Goal: Ask a question: Seek information or help from site administrators or community

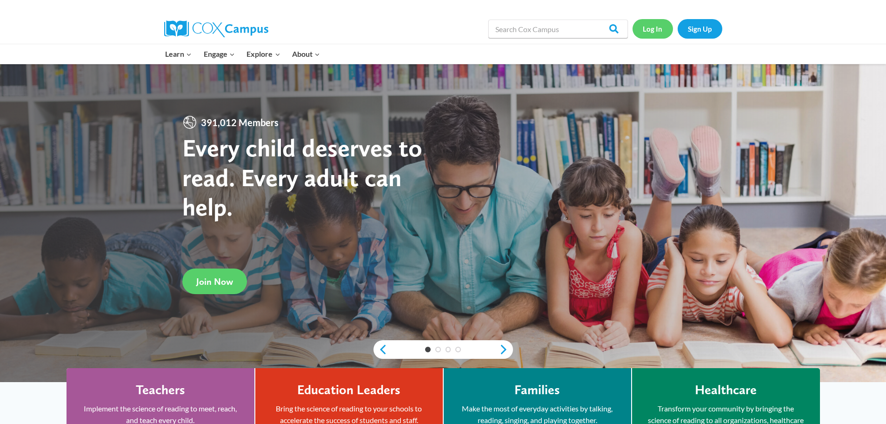
click at [656, 28] on link "Log In" at bounding box center [653, 28] width 40 height 19
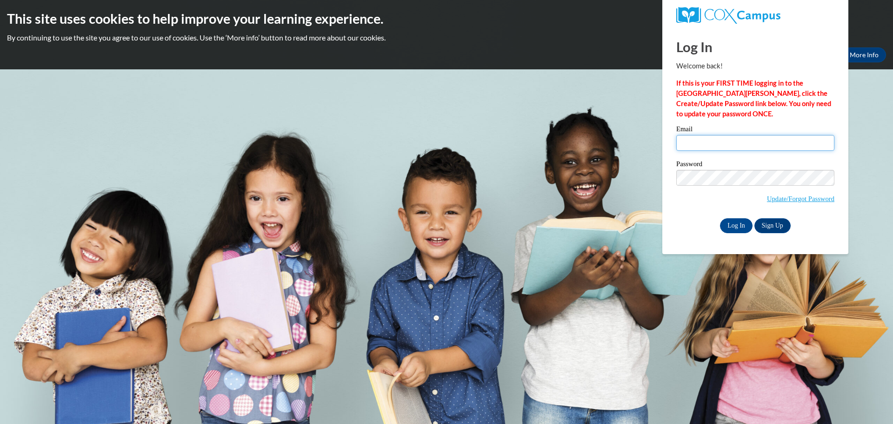
click at [750, 138] on input "Email" at bounding box center [755, 143] width 158 height 16
type input "[PERSON_NAME][EMAIL_ADDRESS][PERSON_NAME][DOMAIN_NAME]"
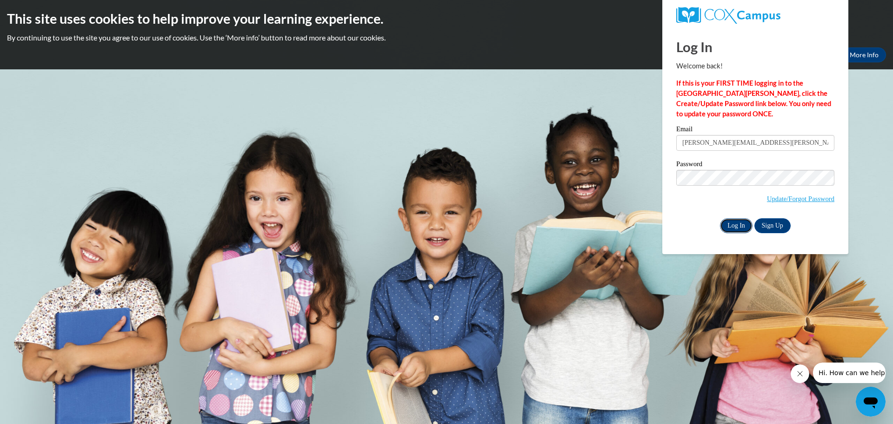
click at [735, 227] on input "Log In" at bounding box center [736, 225] width 33 height 15
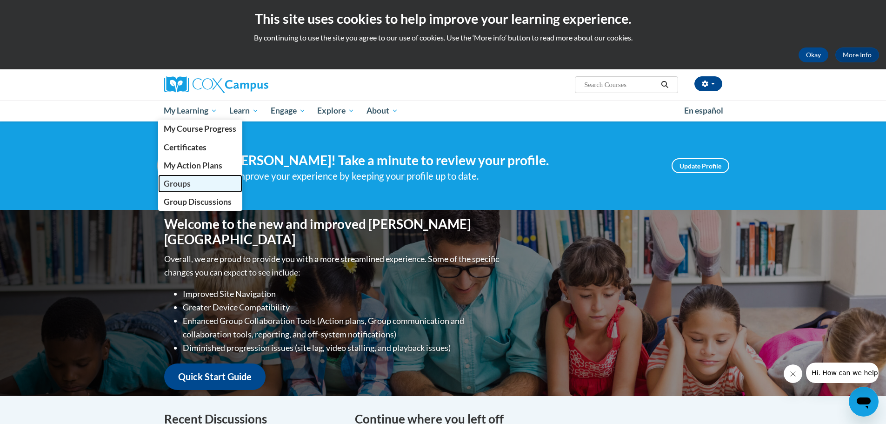
click at [188, 179] on span "Groups" at bounding box center [177, 184] width 27 height 10
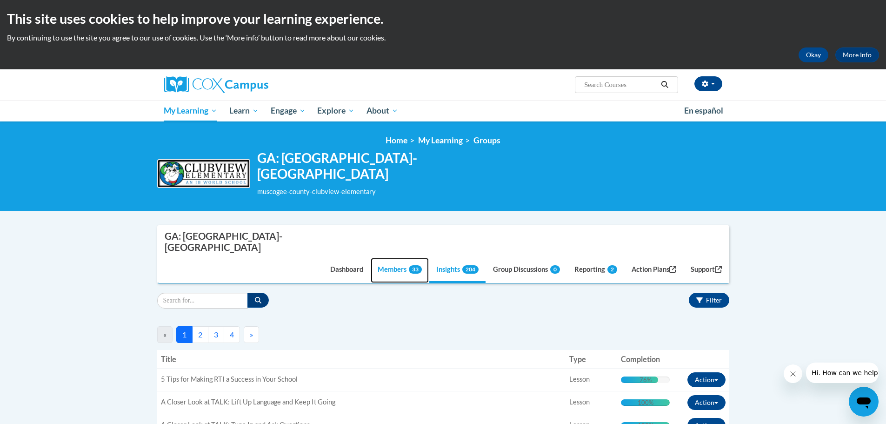
click at [409, 265] on span "33" at bounding box center [415, 269] width 13 height 8
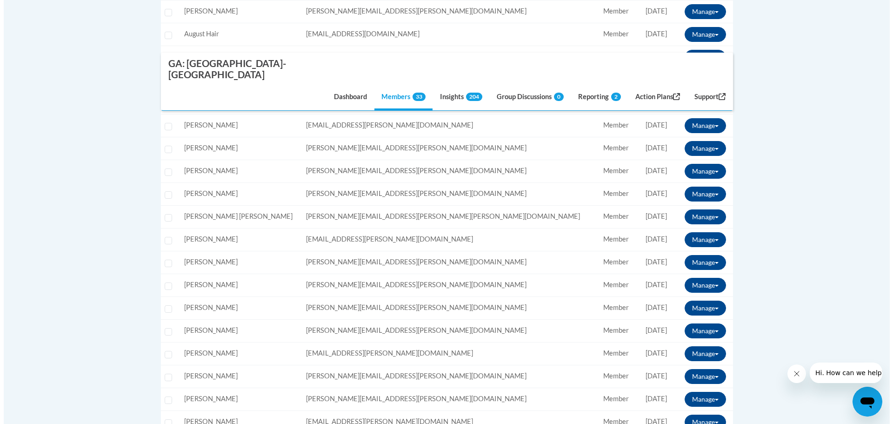
scroll to position [605, 0]
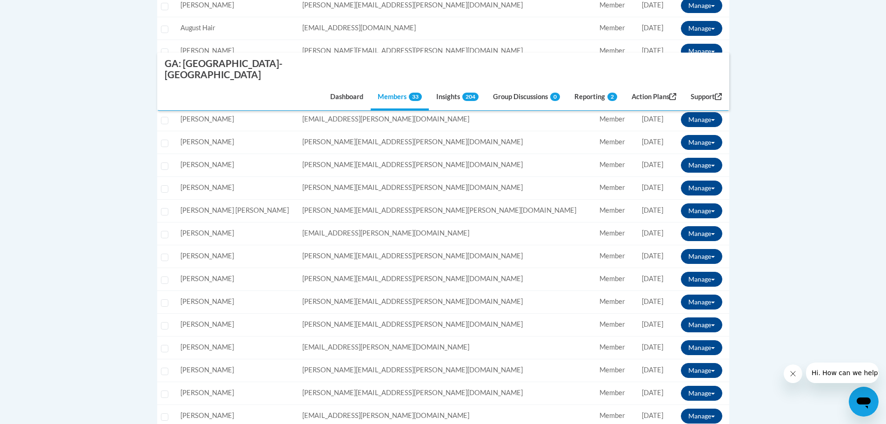
click at [221, 252] on span "[PERSON_NAME]" at bounding box center [208, 256] width 54 height 8
click at [694, 249] on button "Manage" at bounding box center [701, 256] width 41 height 15
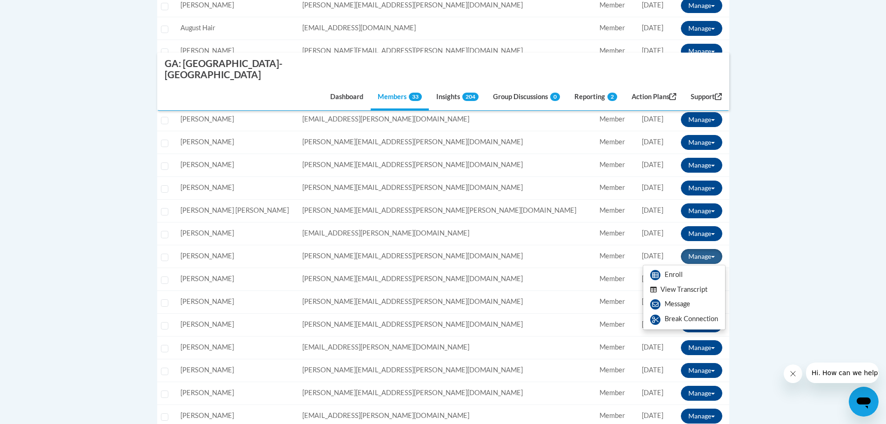
click at [694, 282] on button "View Transcript" at bounding box center [679, 289] width 72 height 14
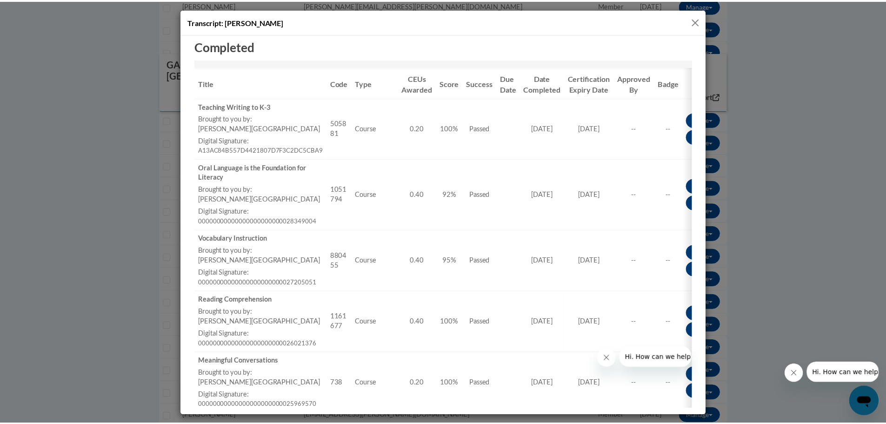
scroll to position [110, 0]
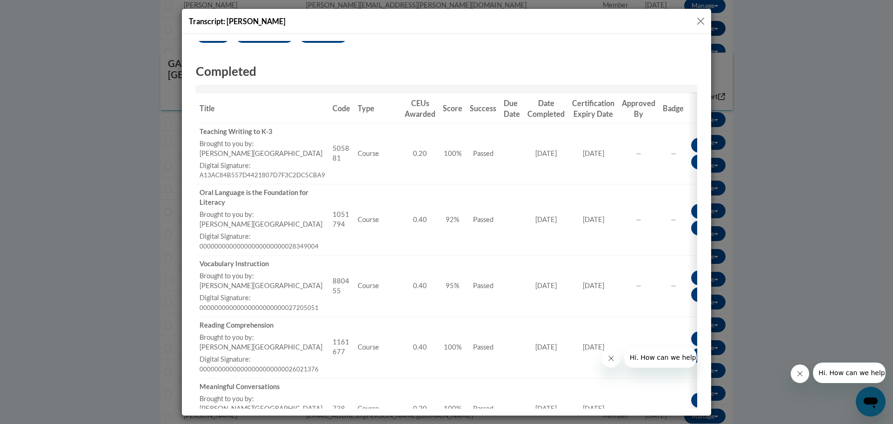
click at [700, 20] on button "Close" at bounding box center [701, 21] width 12 height 12
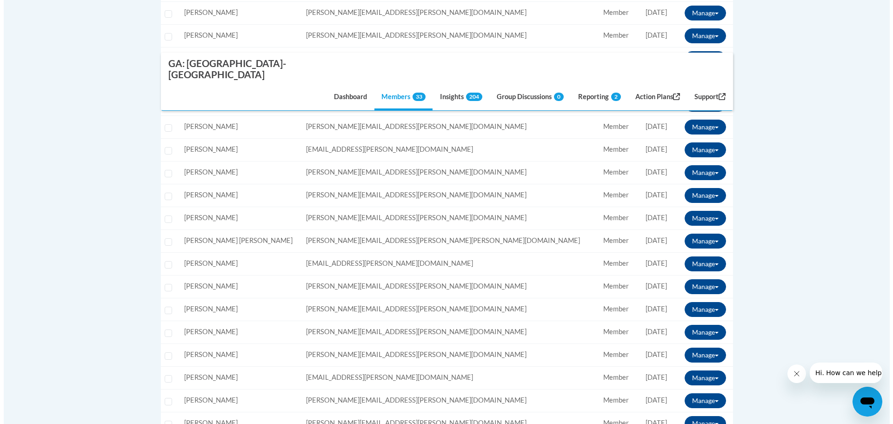
scroll to position [558, 0]
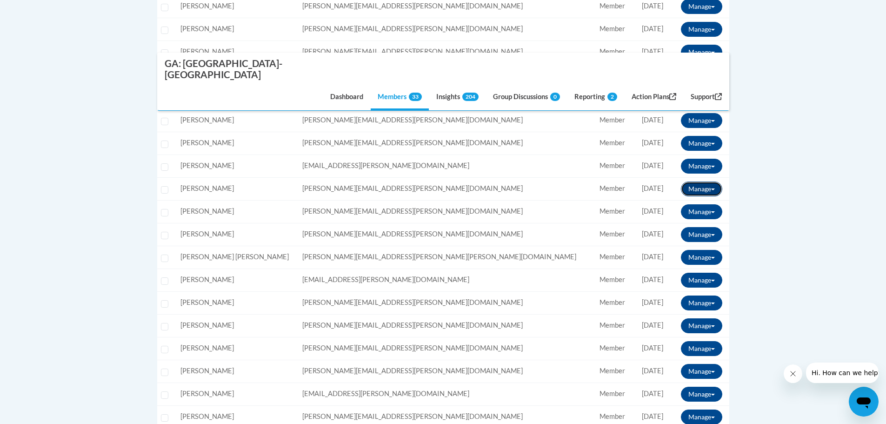
click at [713, 181] on button "Manage" at bounding box center [701, 188] width 41 height 15
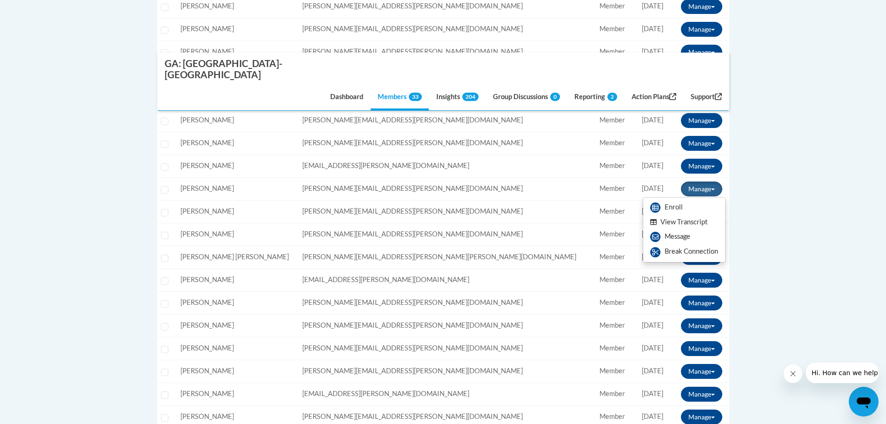
click at [699, 215] on button "View Transcript" at bounding box center [679, 222] width 72 height 14
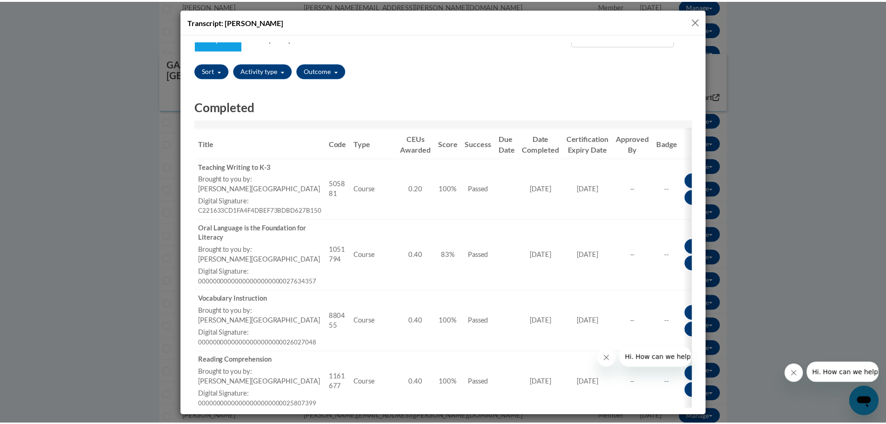
scroll to position [0, 0]
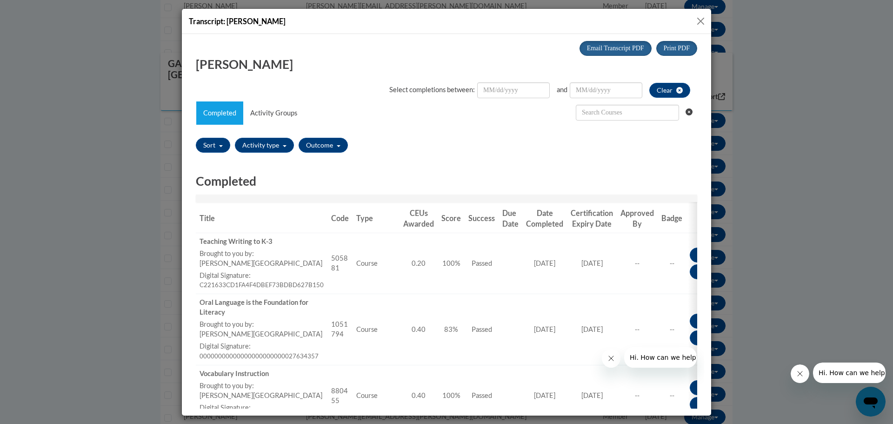
click at [702, 23] on button "Close" at bounding box center [701, 21] width 12 height 12
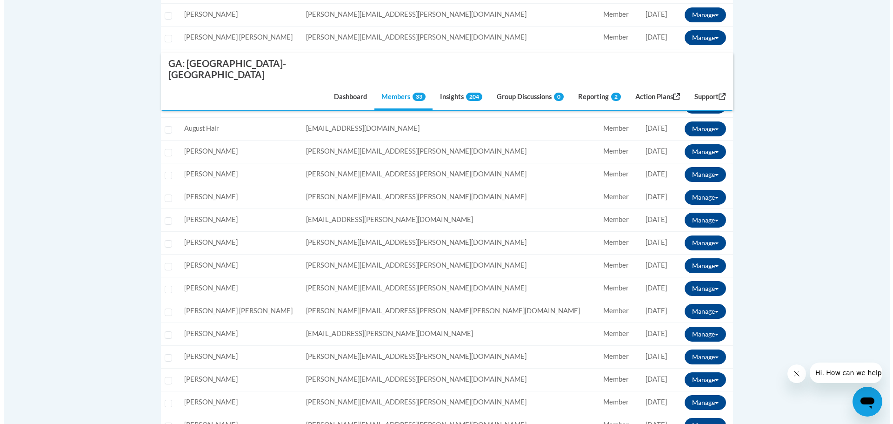
scroll to position [512, 0]
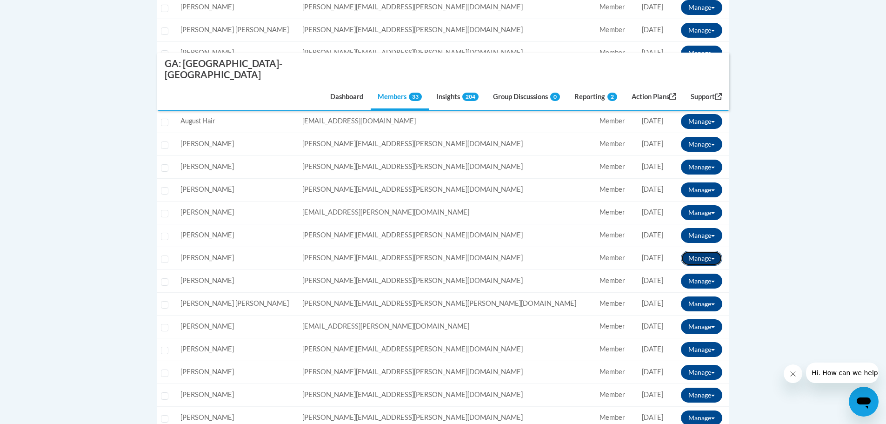
click at [698, 251] on button "Manage" at bounding box center [701, 258] width 41 height 15
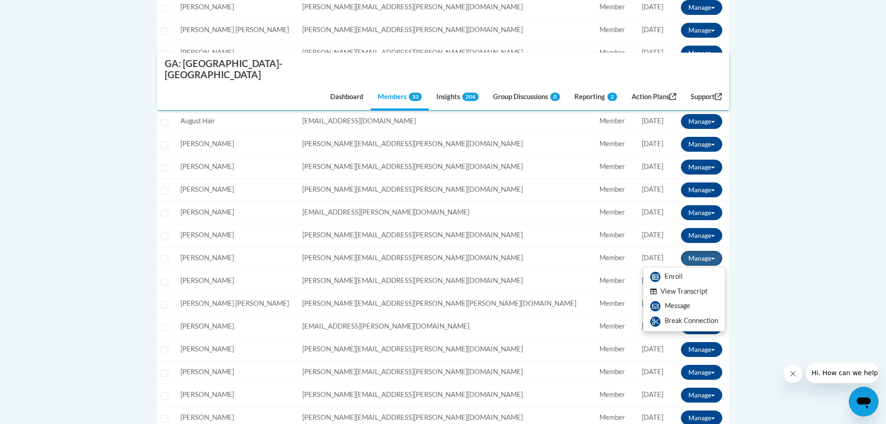
click at [687, 284] on button "View Transcript" at bounding box center [679, 291] width 72 height 14
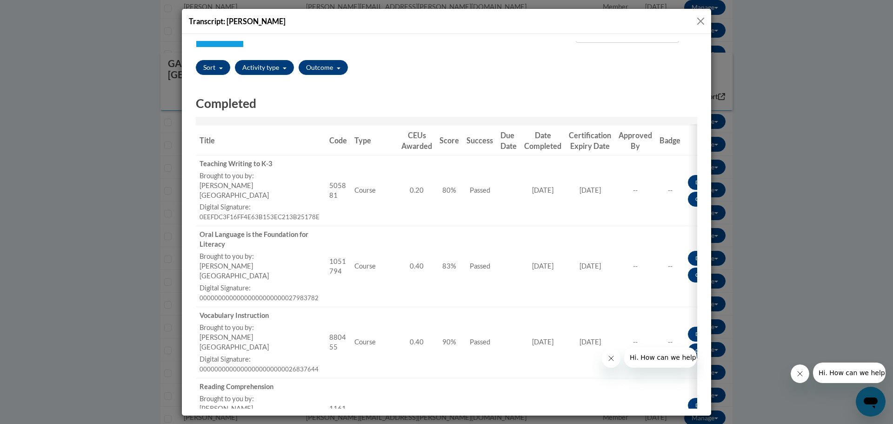
scroll to position [0, 0]
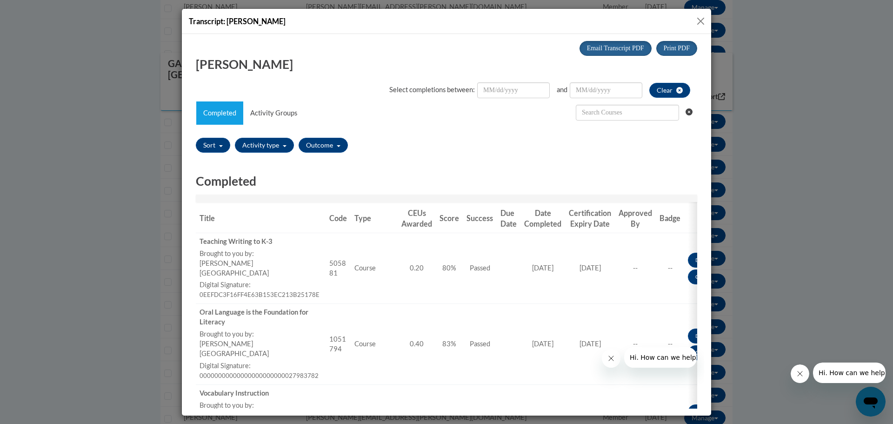
click at [702, 20] on button "Close" at bounding box center [701, 21] width 12 height 12
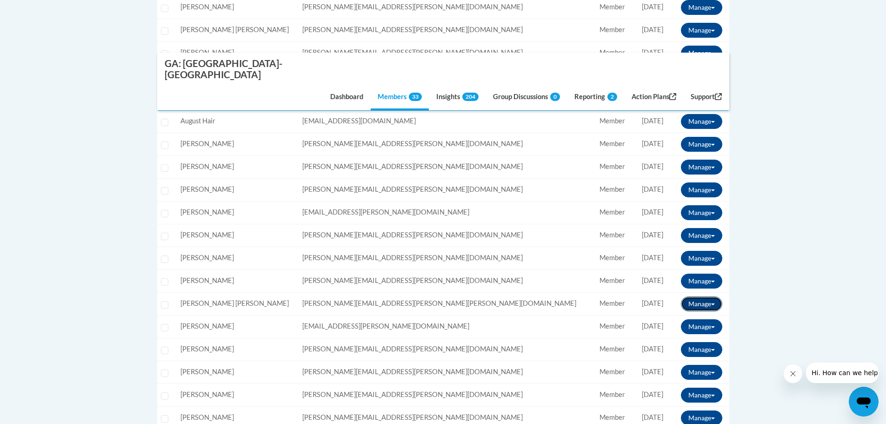
click at [712, 303] on span at bounding box center [713, 304] width 4 height 2
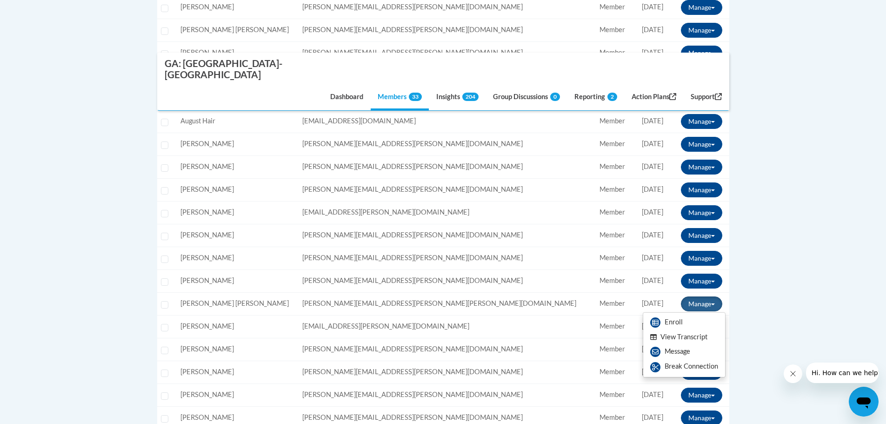
click at [688, 330] on button "View Transcript" at bounding box center [679, 337] width 72 height 14
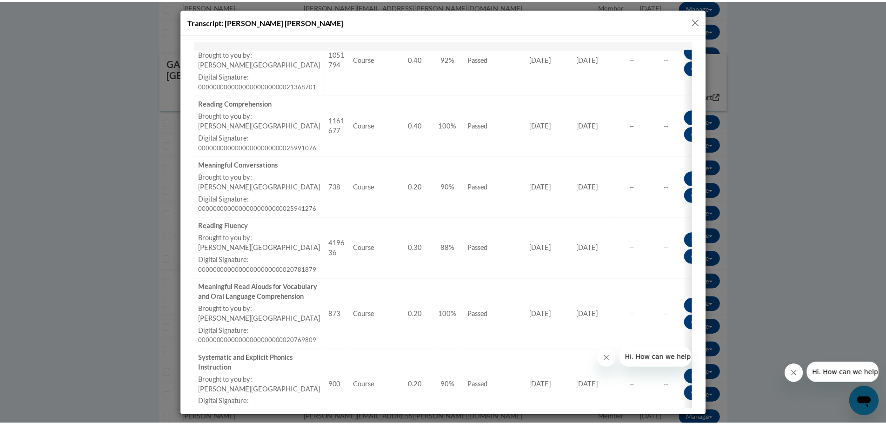
scroll to position [120, 0]
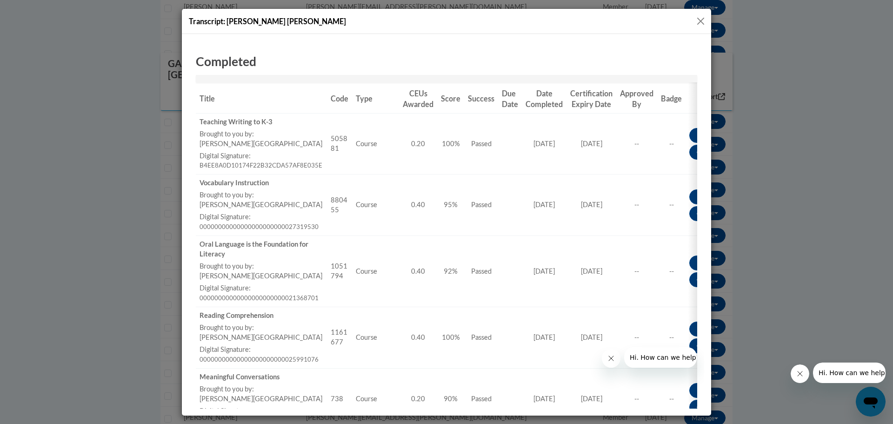
drag, startPoint x: 700, startPoint y: 20, endPoint x: 693, endPoint y: 29, distance: 12.0
click at [700, 20] on button "Close" at bounding box center [701, 21] width 12 height 12
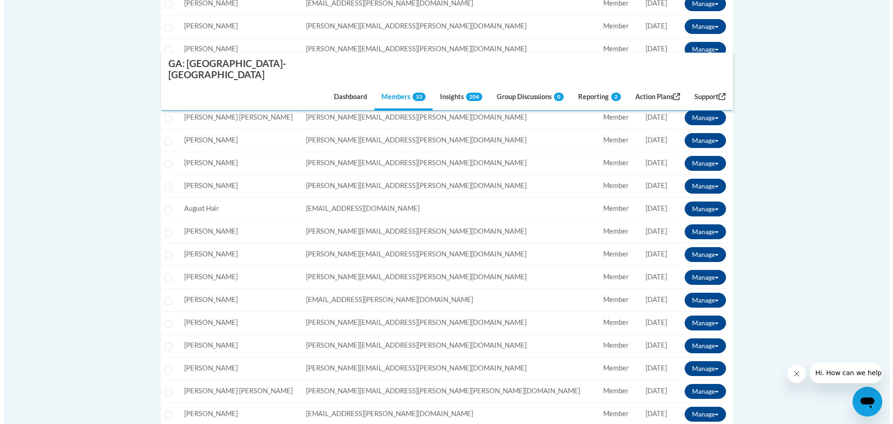
scroll to position [419, 0]
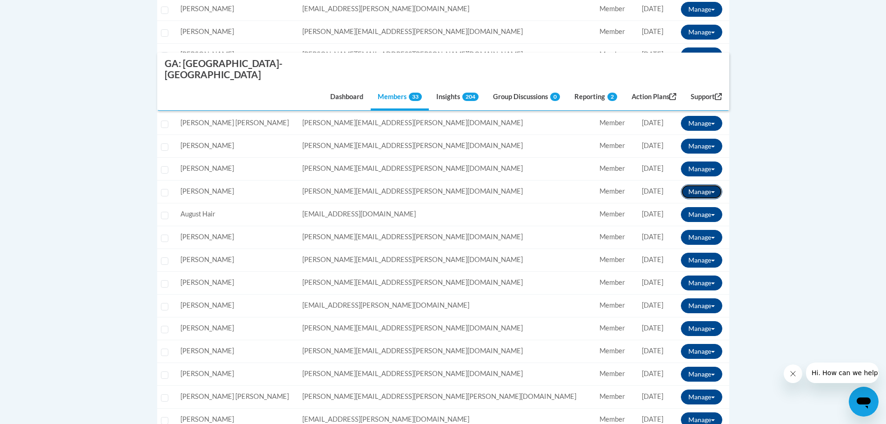
click at [714, 191] on span at bounding box center [713, 192] width 4 height 2
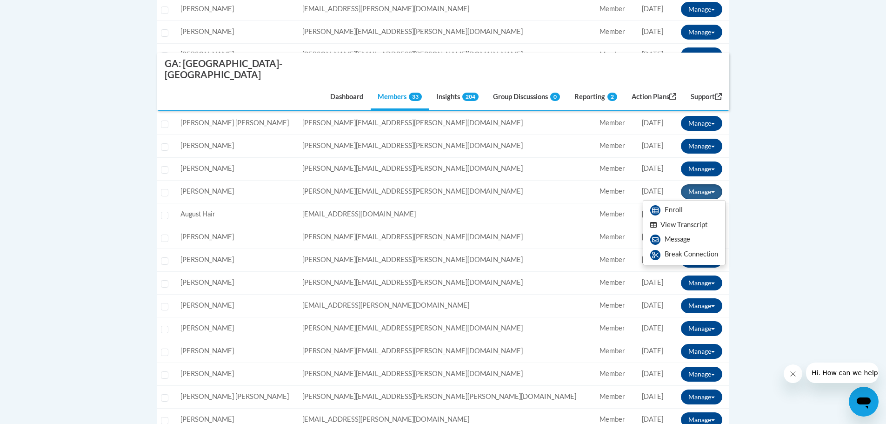
click at [698, 218] on button "View Transcript" at bounding box center [679, 225] width 72 height 14
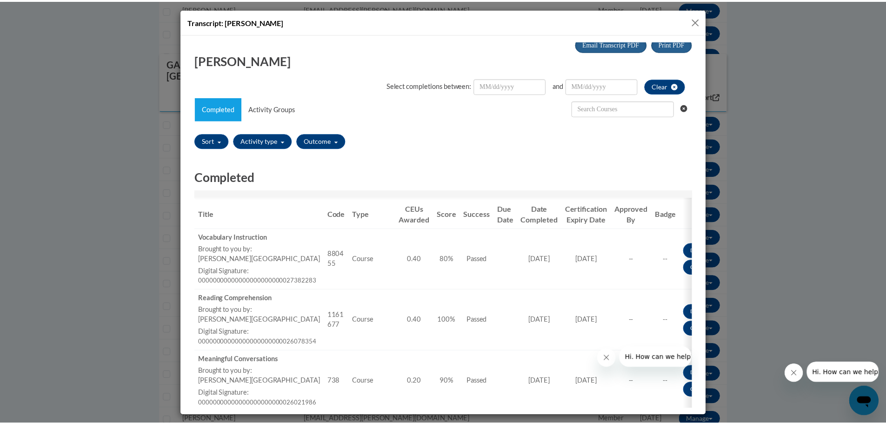
scroll to position [0, 0]
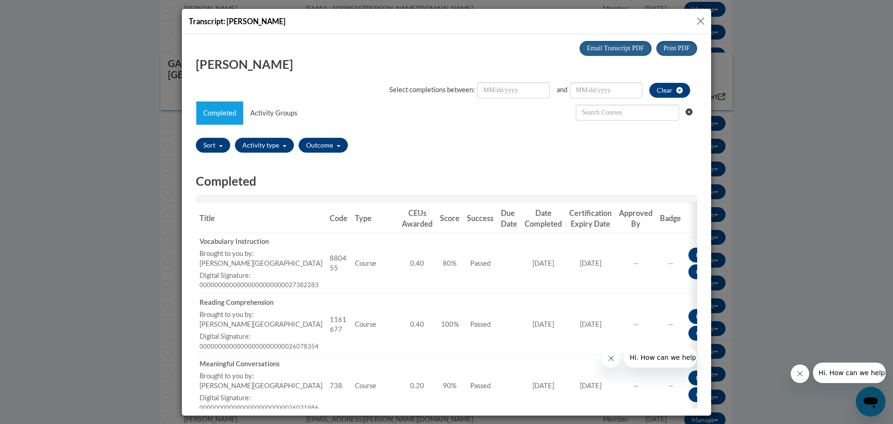
click at [704, 23] on button "Close" at bounding box center [701, 21] width 12 height 12
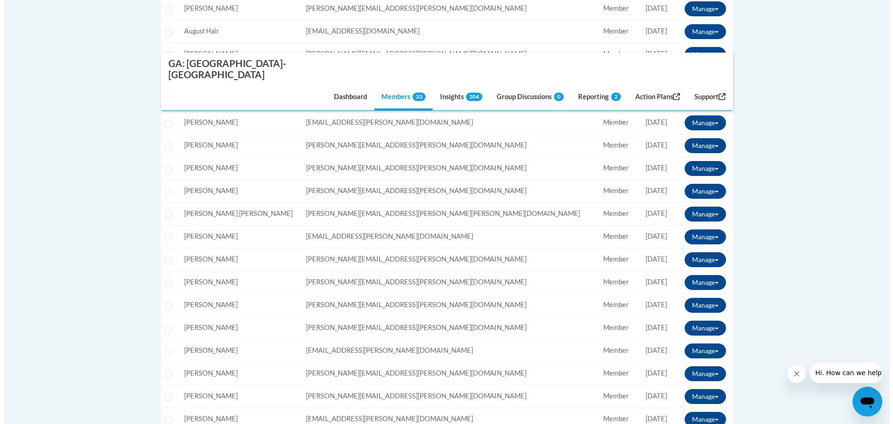
scroll to position [605, 0]
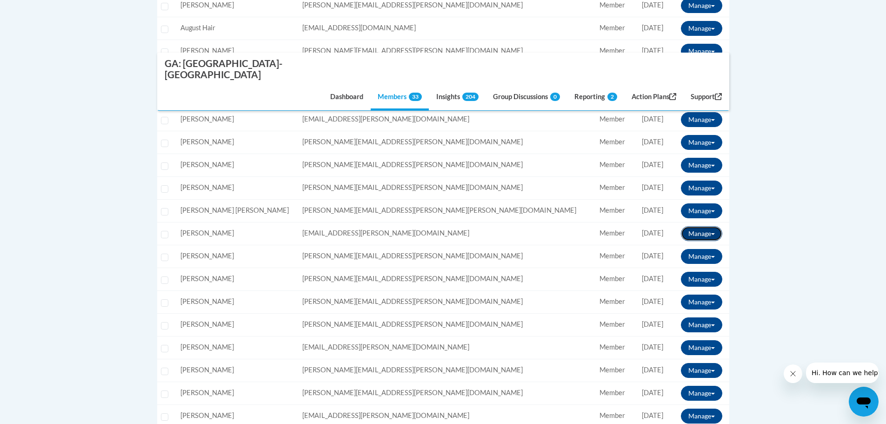
click at [706, 226] on button "Manage" at bounding box center [701, 233] width 41 height 15
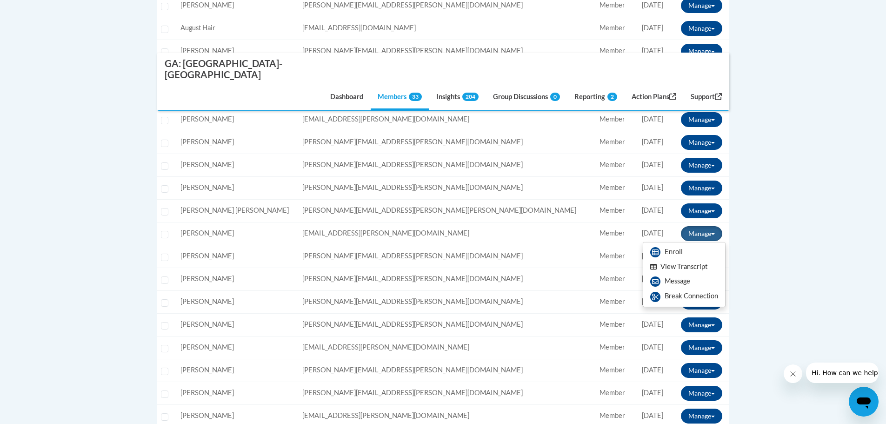
click at [681, 260] on button "View Transcript" at bounding box center [679, 267] width 72 height 14
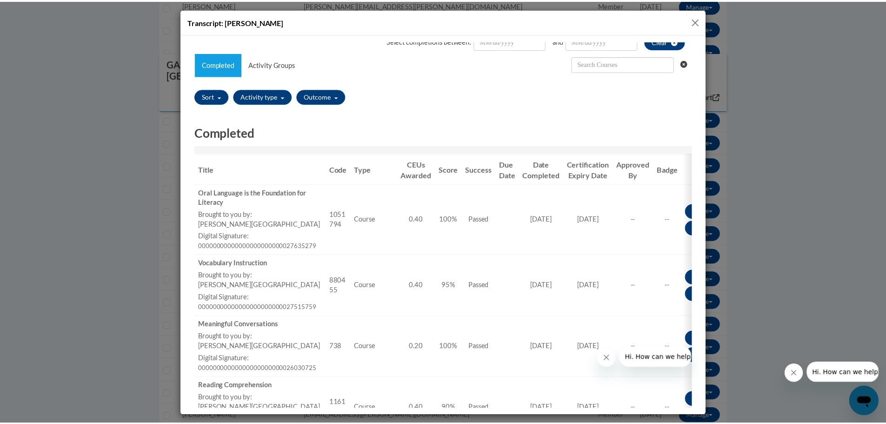
scroll to position [0, 0]
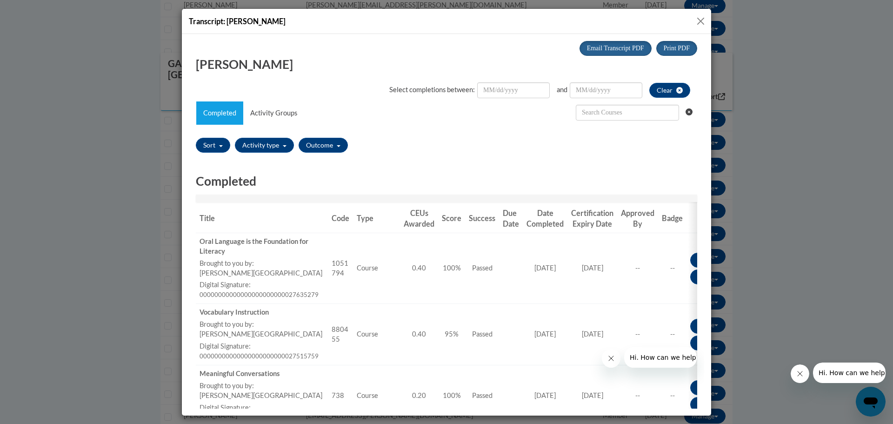
click at [704, 22] on button "Close" at bounding box center [701, 21] width 12 height 12
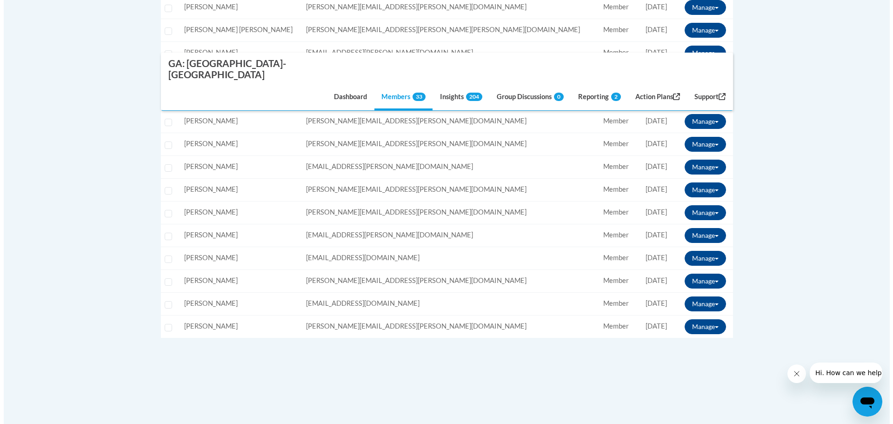
scroll to position [837, 0]
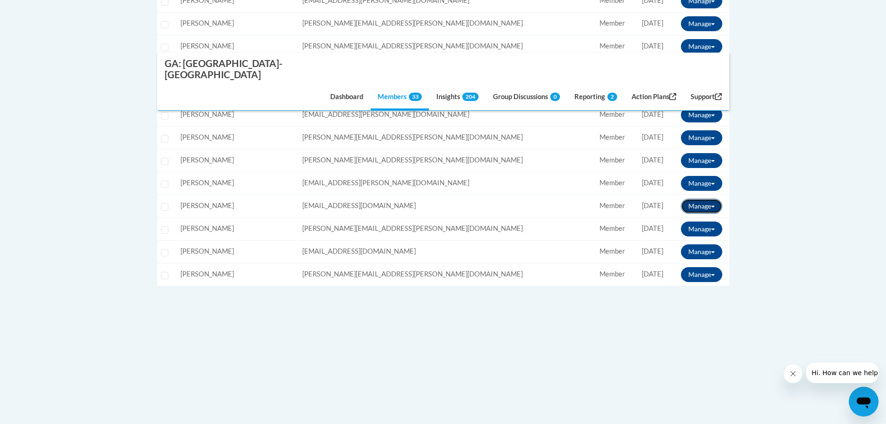
click at [704, 199] on button "Manage" at bounding box center [701, 206] width 41 height 15
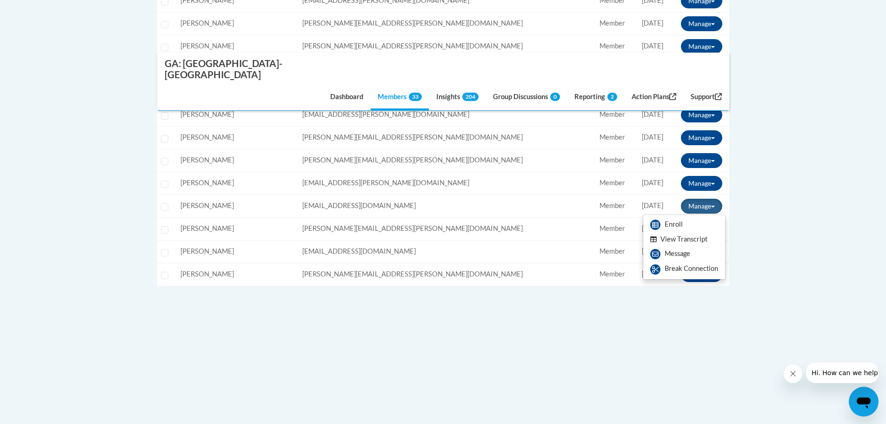
click at [696, 232] on button "View Transcript" at bounding box center [679, 239] width 72 height 14
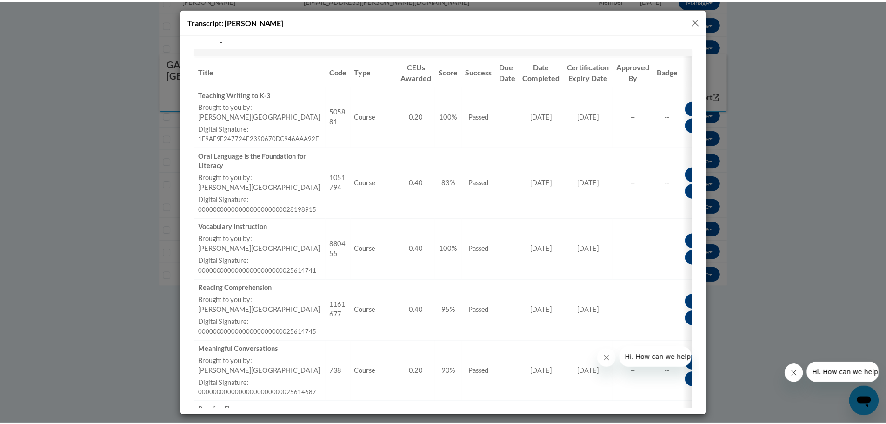
scroll to position [0, 0]
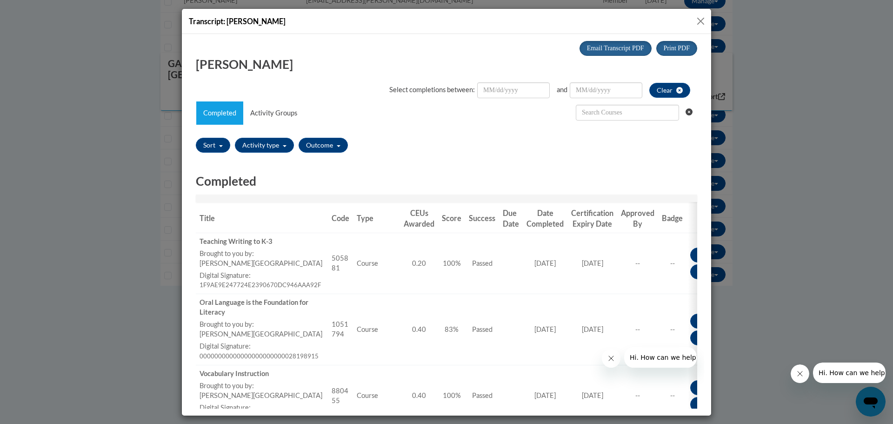
click at [702, 20] on button "Close" at bounding box center [701, 21] width 12 height 12
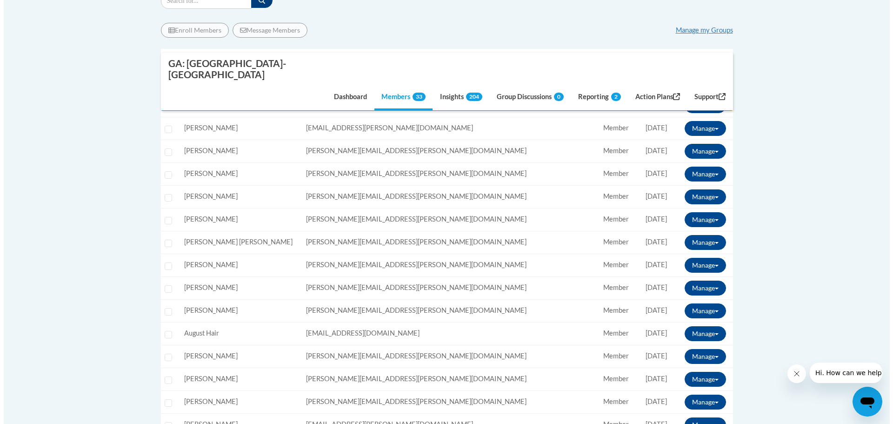
scroll to position [279, 0]
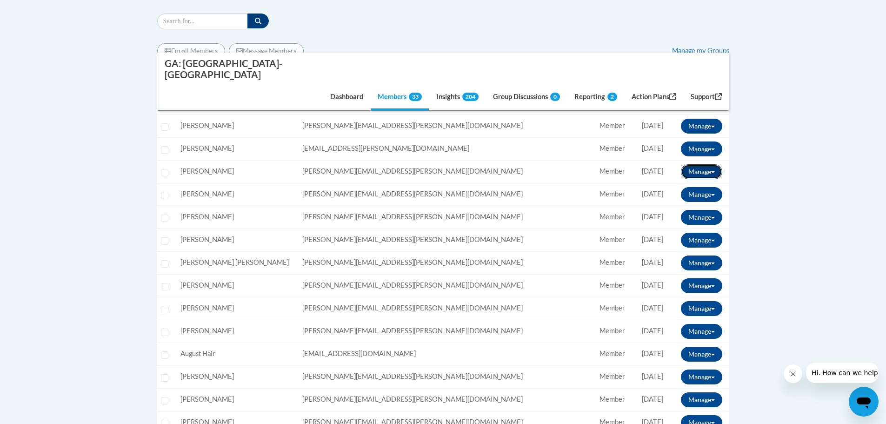
click at [702, 164] on button "Manage" at bounding box center [701, 171] width 41 height 15
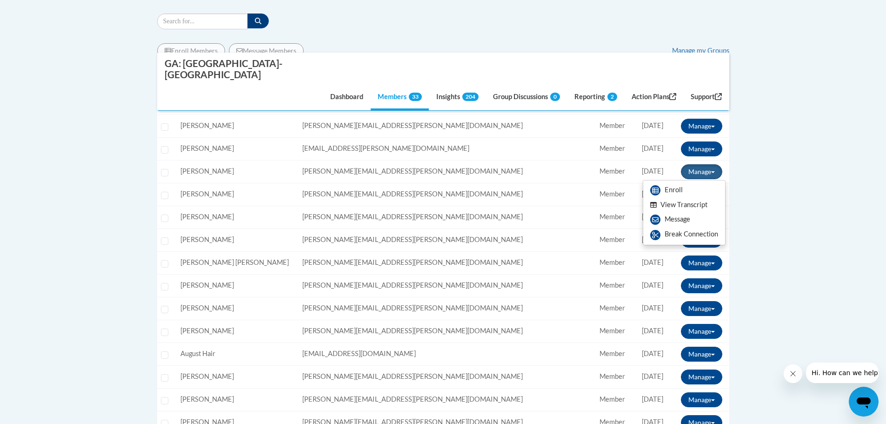
click at [696, 198] on button "View Transcript" at bounding box center [679, 205] width 72 height 14
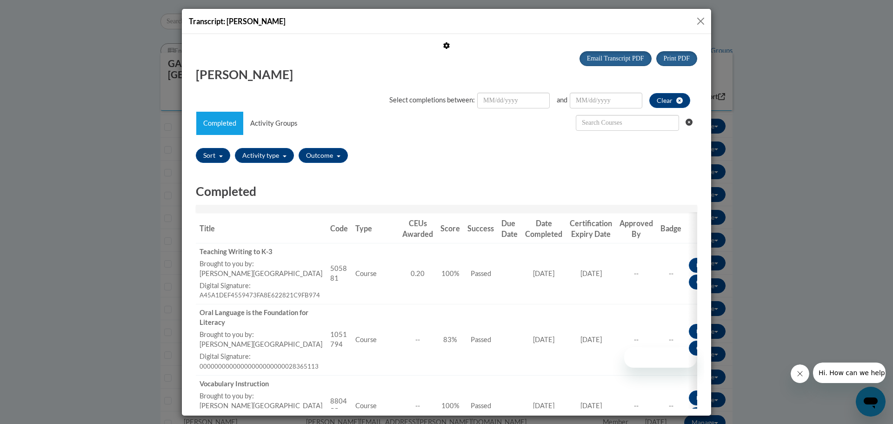
scroll to position [0, 0]
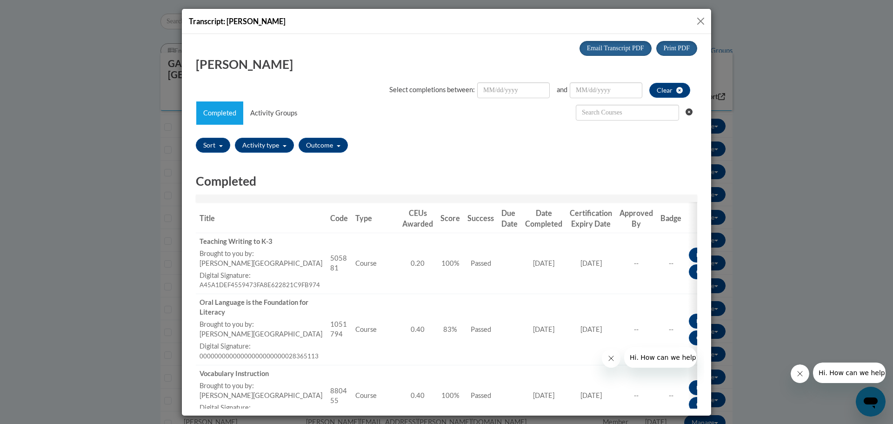
click at [485, 273] on td "Success Passed" at bounding box center [481, 262] width 34 height 61
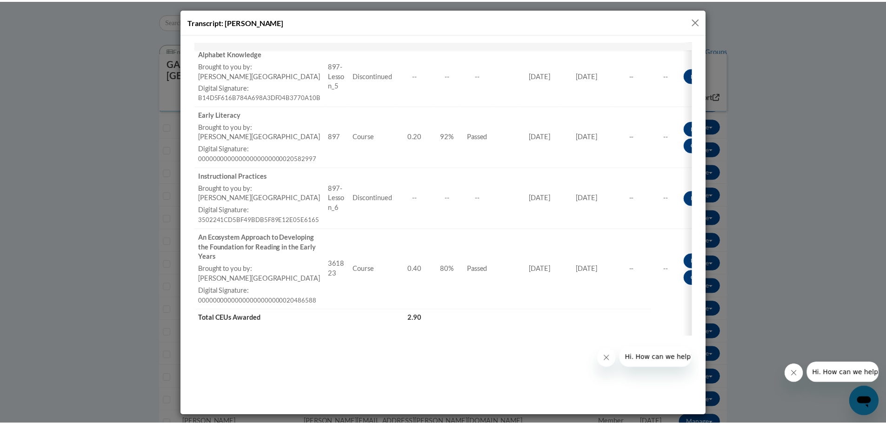
scroll to position [724, 0]
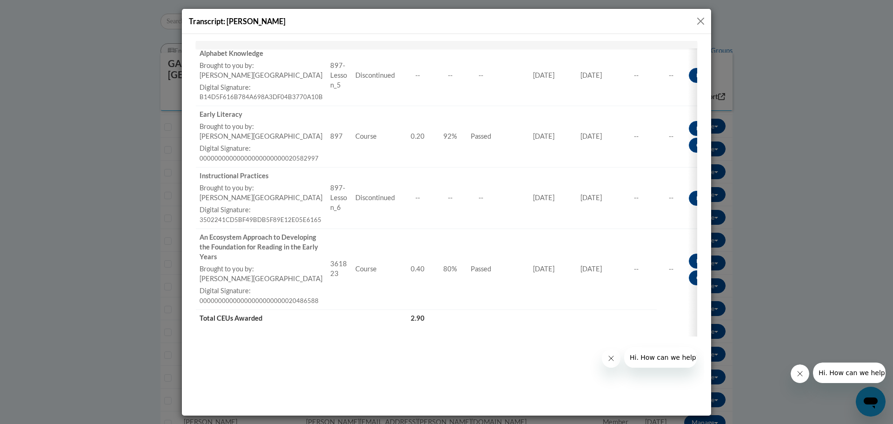
click at [699, 18] on button "Close" at bounding box center [701, 21] width 12 height 12
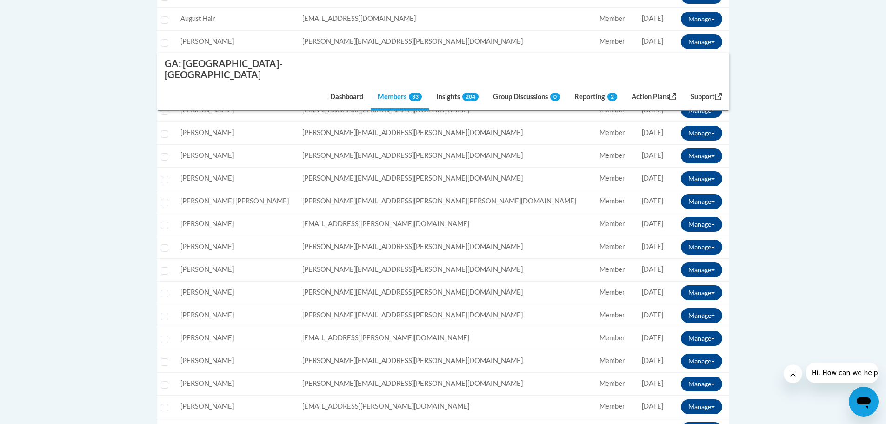
scroll to position [698, 0]
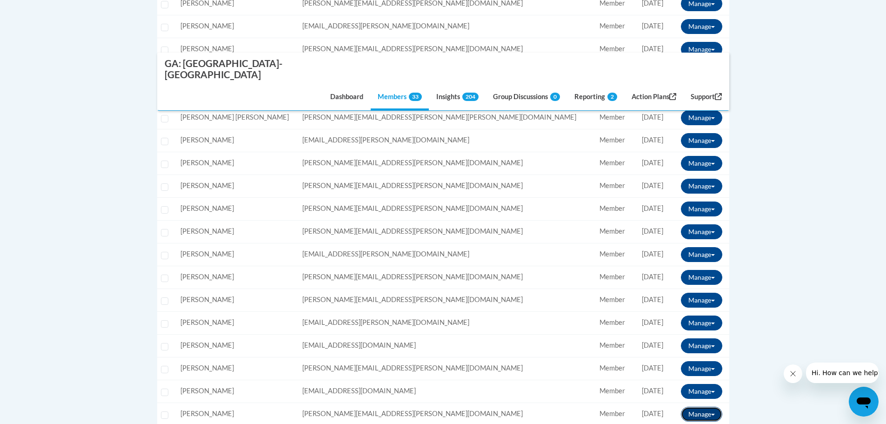
click at [703, 407] on button "Manage" at bounding box center [701, 414] width 41 height 15
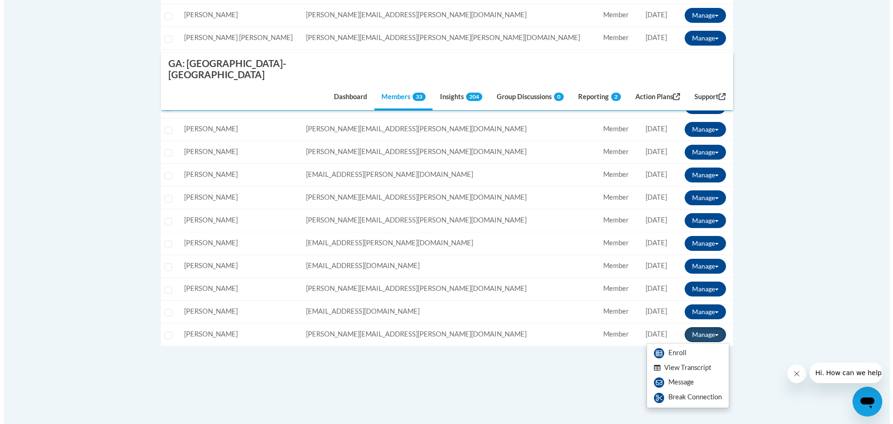
scroll to position [791, 0]
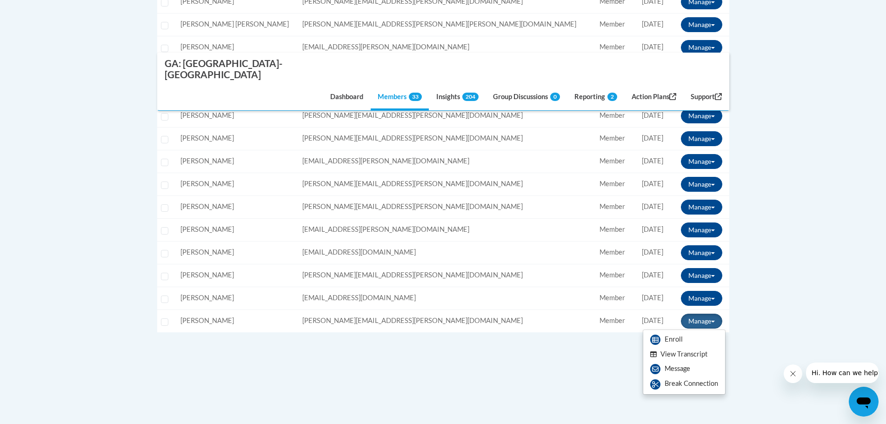
click at [694, 347] on button "View Transcript" at bounding box center [679, 354] width 72 height 14
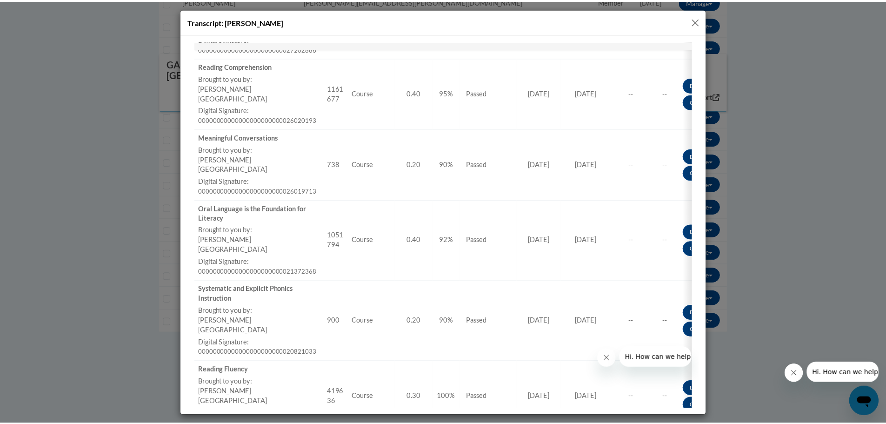
scroll to position [166, 0]
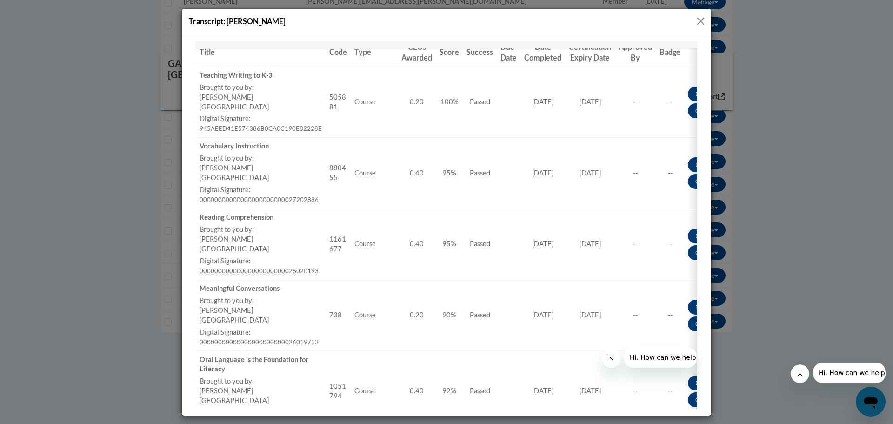
click at [703, 20] on button "Close" at bounding box center [701, 21] width 12 height 12
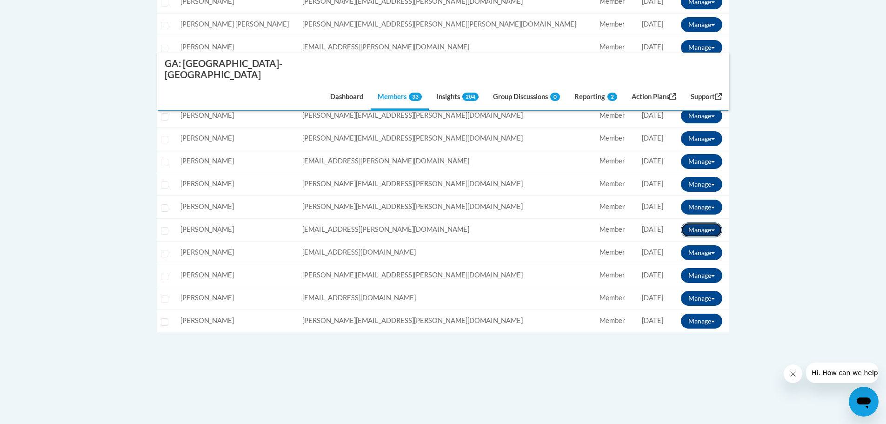
click at [703, 222] on button "Manage" at bounding box center [701, 229] width 41 height 15
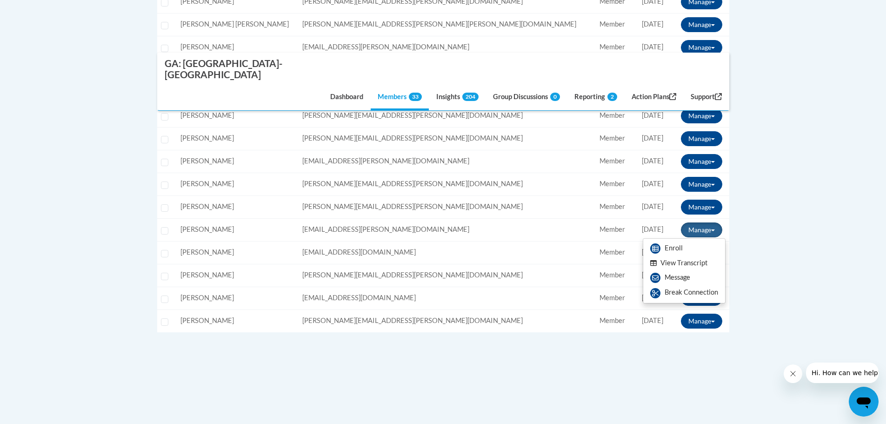
click at [693, 256] on button "View Transcript" at bounding box center [679, 263] width 72 height 14
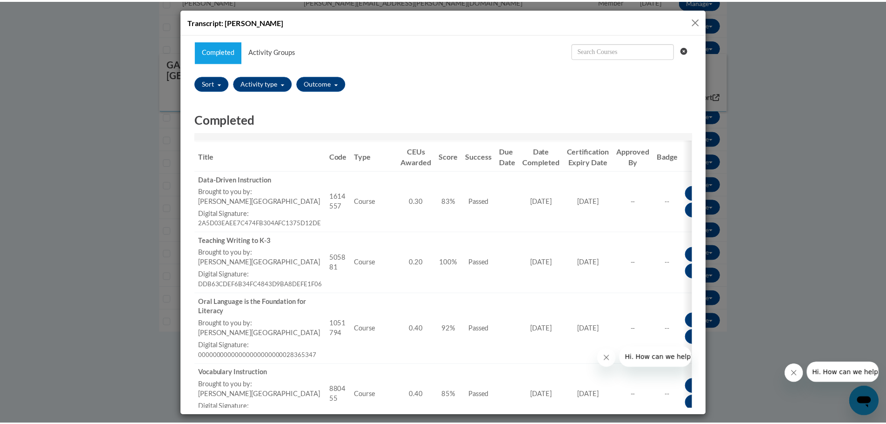
scroll to position [47, 0]
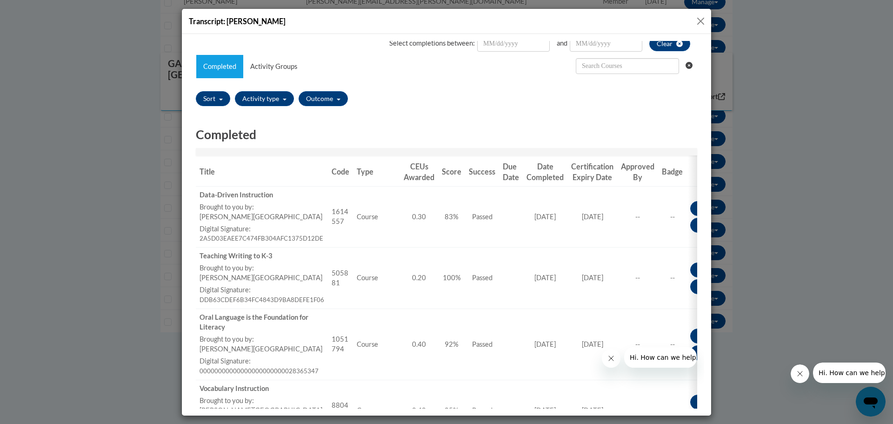
click at [699, 20] on button "Close" at bounding box center [701, 21] width 12 height 12
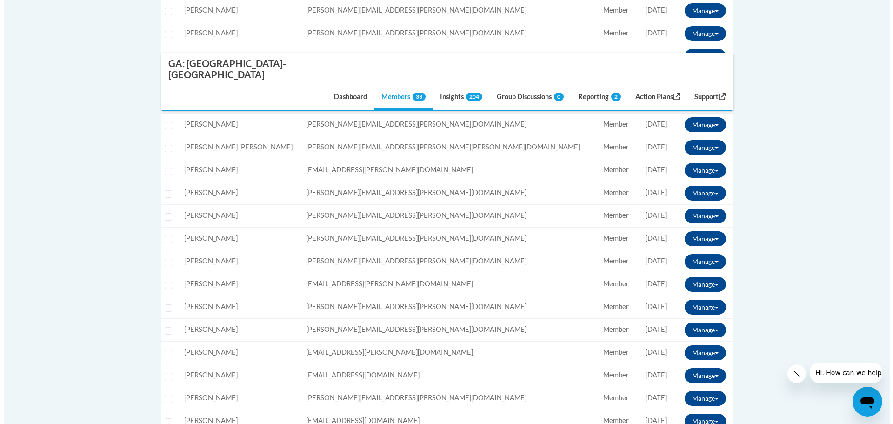
scroll to position [651, 0]
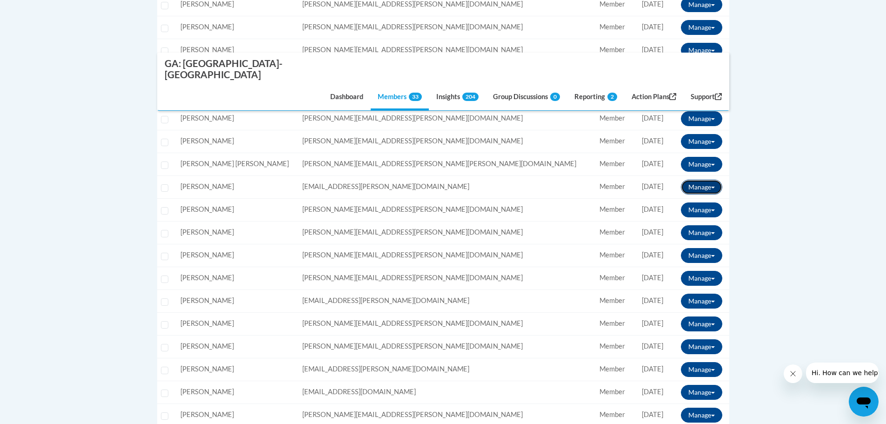
click at [702, 180] on button "Manage" at bounding box center [701, 187] width 41 height 15
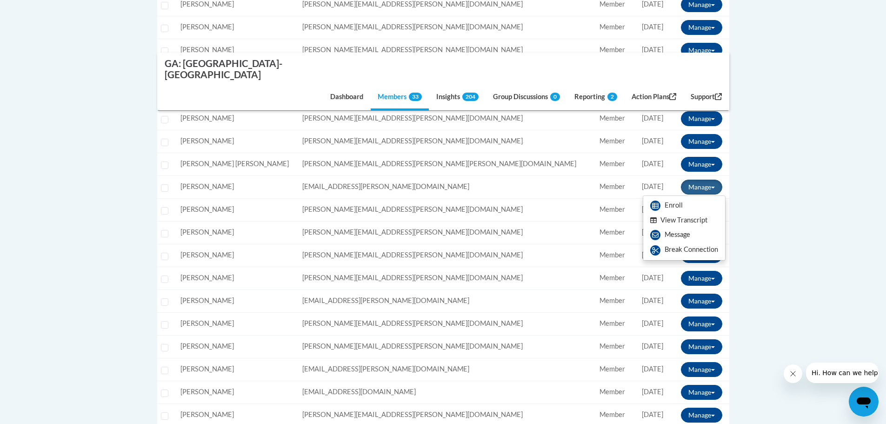
click at [691, 213] on button "View Transcript" at bounding box center [679, 220] width 72 height 14
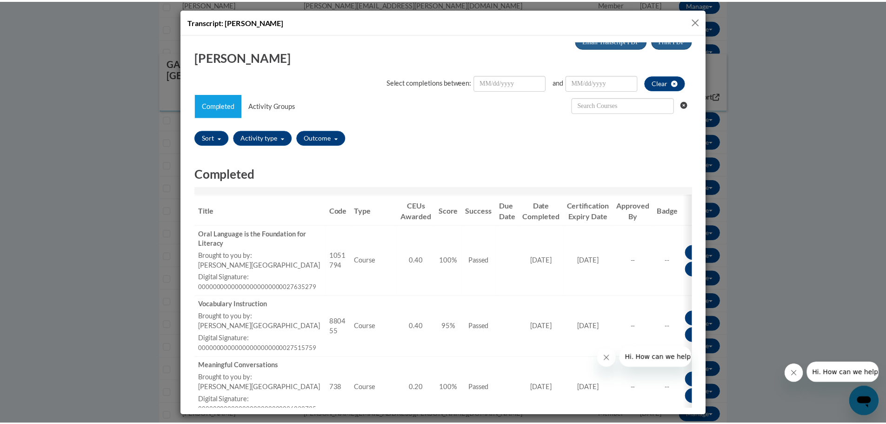
scroll to position [2, 0]
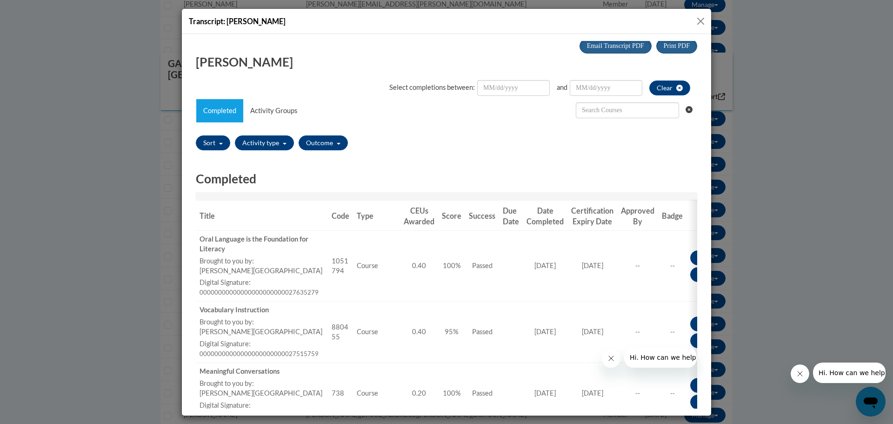
click at [700, 24] on button "Close" at bounding box center [701, 21] width 12 height 12
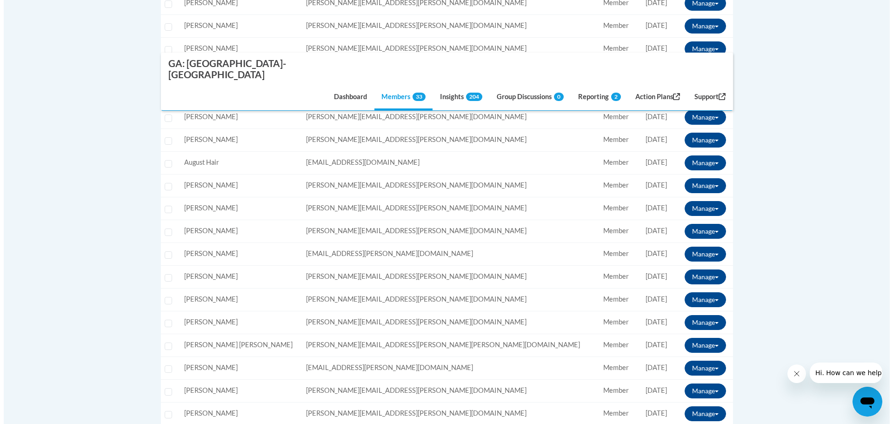
scroll to position [419, 0]
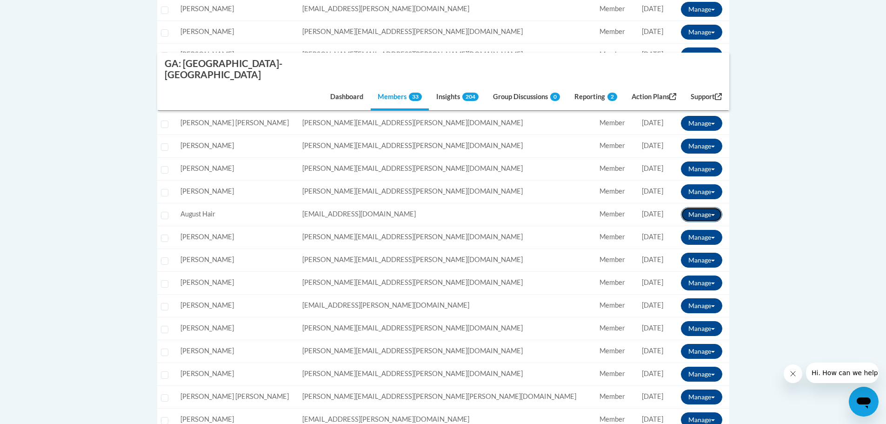
click at [713, 207] on button "Manage" at bounding box center [701, 214] width 41 height 15
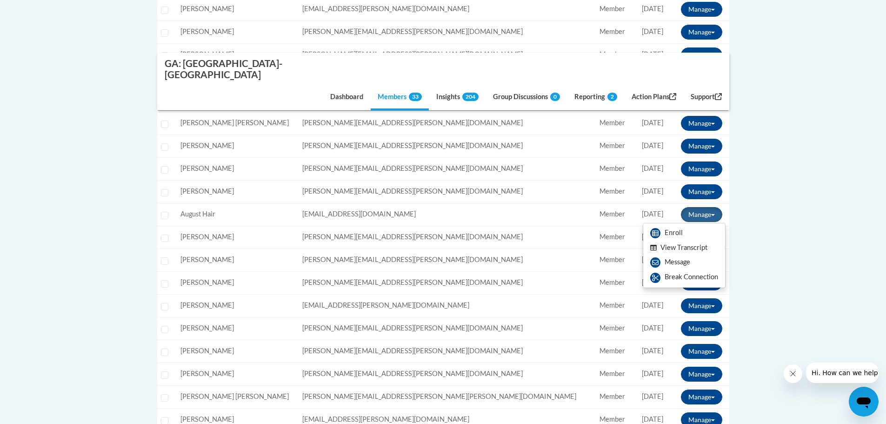
click at [696, 241] on button "View Transcript" at bounding box center [679, 248] width 72 height 14
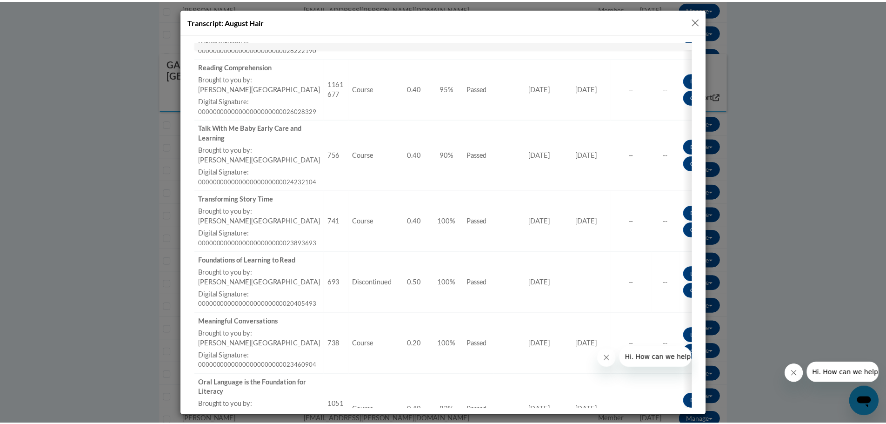
scroll to position [436, 0]
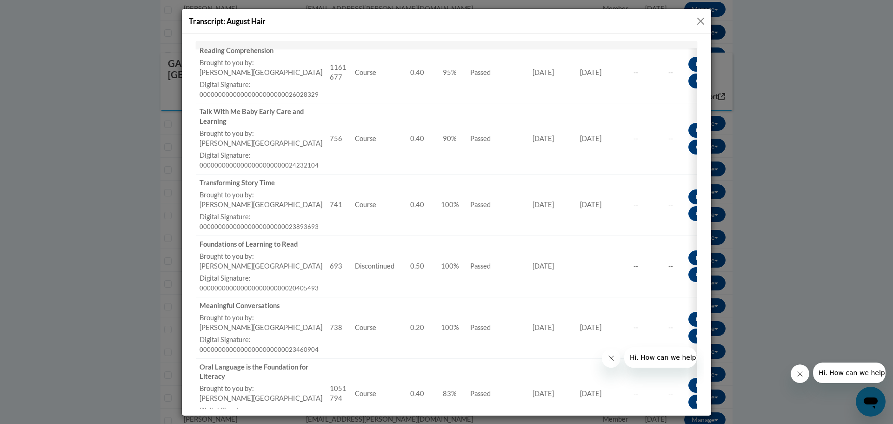
click at [701, 18] on button "Close" at bounding box center [701, 21] width 12 height 12
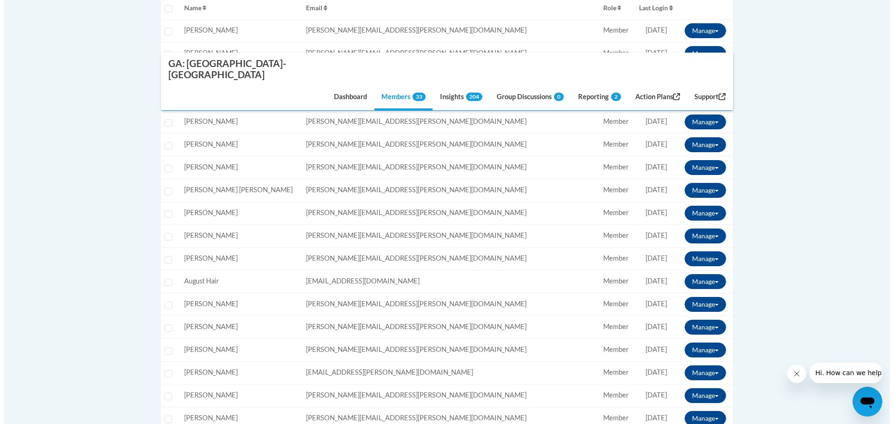
scroll to position [233, 0]
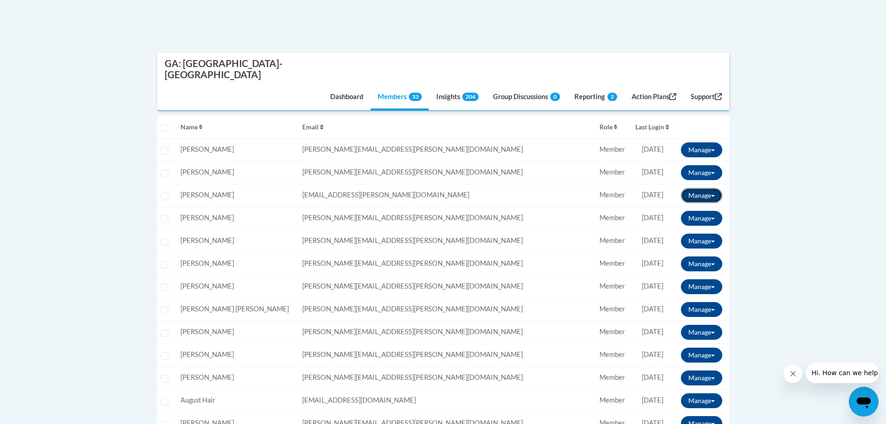
click at [689, 188] on button "Manage" at bounding box center [701, 195] width 41 height 15
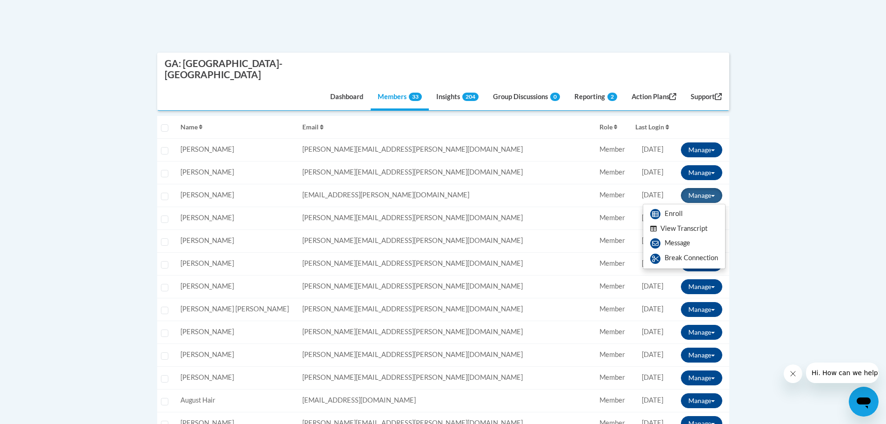
click at [680, 221] on button "View Transcript" at bounding box center [679, 228] width 72 height 14
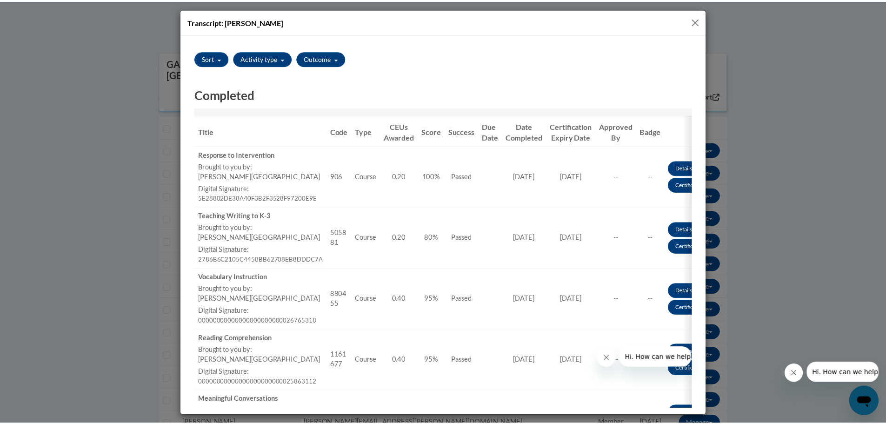
scroll to position [51, 0]
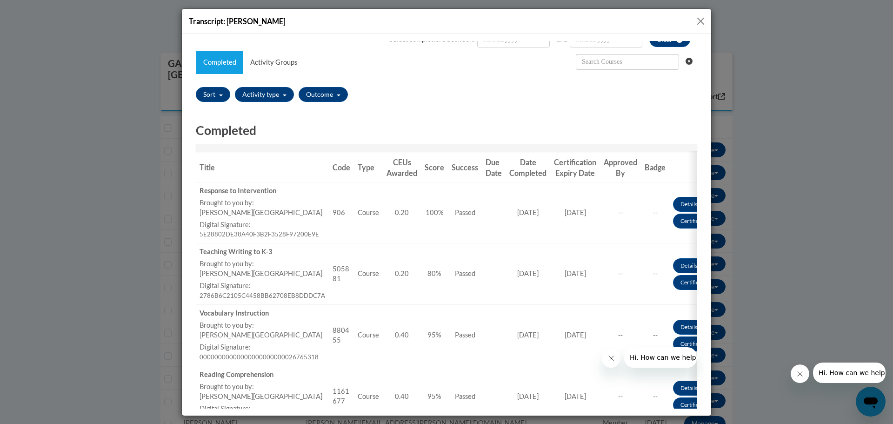
click at [699, 21] on button "Close" at bounding box center [701, 21] width 12 height 12
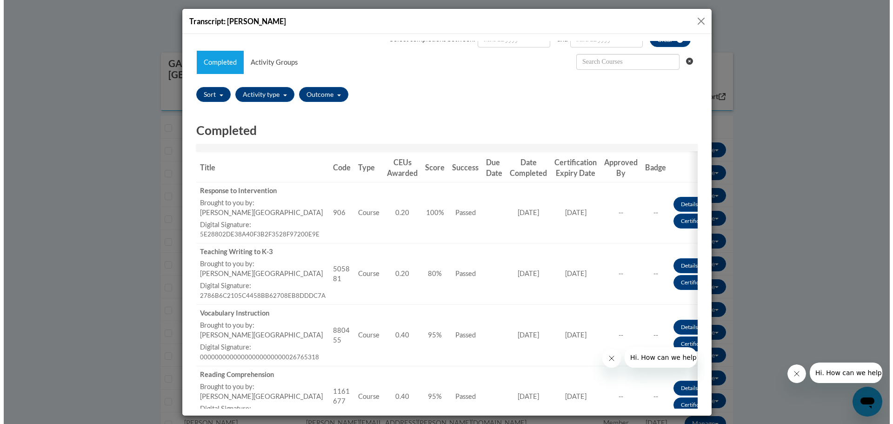
scroll to position [0, 0]
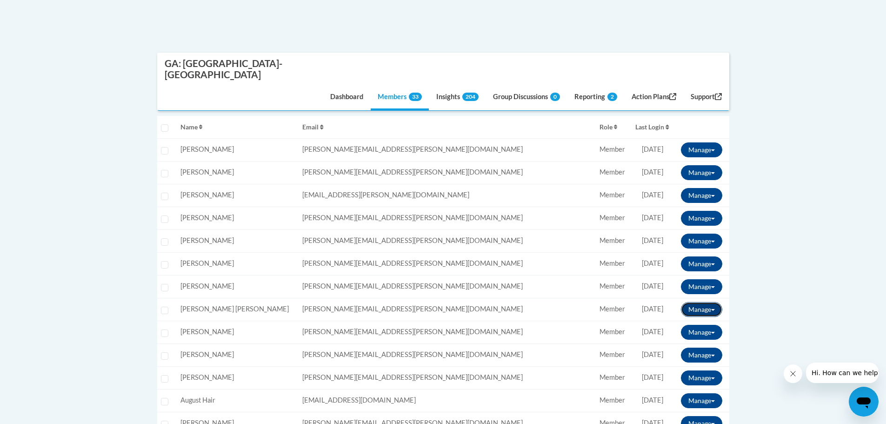
click at [710, 302] on button "Manage" at bounding box center [701, 309] width 41 height 15
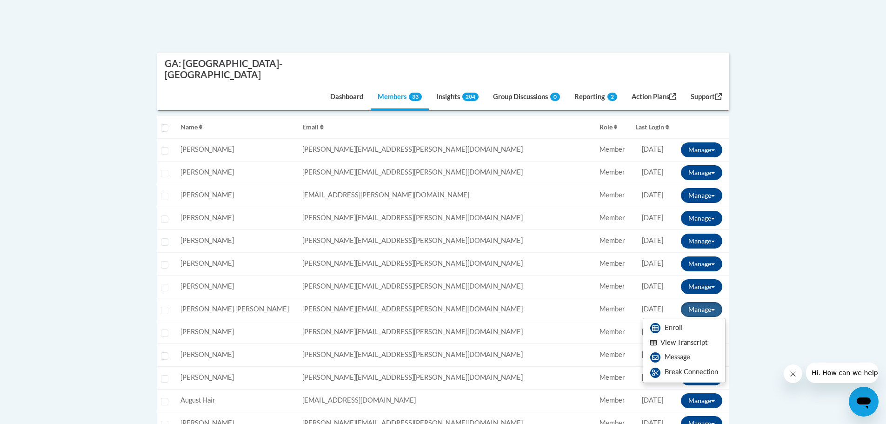
click at [695, 335] on button "View Transcript" at bounding box center [679, 342] width 72 height 14
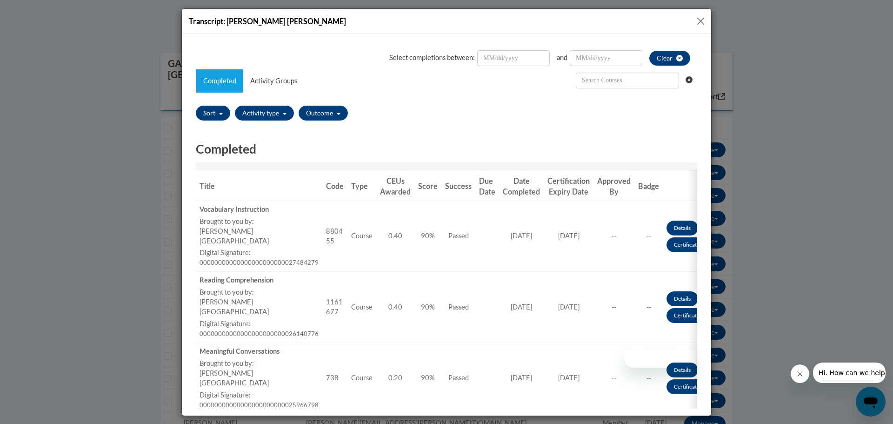
scroll to position [114, 0]
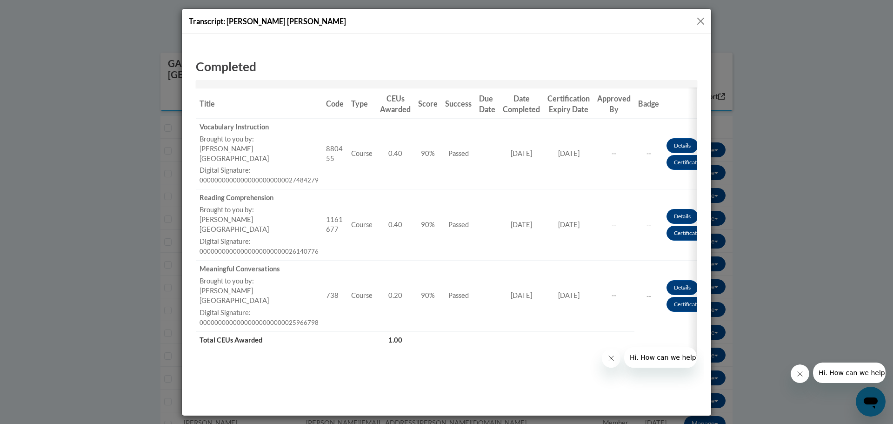
click at [696, 21] on button "Close" at bounding box center [701, 21] width 12 height 12
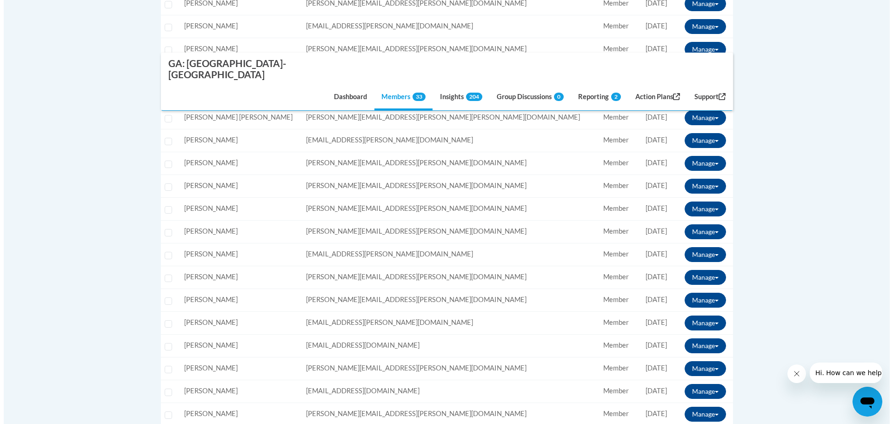
scroll to position [791, 0]
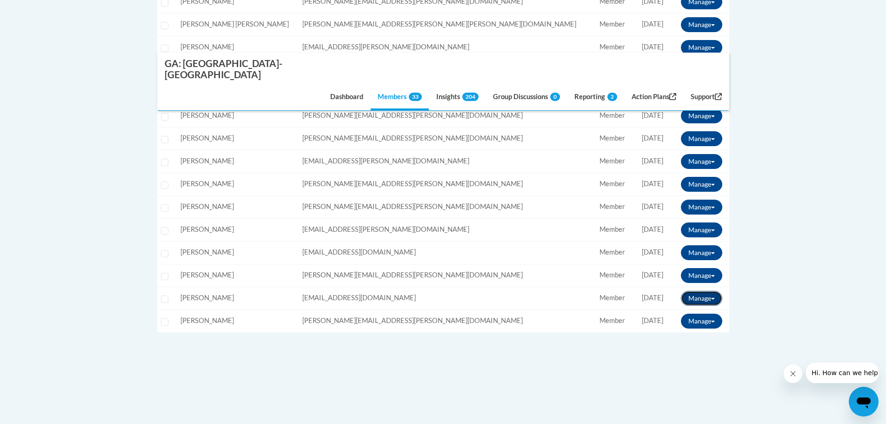
click at [693, 291] on button "Manage" at bounding box center [701, 298] width 41 height 15
click at [694, 324] on button "View Transcript" at bounding box center [679, 331] width 72 height 14
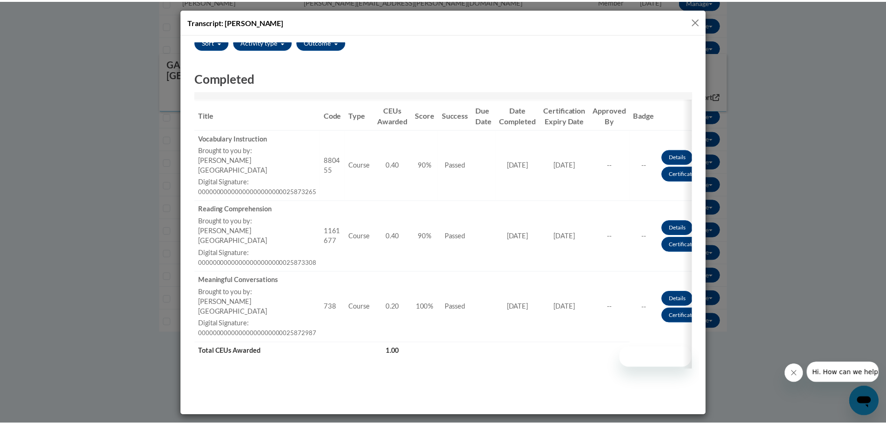
scroll to position [114, 0]
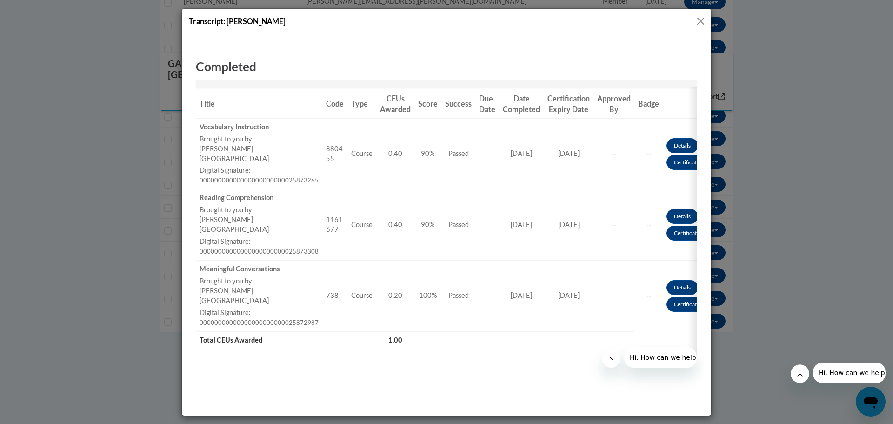
click at [701, 21] on button "Close" at bounding box center [701, 21] width 12 height 12
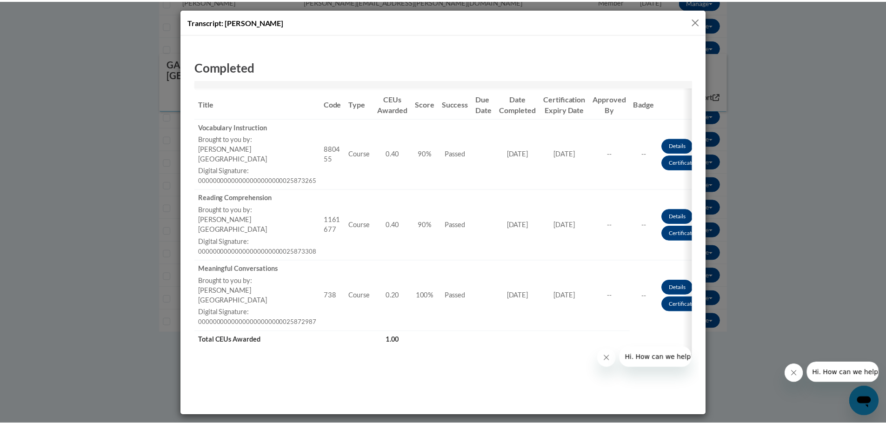
scroll to position [0, 0]
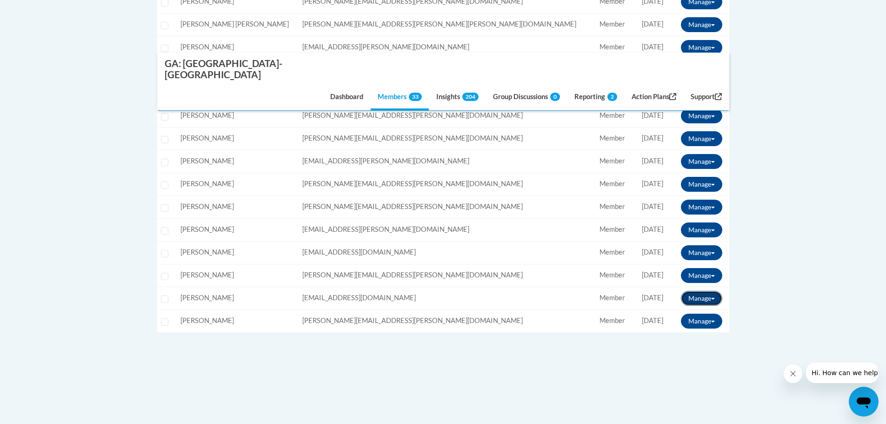
click at [704, 291] on button "Manage" at bounding box center [701, 298] width 41 height 15
click at [845, 373] on span "Hi. How can we help?" at bounding box center [846, 372] width 70 height 7
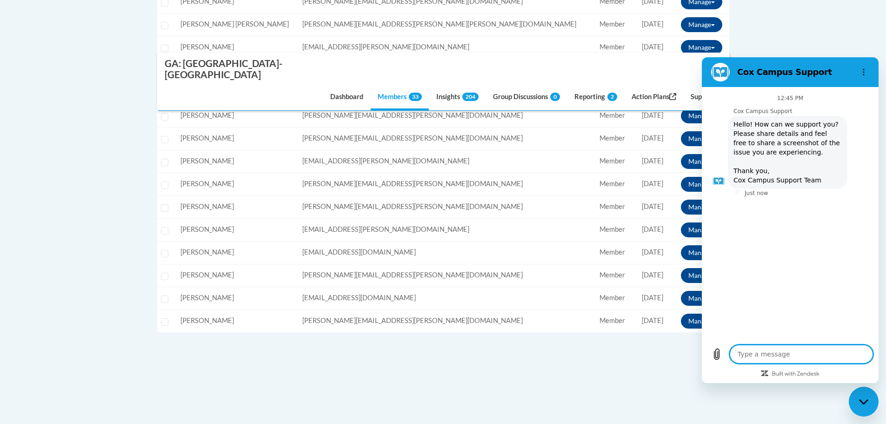
click at [867, 407] on div "Close messaging window" at bounding box center [864, 402] width 28 height 28
type textarea "x"
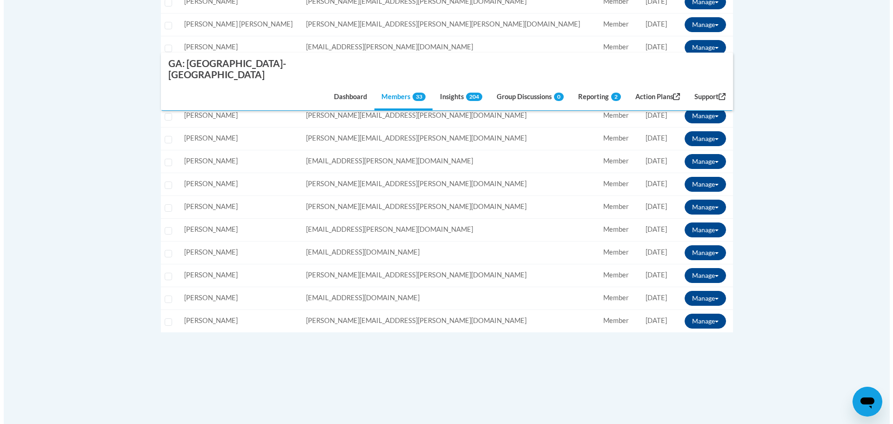
scroll to position [744, 0]
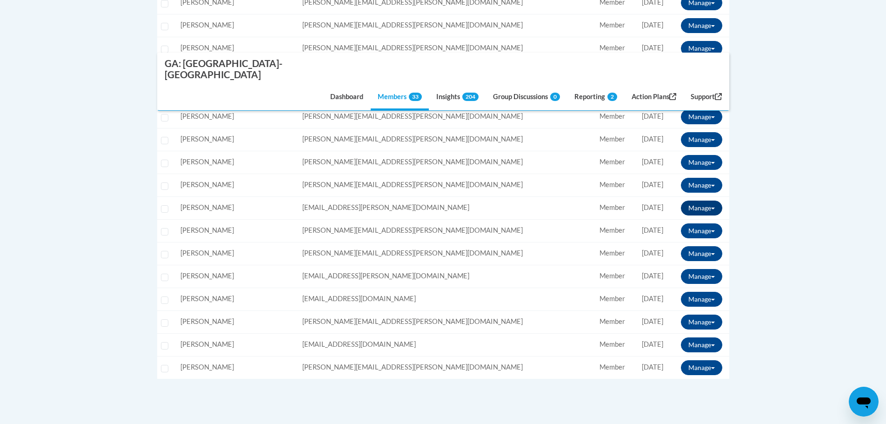
click at [715, 201] on button "Manage" at bounding box center [701, 208] width 41 height 15
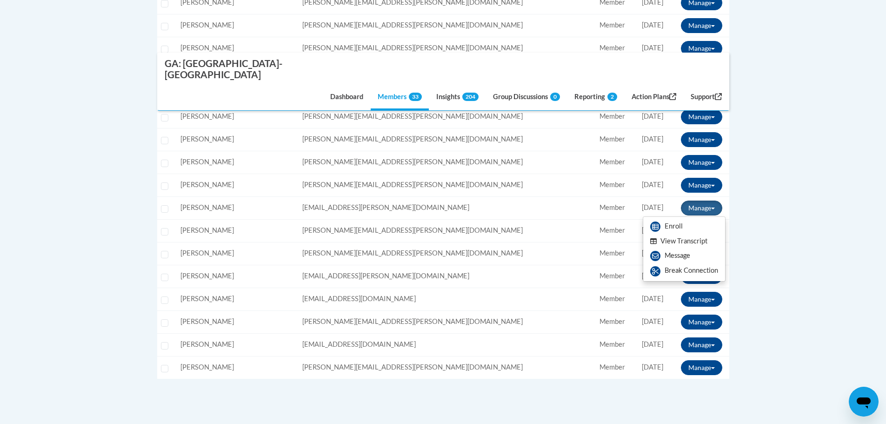
click at [706, 234] on button "View Transcript" at bounding box center [679, 241] width 72 height 14
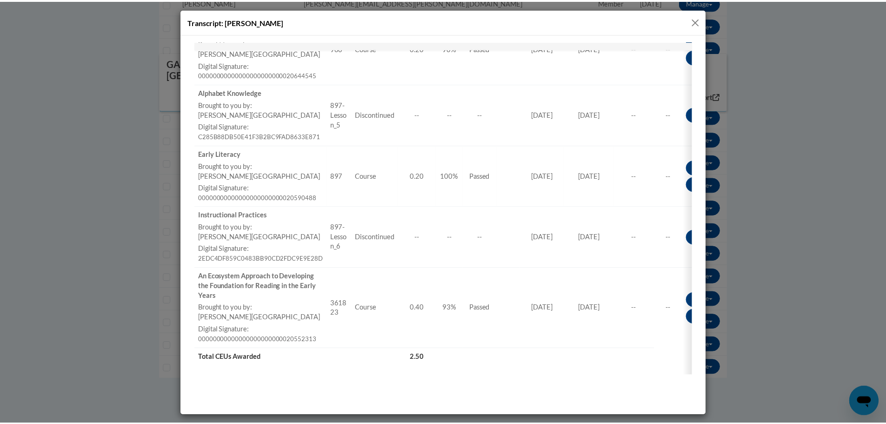
scroll to position [644, 0]
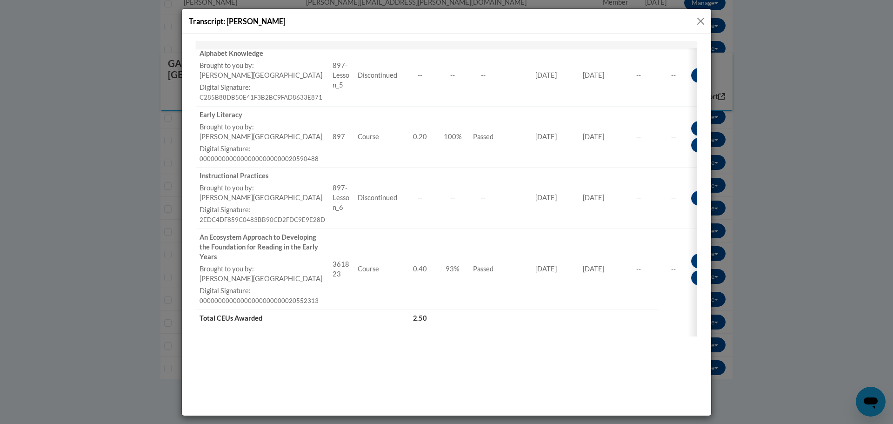
click at [700, 20] on button "Close" at bounding box center [701, 21] width 12 height 12
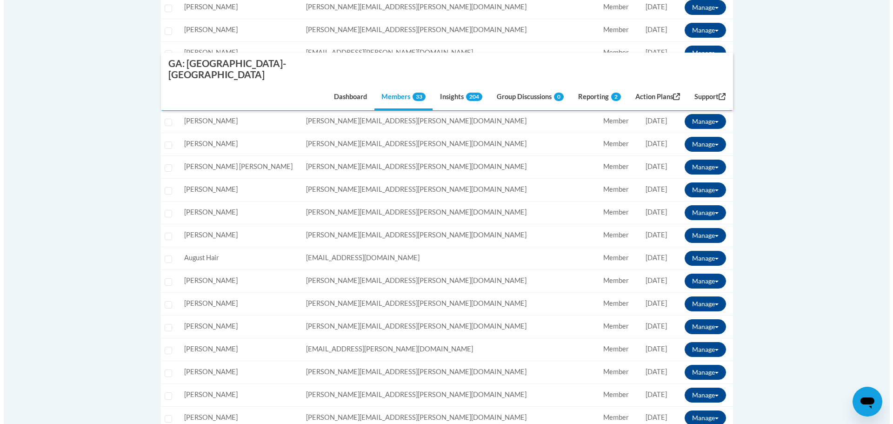
scroll to position [372, 0]
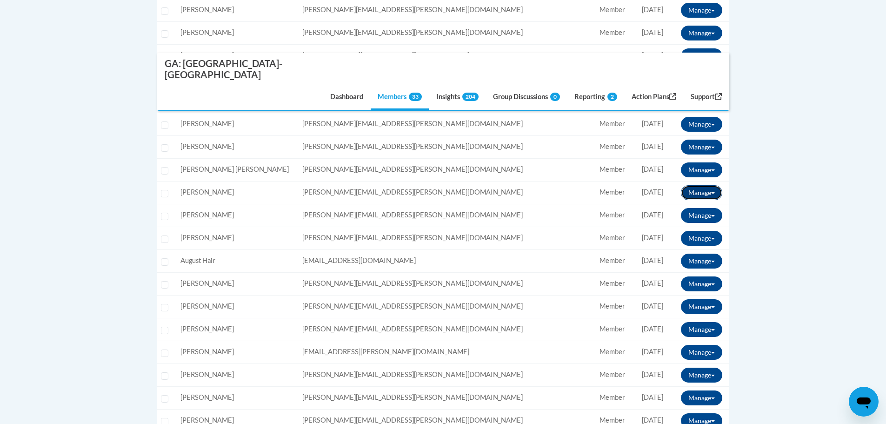
click at [715, 185] on button "Manage" at bounding box center [701, 192] width 41 height 15
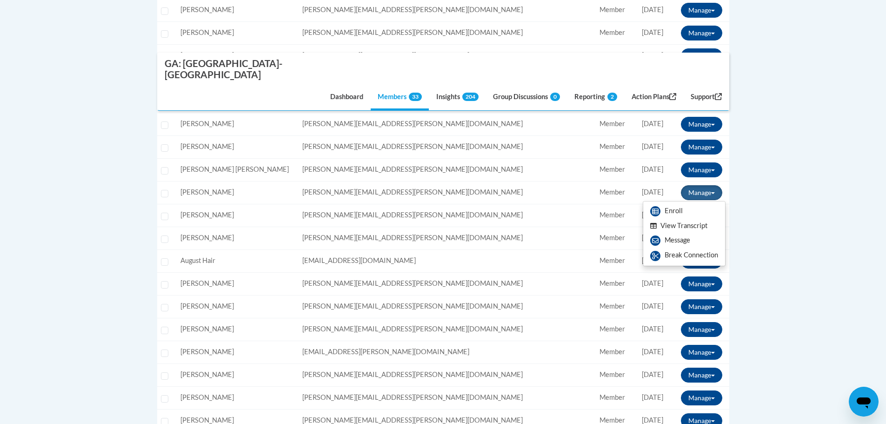
click at [689, 219] on button "View Transcript" at bounding box center [679, 226] width 72 height 14
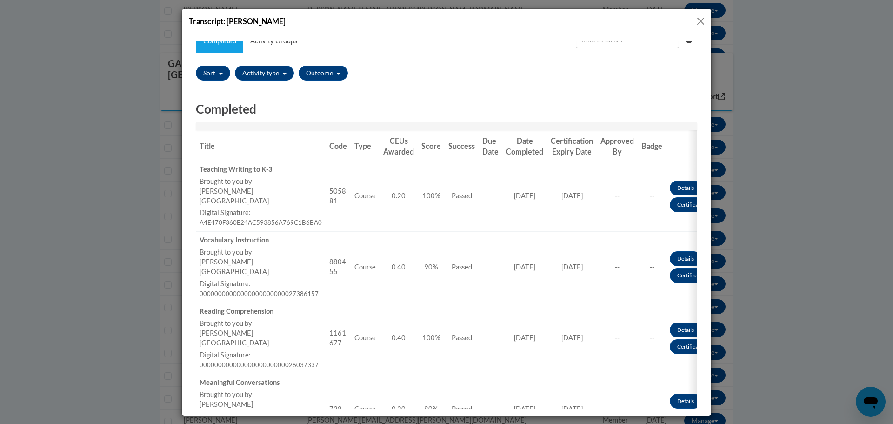
scroll to position [36, 0]
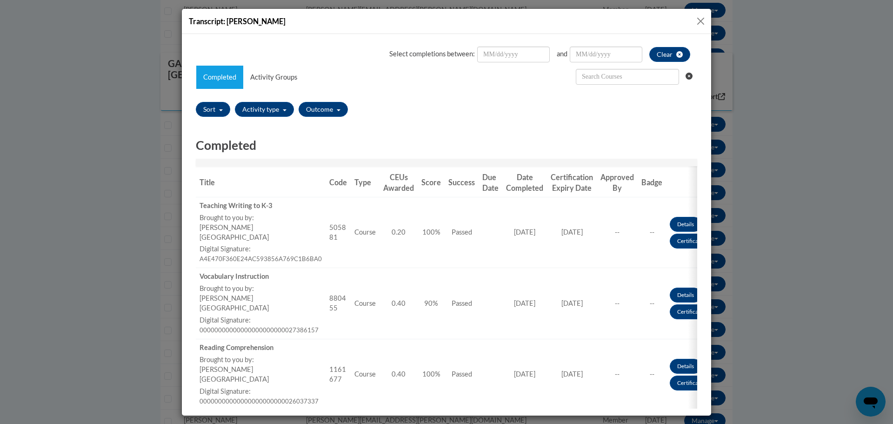
click at [703, 23] on button "Close" at bounding box center [701, 21] width 12 height 12
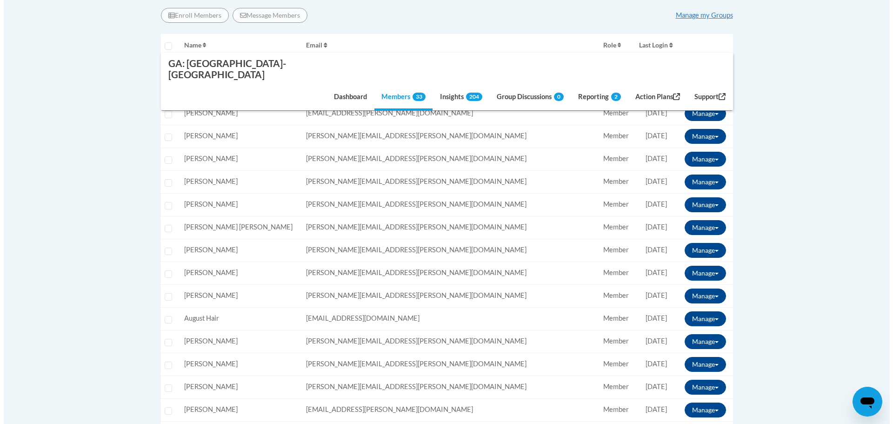
scroll to position [233, 0]
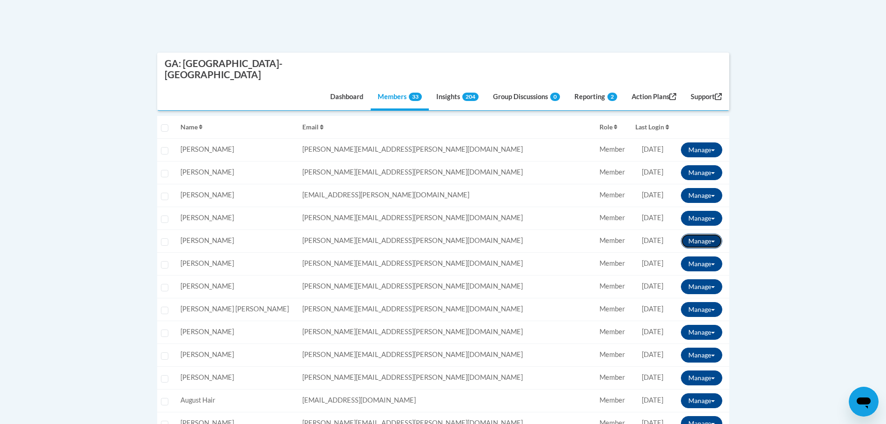
click at [707, 234] on button "Manage" at bounding box center [701, 241] width 41 height 15
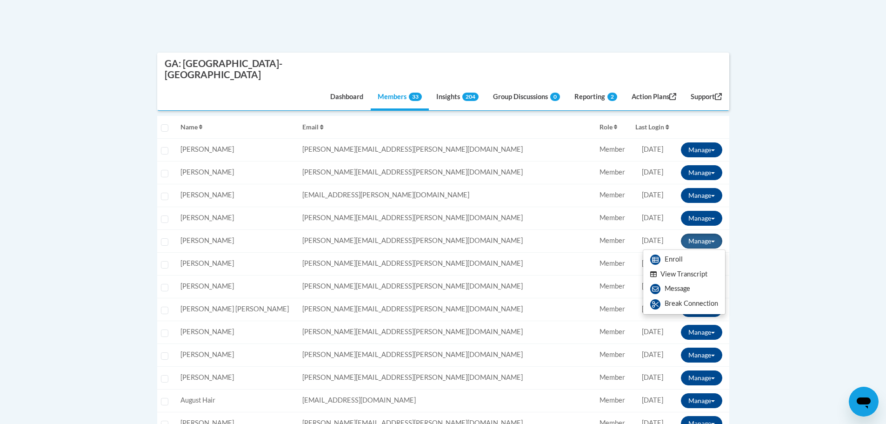
click at [687, 267] on button "View Transcript" at bounding box center [679, 274] width 72 height 14
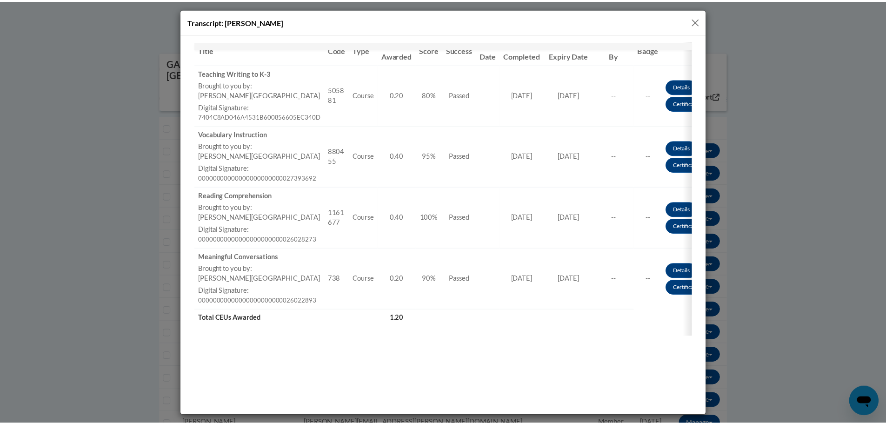
scroll to position [129, 0]
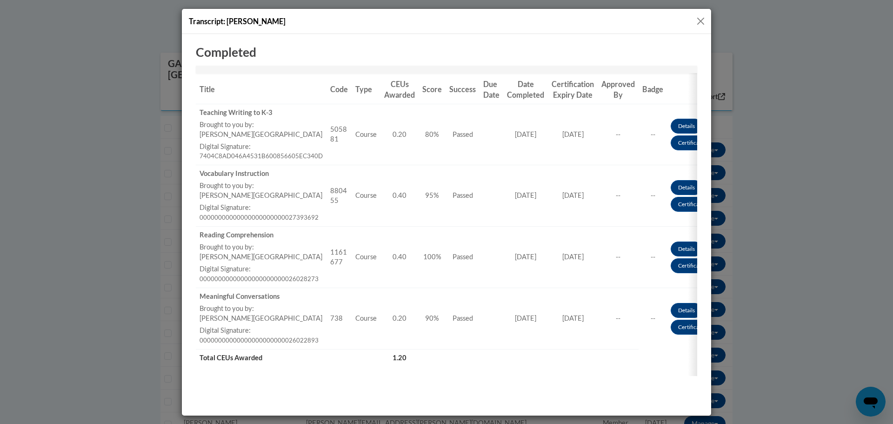
click at [700, 21] on button "Close" at bounding box center [701, 21] width 12 height 12
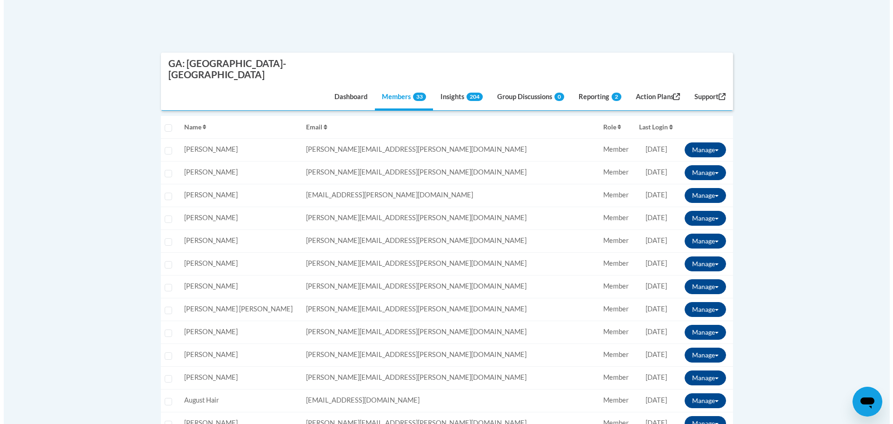
scroll to position [0, 0]
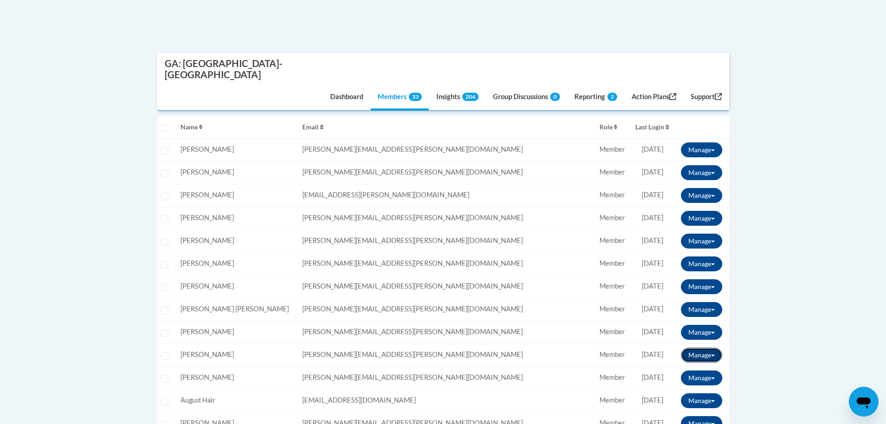
click at [706, 348] on button "Manage" at bounding box center [701, 355] width 41 height 15
click at [705, 381] on button "View Transcript" at bounding box center [679, 388] width 72 height 14
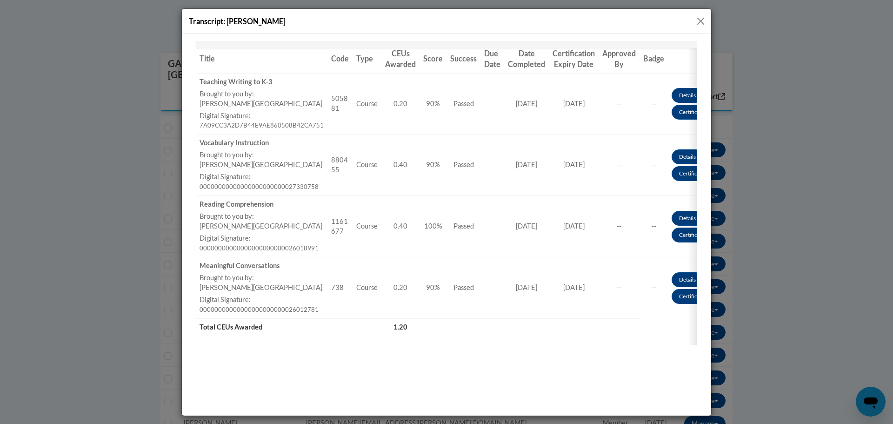
scroll to position [175, 0]
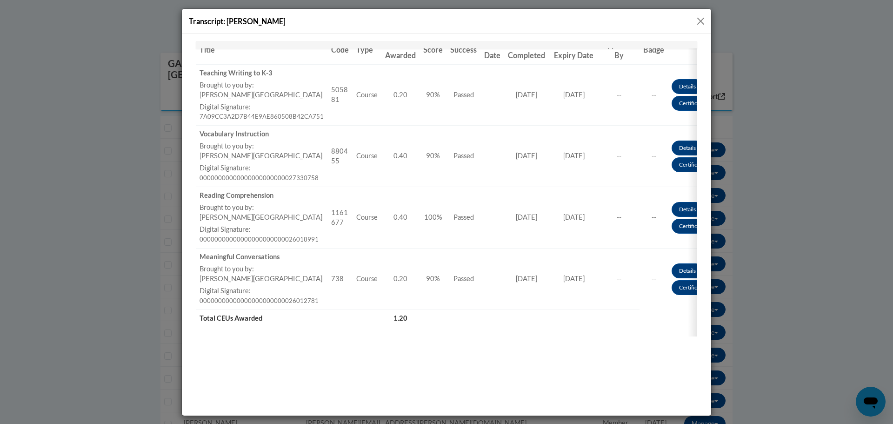
click at [783, 165] on div "Transcript: Emily Flournoy" at bounding box center [446, 212] width 893 height 424
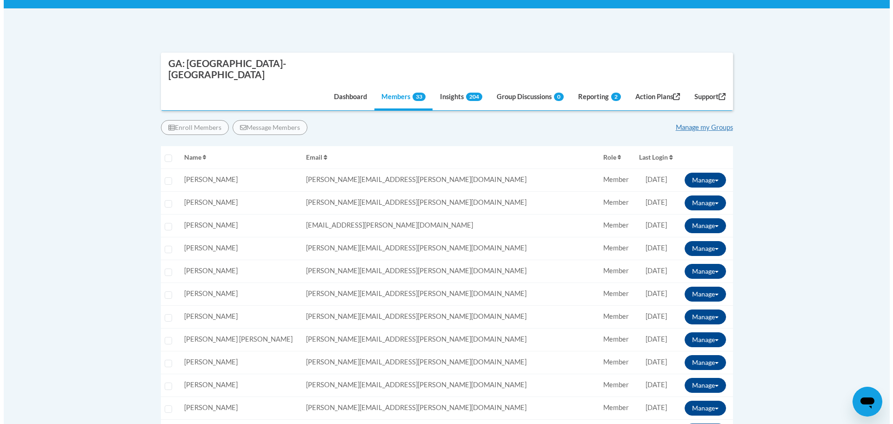
scroll to position [186, 0]
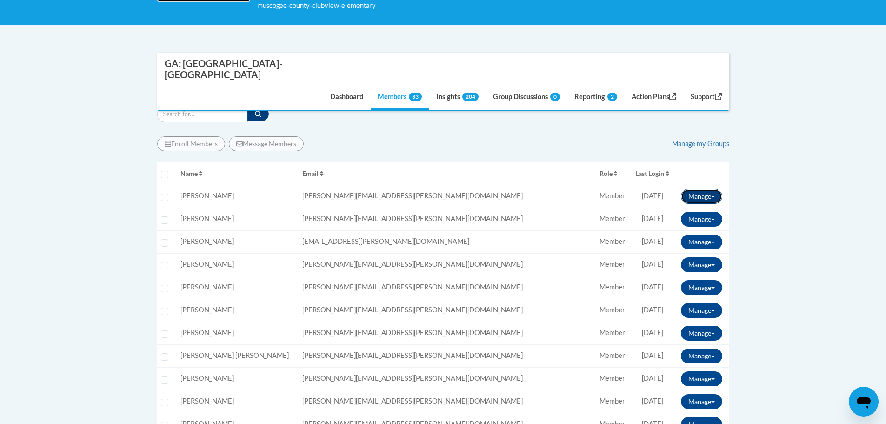
click at [707, 189] on button "Manage" at bounding box center [701, 196] width 41 height 15
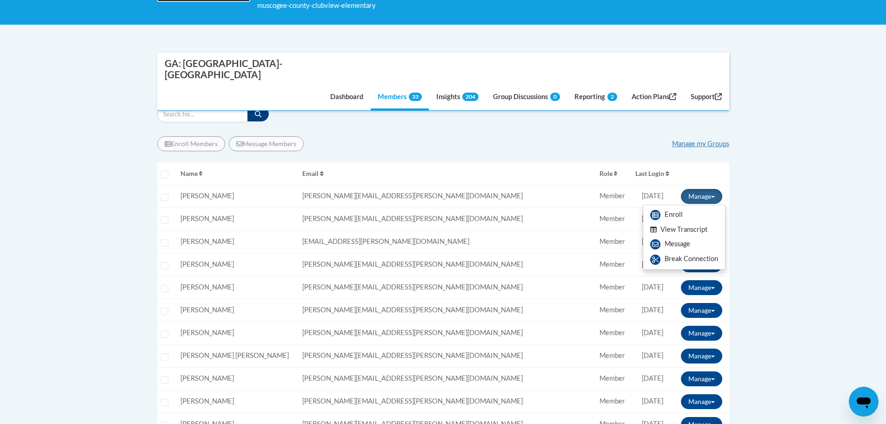
click at [684, 222] on button "View Transcript" at bounding box center [679, 229] width 72 height 14
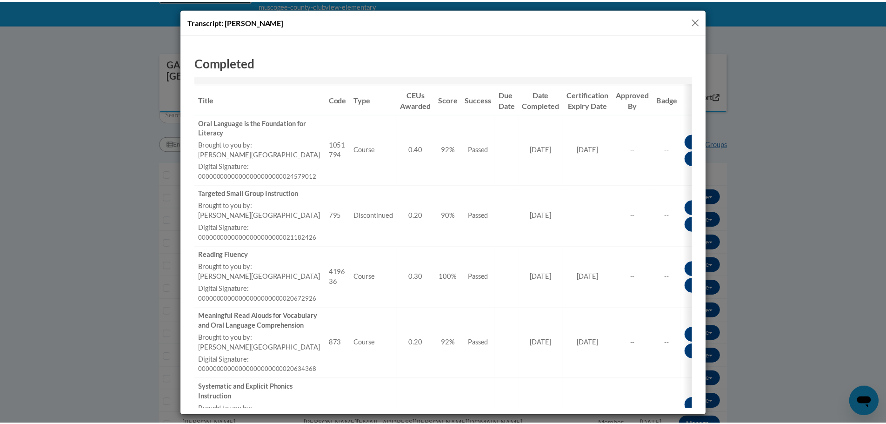
scroll to position [0, 0]
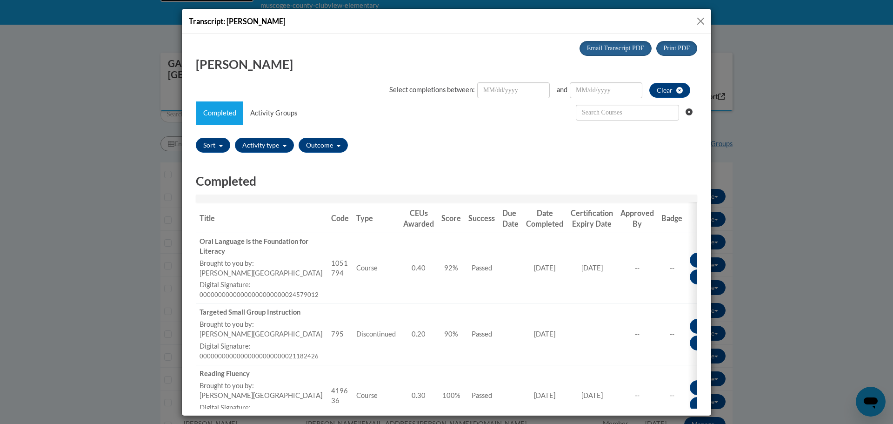
click at [701, 20] on button "Close" at bounding box center [701, 21] width 12 height 12
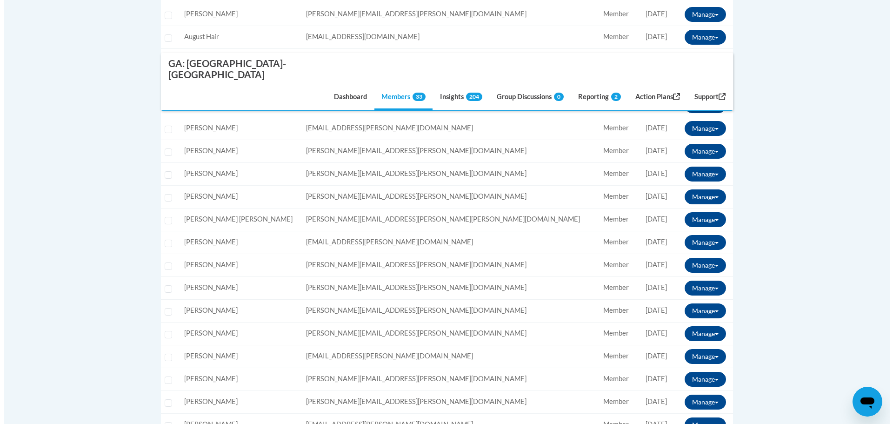
scroll to position [605, 0]
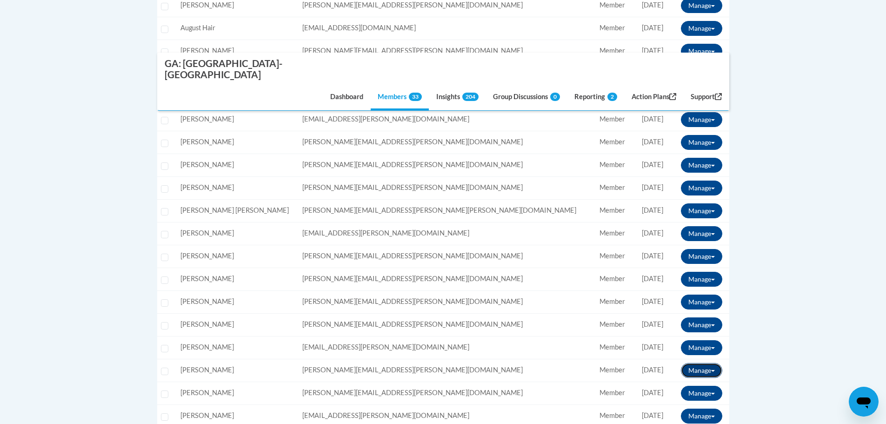
click at [717, 363] on button "Manage" at bounding box center [701, 370] width 41 height 15
click at [699, 396] on button "View Transcript" at bounding box center [679, 403] width 72 height 14
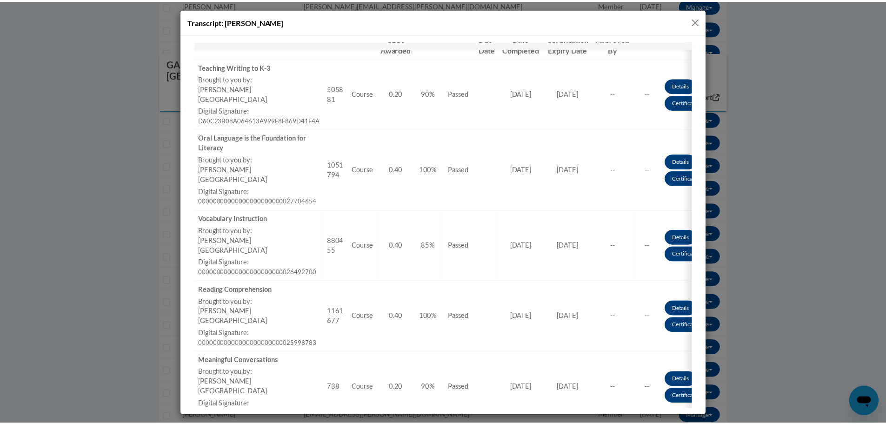
scroll to position [154, 0]
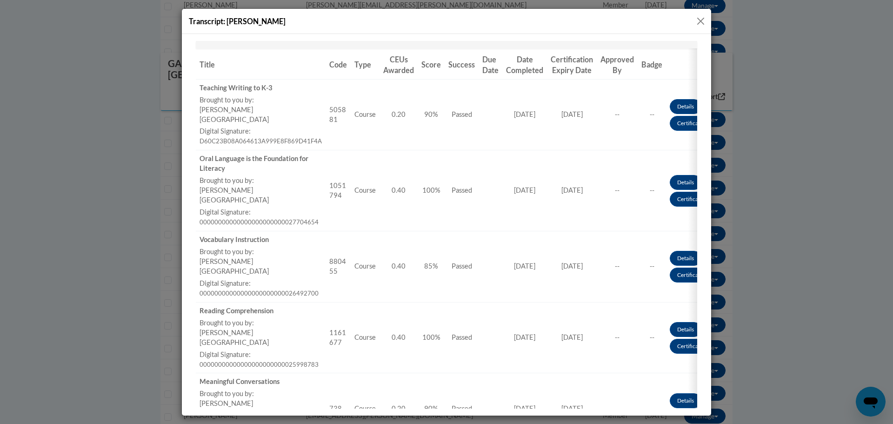
click at [699, 21] on button "Close" at bounding box center [701, 21] width 12 height 12
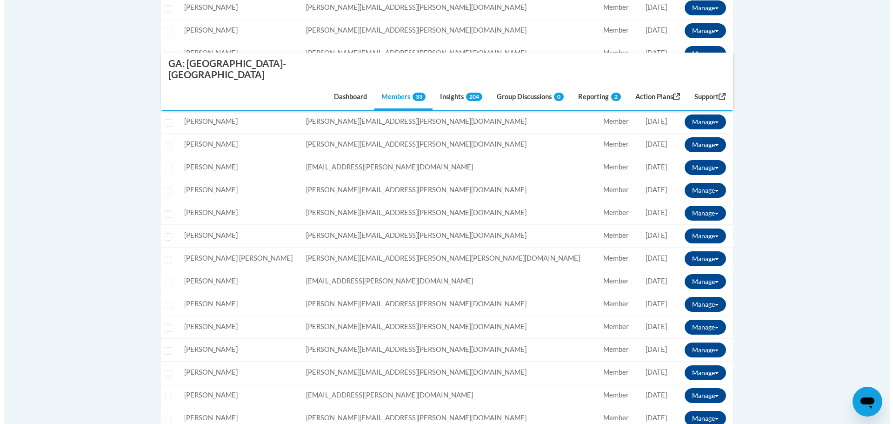
scroll to position [558, 0]
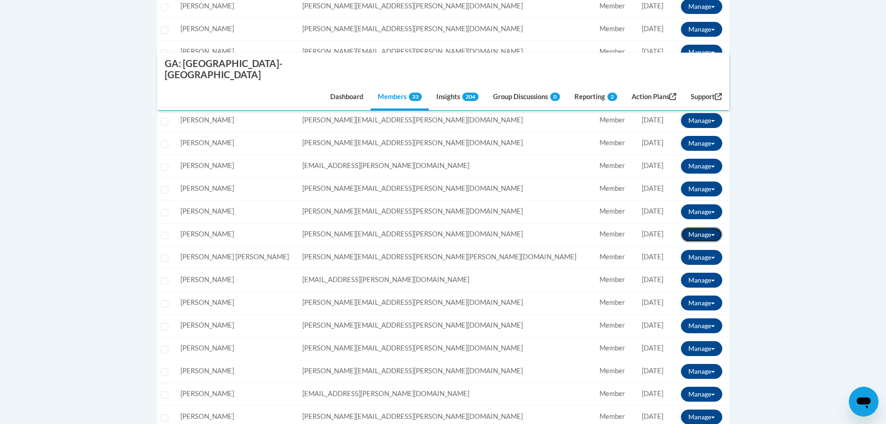
click at [709, 227] on button "Manage" at bounding box center [701, 234] width 41 height 15
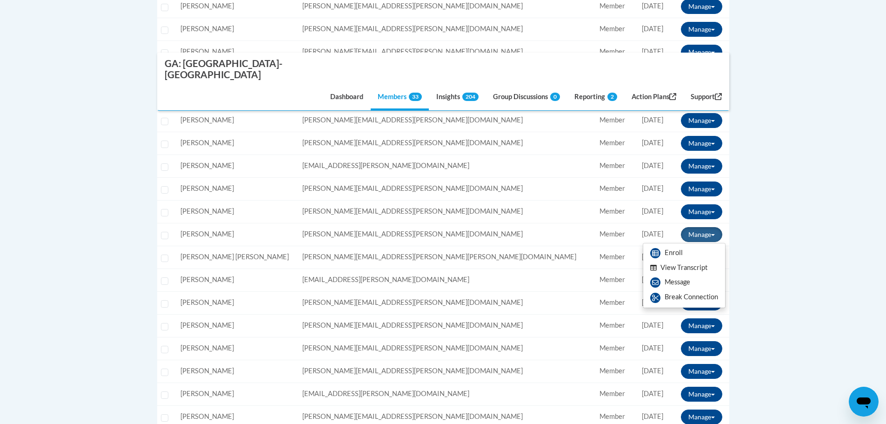
click at [700, 261] on button "View Transcript" at bounding box center [679, 268] width 72 height 14
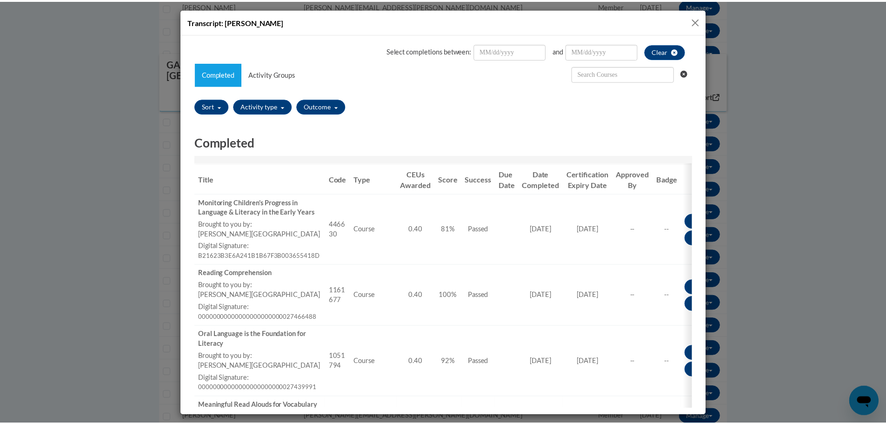
scroll to position [39, 0]
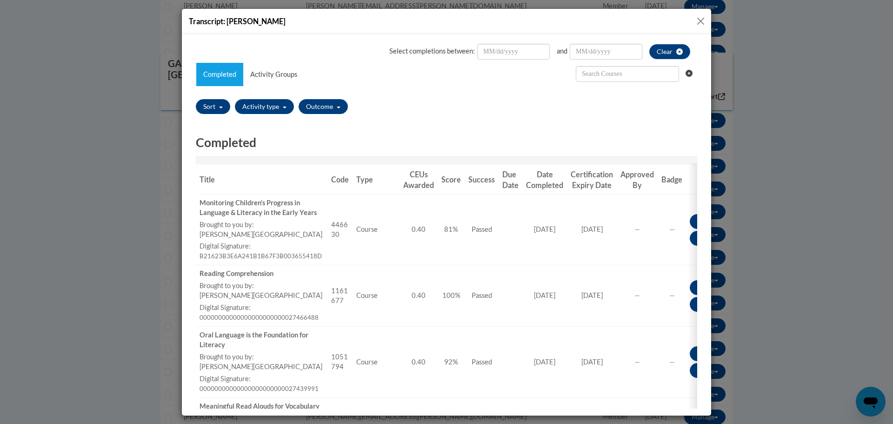
click at [702, 22] on button "Close" at bounding box center [701, 21] width 12 height 12
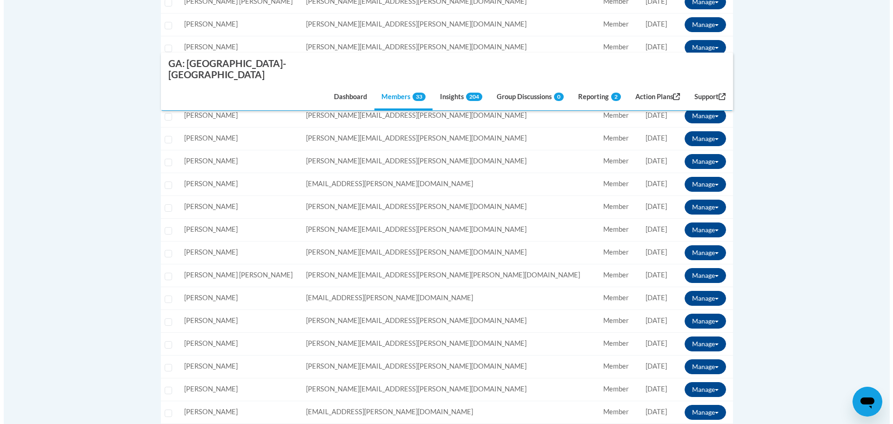
scroll to position [512, 0]
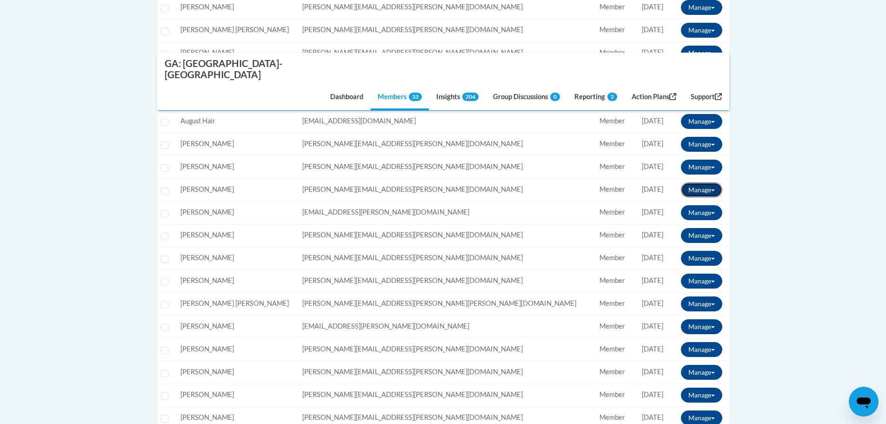
click at [702, 182] on button "Manage" at bounding box center [701, 189] width 41 height 15
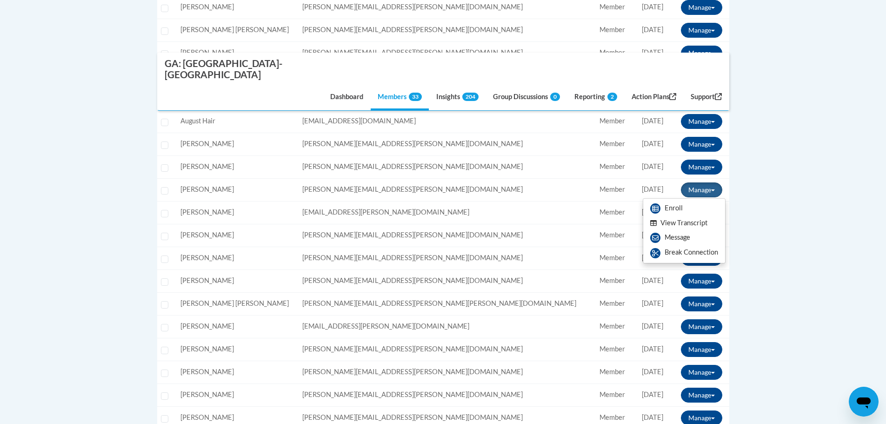
click at [689, 216] on button "View Transcript" at bounding box center [679, 223] width 72 height 14
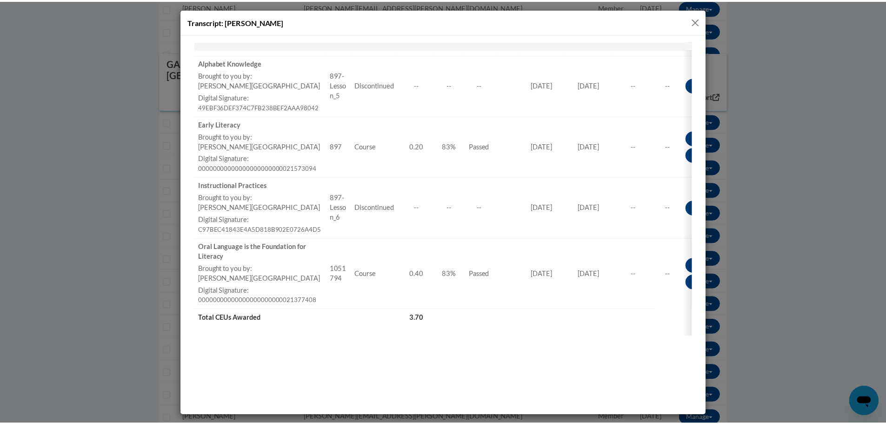
scroll to position [918, 0]
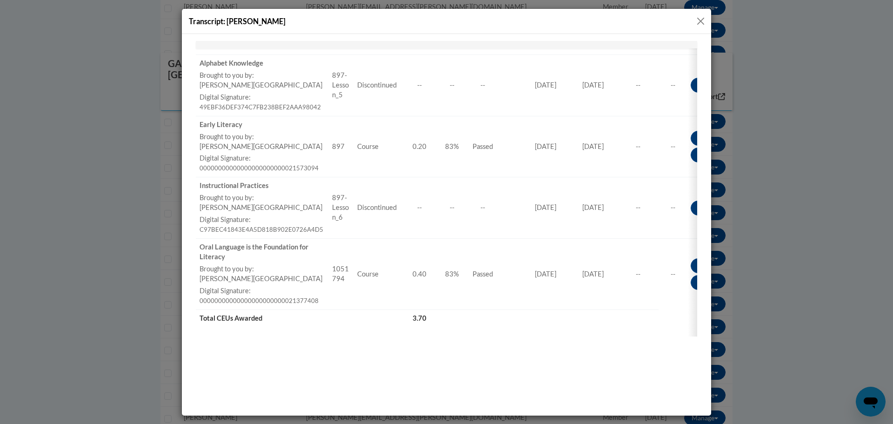
click at [702, 18] on button "Close" at bounding box center [701, 21] width 12 height 12
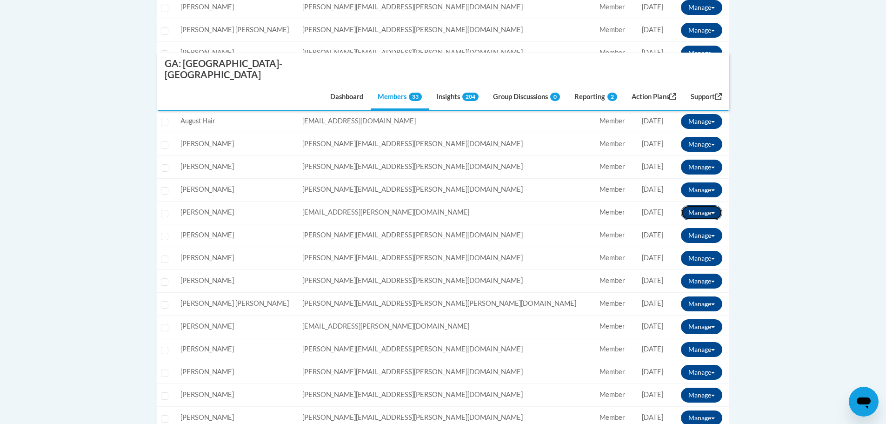
click at [697, 205] on button "Manage" at bounding box center [701, 212] width 41 height 15
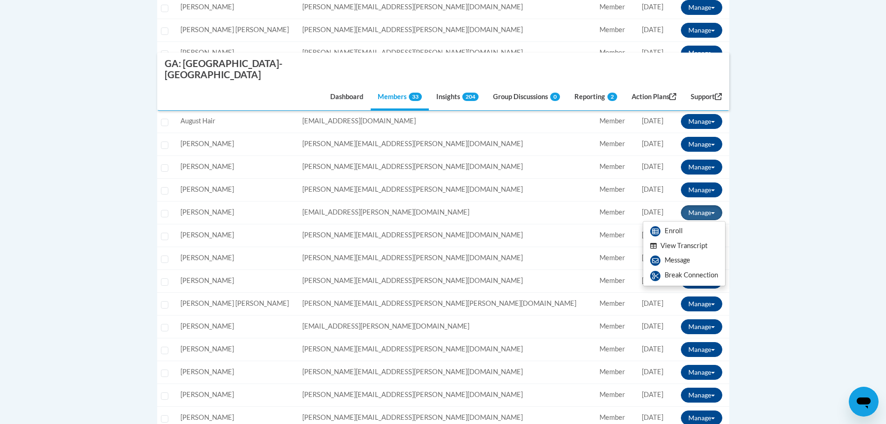
click at [700, 239] on button "View Transcript" at bounding box center [679, 246] width 72 height 14
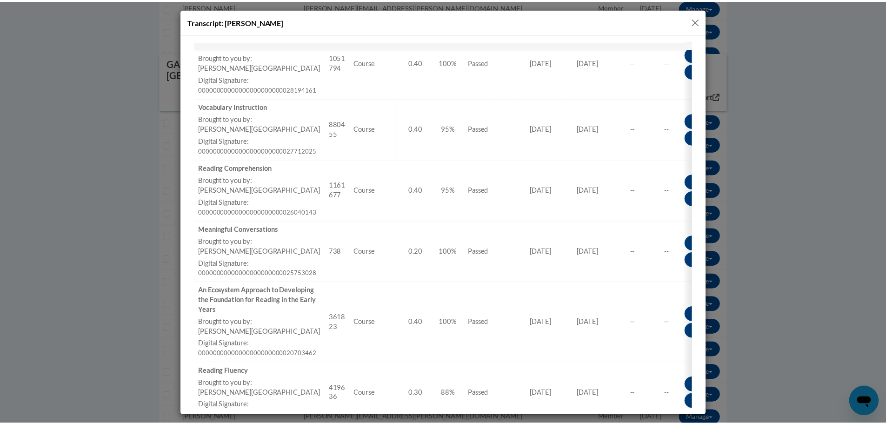
scroll to position [264, 0]
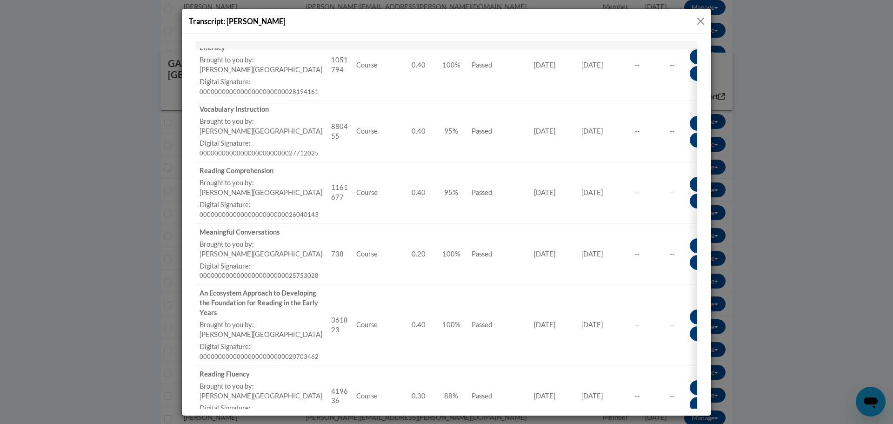
click at [701, 23] on button "Close" at bounding box center [701, 21] width 12 height 12
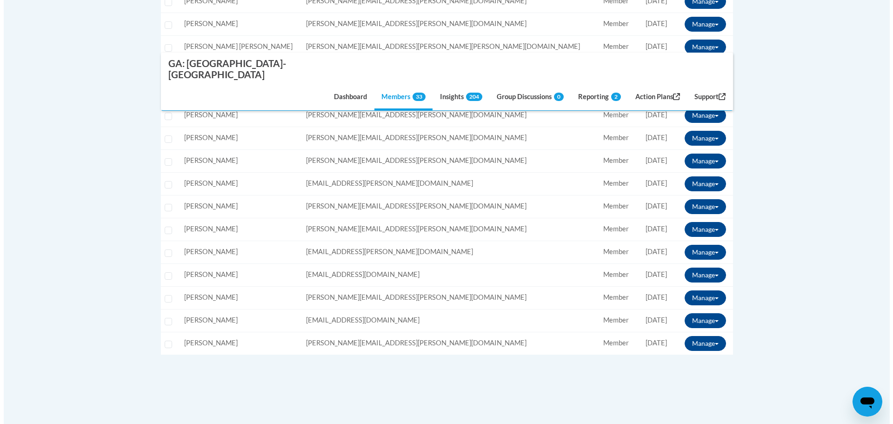
scroll to position [791, 0]
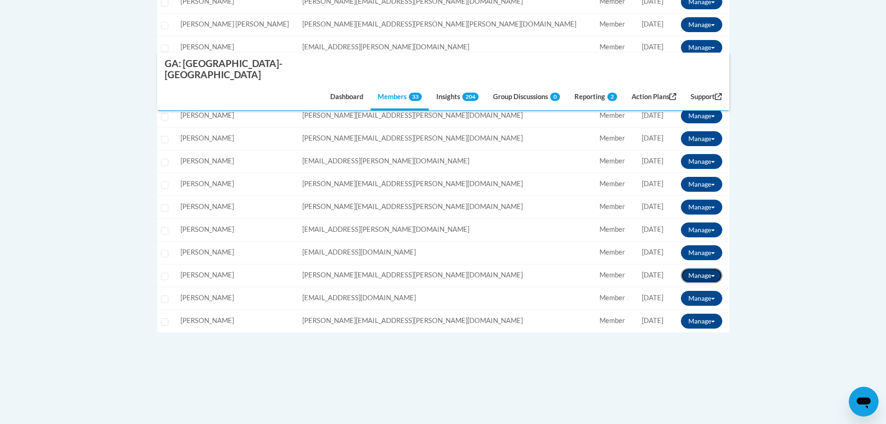
click at [709, 268] on button "Manage" at bounding box center [701, 275] width 41 height 15
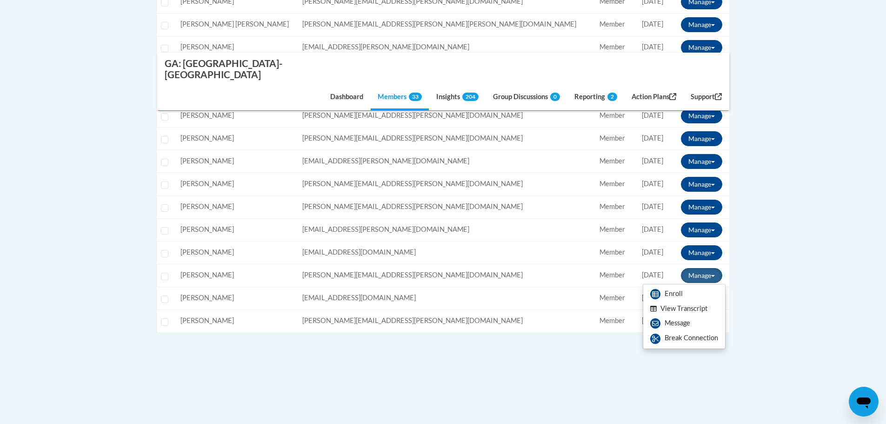
click at [689, 301] on button "View Transcript" at bounding box center [679, 308] width 72 height 14
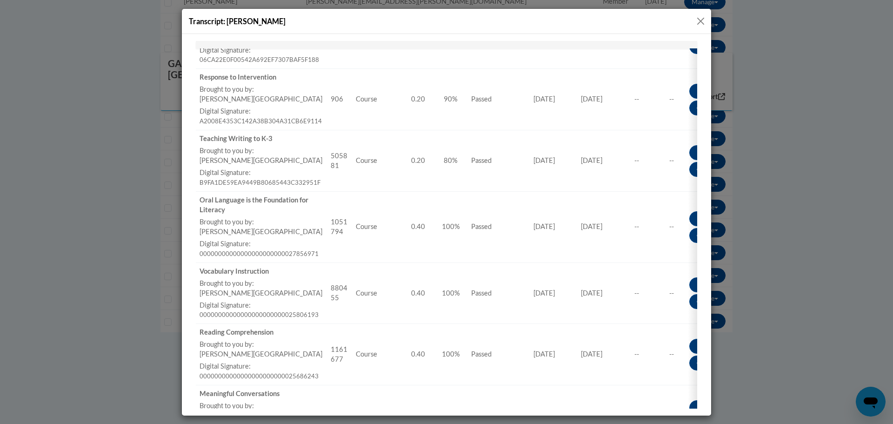
scroll to position [56, 0]
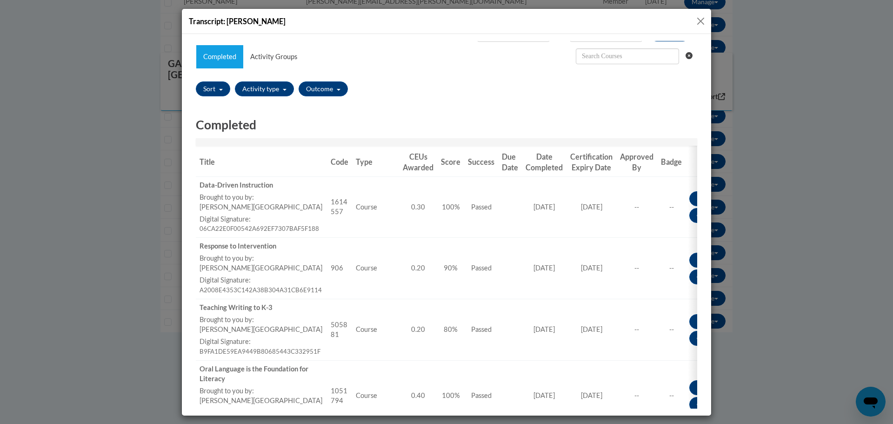
click at [699, 22] on button "Close" at bounding box center [701, 21] width 12 height 12
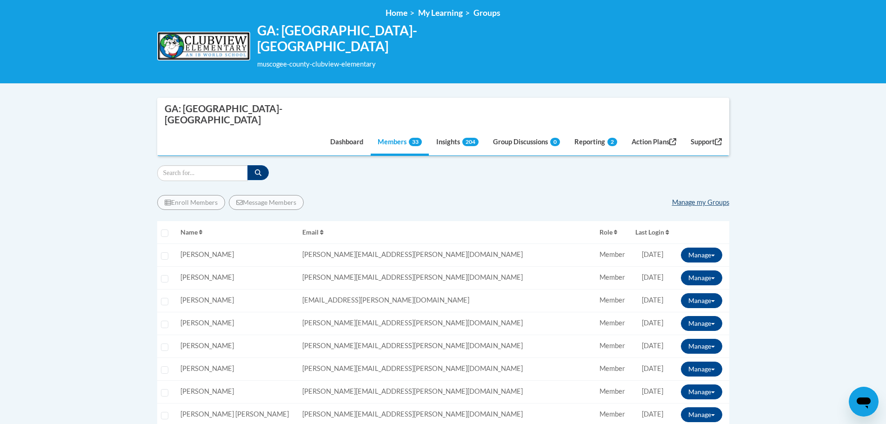
scroll to position [140, 0]
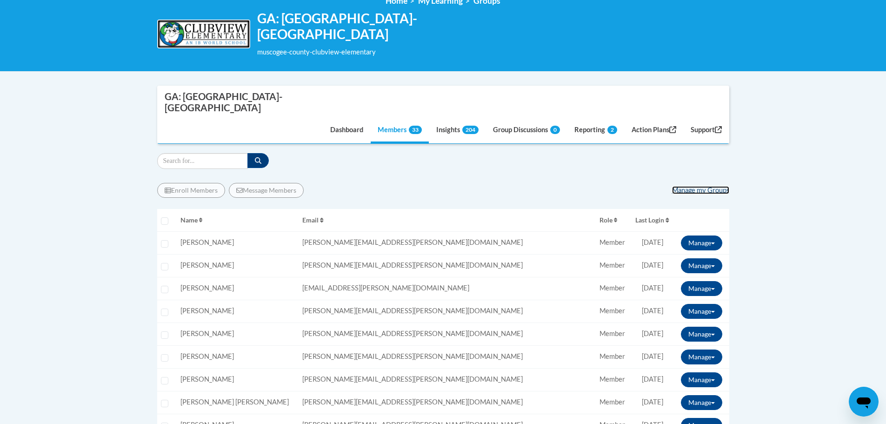
click at [708, 186] on link "Manage my Groups" at bounding box center [700, 190] width 57 height 8
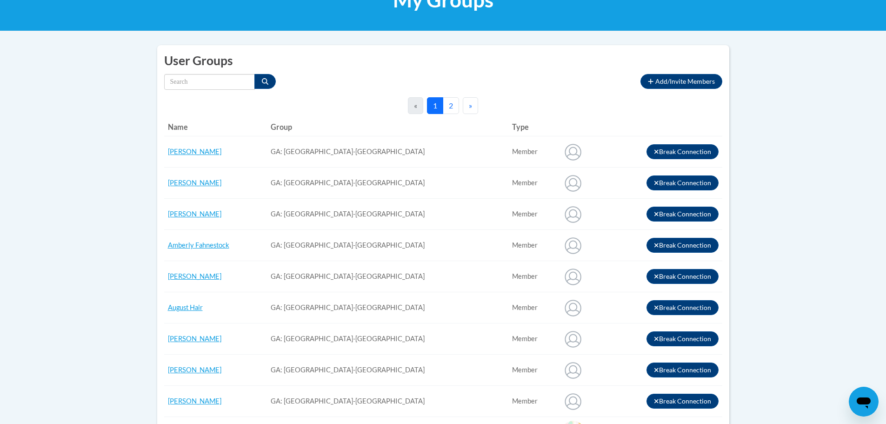
scroll to position [140, 0]
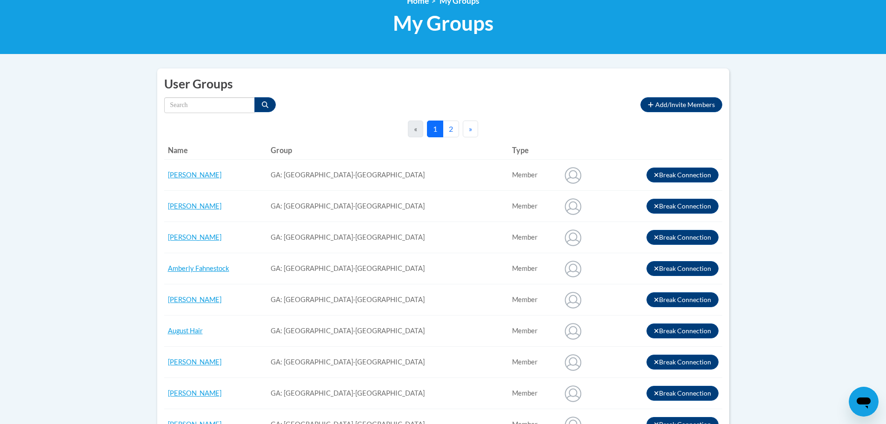
click at [452, 134] on button "2" at bounding box center [451, 128] width 16 height 17
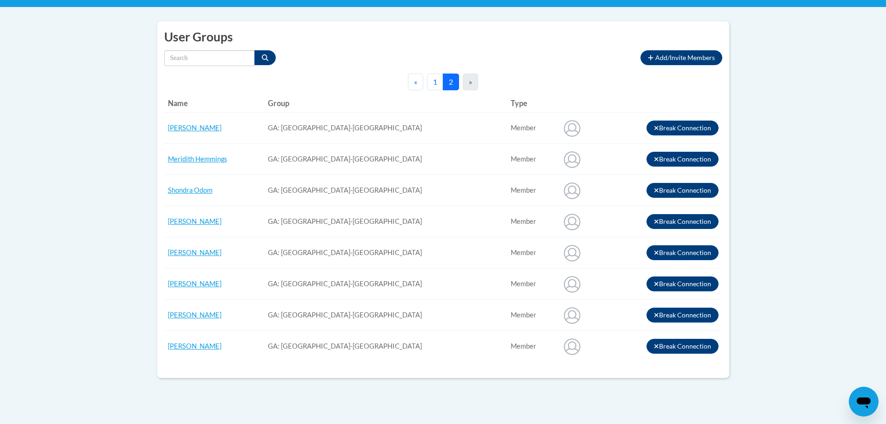
scroll to position [186, 0]
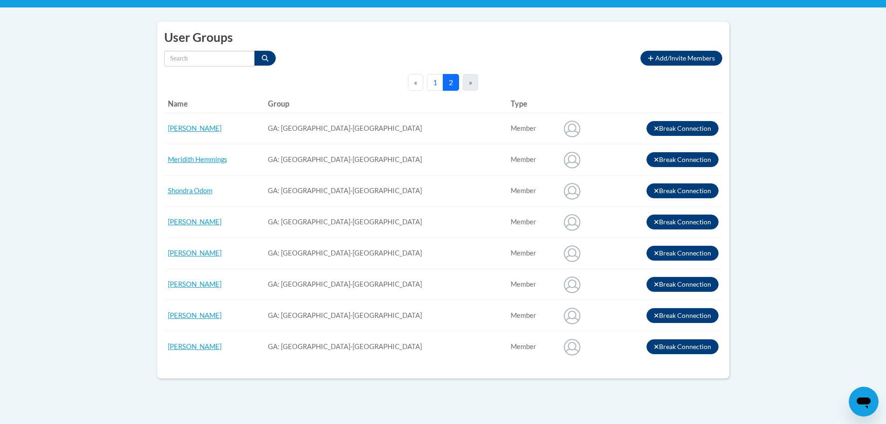
click at [437, 86] on button "1" at bounding box center [435, 82] width 16 height 17
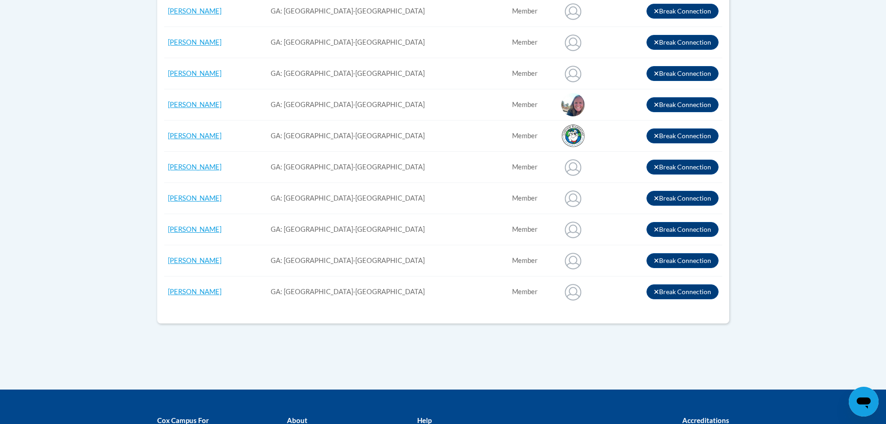
scroll to position [791, 0]
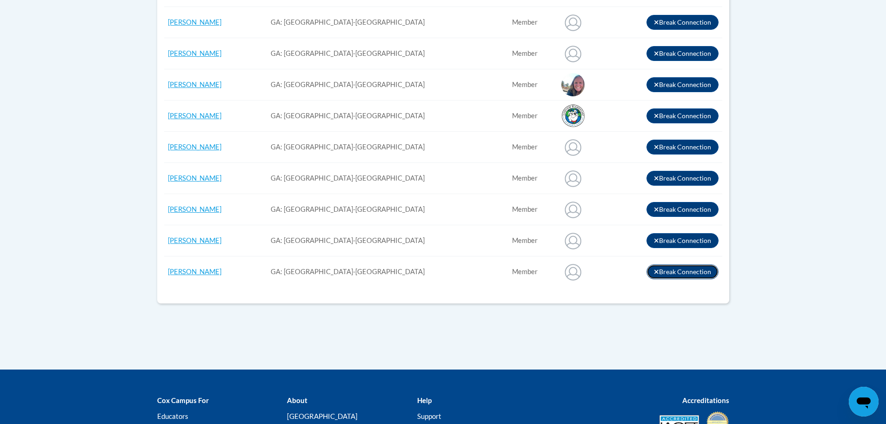
click at [704, 269] on button "Break Connection" at bounding box center [683, 271] width 72 height 15
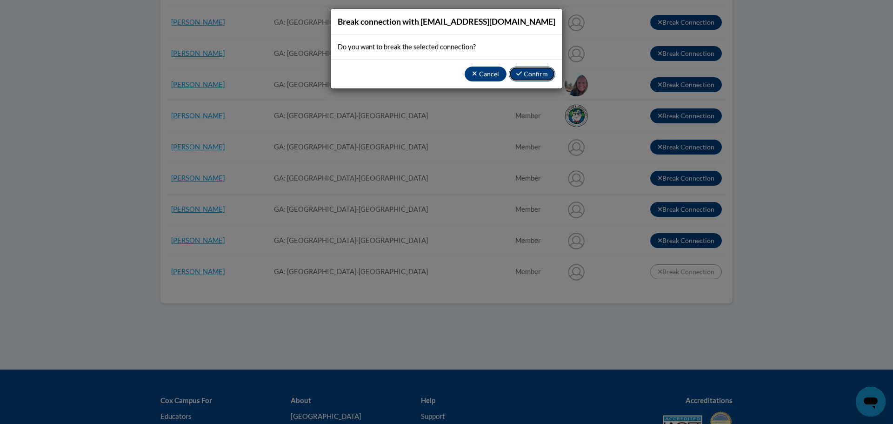
click at [526, 81] on button "Confirm" at bounding box center [532, 74] width 47 height 15
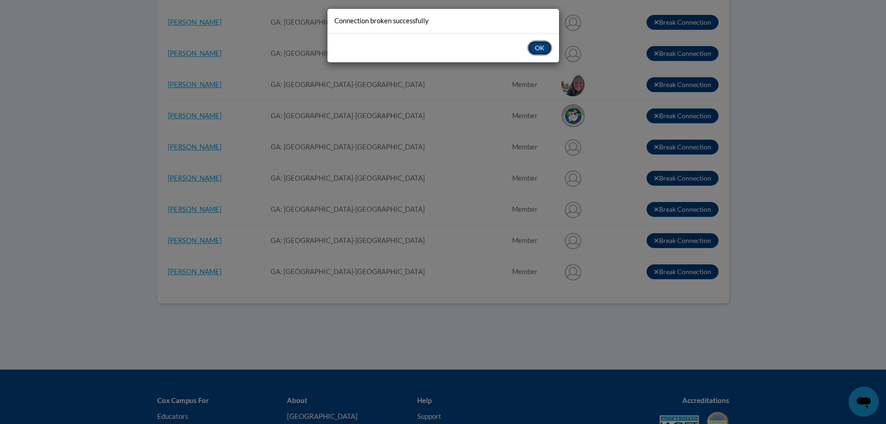
click at [537, 48] on button "OK" at bounding box center [540, 47] width 25 height 15
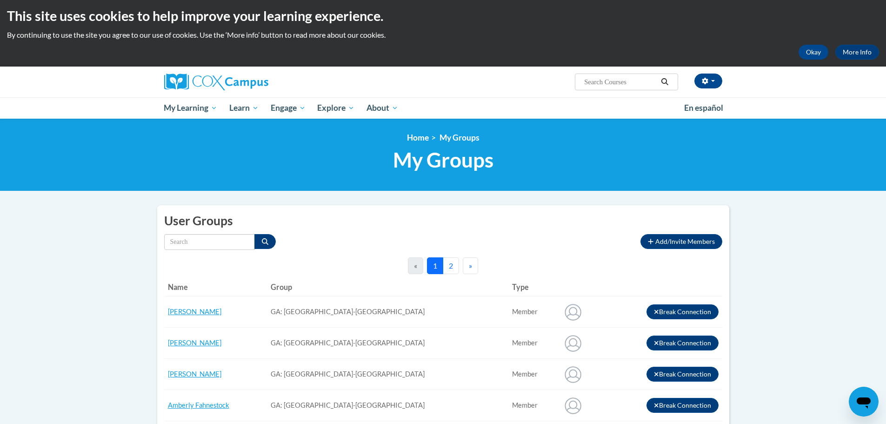
scroll to position [0, 0]
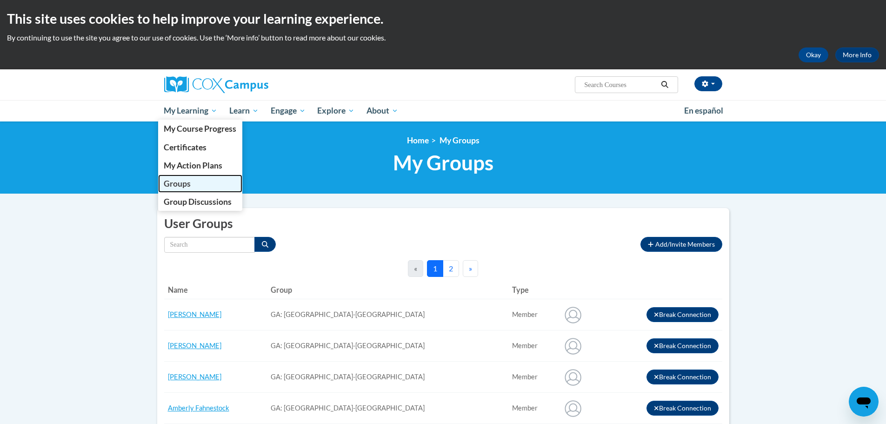
click at [180, 182] on span "Groups" at bounding box center [177, 184] width 27 height 10
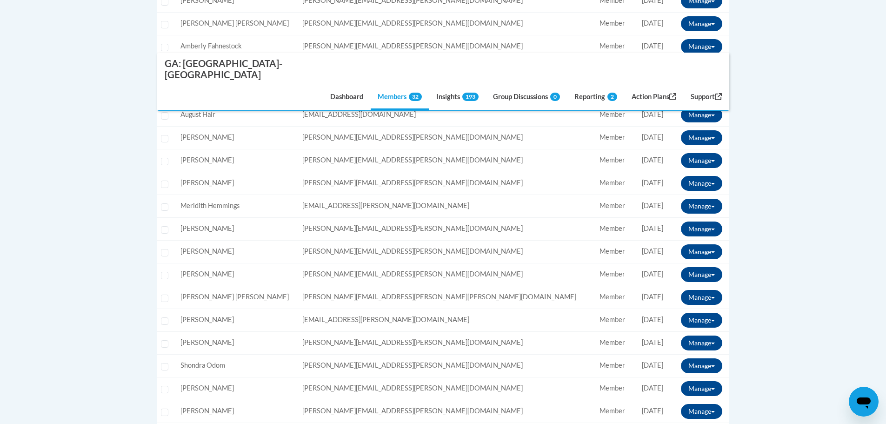
scroll to position [512, 0]
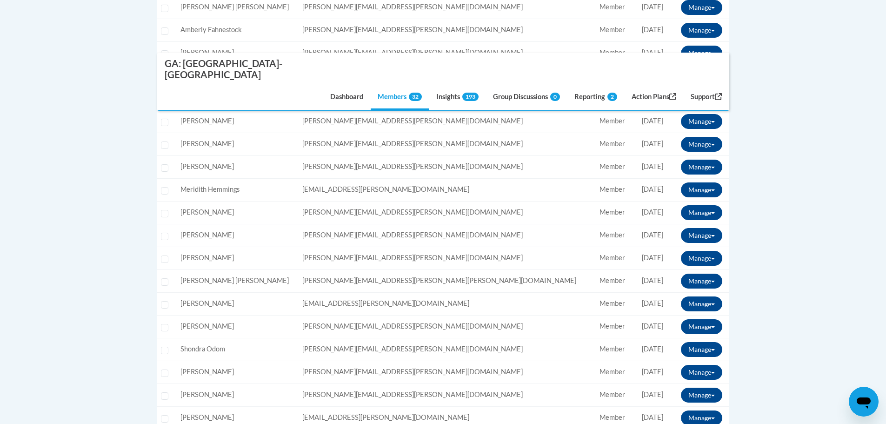
click at [859, 408] on icon "Open messaging window" at bounding box center [864, 401] width 17 height 17
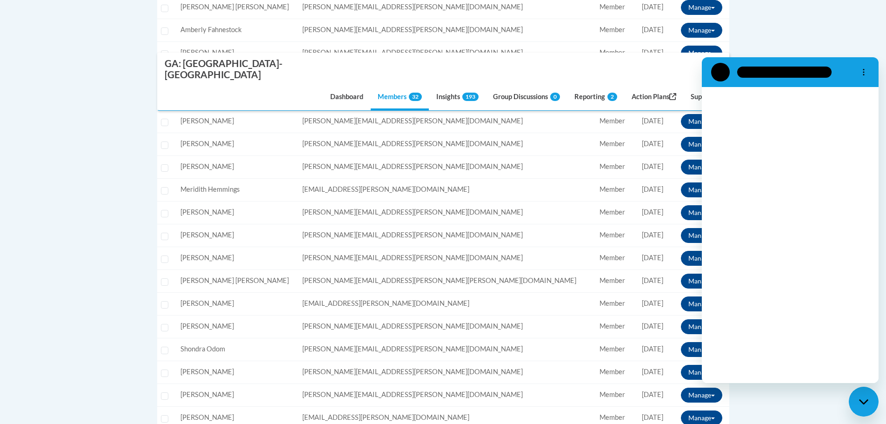
scroll to position [0, 0]
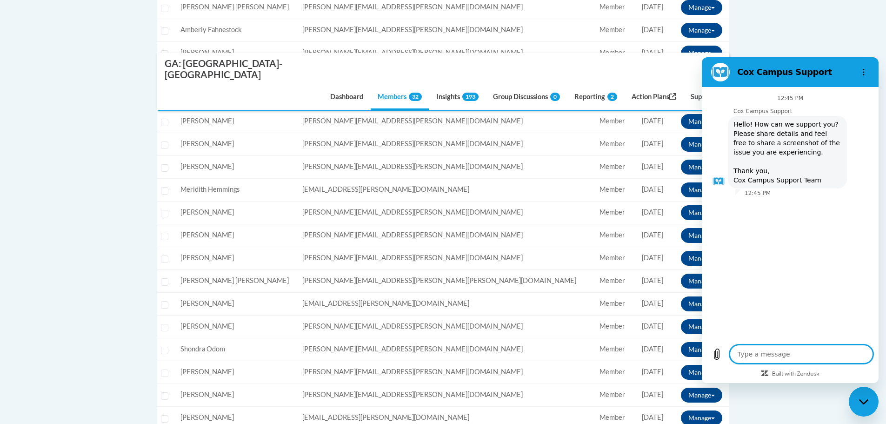
click at [816, 356] on textarea at bounding box center [801, 354] width 143 height 19
type textarea "T"
type textarea "x"
type textarea "Te"
type textarea "x"
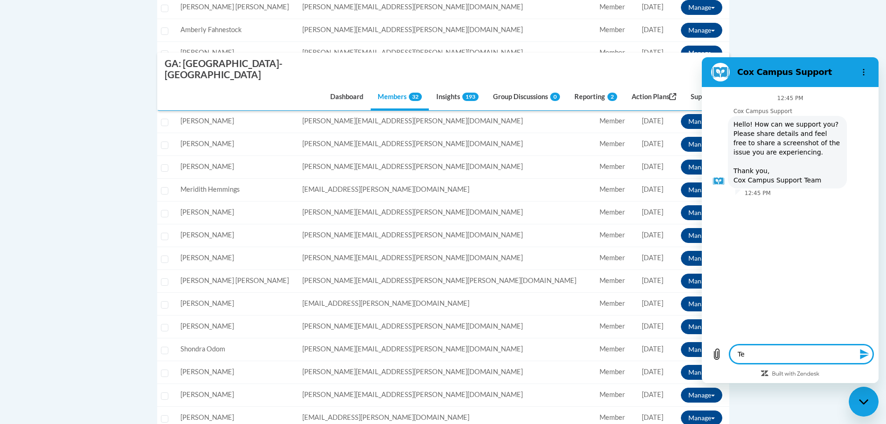
type textarea "Tea"
type textarea "x"
type textarea "Teac"
type textarea "x"
type textarea "Teach"
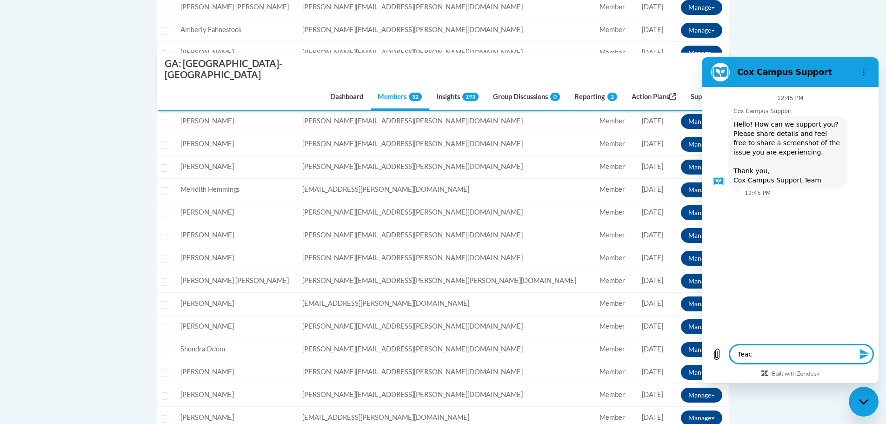
type textarea "x"
type textarea "Teache"
type textarea "x"
type textarea "Teacher"
type textarea "x"
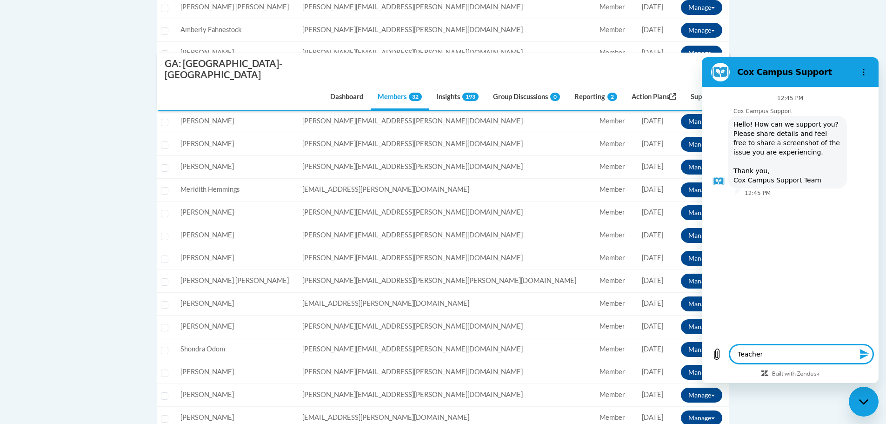
type textarea "Teacher"
type textarea "x"
type textarea "Teacher"
type textarea "x"
type textarea "Teacher,"
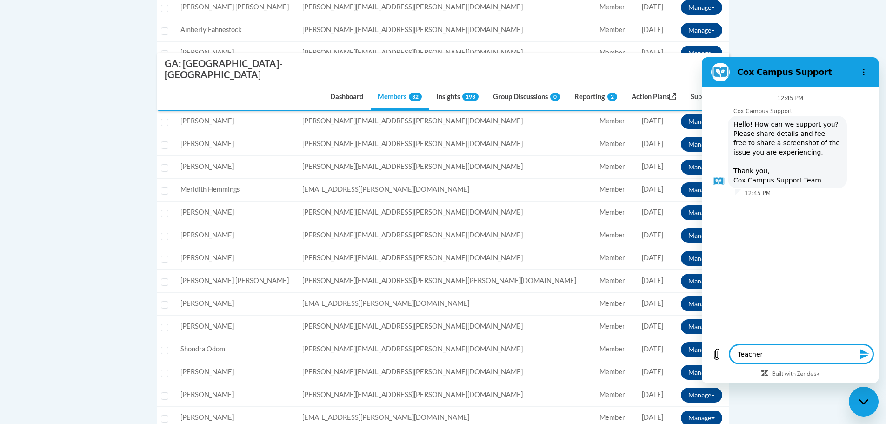
type textarea "x"
type textarea "Teacher,"
type textarea "x"
type textarea "Teacher, K"
type textarea "x"
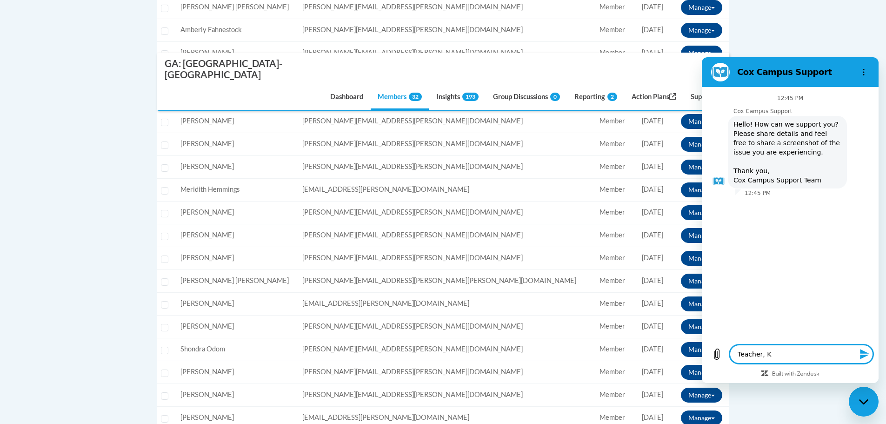
type textarea "Teacher,"
type textarea "x"
type textarea "Teacher, J"
type textarea "x"
type textarea "Teacher, Je"
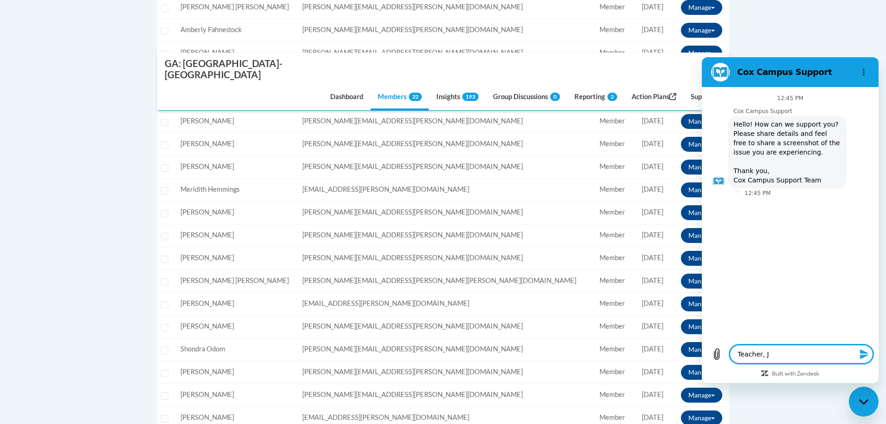
type textarea "x"
type textarea "Teacher, Jes"
type textarea "x"
type textarea "Teacher, Jess"
type textarea "x"
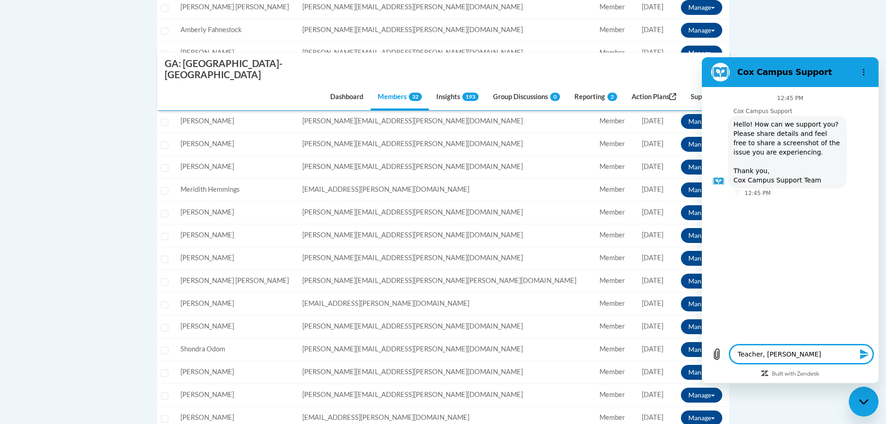
type textarea "Teacher, Jessi"
type textarea "x"
type textarea "Teacher, Jessic"
type textarea "x"
type textarea "Teacher, Jessica"
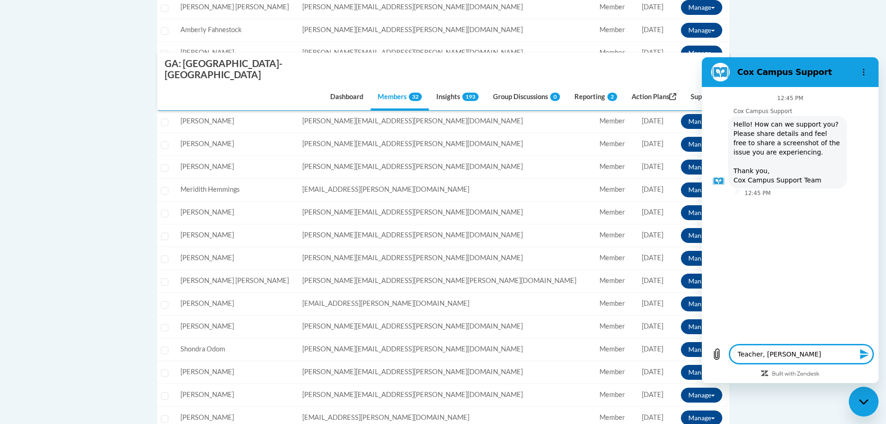
type textarea "x"
type textarea "Teacher, Jessica"
type textarea "x"
type textarea "Teacher, Jessica L"
type textarea "x"
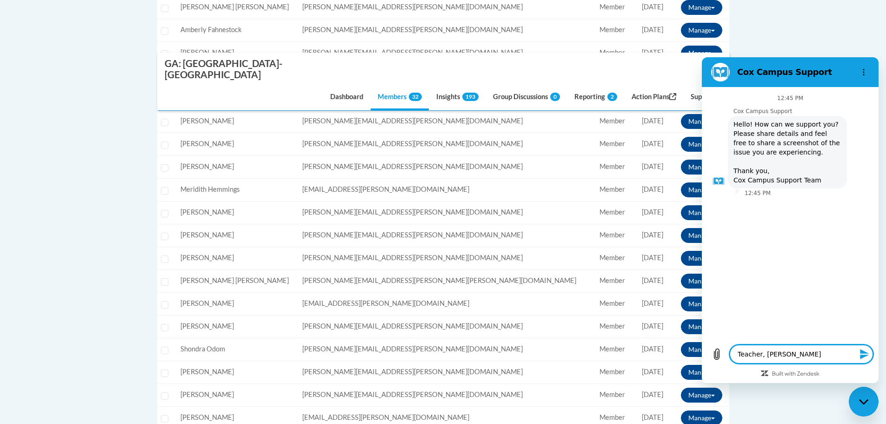
type textarea "Teacher, Jessica Lu"
type textarea "x"
type textarea "Teacher, Jessica Lus"
type textarea "x"
type textarea "Teacher, Jessica Lusa"
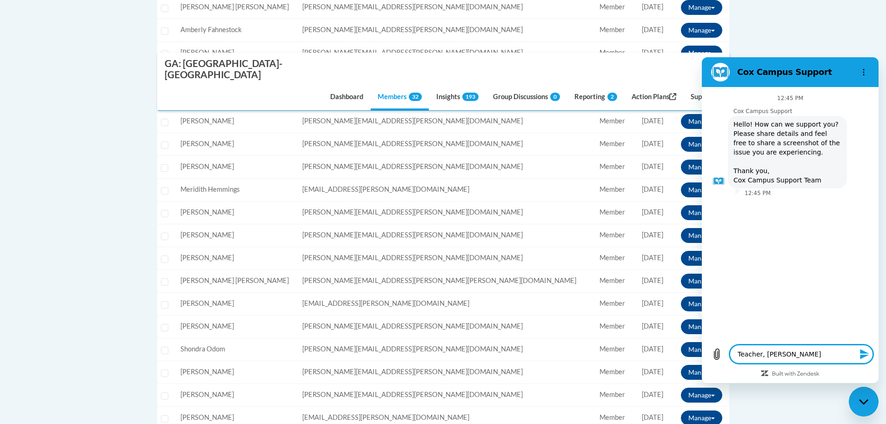
type textarea "x"
type textarea "Teacher, Jessica Lusan"
type textarea "x"
type textarea "Teacher, Jessica Lusano"
type textarea "x"
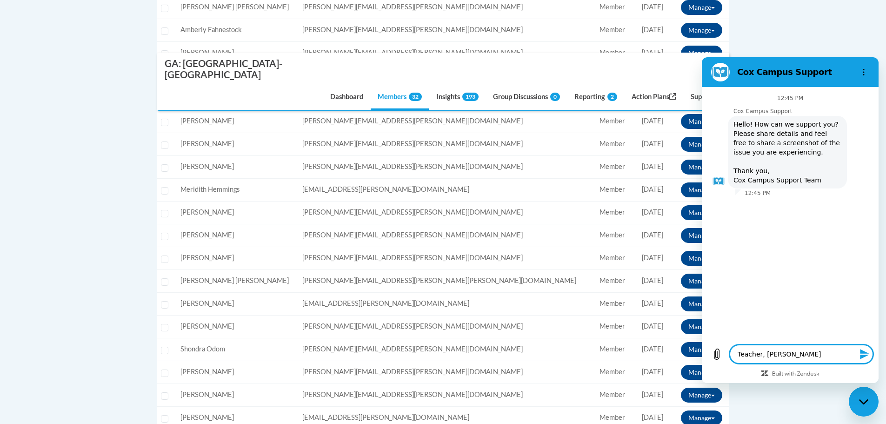
type textarea "Teacher, Jessica Lusano,"
type textarea "x"
type textarea "Teacher, Jessica Lusano,"
type textarea "x"
type textarea "Teacher, Jessica Lusano, i"
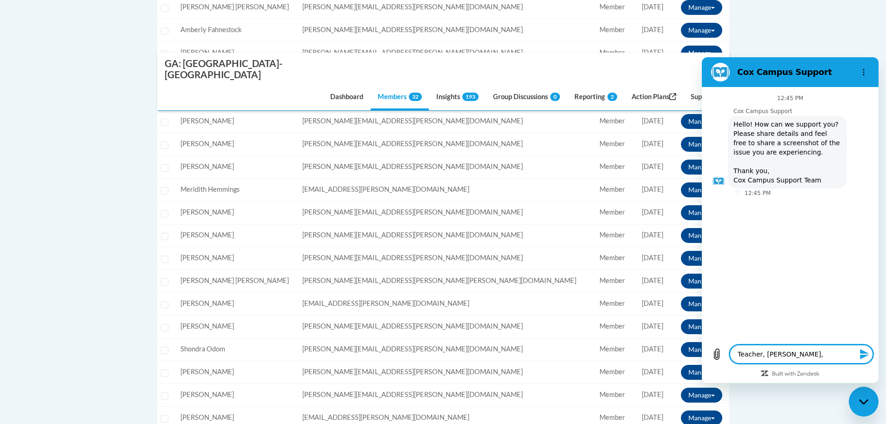
type textarea "x"
type textarea "Teacher, Jessica Lusano, is"
type textarea "x"
type textarea "Teacher, Jessica Lusano, is"
type textarea "x"
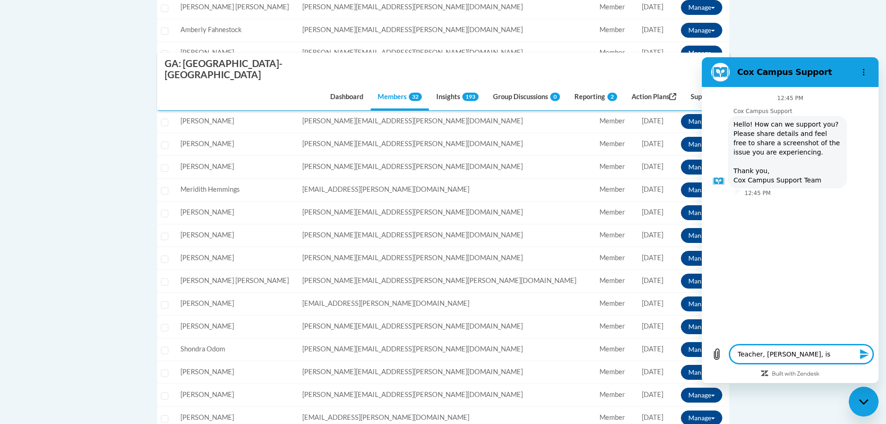
type textarea "Teacher, Jessica Lusano, is m"
type textarea "x"
type textarea "Teacher, Jessica Lusano, is mi"
type textarea "x"
type textarea "Teacher, Jessica Lusano, is mis"
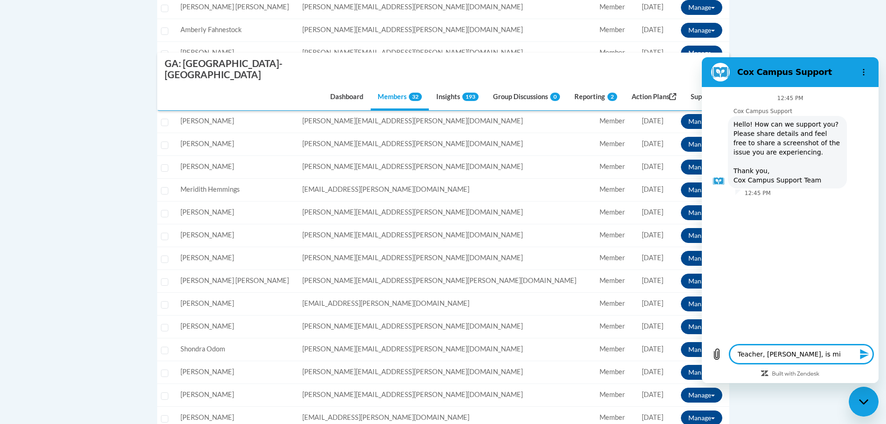
type textarea "x"
type textarea "Teacher, Jessica Lusano, is miss"
type textarea "x"
type textarea "Teacher, Jessica Lusano, is missi"
type textarea "x"
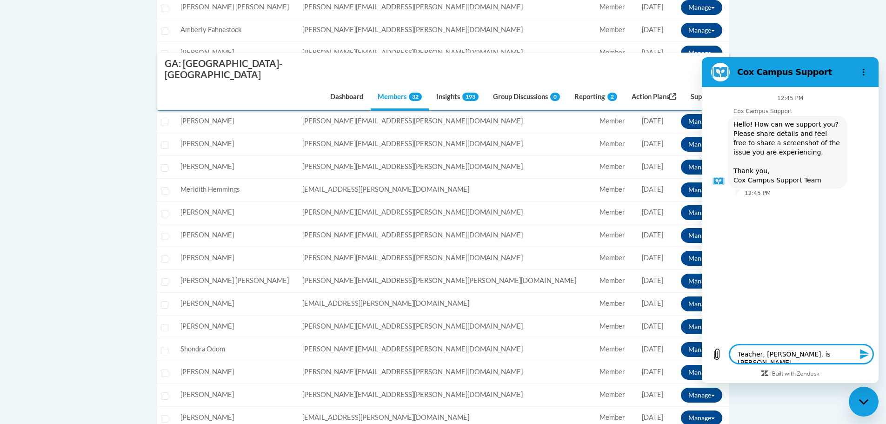
type textarea "Teacher, Jessica Lusano, is missin"
type textarea "x"
type textarea "Teacher, Jessica Lusano, is missing"
type textarea "x"
type textarea "Teacher, Jessica Lusano, is missing"
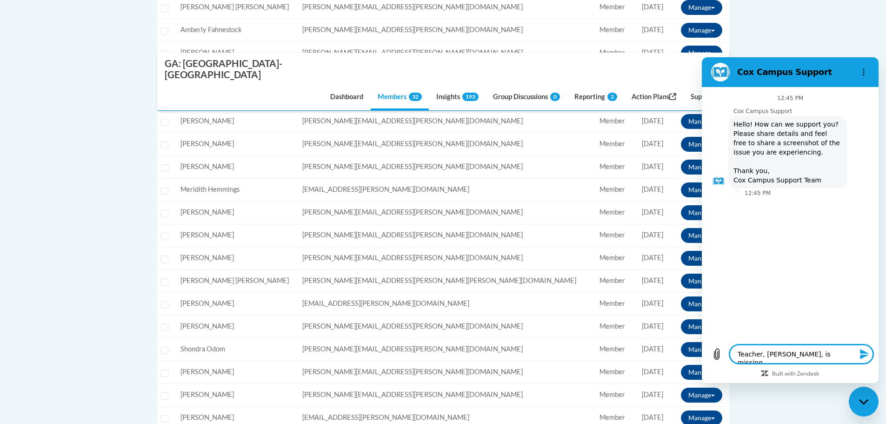
type textarea "x"
type textarea "Teacher, Jessica Lusano, is missing r"
type textarea "x"
type textarea "Teacher, Jessica Lusano, is missing"
type textarea "x"
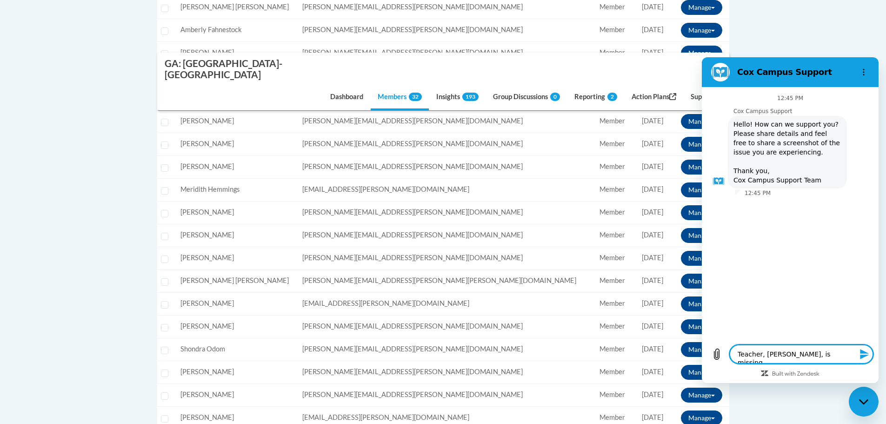
type textarea "Teacher, Jessica Lusano, is missing f"
type textarea "x"
type textarea "Teacher, Jessica Lusano, is missing fr"
type textarea "x"
type textarea "Teacher, Jessica Lusano, is missing fro"
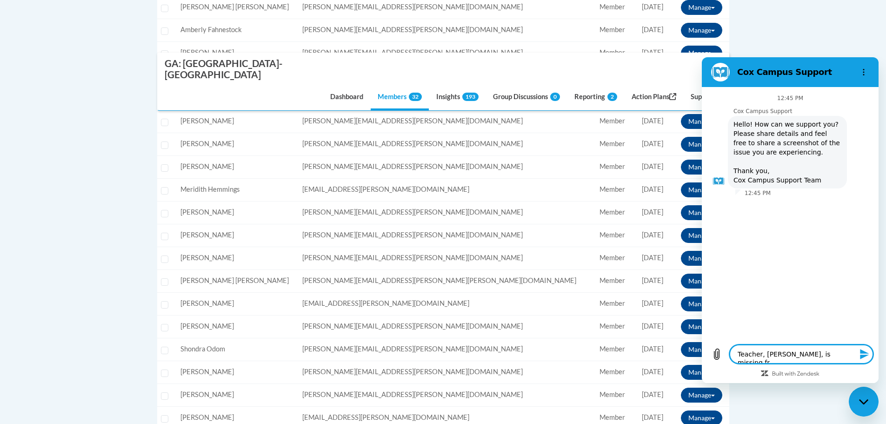
type textarea "x"
type textarea "Teacher, Jessica Lusano, is missing from"
type textarea "x"
type textarea "Teacher, Jessica Lusano, is missing from"
type textarea "x"
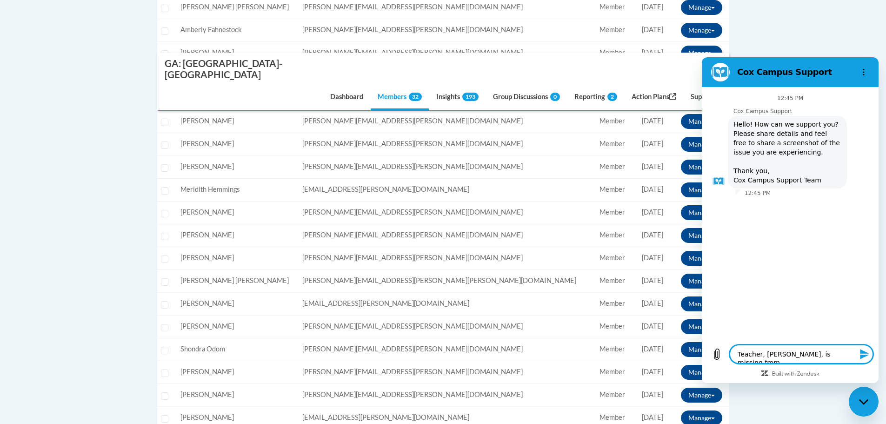
type textarea "Teacher, Jessica Lusano, is missing from m"
type textarea "x"
type textarea "Teacher, Jessica Lusano, is missing from my"
type textarea "x"
type textarea "Teacher, Jessica Lusano, is missing from my"
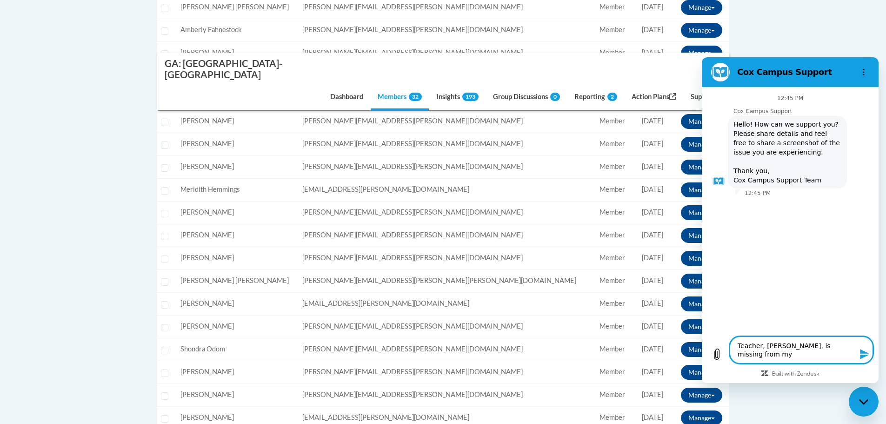
type textarea "x"
type textarea "Teacher, Jessica Lusano, is missing from my C"
type textarea "x"
type textarea "Teacher, Jessica Lusano, is missing from my Cl"
type textarea "x"
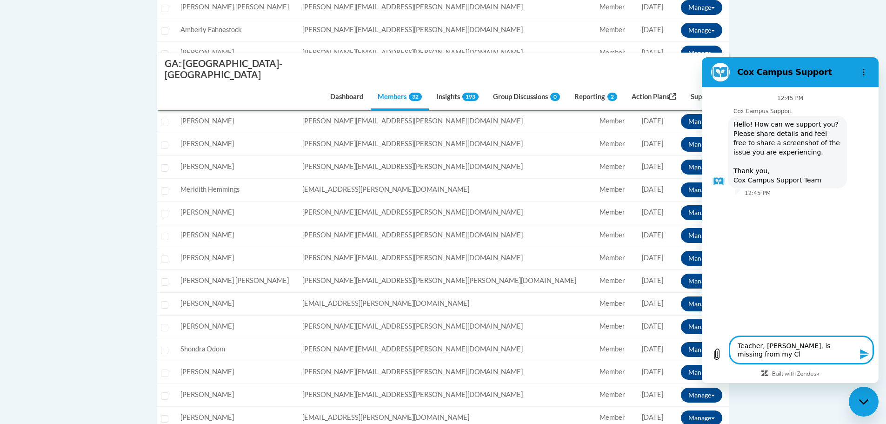
type textarea "Teacher, Jessica Lusano, is missing from my Clu"
type textarea "x"
type textarea "Teacher, Jessica Lusano, is missing from my Club"
type textarea "x"
type textarea "Teacher, Jessica Lusano, is missing from my Clubv"
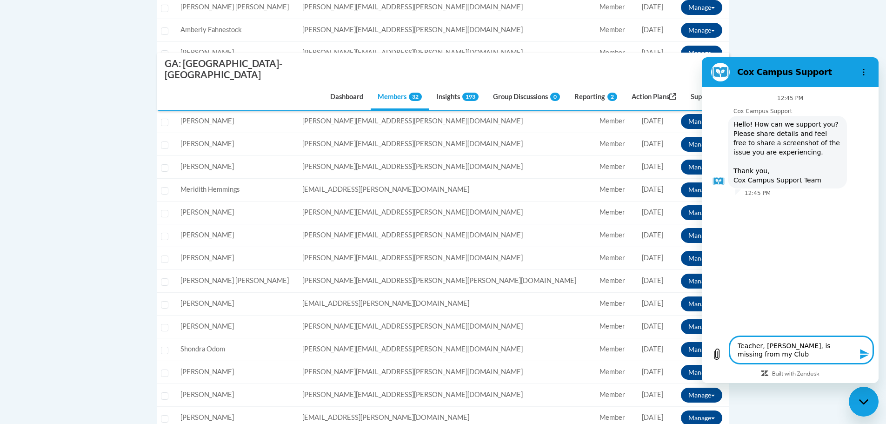
type textarea "x"
type textarea "Teacher, Jessica Lusano, is missing from my Clubvi"
type textarea "x"
type textarea "Teacher, Jessica Lusano, is missing from my Clubvie"
type textarea "x"
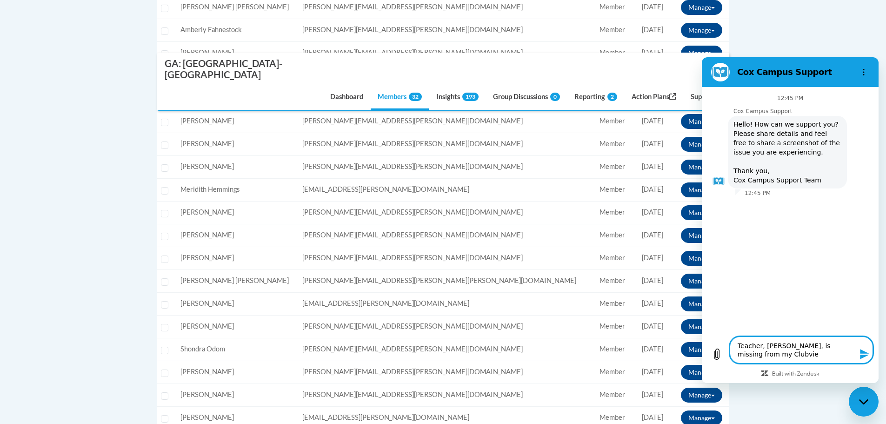
type textarea "Teacher, Jessica Lusano, is missing from my Clubview"
type textarea "x"
type textarea "Teacher, Jessica Lusano, is missing from my Clubview"
type textarea "x"
type textarea "Teacher, Jessica Lusano, is missing from my Clubview E"
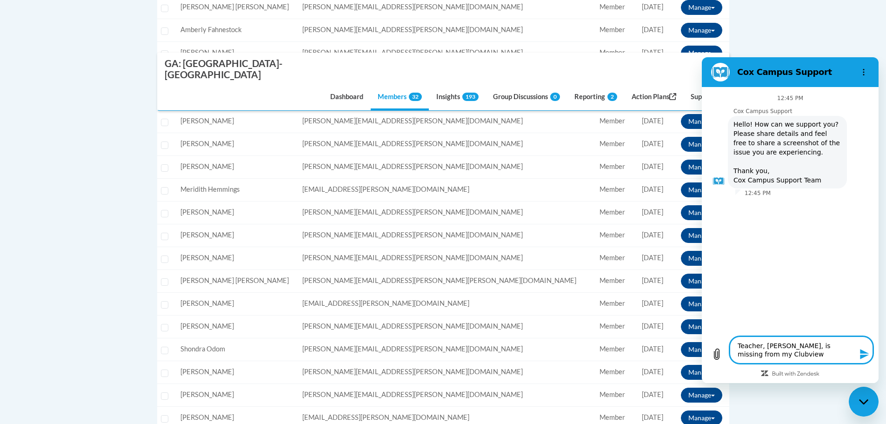
type textarea "x"
type textarea "Teacher, Jessica Lusano, is missing from my Clubview El"
type textarea "x"
type textarea "Teacher, Jessica Lusano, is missing from my Clubview Ele"
type textarea "x"
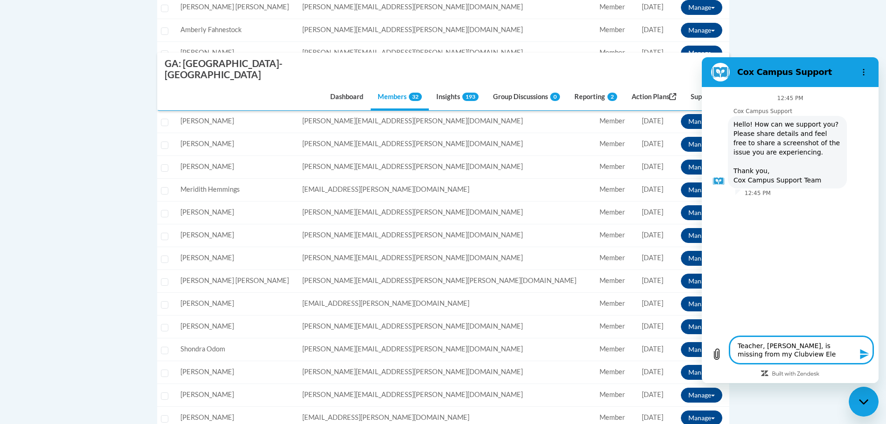
type textarea "Teacher, Jessica Lusano, is missing from my Clubview Elem"
type textarea "x"
type textarea "Teacher, Jessica Lusano, is missing from my Clubview Eleme"
type textarea "x"
type textarea "Teacher, Jessica Lusano, is missing from my Clubview Elemen"
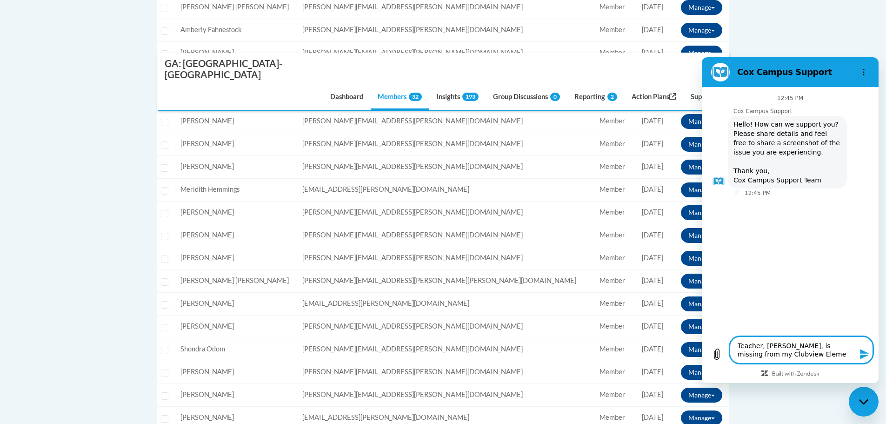
type textarea "x"
type textarea "Teacher, Jessica Lusano, is missing from my Clubview Element"
type textarea "x"
type textarea "Teacher, Jessica Lusano, is missing from my Clubview Elementa"
type textarea "x"
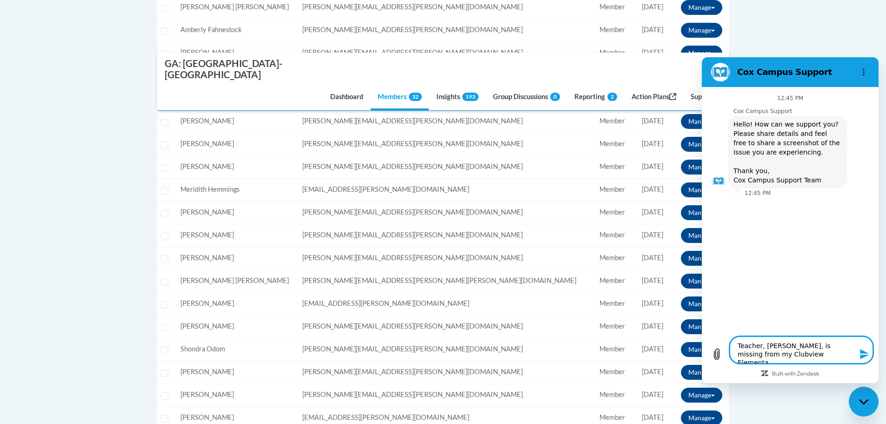
type textarea "Teacher, Jessica Lusano, is missing from my Clubview Elementar"
type textarea "x"
type textarea "Teacher, Jessica Lusano, is missing from my Clubview Elementary"
type textarea "x"
type textarea "Teacher, Jessica Lusano, is missing from my GClubview Elementary"
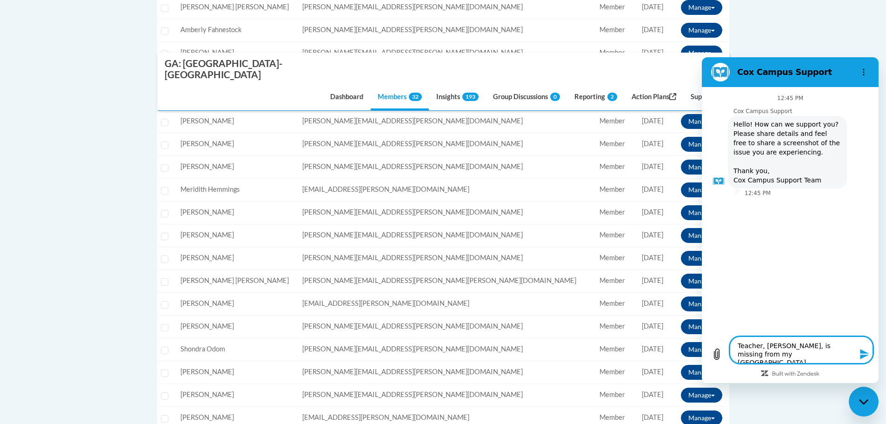
type textarea "x"
type textarea "Teacher, Jessica Lusano, is missing from my GAClubview Elementary"
type textarea "x"
type textarea "Teacher, Jessica Lusano, is missing from my GA:Clubview Elementary"
type textarea "x"
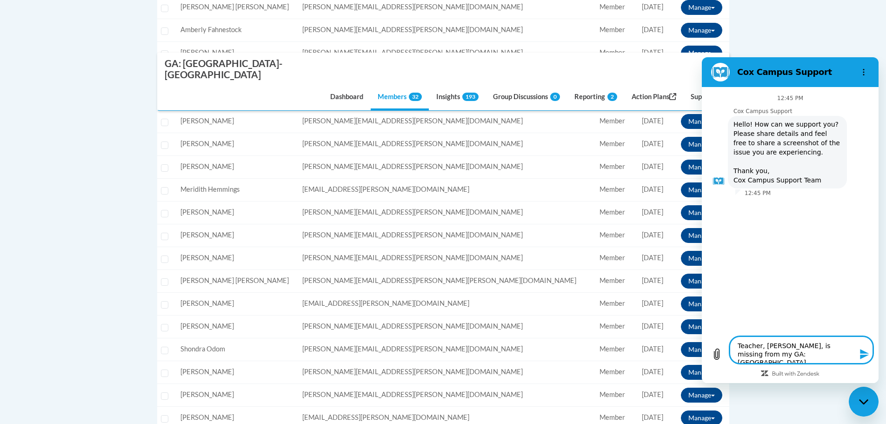
type textarea "Teacher, Jessica Lusano, is missing from my GA: Clubview Elementary"
type textarea "x"
type textarea "Teacher, Jessica Lusano, is missing from my GA: MClubview Elementary"
type textarea "x"
type textarea "Teacher, Jessica Lusano, is missing from my GA: MuClubview Elementary"
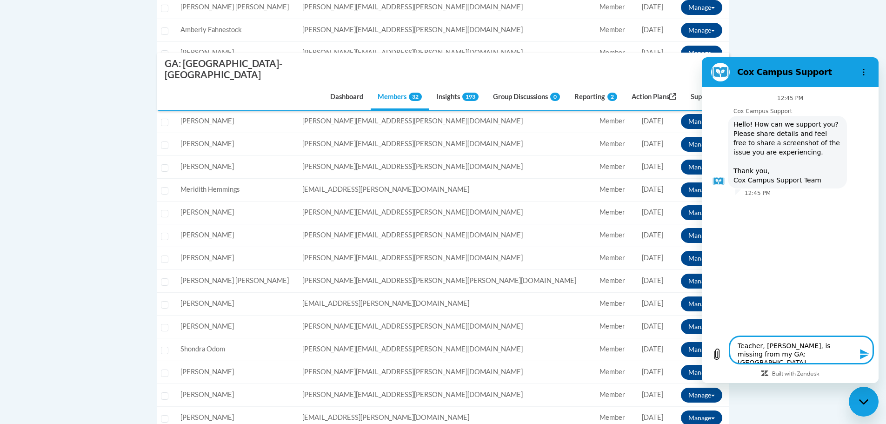
type textarea "x"
type textarea "Teacher, Jessica Lusano, is missing from my GA: MusClubview Elementary"
type textarea "x"
type textarea "Teacher, Jessica Lusano, is missing from my GA: MuscClubview Elementary"
type textarea "x"
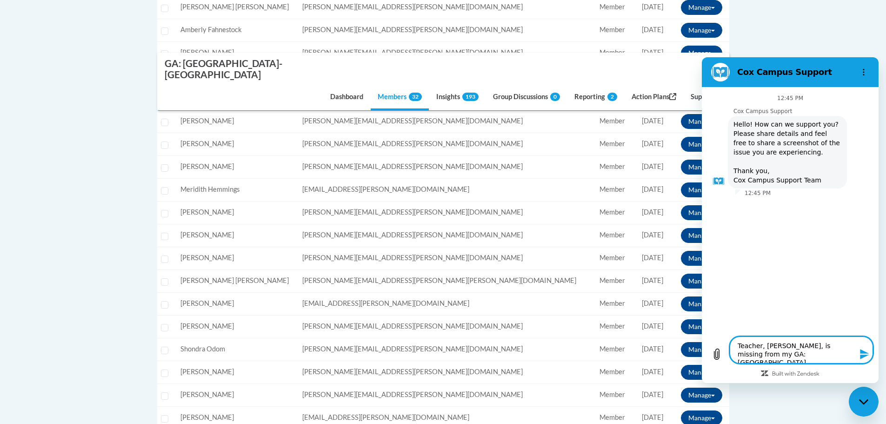
type textarea "Teacher, Jessica Lusano, is missing from my GA: MuscoClubview Elementary"
type textarea "x"
type textarea "Teacher, Jessica Lusano, is missing from my GA: MuscogClubview Elementary"
type textarea "x"
type textarea "Teacher, Jessica Lusano, is missing from my GA: MuscogeClubview Elementary"
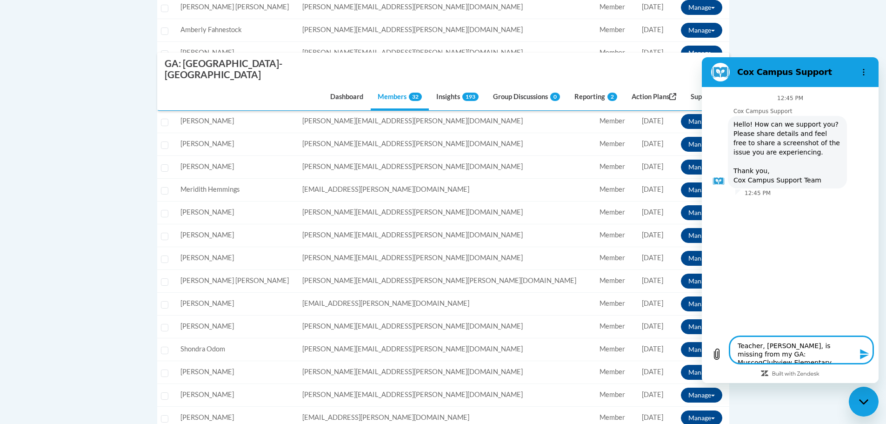
type textarea "x"
type textarea "Teacher, Jessica Lusano, is missing from my GA: MuscogeeClubview Elementary"
type textarea "x"
type textarea "Teacher, Jessica Lusano, is missing from my GA: Muscogee Clubview Elementary"
type textarea "x"
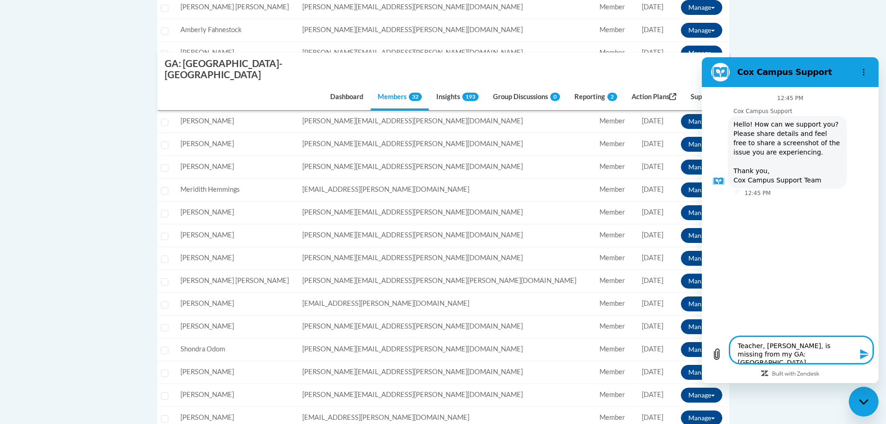
type textarea "Teacher, Jessica Lusano, is missing from my GA: Muscogee CClubview Elementary"
type textarea "x"
type textarea "Teacher, Jessica Lusano, is missing from my GA: Muscogee CoClubview Elementary"
type textarea "x"
type textarea "Teacher, Jessica Lusano, is missing from my GA: Muscogee CouClubview Elementary"
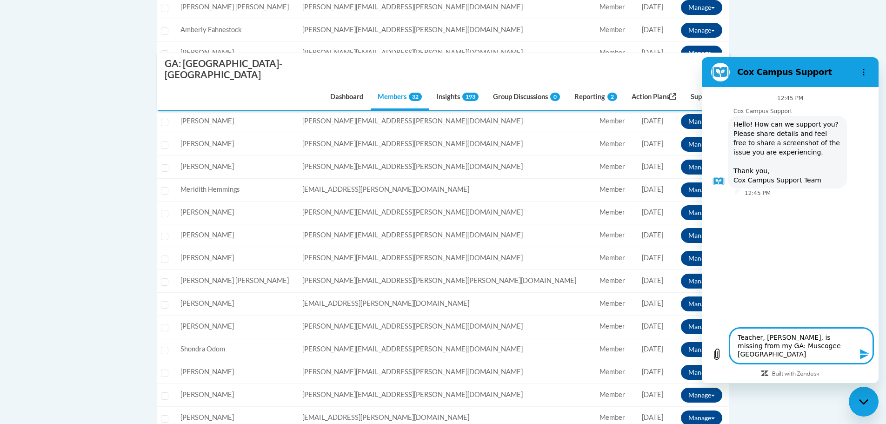
type textarea "x"
type textarea "Teacher, Jessica Lusano, is missing from my GA: Muscogee CounClubview Elementary"
type textarea "x"
type textarea "Teacher, Jessica Lusano, is missing from my GA: Muscogee CountClubview Elementa…"
type textarea "x"
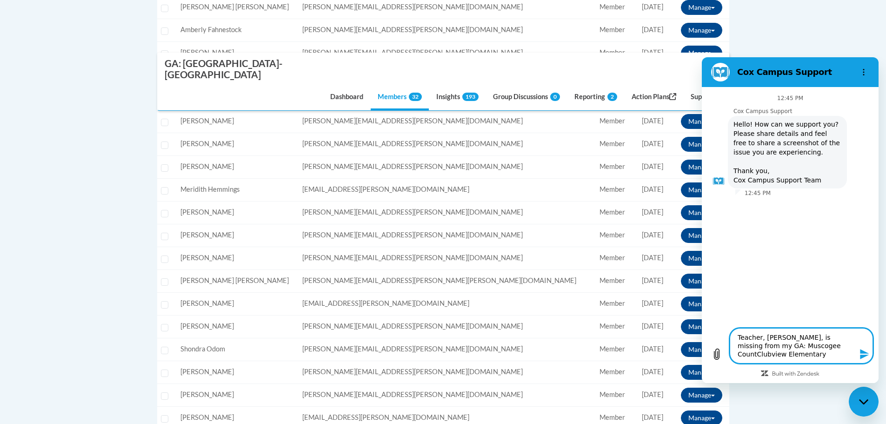
type textarea "Teacher, Jessica Lusano, is missing from my GA: Muscogee CountyClubview Element…"
type textarea "x"
type textarea "Teacher, Jessica Lusano, is missing from my GA: Muscogee County Clubview Elemen…"
type textarea "x"
type textarea "Teacher, Jessica Lusano, is missing from my GA: Muscogee County -Clubview Eleme…"
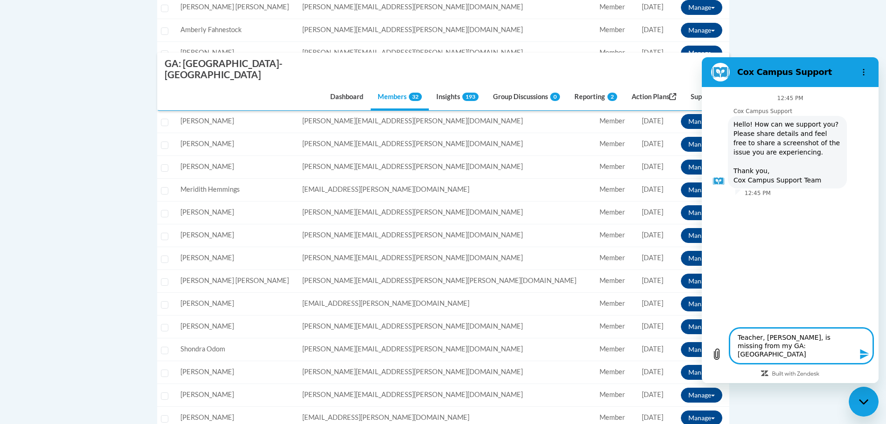
type textarea "x"
type textarea "Teacher, Jessica Lusano, is missing from my GA: Muscogee County Clubview Elemen…"
type textarea "x"
type textarea "Teacher, Jessica Lusano, is missing from my GA: Muscogee CountyClubview Element…"
type textarea "x"
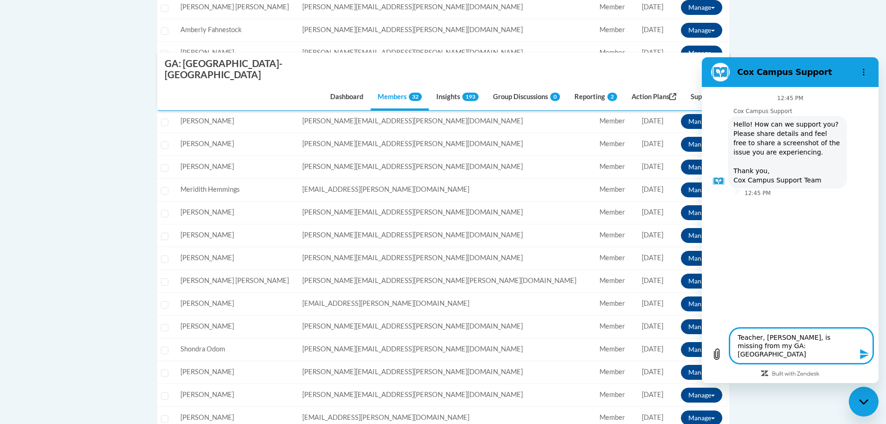
type textarea "Teacher, Jessica Lusano, is missing from my GA: Muscogee County-Clubview Elemen…"
type textarea "x"
type textarea "Teacher, Jessica Lusano, is missing from my GA: Muscogee County-Clubview Elemen…"
type textarea "x"
type textarea "Teacher, Jessica Lusano, is missing from my GA: Muscogee County-Clubview Elemen…"
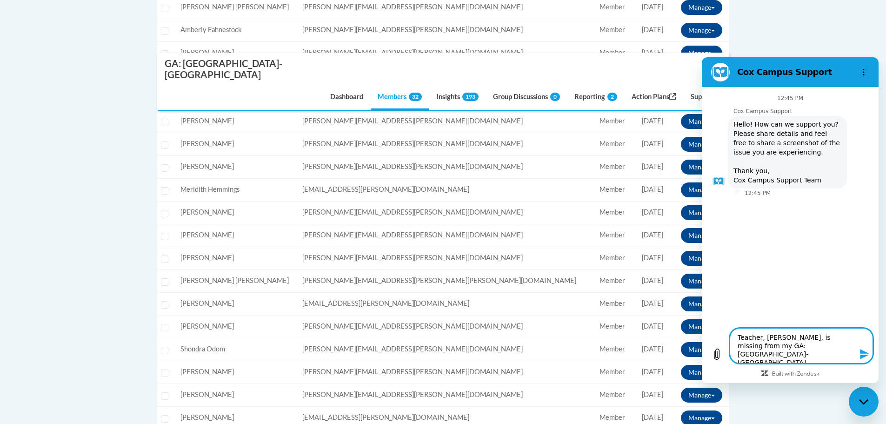
type textarea "x"
type textarea "Teacher, Jessica Lusano, is missing from my GA: Muscogee County-Clubview Elemen…"
type textarea "x"
type textarea "Teacher, Jessica Lusano, is missing from my GA: Muscogee County-Clubview Elemen…"
type textarea "x"
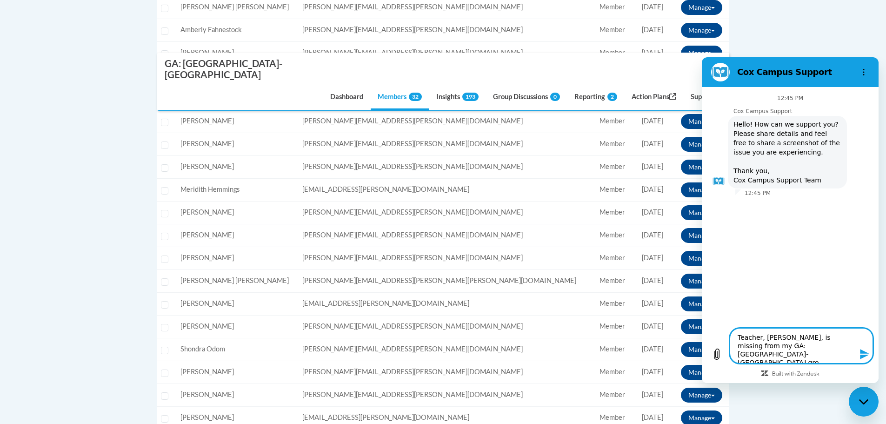
type textarea "Teacher, Jessica Lusano, is missing from my GA: Muscogee County-Clubview Elemen…"
type textarea "x"
type textarea "Teacher, Jessica Lusano, is missing from my GA: Muscogee County-Clubview Elemen…"
type textarea "x"
type textarea "Teacher, Jessica Lusano, is missing from my GA: Muscogee County-Clubview Elemen…"
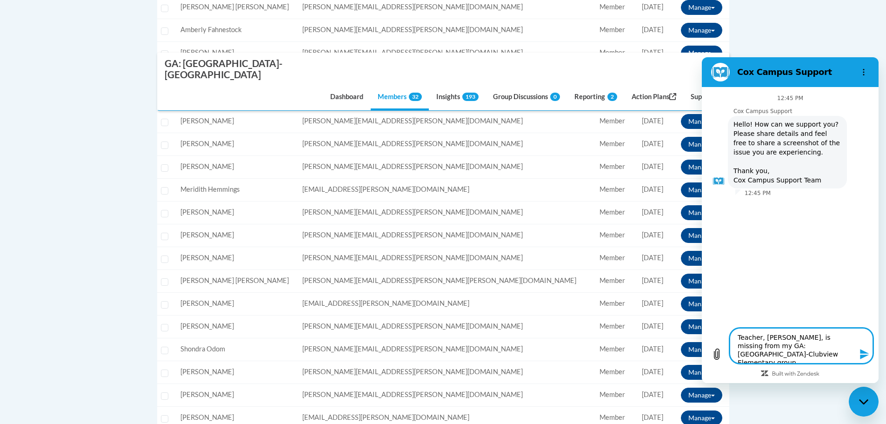
type textarea "x"
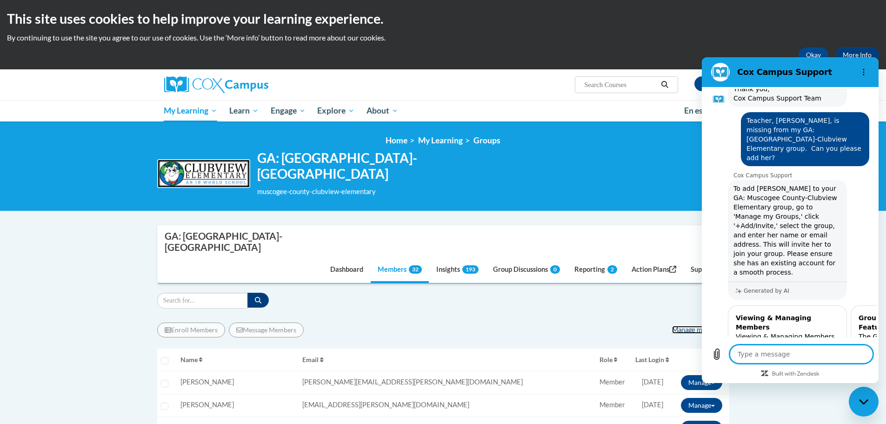
click at [682, 326] on link "Manage my Groups" at bounding box center [700, 330] width 57 height 8
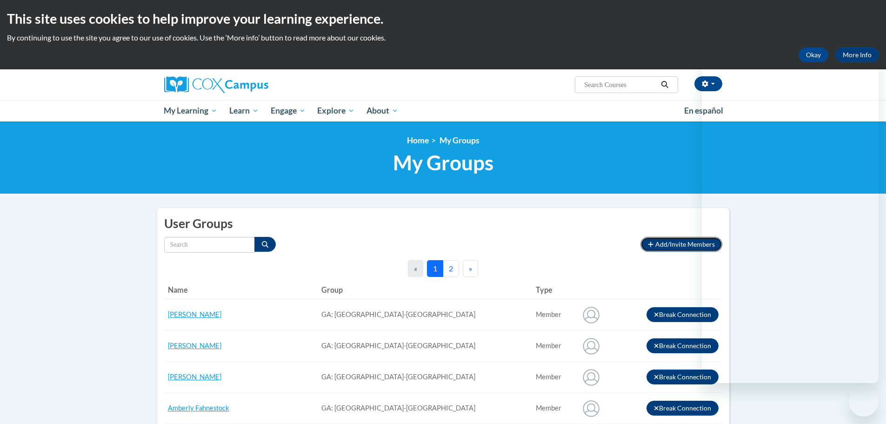
click at [679, 246] on span "Add/Invite Members" at bounding box center [686, 244] width 60 height 8
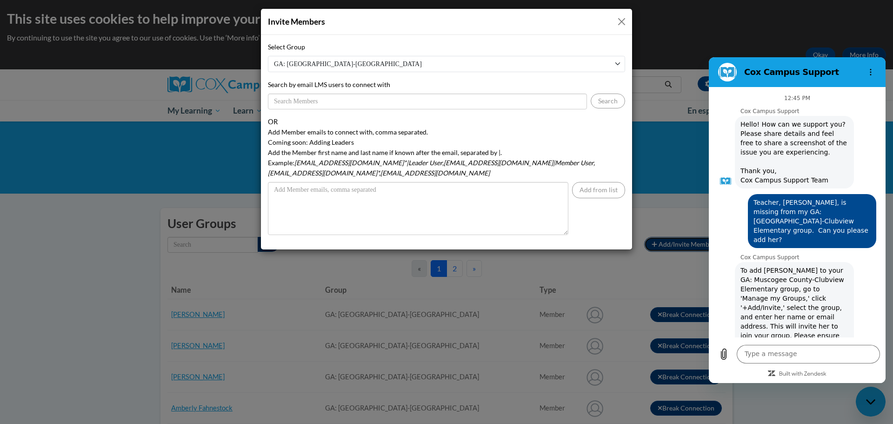
scroll to position [175, 0]
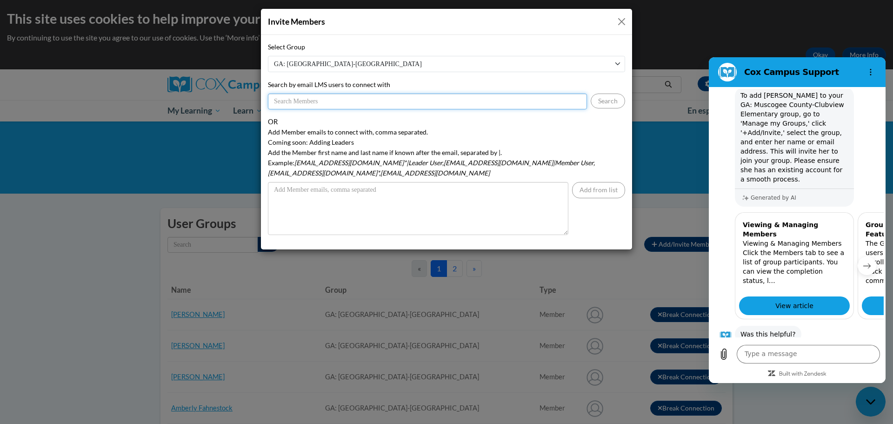
click at [321, 100] on input "Search by email LMS users to connect with" at bounding box center [427, 102] width 319 height 16
type input "Lusano."
click at [312, 105] on input "Lusano." at bounding box center [427, 102] width 319 height 16
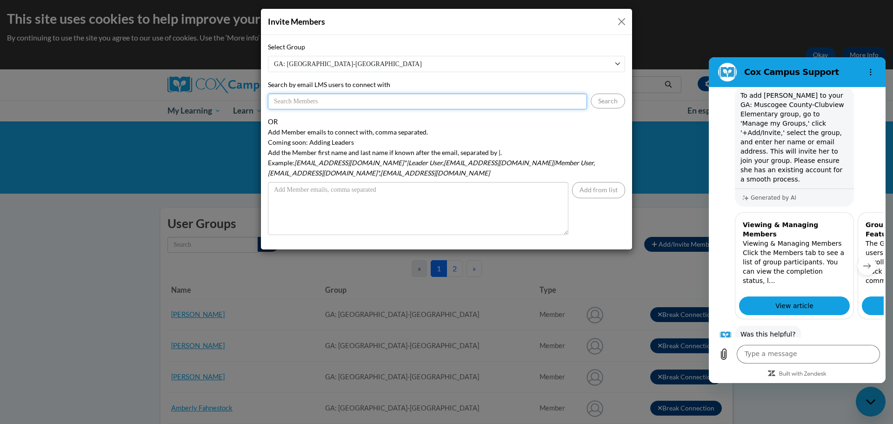
paste input "[EMAIL_ADDRESS][PERSON_NAME][DOMAIN_NAME]"
type input "[EMAIL_ADDRESS][PERSON_NAME][DOMAIN_NAME]"
click at [605, 104] on button "Search" at bounding box center [608, 101] width 34 height 15
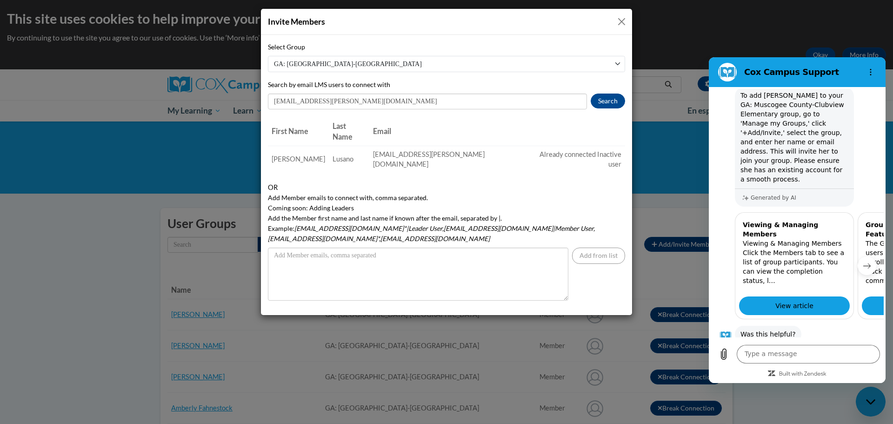
click at [540, 150] on span "Already connected" at bounding box center [568, 154] width 56 height 8
click at [622, 23] on button "Close" at bounding box center [622, 22] width 12 height 12
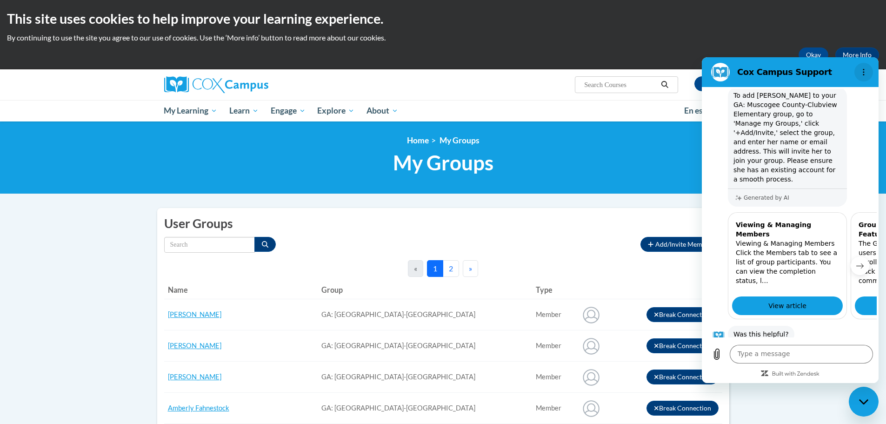
click at [868, 71] on button "Options menu" at bounding box center [864, 72] width 19 height 19
click at [862, 403] on icon "Close messaging window" at bounding box center [864, 402] width 10 height 6
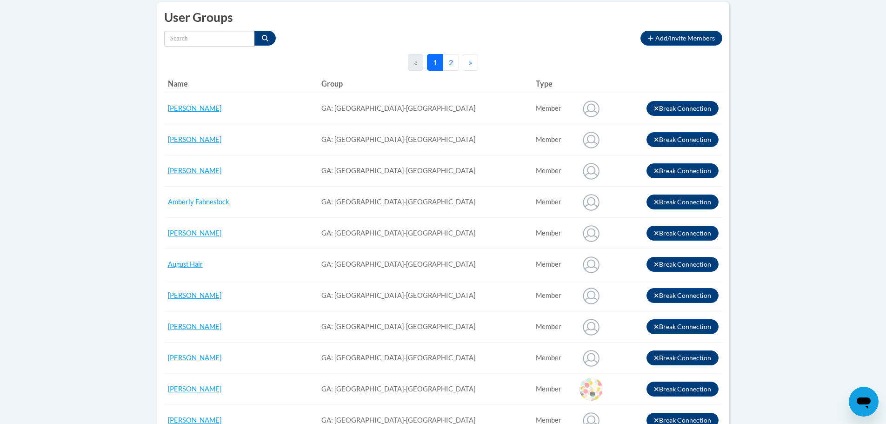
scroll to position [0, 0]
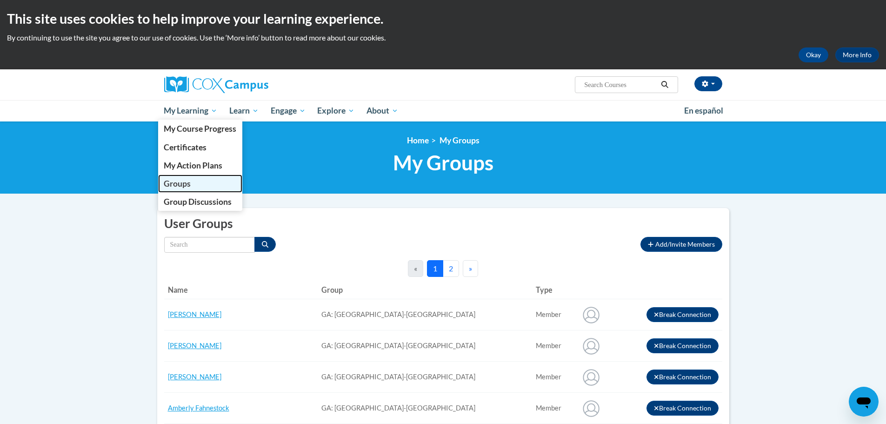
click at [182, 185] on span "Groups" at bounding box center [177, 184] width 27 height 10
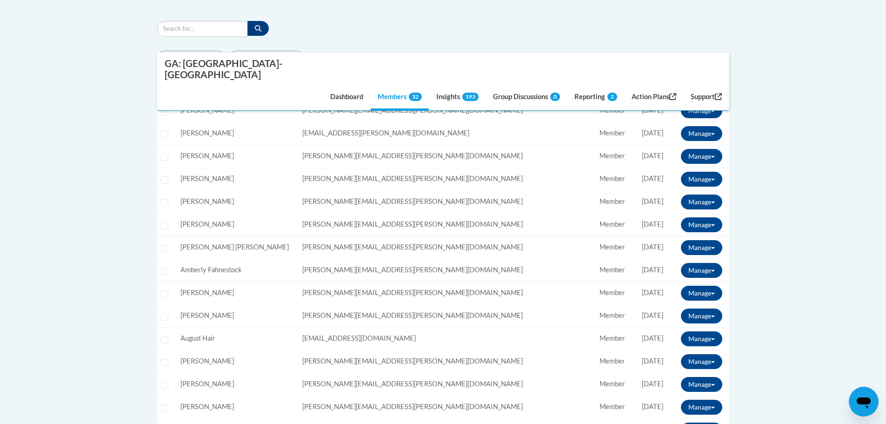
scroll to position [372, 0]
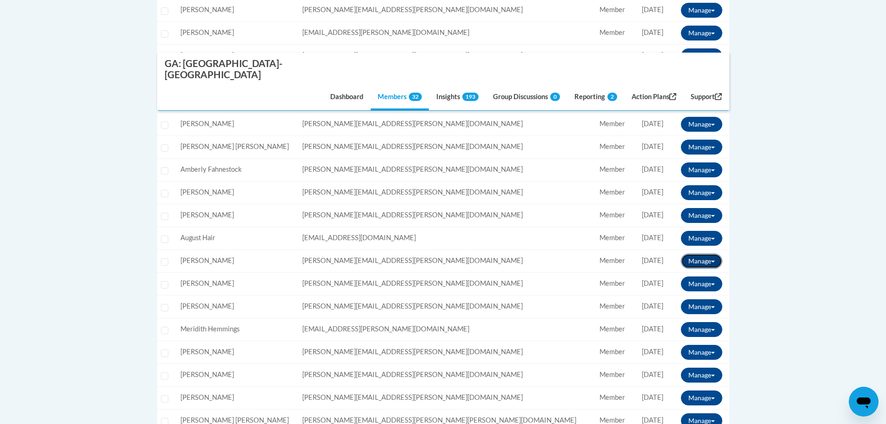
click at [696, 254] on button "Manage" at bounding box center [701, 261] width 41 height 15
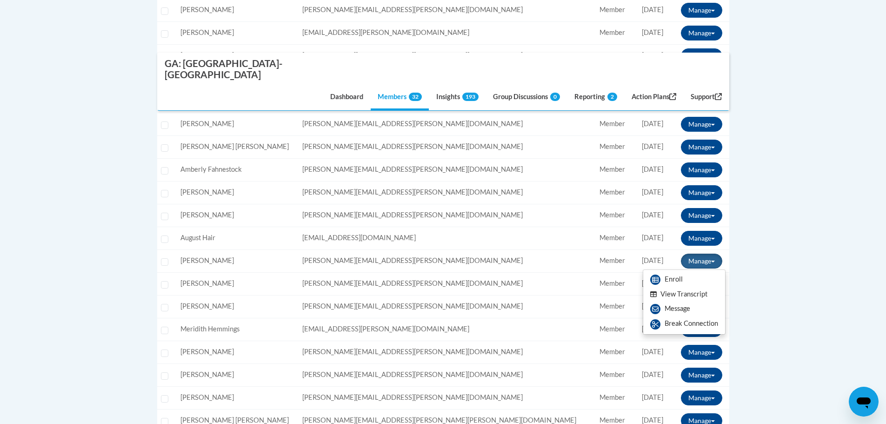
click at [689, 287] on button "View Transcript" at bounding box center [679, 294] width 72 height 14
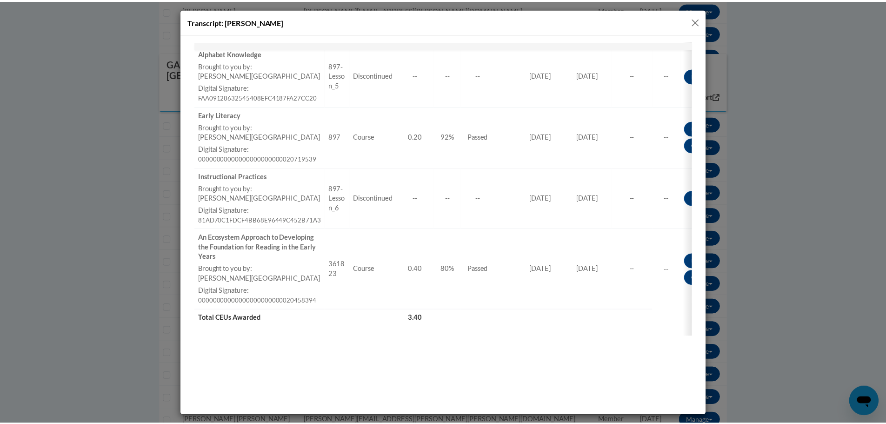
scroll to position [837, 0]
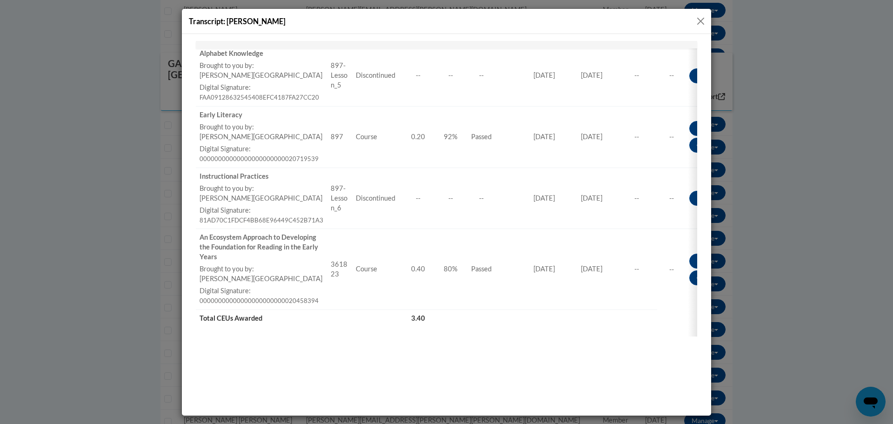
click at [702, 17] on button "Close" at bounding box center [701, 21] width 12 height 12
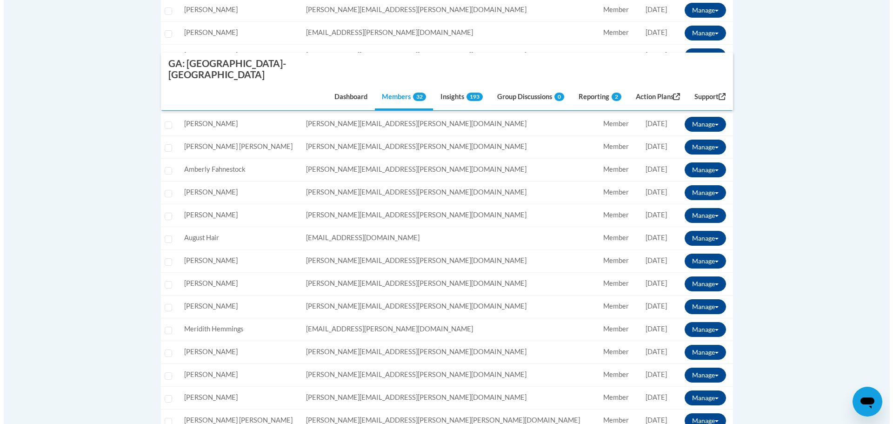
scroll to position [186, 0]
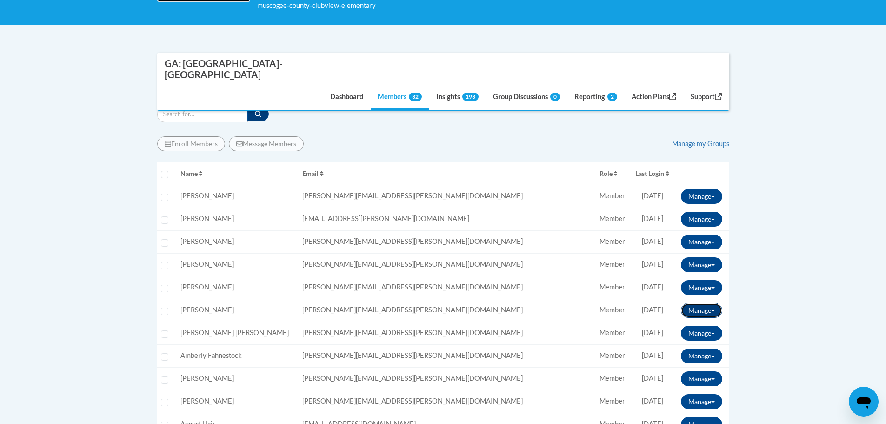
click at [694, 303] on button "Manage" at bounding box center [701, 310] width 41 height 15
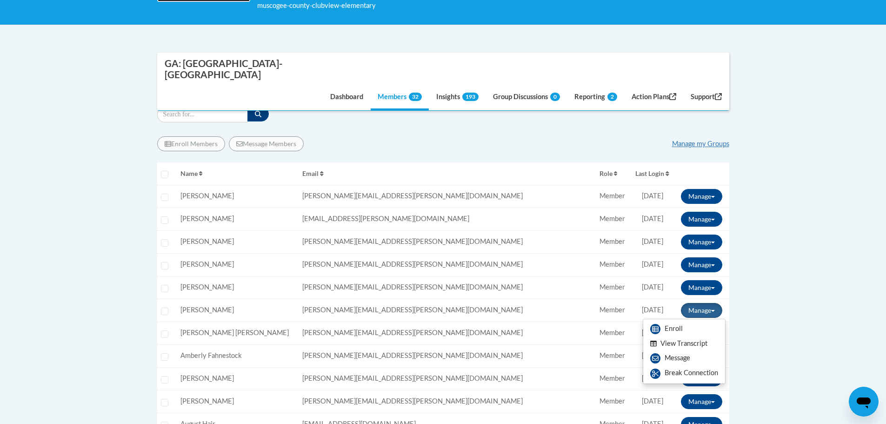
click at [678, 336] on button "View Transcript" at bounding box center [679, 343] width 72 height 14
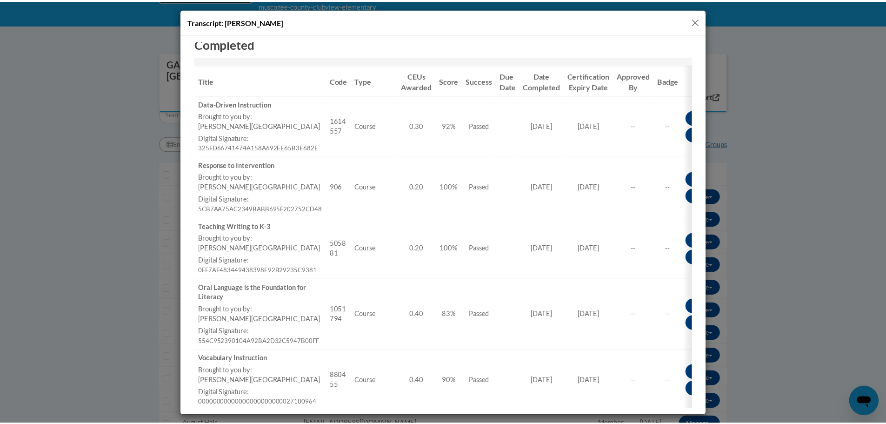
scroll to position [93, 0]
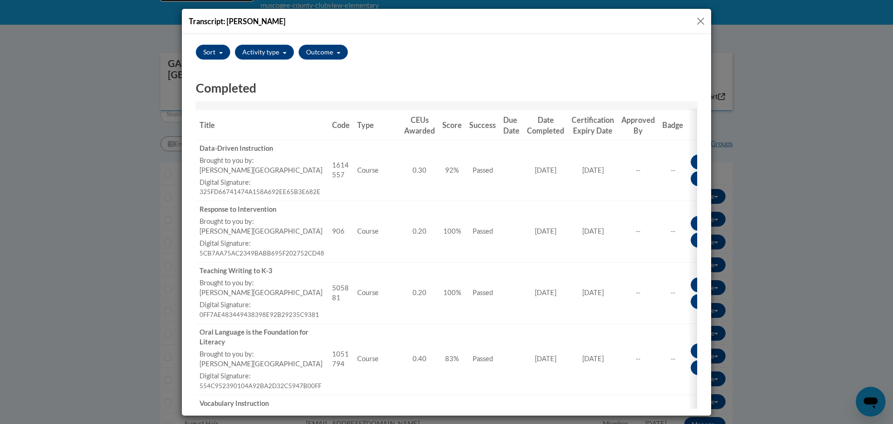
click at [700, 25] on button "Close" at bounding box center [701, 21] width 12 height 12
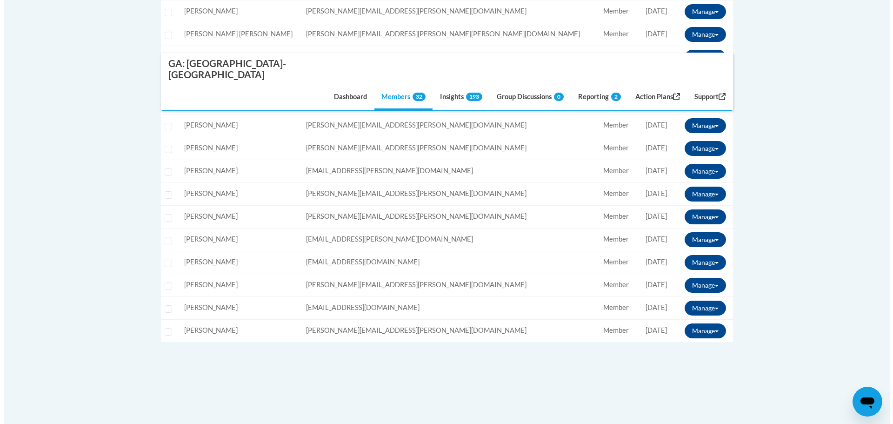
scroll to position [744, 0]
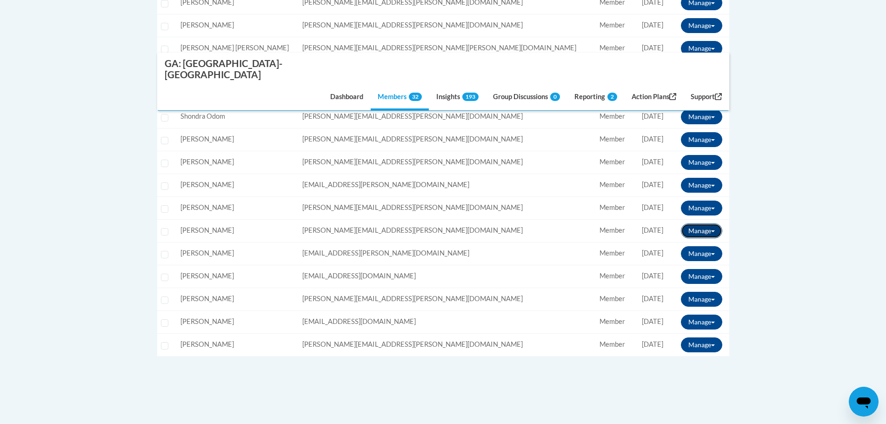
click at [712, 223] on button "Manage" at bounding box center [701, 230] width 41 height 15
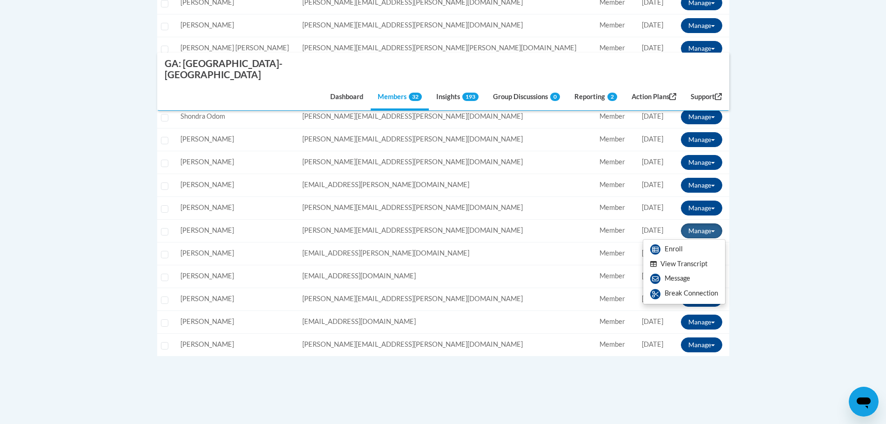
click at [695, 257] on button "View Transcript" at bounding box center [679, 264] width 72 height 14
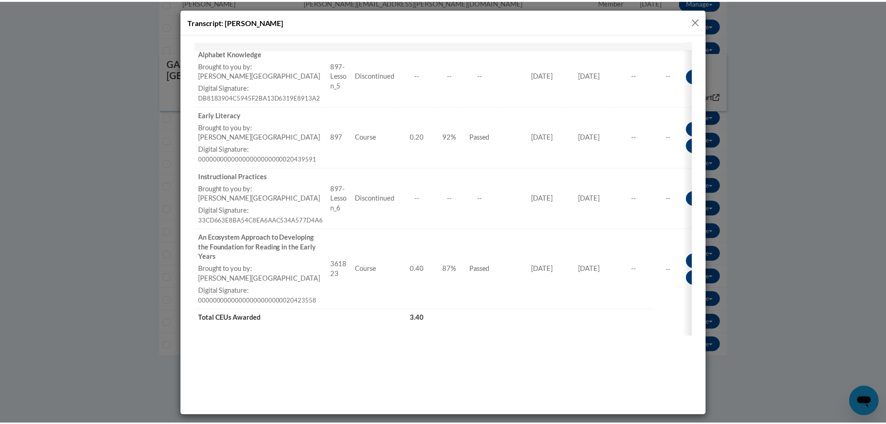
scroll to position [837, 0]
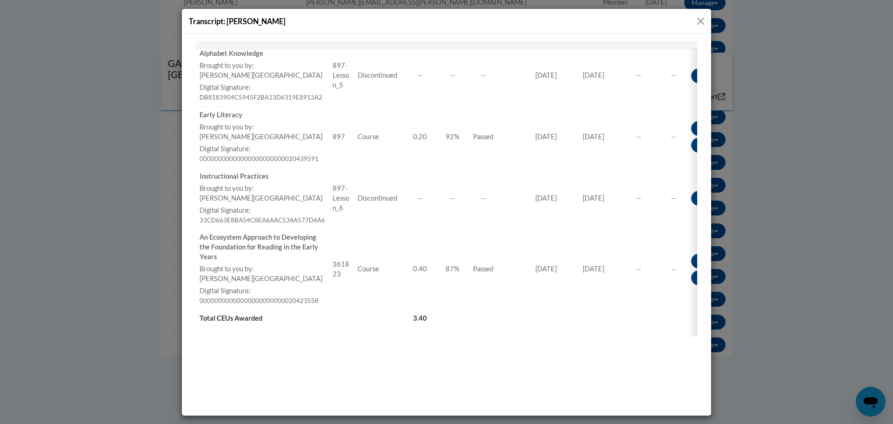
click at [702, 20] on button "Close" at bounding box center [701, 21] width 12 height 12
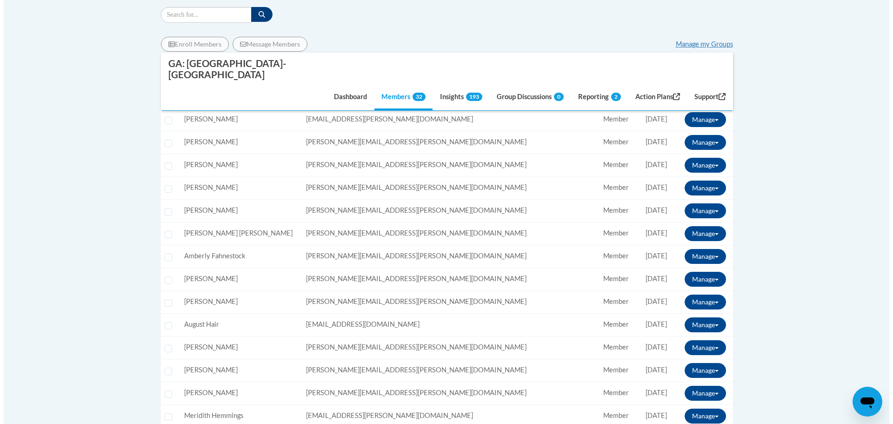
scroll to position [279, 0]
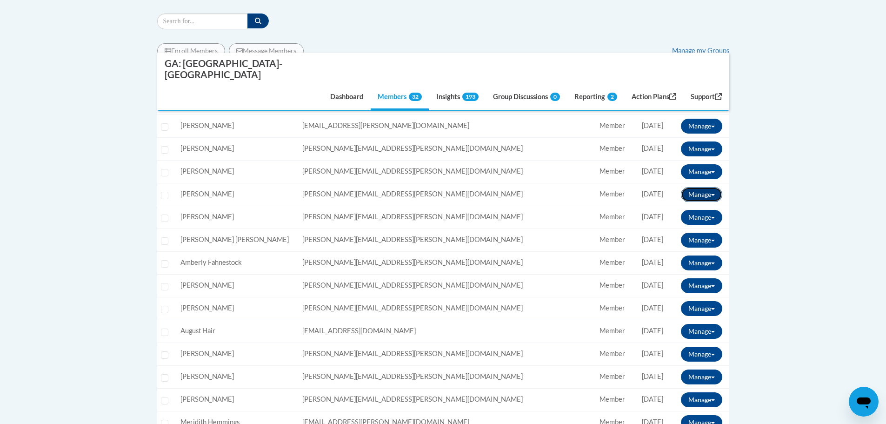
click at [702, 187] on button "Manage" at bounding box center [701, 194] width 41 height 15
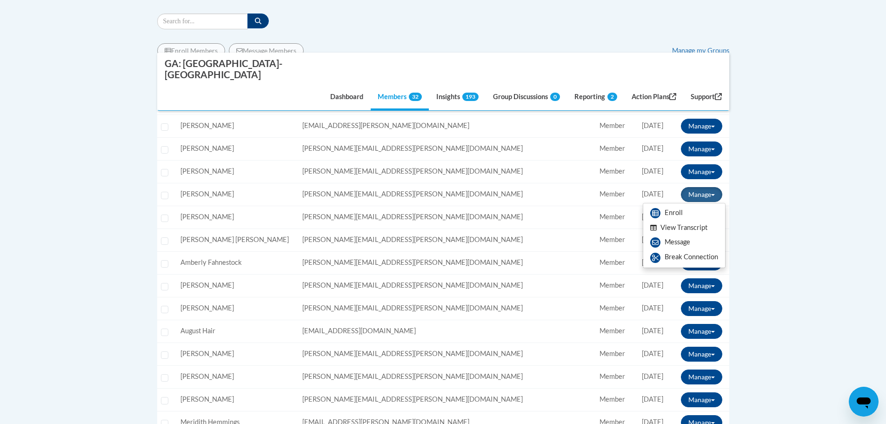
click at [688, 221] on button "View Transcript" at bounding box center [679, 228] width 72 height 14
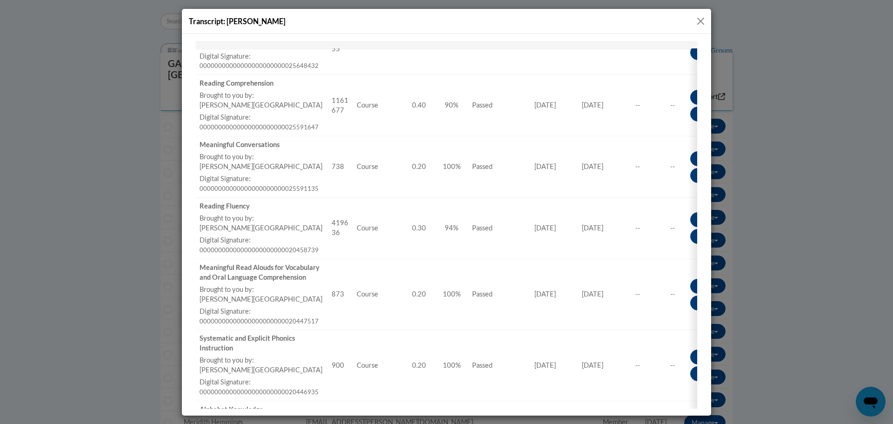
scroll to position [326, 0]
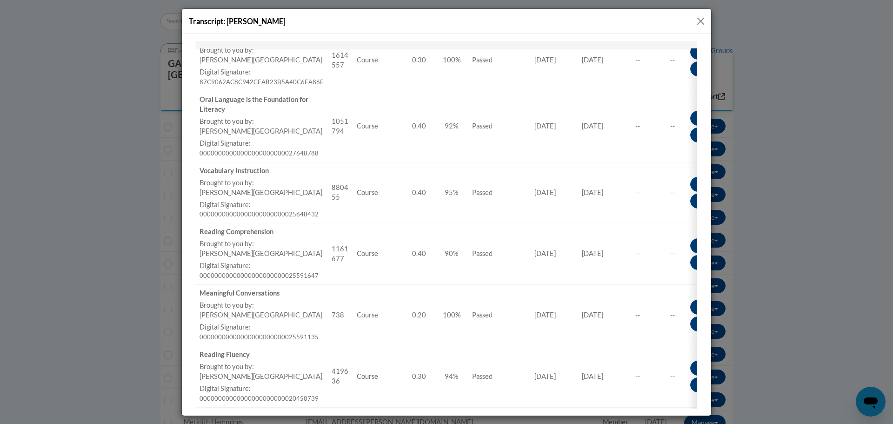
click at [701, 19] on button "Close" at bounding box center [701, 21] width 12 height 12
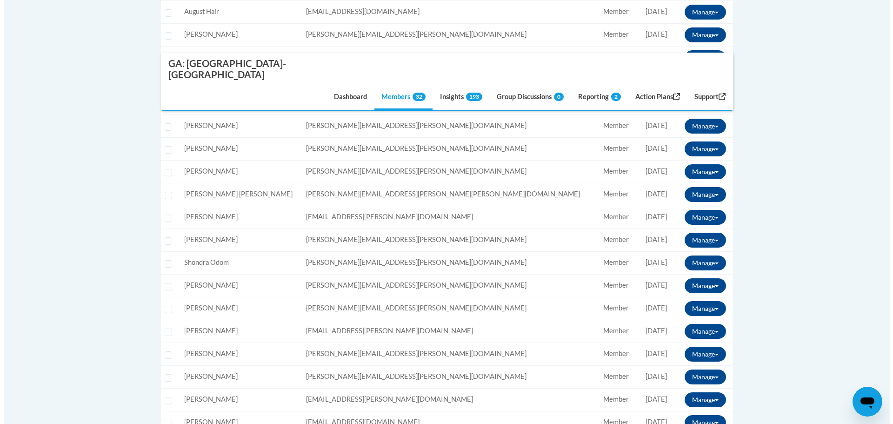
scroll to position [605, 0]
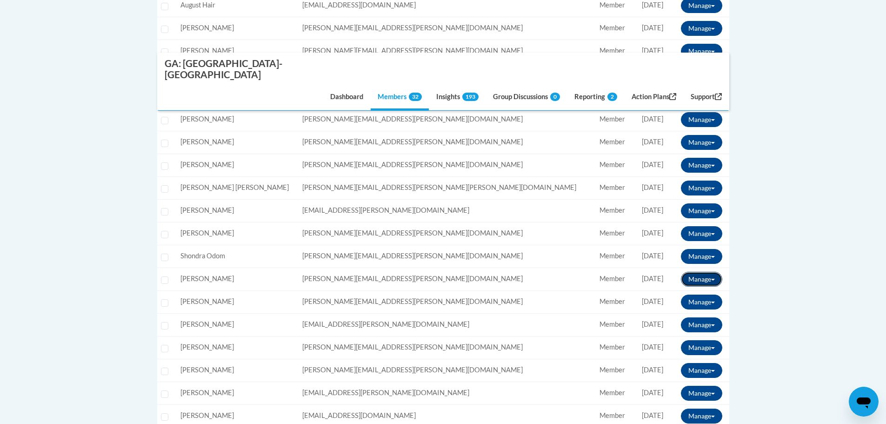
click at [717, 272] on button "Manage" at bounding box center [701, 279] width 41 height 15
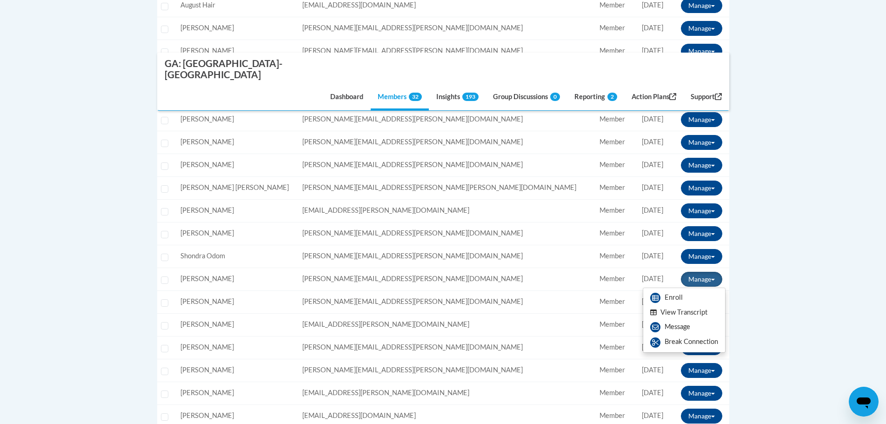
click at [686, 305] on button "View Transcript" at bounding box center [679, 312] width 72 height 14
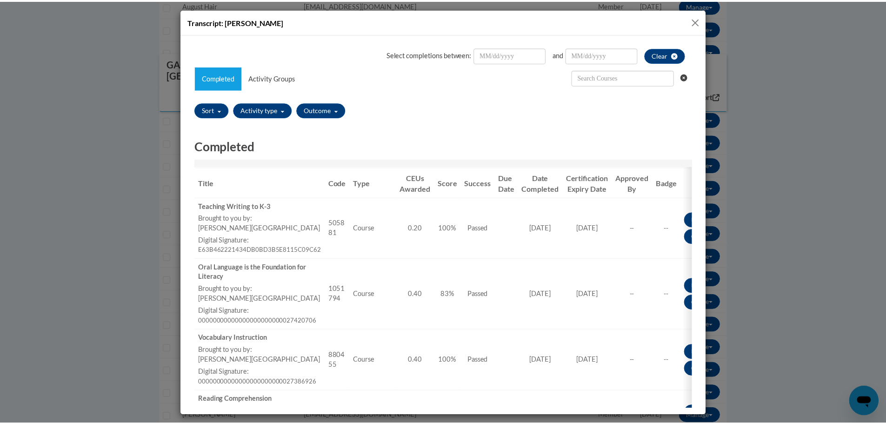
scroll to position [0, 0]
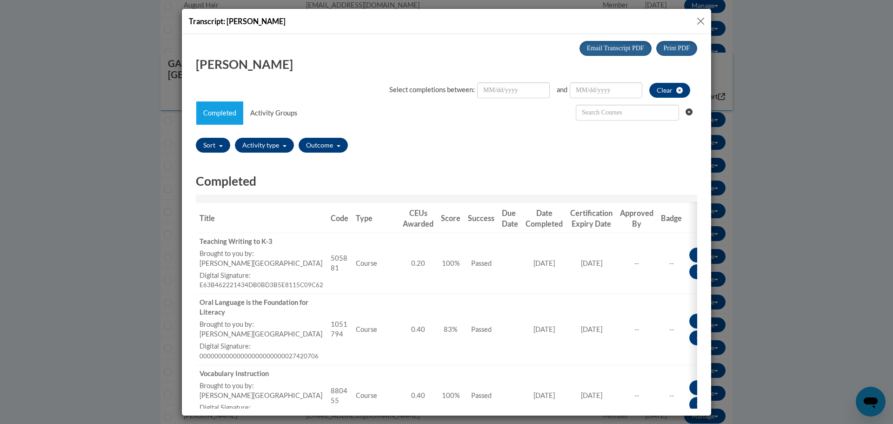
click at [704, 22] on button "Close" at bounding box center [701, 21] width 12 height 12
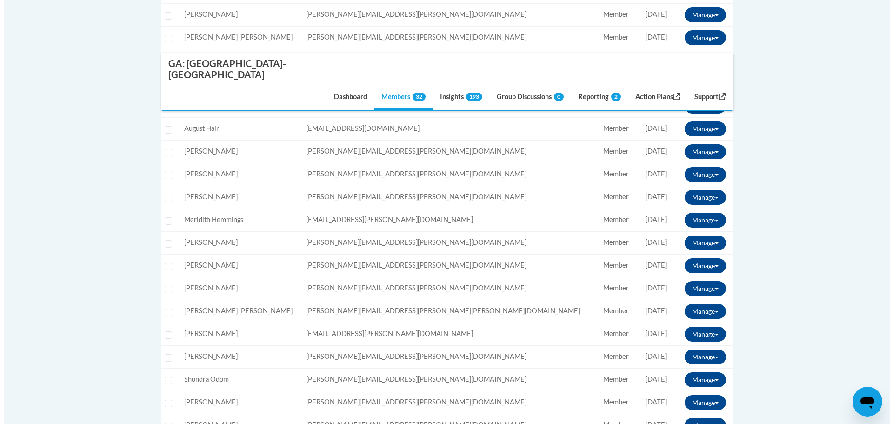
scroll to position [465, 0]
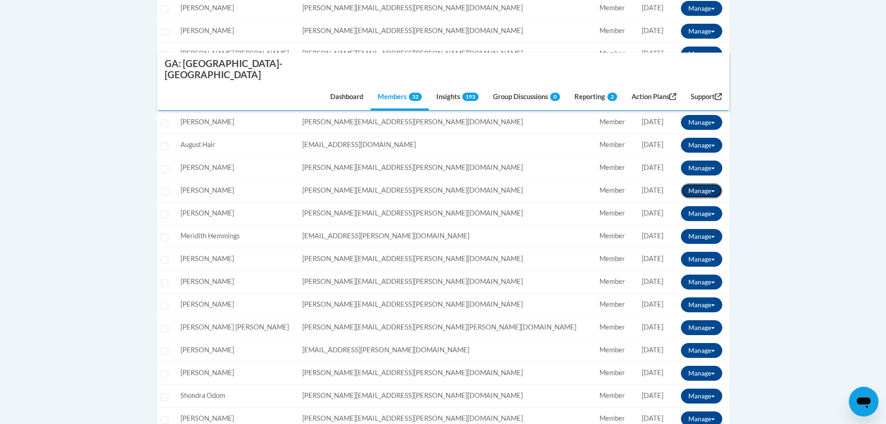
click at [707, 183] on button "Manage" at bounding box center [701, 190] width 41 height 15
click at [690, 217] on button "View Transcript" at bounding box center [679, 224] width 72 height 14
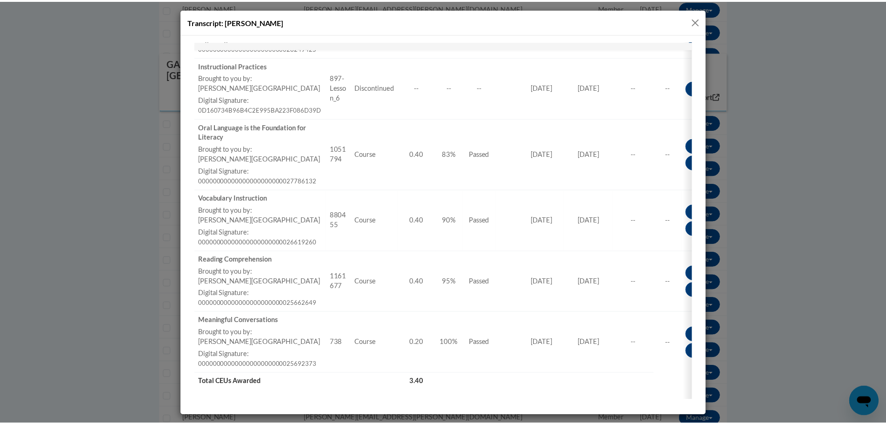
scroll to position [791, 0]
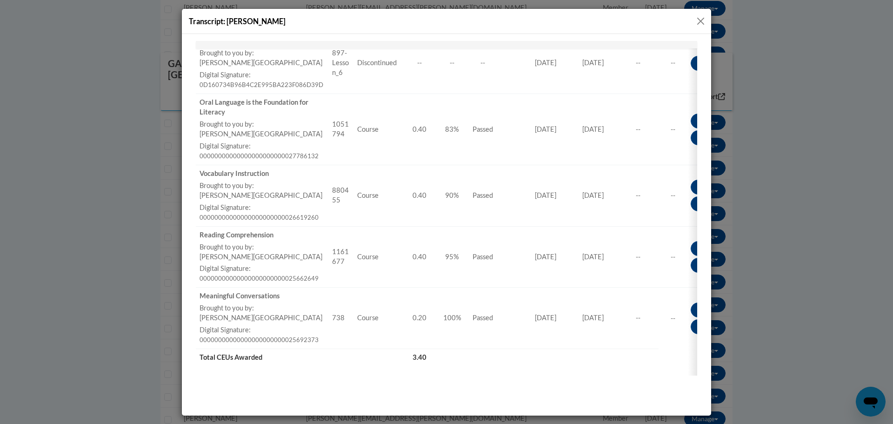
click at [704, 22] on button "Close" at bounding box center [701, 21] width 12 height 12
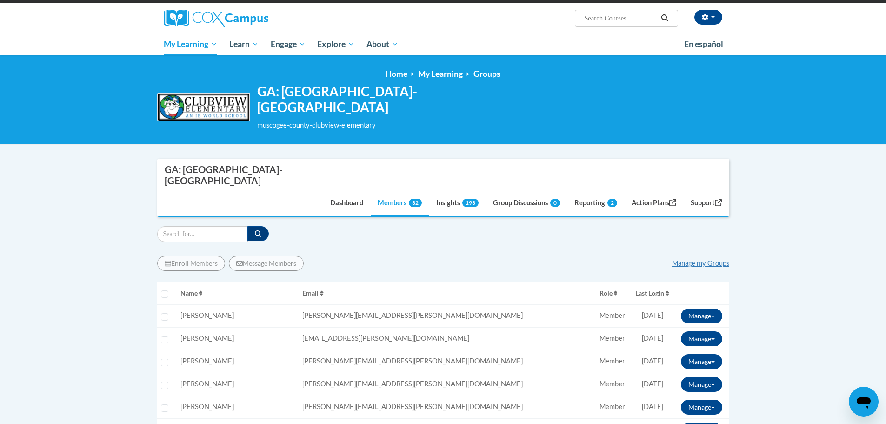
scroll to position [0, 0]
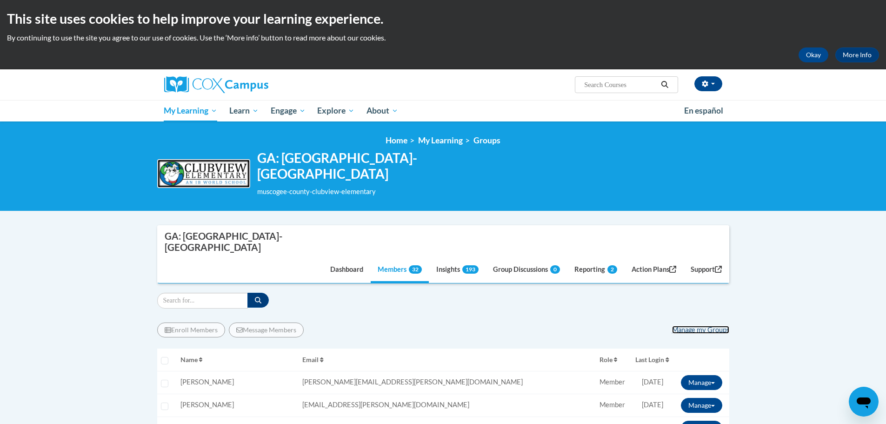
click at [698, 326] on link "Manage my Groups" at bounding box center [700, 330] width 57 height 8
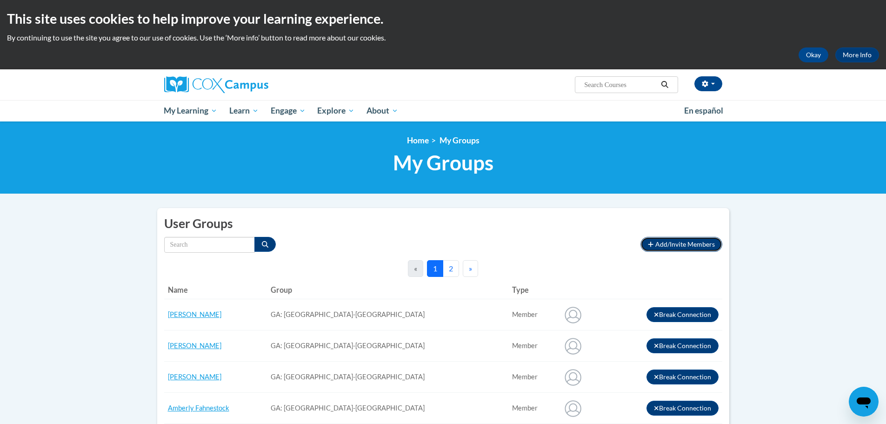
click at [669, 246] on span "Add/Invite Members" at bounding box center [686, 244] width 60 height 8
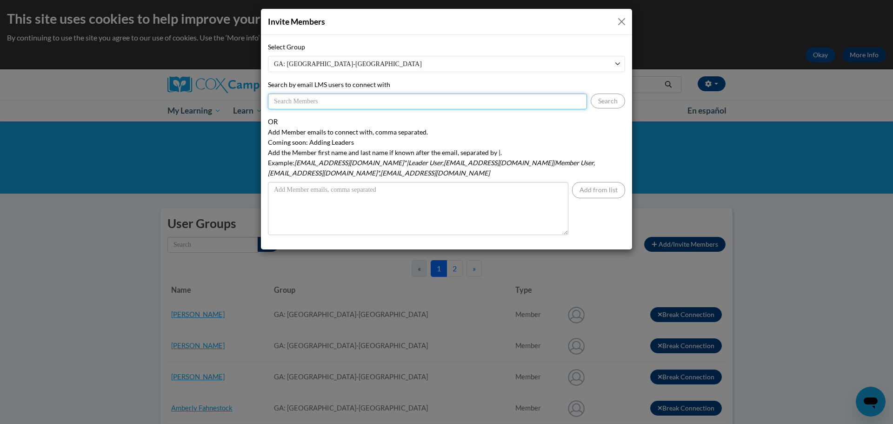
click at [312, 99] on input "Search by email LMS users to connect with" at bounding box center [427, 102] width 319 height 16
paste input "[EMAIL_ADDRESS][DOMAIN_NAME]"
type input "[EMAIL_ADDRESS][DOMAIN_NAME]"
click at [608, 104] on button "Search" at bounding box center [608, 101] width 34 height 15
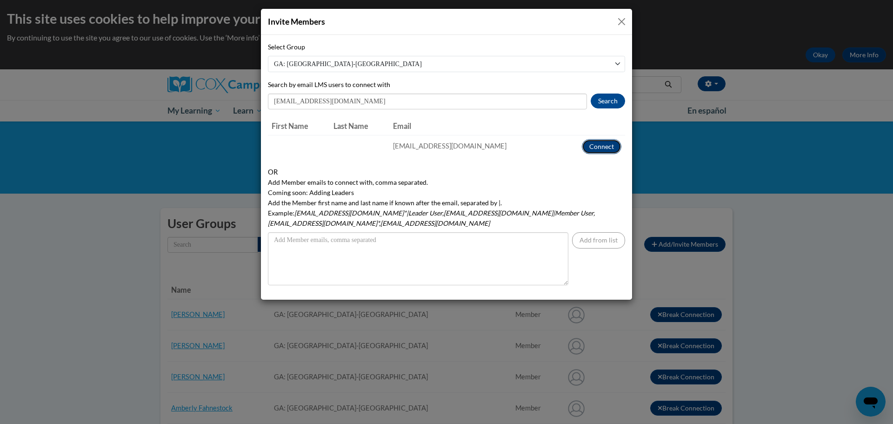
click at [609, 146] on button "Connect" at bounding box center [602, 146] width 40 height 15
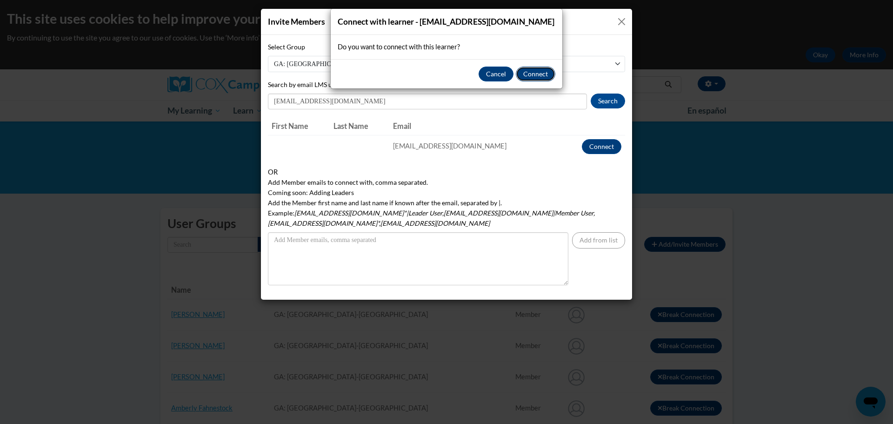
click at [530, 81] on button "Connect" at bounding box center [536, 74] width 40 height 15
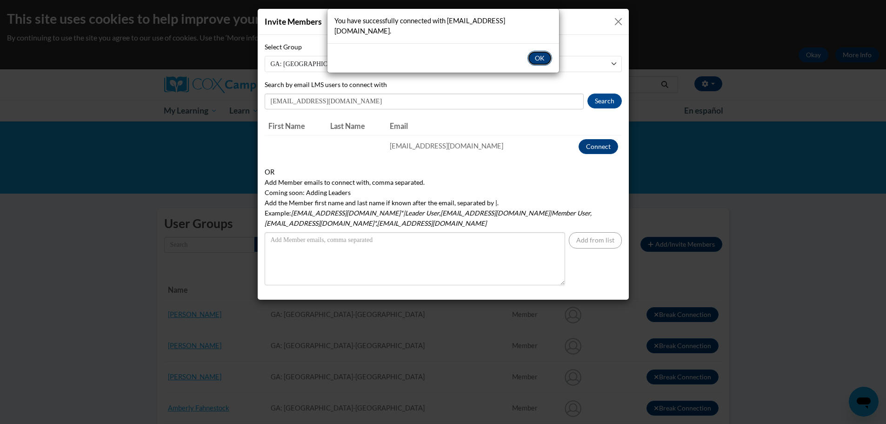
click at [540, 58] on button "OK" at bounding box center [540, 58] width 25 height 15
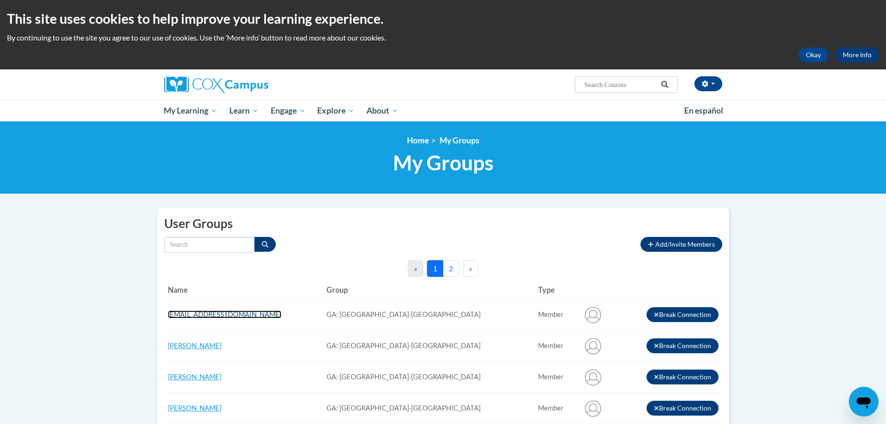
click at [245, 318] on span "[EMAIL_ADDRESS][DOMAIN_NAME]" at bounding box center [225, 314] width 114 height 8
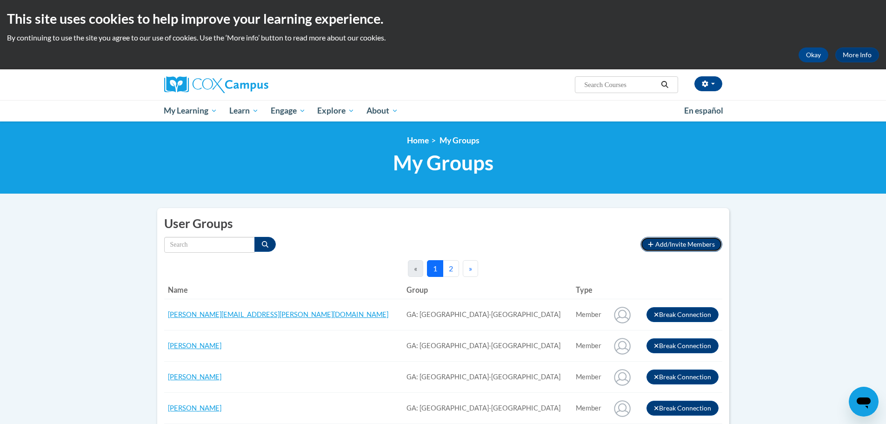
click at [679, 251] on button "Add/Invite Members" at bounding box center [681, 244] width 81 height 15
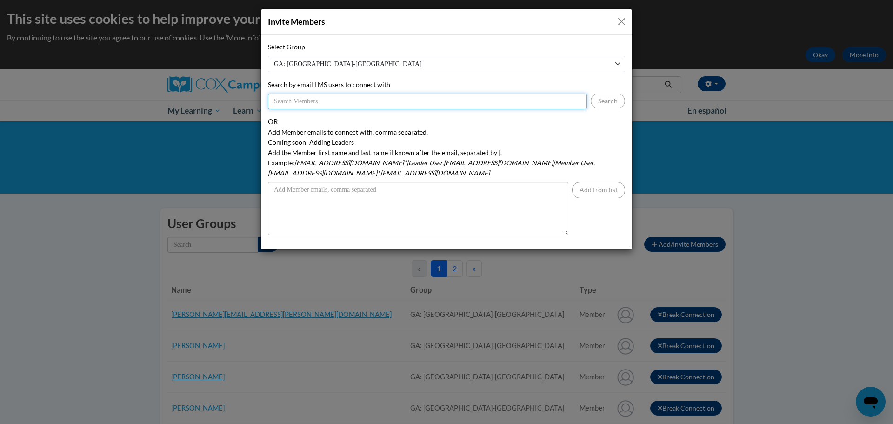
click at [329, 108] on input "Search by email LMS users to connect with" at bounding box center [427, 102] width 319 height 16
paste input "[PERSON_NAME][EMAIL_ADDRESS][PERSON_NAME][DOMAIN_NAME]"
type input "[PERSON_NAME][EMAIL_ADDRESS][PERSON_NAME][DOMAIN_NAME]"
click at [621, 101] on button "Search" at bounding box center [608, 101] width 34 height 15
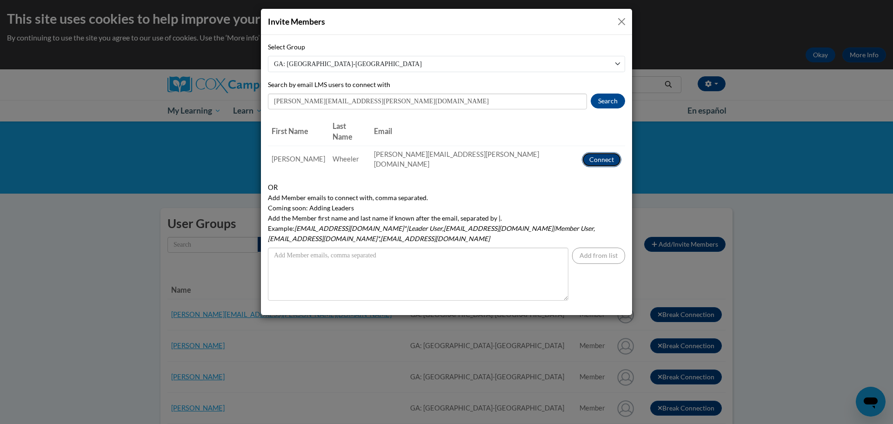
click at [599, 152] on button "Connect" at bounding box center [602, 159] width 40 height 15
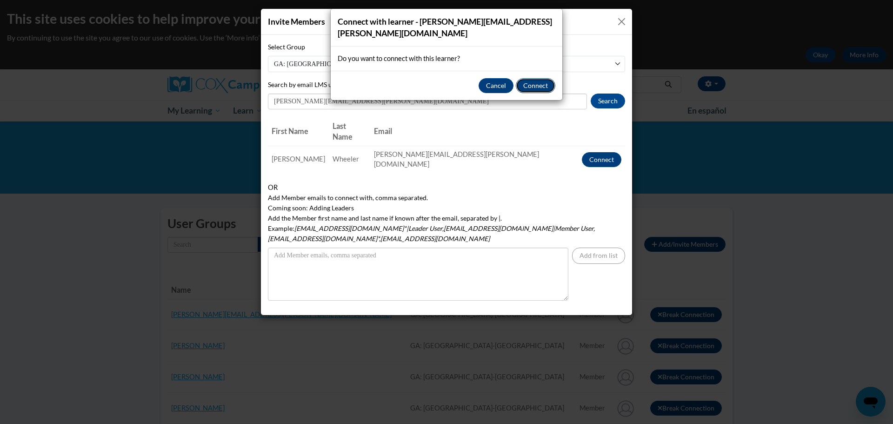
click at [530, 84] on button "Connect" at bounding box center [536, 85] width 40 height 15
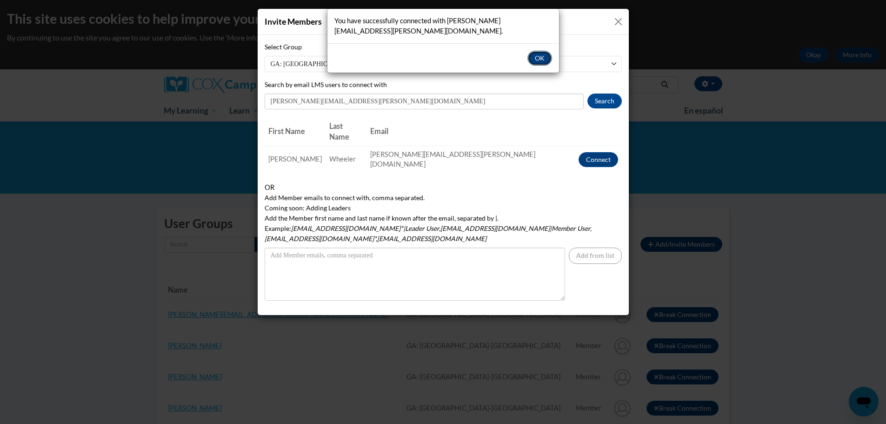
click at [538, 57] on button "OK" at bounding box center [540, 58] width 25 height 15
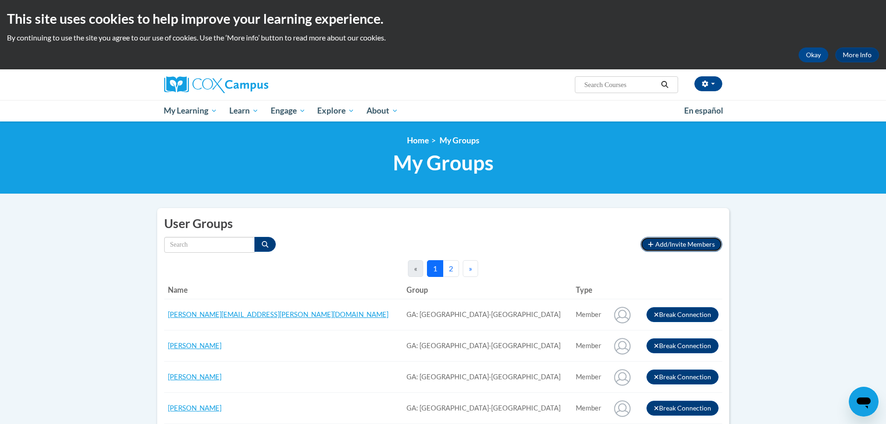
click at [664, 243] on span "Add/Invite Members" at bounding box center [686, 244] width 60 height 8
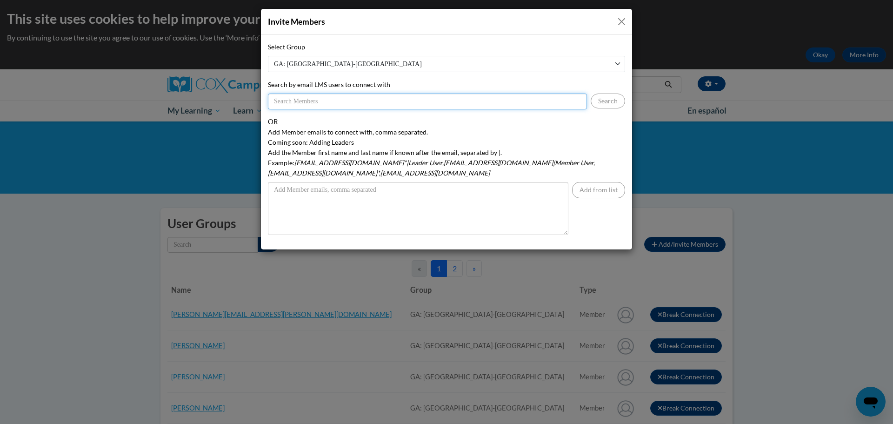
click at [317, 106] on input "Search by email LMS users to connect with" at bounding box center [427, 102] width 319 height 16
paste input "[EMAIL_ADDRESS][PERSON_NAME][DOMAIN_NAME]"
type input "[EMAIL_ADDRESS][PERSON_NAME][DOMAIN_NAME]"
click at [613, 103] on button "Search" at bounding box center [608, 101] width 34 height 15
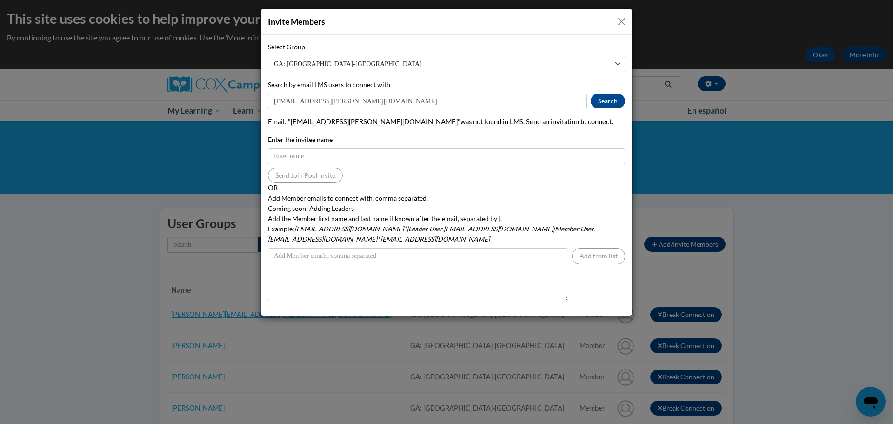
click at [624, 18] on button "Close" at bounding box center [622, 22] width 12 height 12
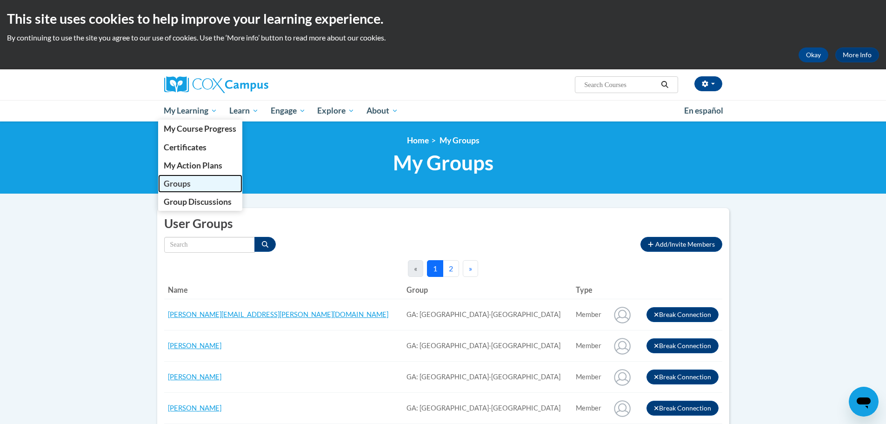
click at [192, 185] on link "Groups" at bounding box center [200, 183] width 85 height 18
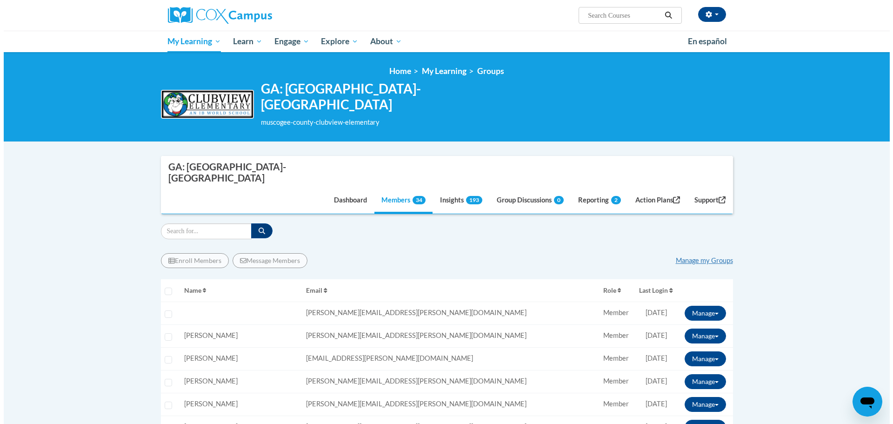
scroll to position [186, 0]
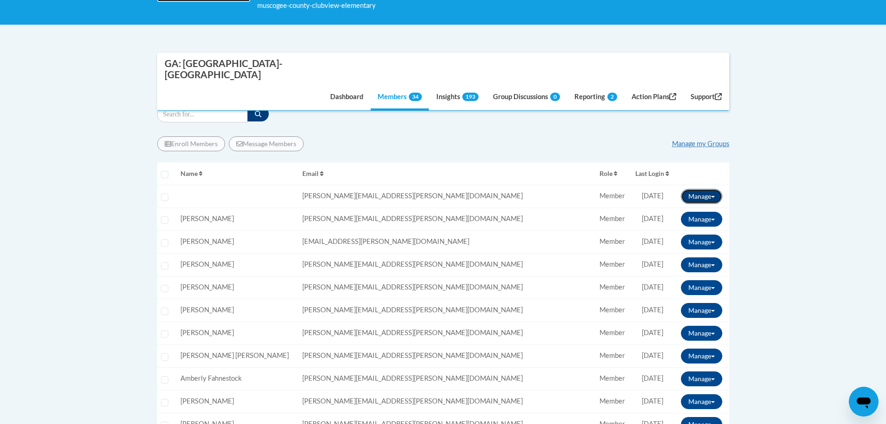
click at [712, 196] on span at bounding box center [713, 197] width 4 height 2
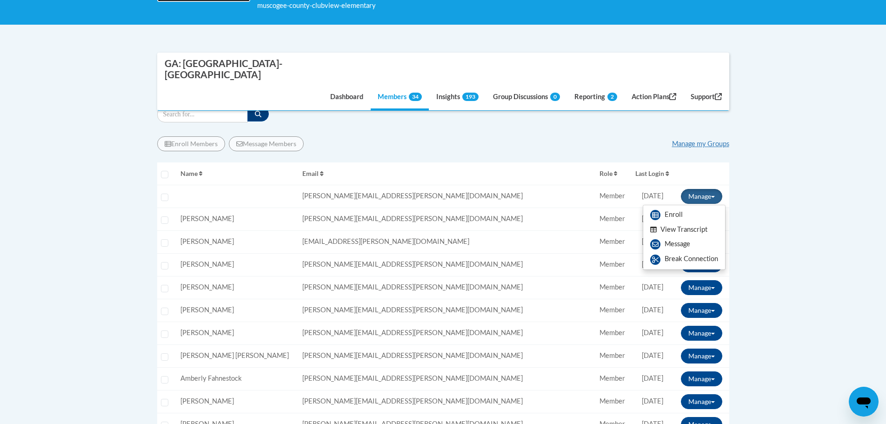
click at [694, 222] on button "View Transcript" at bounding box center [679, 229] width 72 height 14
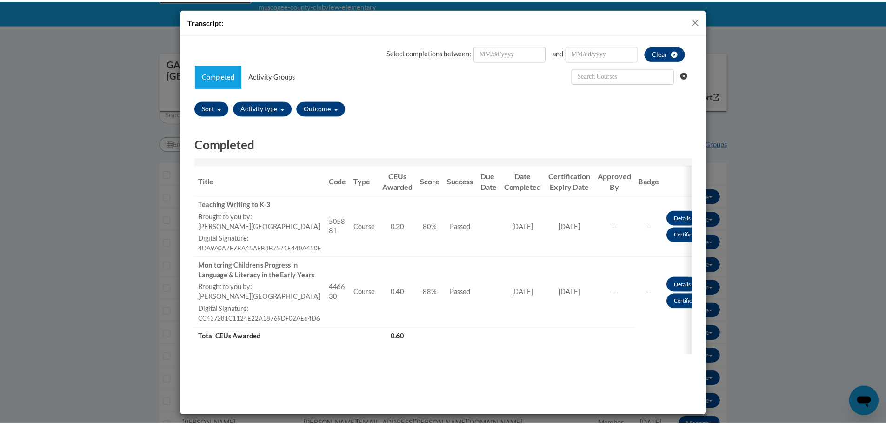
scroll to position [0, 0]
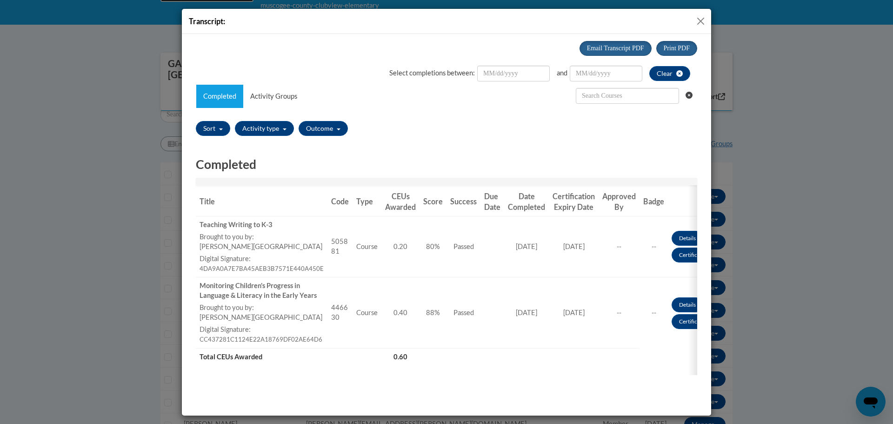
click at [703, 21] on button "Close" at bounding box center [701, 21] width 12 height 12
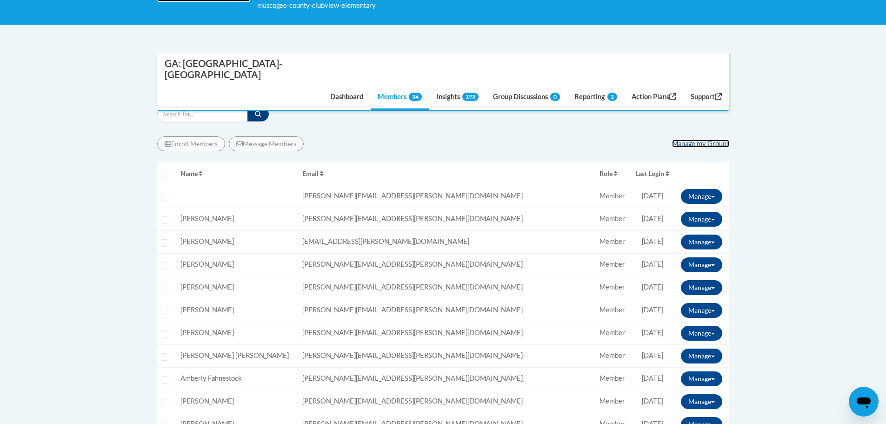
click at [723, 140] on link "Manage my Groups" at bounding box center [700, 144] width 57 height 8
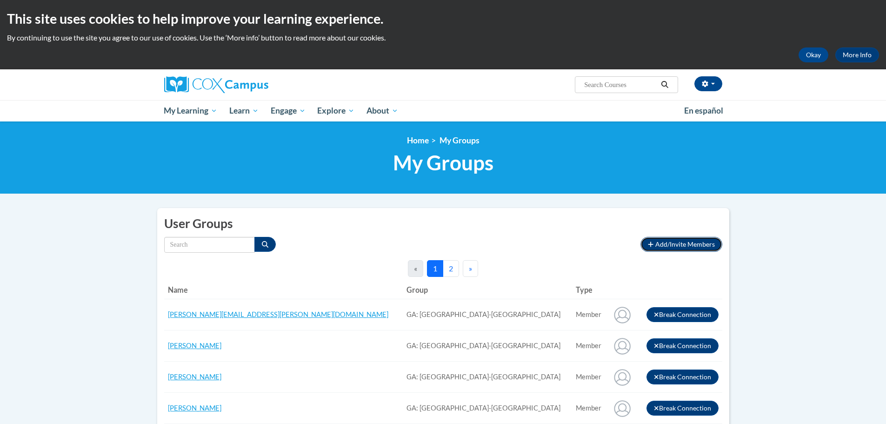
click at [705, 244] on span "Add/Invite Members" at bounding box center [686, 244] width 60 height 8
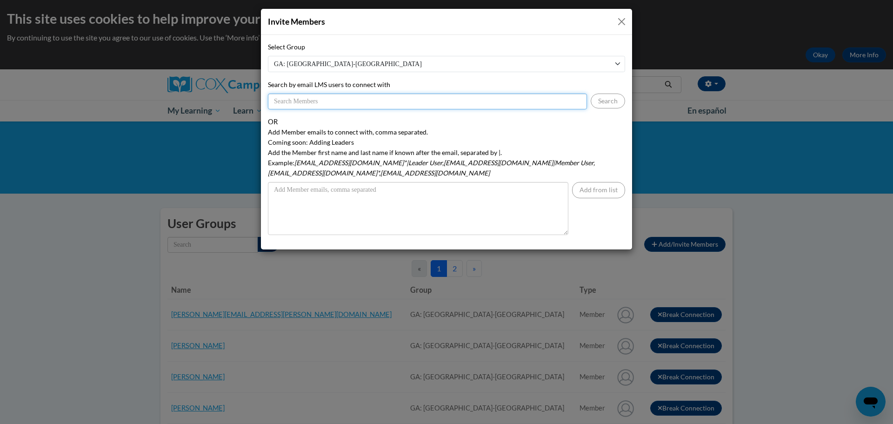
click at [325, 107] on input "Search by email LMS users to connect with" at bounding box center [427, 102] width 319 height 16
paste input "e029577@muscogee.k12.ga.us"
type input "e029577@muscogee.k12.ga.us"
click at [612, 100] on button "Search" at bounding box center [608, 101] width 34 height 15
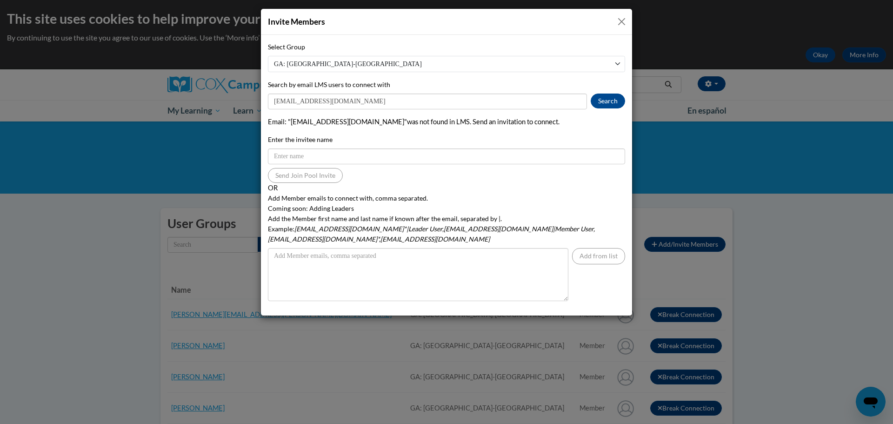
click at [623, 18] on button "Close" at bounding box center [622, 22] width 12 height 12
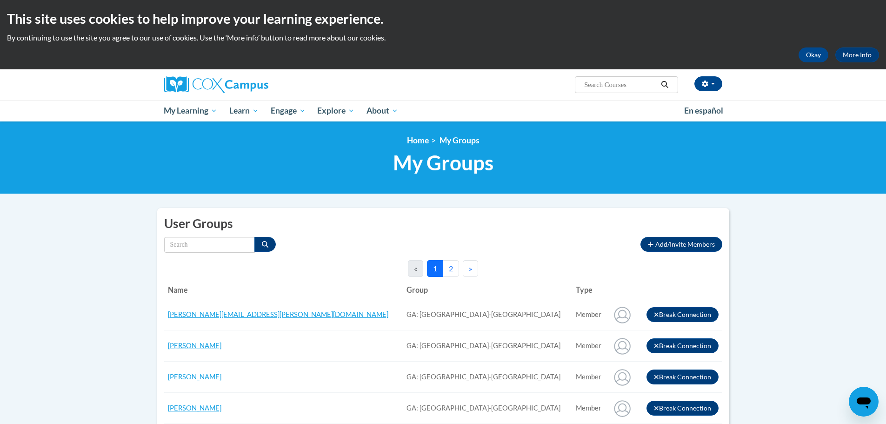
click at [865, 402] on icon "Open messaging window" at bounding box center [864, 402] width 14 height 11
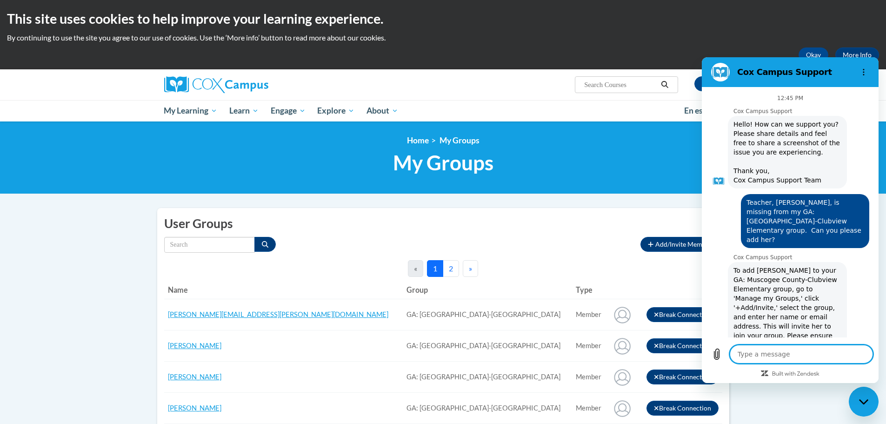
scroll to position [175, 0]
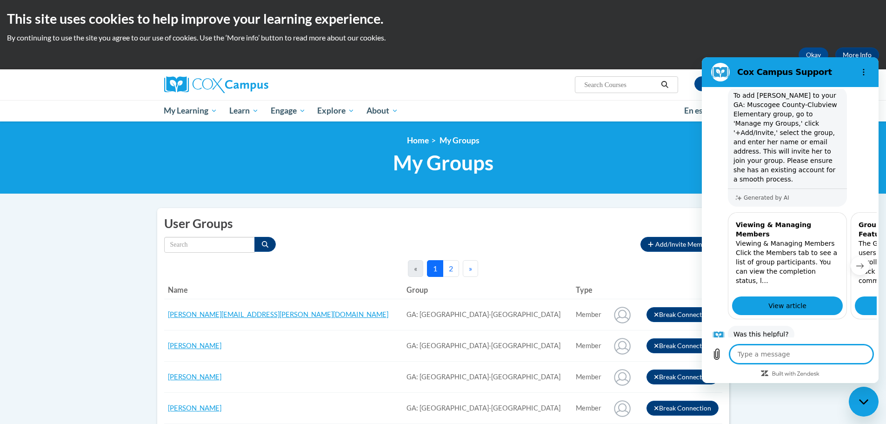
click at [782, 354] on textarea at bounding box center [801, 354] width 143 height 19
type textarea "A"
type textarea "x"
type textarea "A"
type textarea "x"
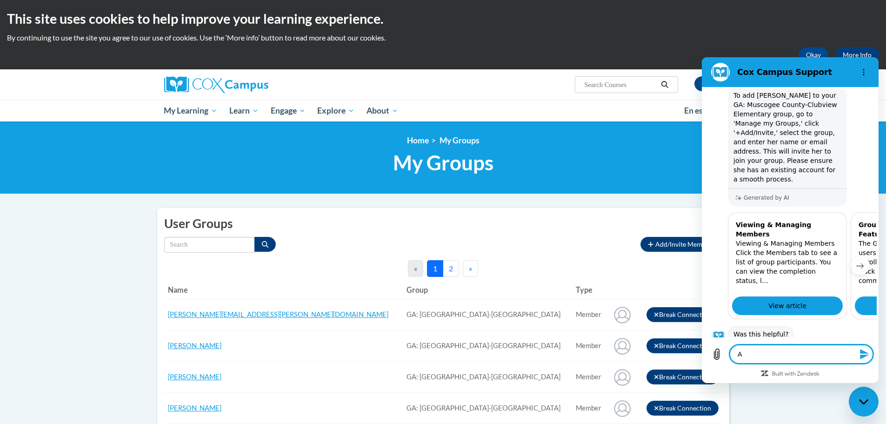
type textarea "A m"
type textarea "x"
type textarea "A me"
type textarea "x"
type textarea "A mem"
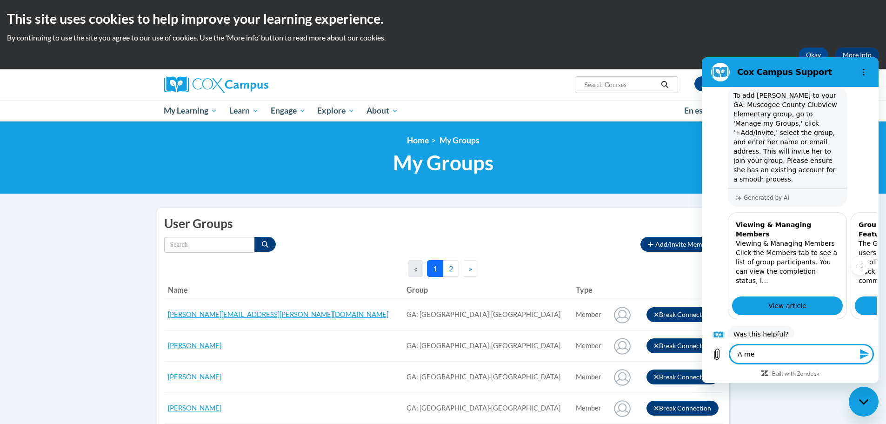
type textarea "x"
type textarea "A memb"
type textarea "x"
type textarea "A membe"
type textarea "x"
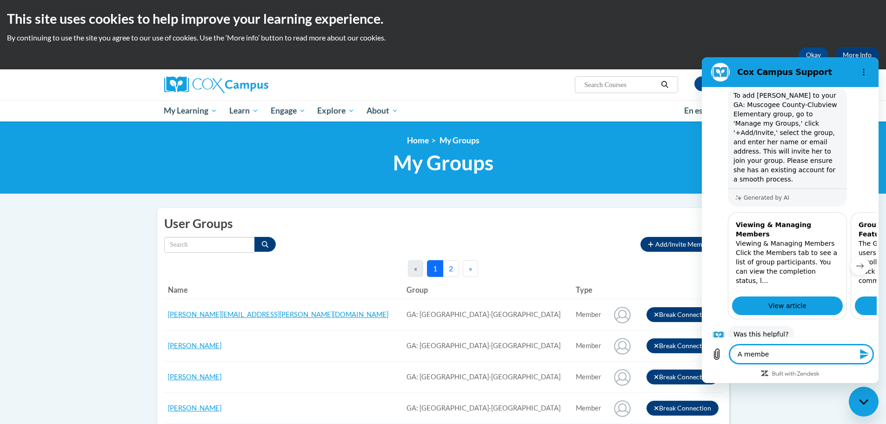
type textarea "A member"
type textarea "x"
type textarea "A member"
type textarea "x"
type textarea "A member i"
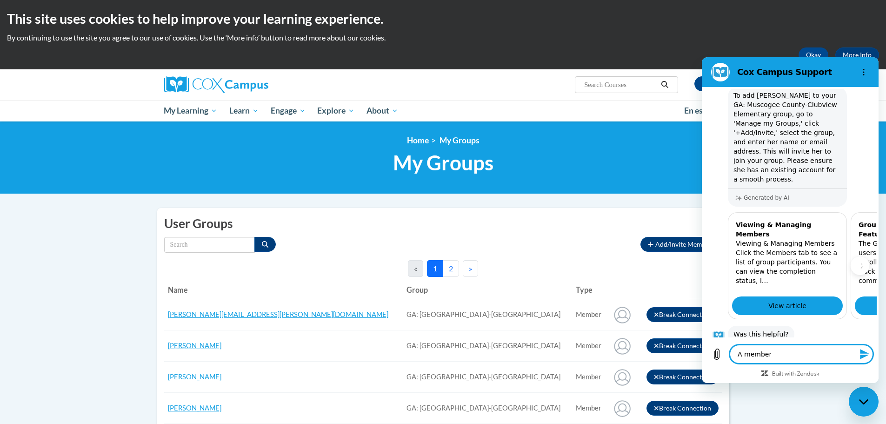
type textarea "x"
type textarea "A member in"
type textarea "x"
type textarea "A member in"
type textarea "x"
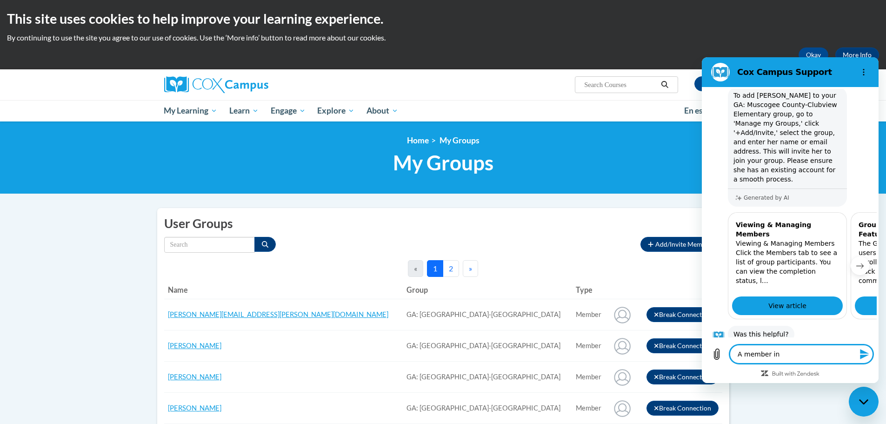
type textarea "A member in m"
type textarea "x"
type textarea "A member in my"
type textarea "x"
type textarea "A member in my"
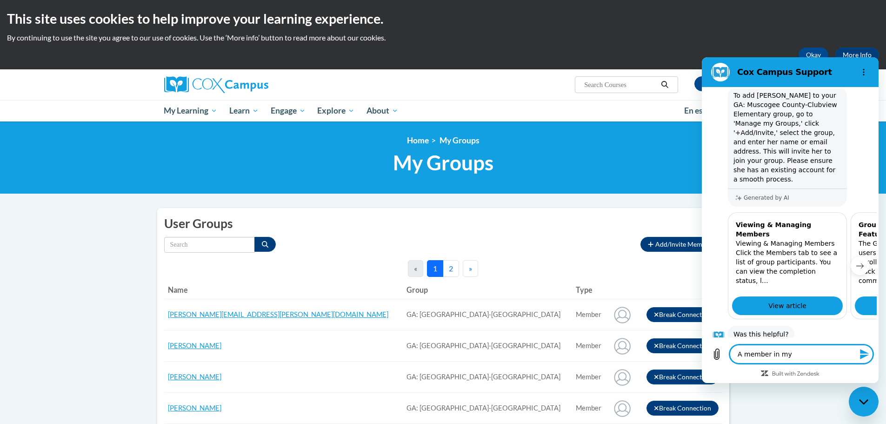
type textarea "x"
type textarea "A member in my g"
type textarea "x"
type textarea "A member in my gr"
type textarea "x"
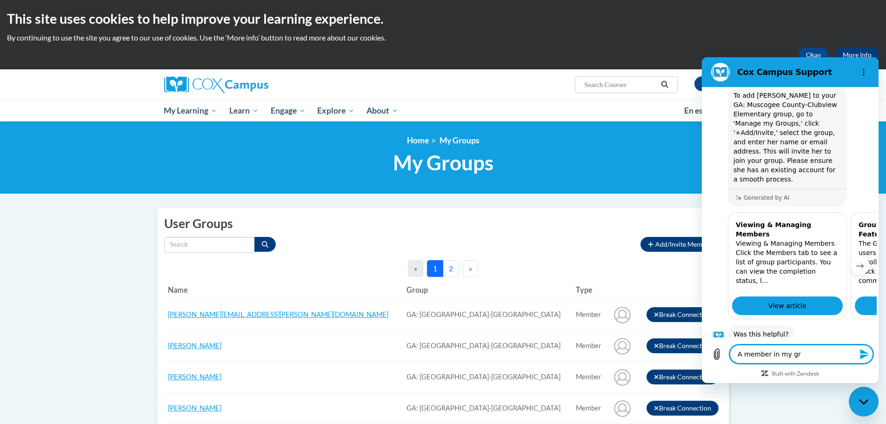
type textarea "A member in my gro"
type textarea "x"
type textarea "A member in my grou"
type textarea "x"
type textarea "A member in my group"
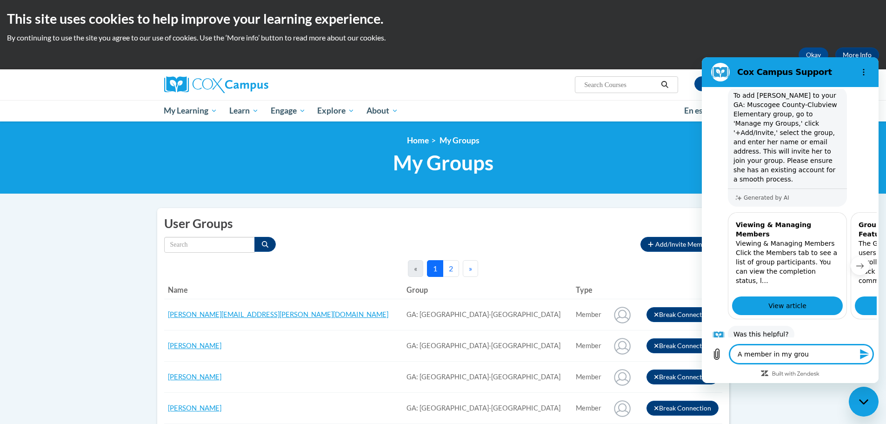
type textarea "x"
type textarea "A member in my group,"
type textarea "x"
type textarea "A member in my group,"
type textarea "x"
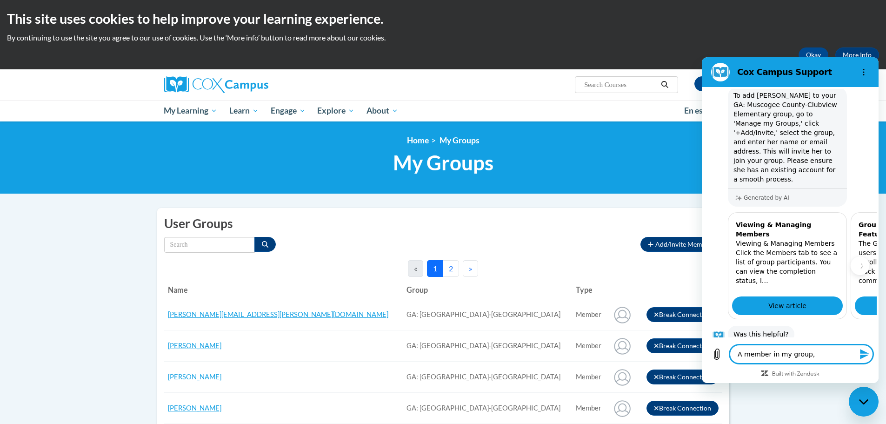
type textarea "A member in my group, M"
type textarea "x"
type textarea "A member in my group, Ma"
type textarea "x"
type textarea "A member in my group, Mar"
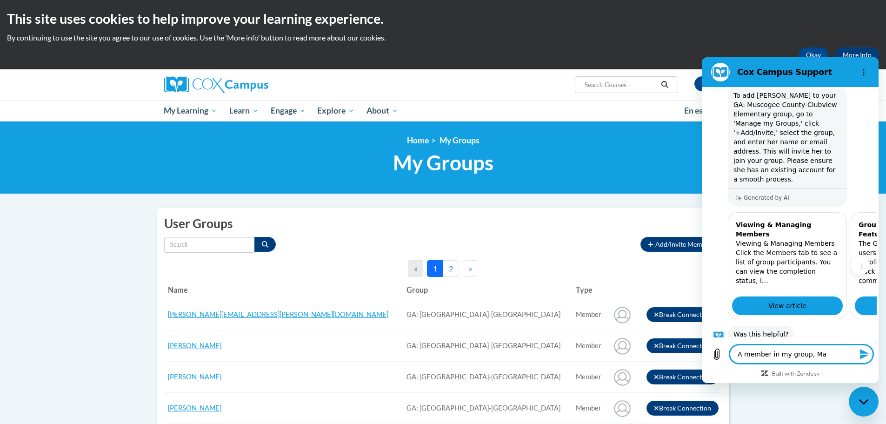
type textarea "x"
type textarea "A member in my group, Marg"
type textarea "x"
type textarea "A member in my group, Marga"
type textarea "x"
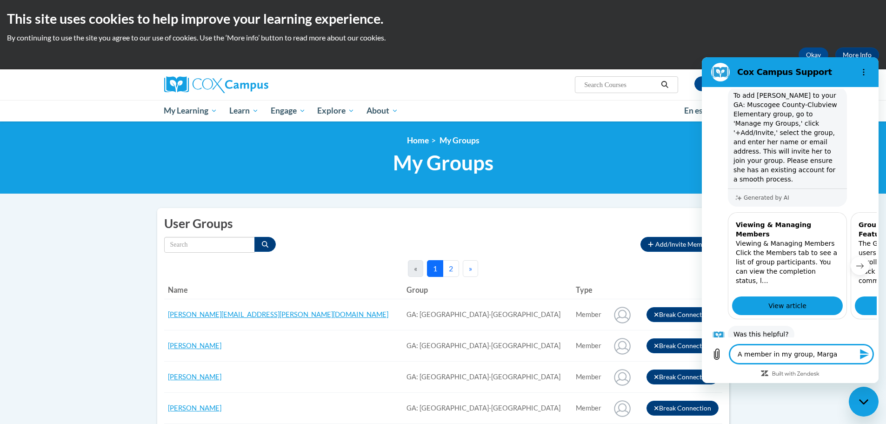
type textarea "A member in my group, Margar"
type textarea "x"
type textarea "A member in my group, Margare"
type textarea "x"
type textarea "A member in my group, Margaret"
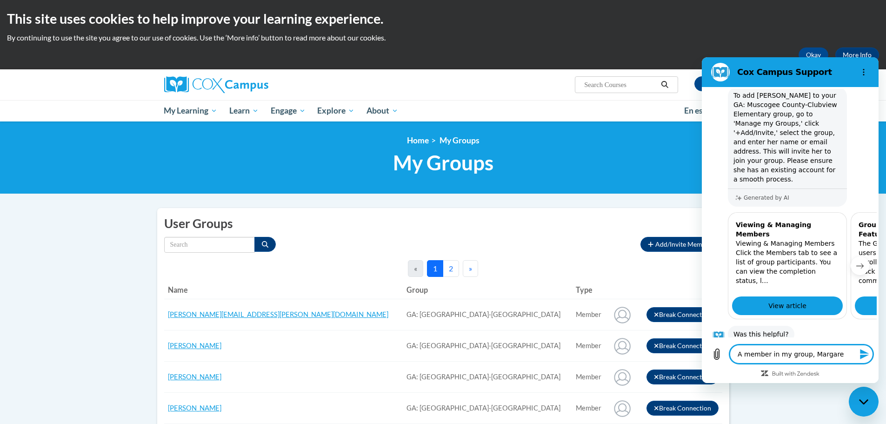
type textarea "x"
type textarea "A member in my group, Margaret"
type textarea "x"
type textarea "A member in my group, Margaret R"
type textarea "x"
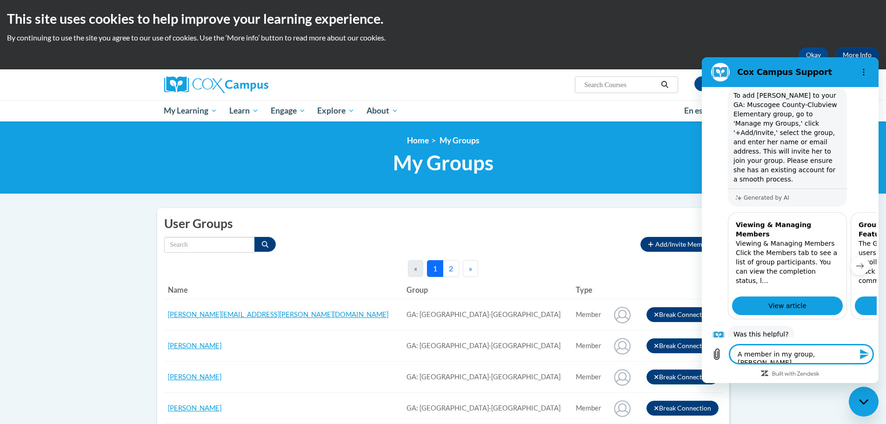
type textarea "A member in my group, Margaret Ru"
type textarea "x"
type textarea "A member in my group, Margaret Rus"
type textarea "x"
type textarea "A member in my group, Margaret Russ"
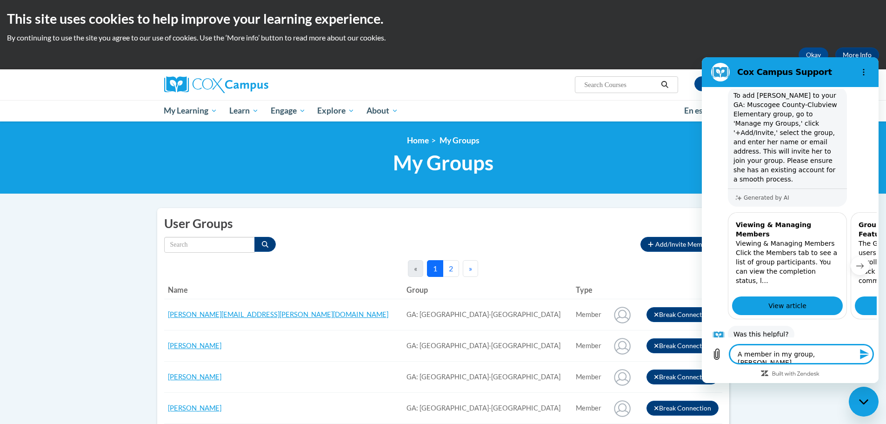
type textarea "x"
type textarea "A member in my group, Margaret Russe"
type textarea "x"
type textarea "A member in my group, Margaret Russel"
type textarea "x"
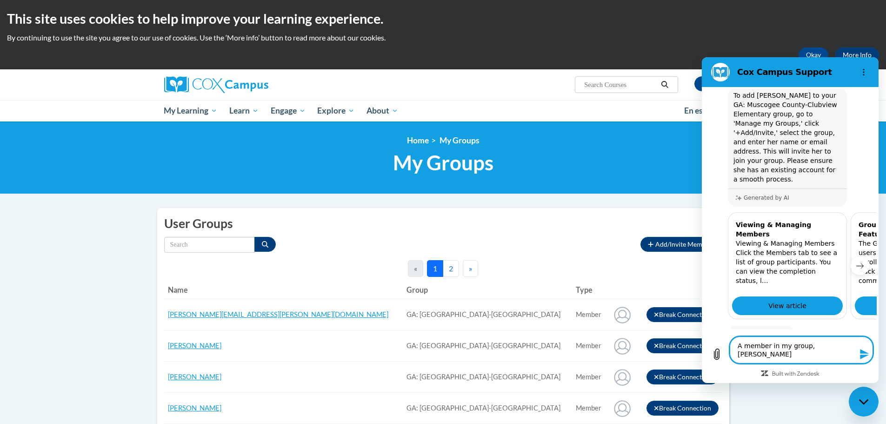
type textarea "A member in my group, Margaret Russell"
type textarea "x"
type textarea "A member in my group, Margaret Russell"
type textarea "x"
type textarea "A member in my group, Margaret Russell d"
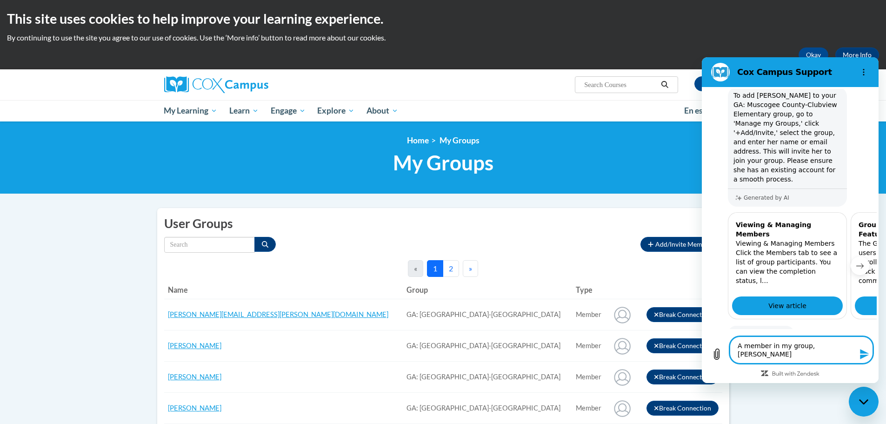
type textarea "x"
type textarea "A member in my group, Margaret Russell do"
type textarea "x"
type textarea "A member in my group, Margaret Russell doe"
type textarea "x"
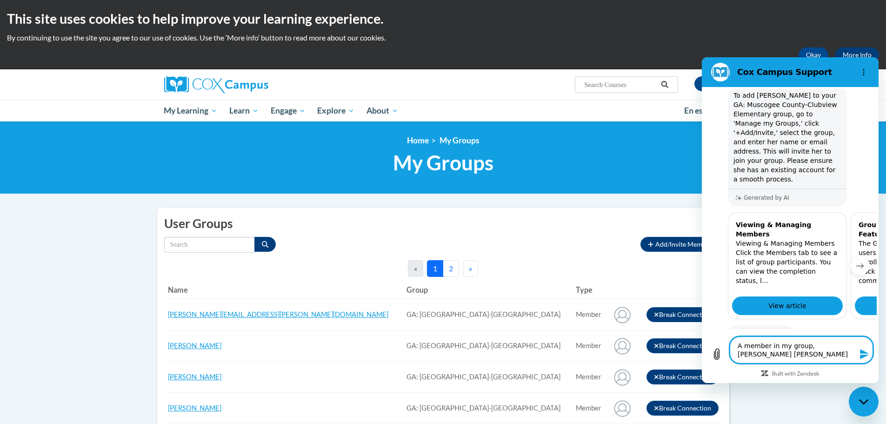
type textarea "A member in my group, Margaret Russell does"
type textarea "x"
type textarea "A member in my group, Margaret Russell doesn"
type textarea "x"
type textarea "A member in my group, Margaret Russell doesn'"
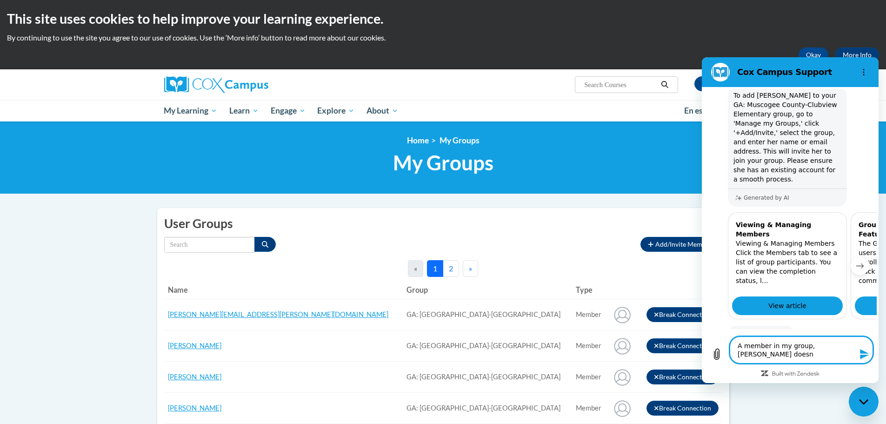
type textarea "x"
type textarea "A member in my group, Margaret Russell doesn't"
type textarea "x"
type textarea "A member in my group, Margaret Russell doesn't"
type textarea "x"
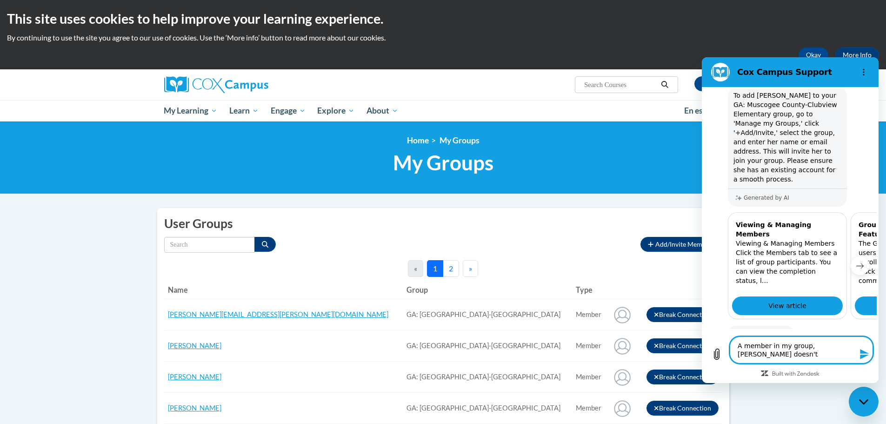
type textarea "A member in my group, Margaret Russell doesn't h"
type textarea "x"
type textarea "A member in my group, Margaret Russell doesn't ha"
type textarea "x"
type textarea "A member in my group, Margaret Russell doesn't hav"
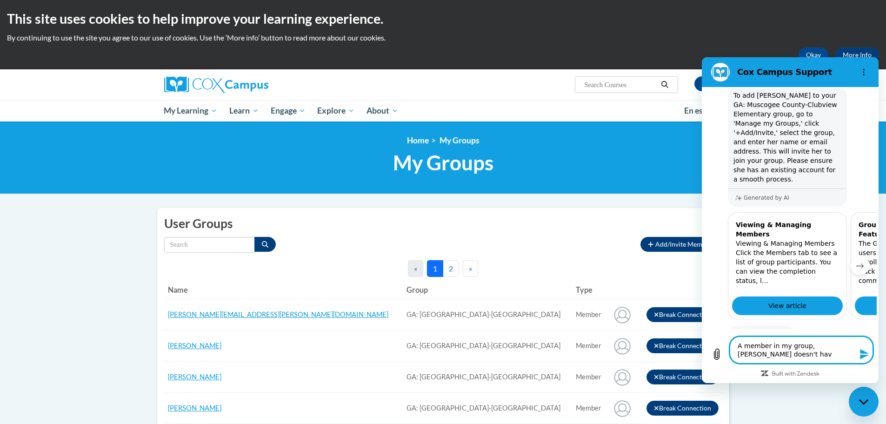
type textarea "x"
type textarea "A member in my group, Margaret Russell doesn't have"
type textarea "x"
type textarea "A member in my group, Margaret Russell doesn't have"
type textarea "x"
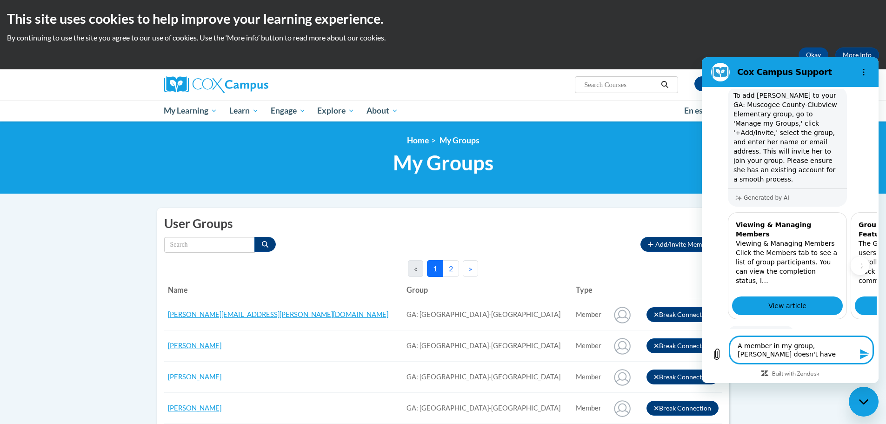
type textarea "A member in my group, Margaret Russell doesn't have e"
type textarea "x"
type textarea "A member in my group, Margaret Russell doesn't have ev"
type textarea "x"
type textarea "A member in my group, Margaret Russell doesn't have eve"
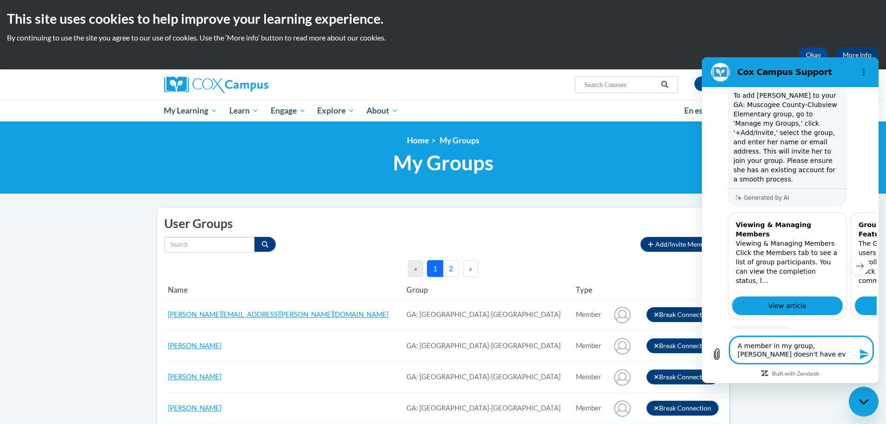
type textarea "x"
type textarea "A member in my group, Margaret Russell doesn't have ever"
type textarea "x"
type textarea "A member in my group, Margaret Russell doesn't have every"
type textarea "x"
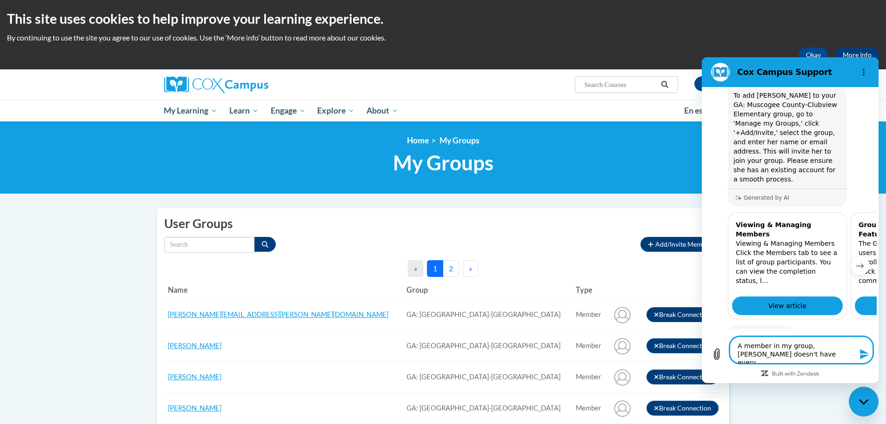
type textarea "A member in my group, Margaret Russell doesn't have everyt"
type textarea "x"
type textarea "A member in my group, Margaret Russell doesn't have everyth"
type textarea "x"
type textarea "A member in my group, Margaret Russell doesn't have everythi"
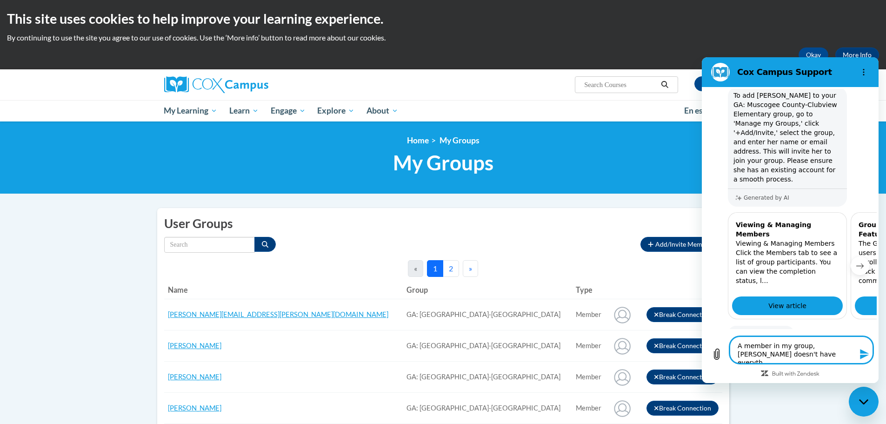
type textarea "x"
type textarea "A member in my group, Margaret Russell doesn't have everythin"
type textarea "x"
type textarea "A member in my group, Margaret Russell doesn't have everything"
type textarea "x"
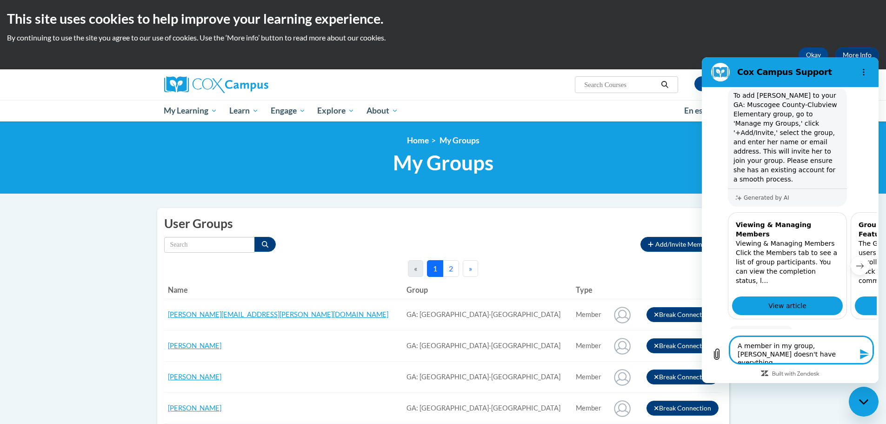
type textarea "A member in my group, Margaret Russell doesn't have everything"
type textarea "x"
type textarea "A member in my group, Margaret Russell doesn't have everything o"
type textarea "x"
type textarea "A member in my group, Margaret Russell doesn't have everything on"
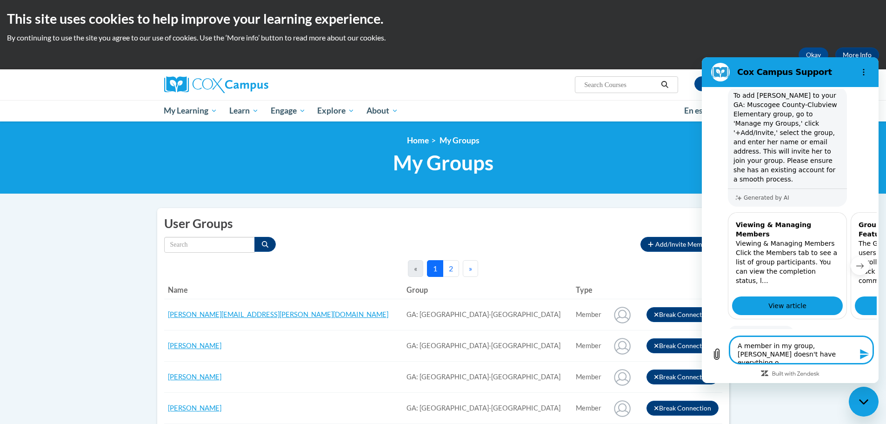
type textarea "x"
type textarea "A member in my group, Margaret Russell doesn't have everything on"
type textarea "x"
type textarea "A member in my group, Margaret Russell doesn't have everything on h"
type textarea "x"
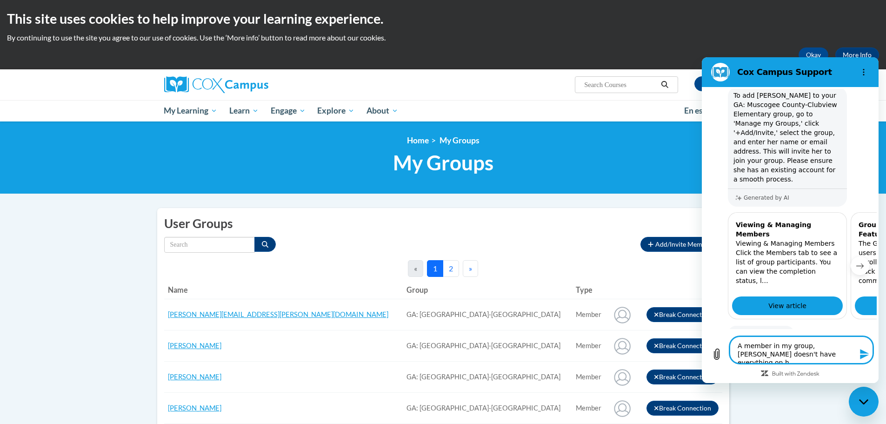
type textarea "A member in my group, Margaret Russell doesn't have everything on he"
type textarea "x"
type textarea "A member in my group, Margaret Russell doesn't have everything on her"
type textarea "x"
type textarea "A member in my group, Margaret Russell doesn't have everything on her"
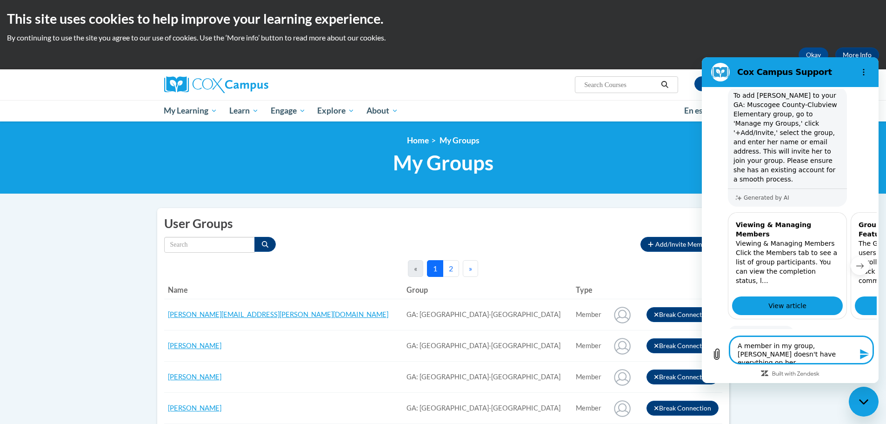
type textarea "x"
type textarea "A member in my group, Margaret Russell doesn't have everything on her t"
type textarea "x"
type textarea "A member in my group, Margaret Russell doesn't have everything on her tr"
type textarea "x"
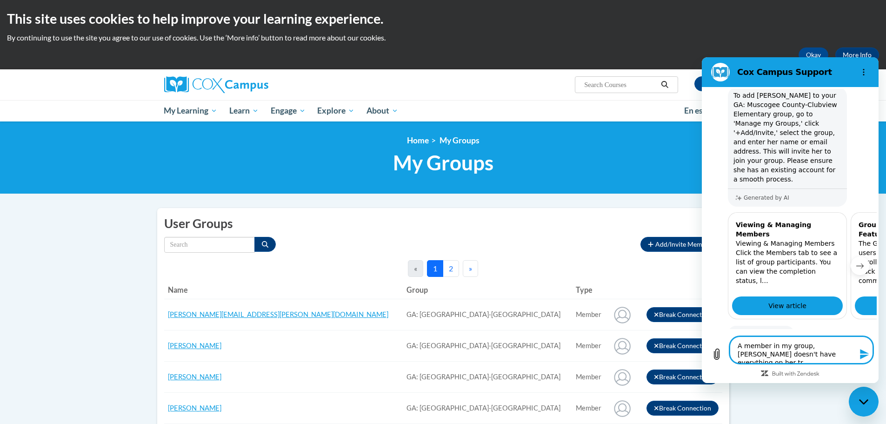
type textarea "A member in my group, Margaret Russell doesn't have everything on her tra"
type textarea "x"
type textarea "A member in my group, Margaret Russell doesn't have everything on her tran"
type textarea "x"
type textarea "A member in my group, Margaret Russell doesn't have everything on her trans"
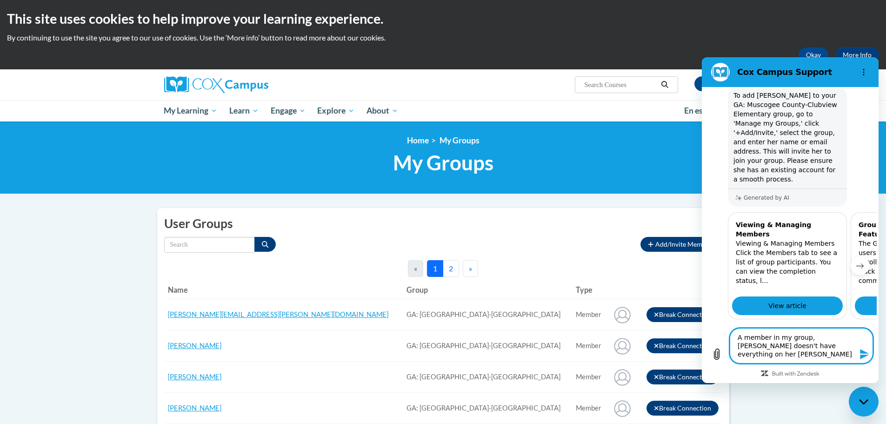
type textarea "x"
type textarea "A member in my group, Margaret Russell doesn't have everything on her transc"
type textarea "x"
type textarea "A member in my group, Margaret Russell doesn't have everything on her transcr"
type textarea "x"
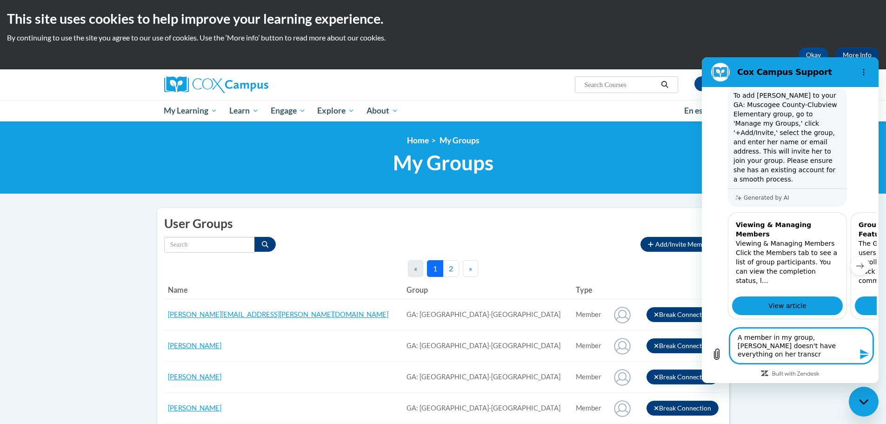
type textarea "A member in my group, Margaret Russell doesn't have everything on her transcri"
type textarea "x"
type textarea "A member in my group, Margaret Russell doesn't have everything on her transcrip"
type textarea "x"
type textarea "A member in my group, Margaret Russell doesn't have everything on her transcript"
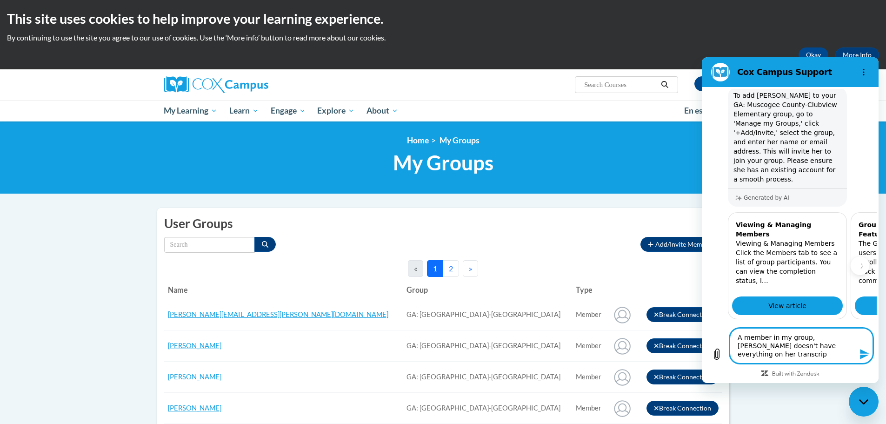
type textarea "x"
type textarea "A member in my group, Margaret Russell doesn't have everything on her transcript"
type textarea "x"
type textarea "A member in my group, Margaret Russell doesn't have everything on her transcrip…"
type textarea "x"
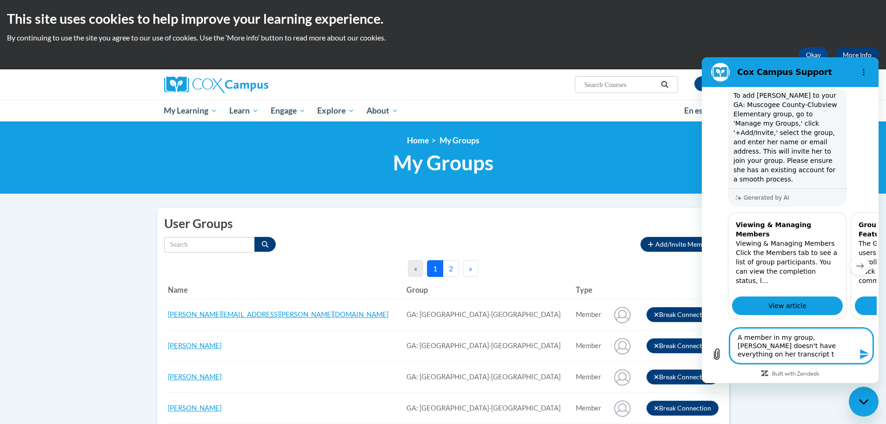
type textarea "A member in my group, Margaret Russell doesn't have everything on her transcrip…"
type textarea "x"
type textarea "A member in my group, Margaret Russell doesn't have everything on her transcrip…"
type textarea "x"
type textarea "A member in my group, Margaret Russell doesn't have everything on her transcrip…"
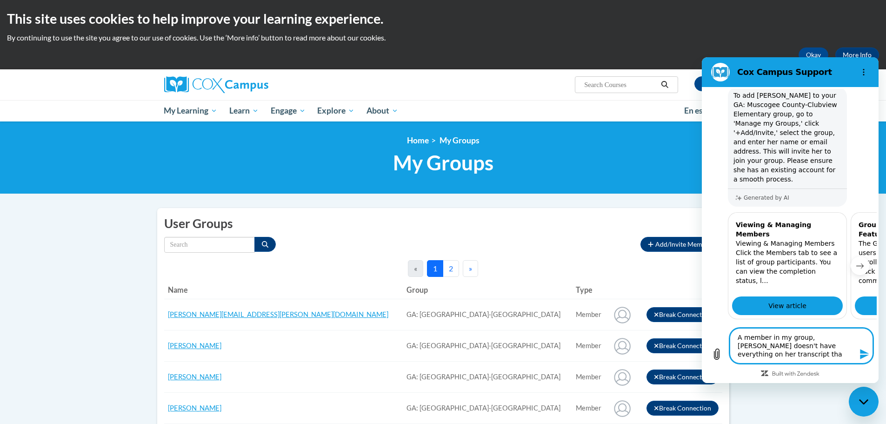
type textarea "x"
type textarea "A member in my group, Margaret Russell doesn't have everything on her transcrip…"
type textarea "x"
type textarea "A member in my group, Margaret Russell doesn't have everything on her transcrip…"
type textarea "x"
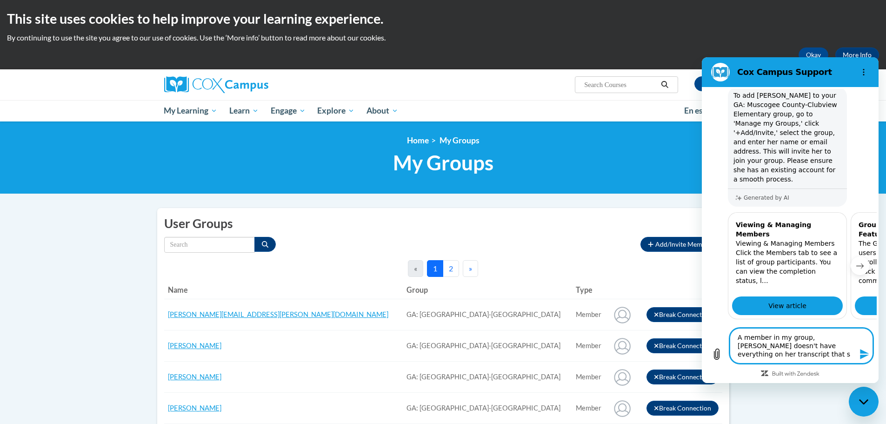
type textarea "A member in my group, Margaret Russell doesn't have everything on her transcrip…"
type textarea "x"
type textarea "A member in my group, Margaret Russell doesn't have everything on her transcrip…"
type textarea "x"
type textarea "A member in my group, Margaret Russell doesn't have everything on her transcrip…"
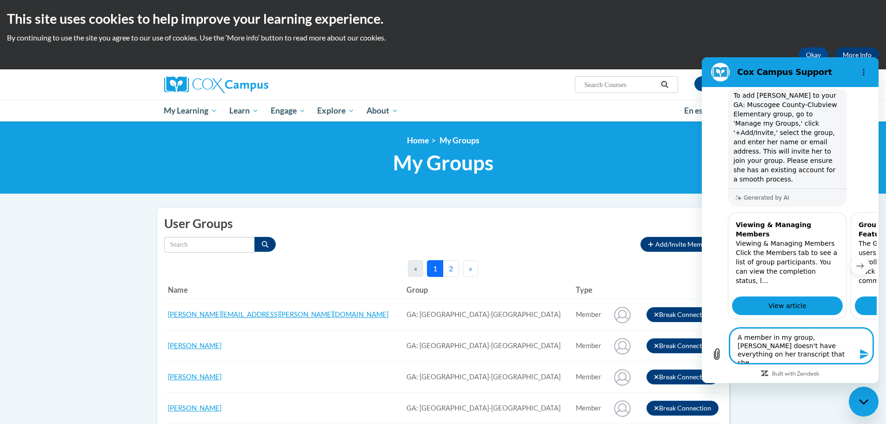
type textarea "x"
type textarea "A member in my group, Margaret Russell doesn't have everything on her transcrip…"
type textarea "x"
type textarea "A member in my group, Margaret Russell doesn't have everything on her transcrip…"
type textarea "x"
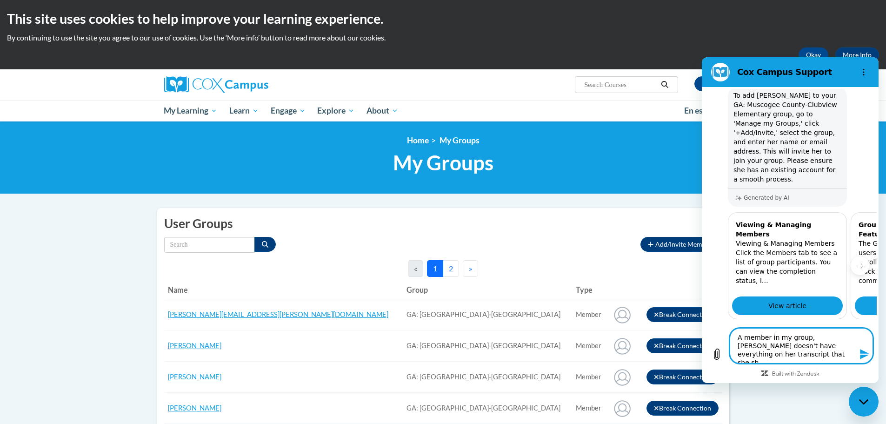
type textarea "A member in my group, Margaret Russell doesn't have everything on her transcrip…"
type textarea "x"
type textarea "A member in my group, Margaret Russell doesn't have everything on her transcrip…"
type textarea "x"
type textarea "A member in my group, Margaret Russell doesn't have everything on her transcrip…"
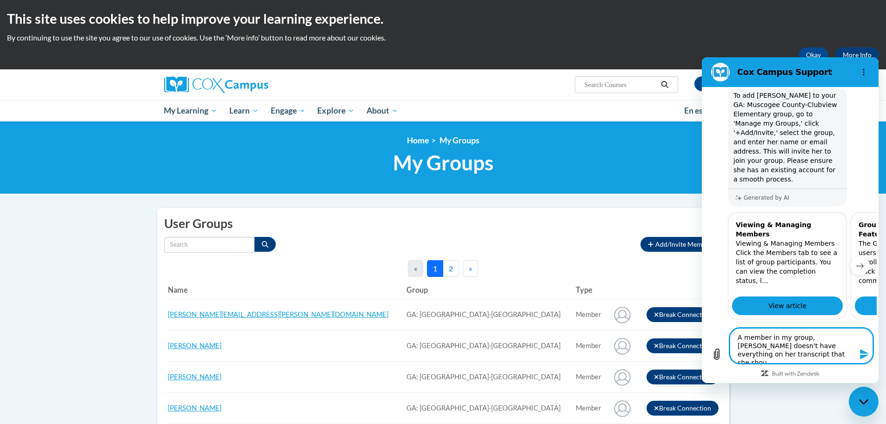
type textarea "x"
type textarea "A member in my group, [PERSON_NAME] doesn't have everything on her transcript t…"
type textarea "x"
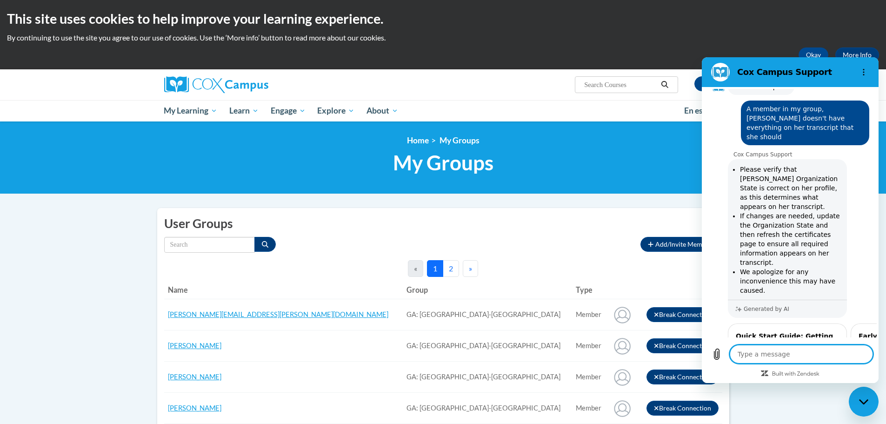
scroll to position [378, 0]
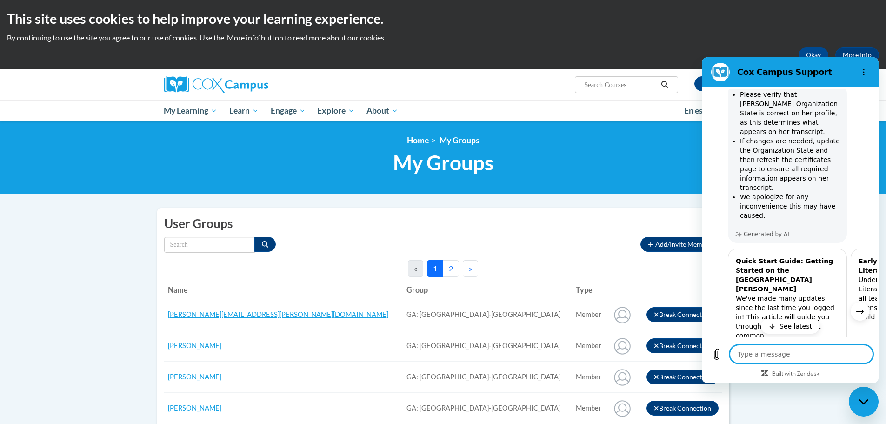
type textarea "x"
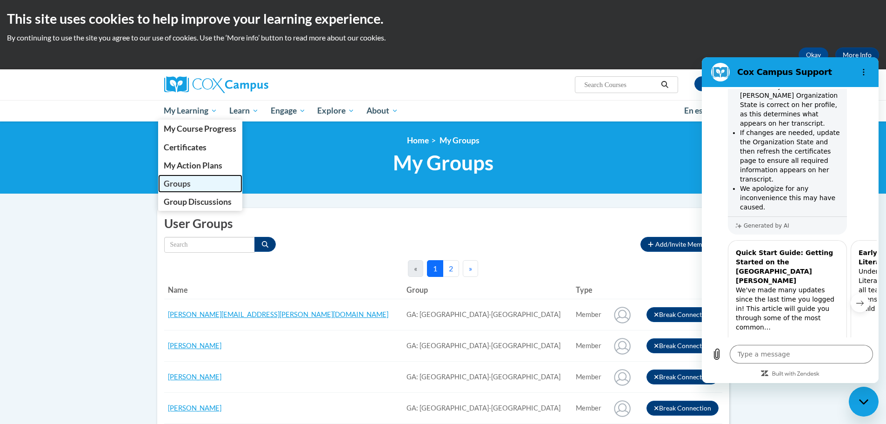
click at [187, 186] on span "Groups" at bounding box center [177, 184] width 27 height 10
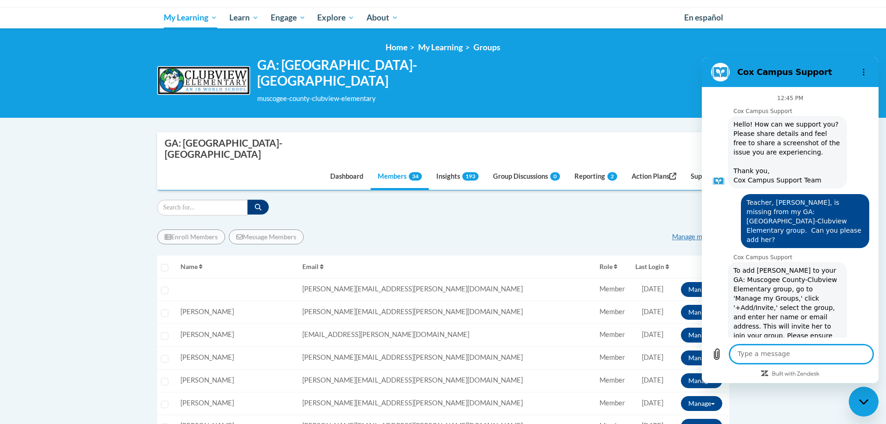
scroll to position [506, 0]
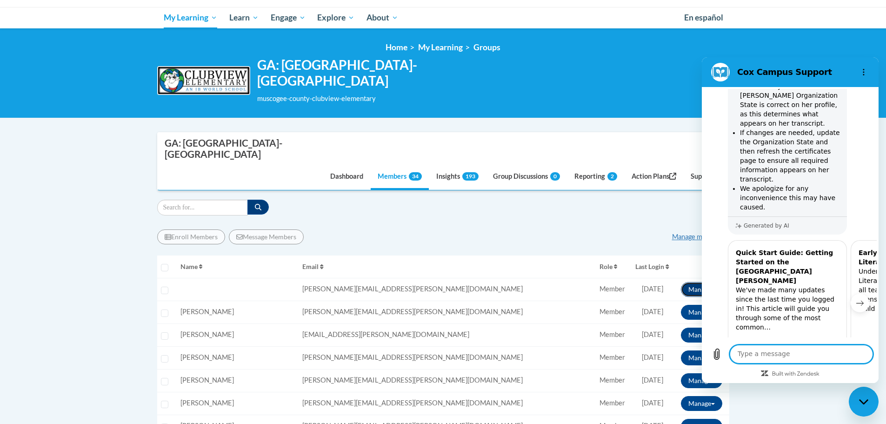
click at [695, 282] on button "Manage" at bounding box center [701, 289] width 41 height 15
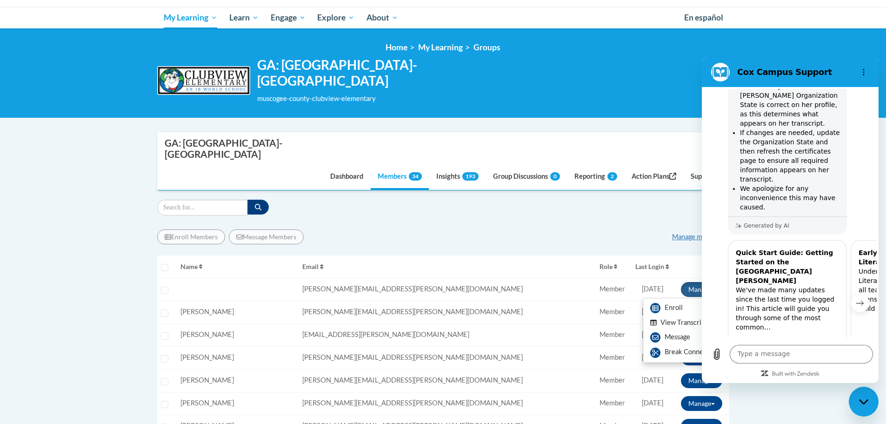
click at [682, 315] on button "View Transcript" at bounding box center [679, 322] width 72 height 14
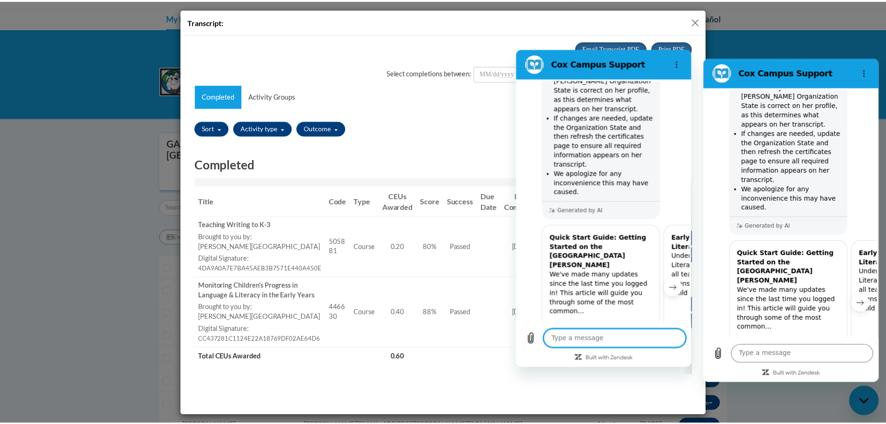
scroll to position [46, 0]
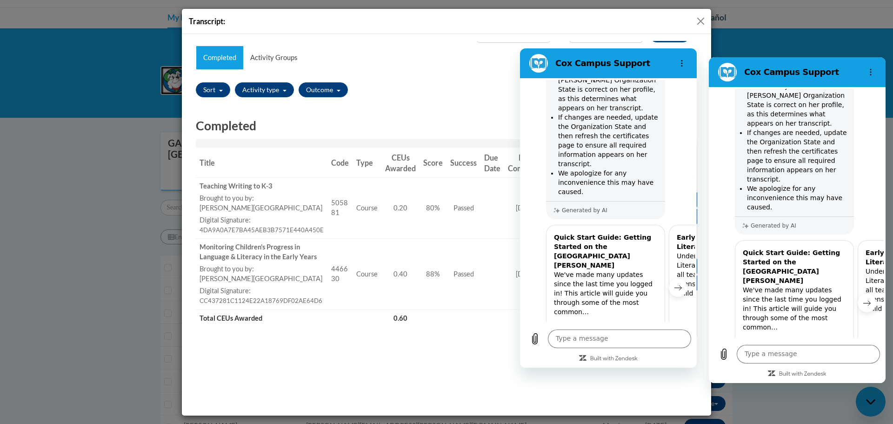
click at [120, 223] on div "Transcript:" at bounding box center [446, 212] width 893 height 424
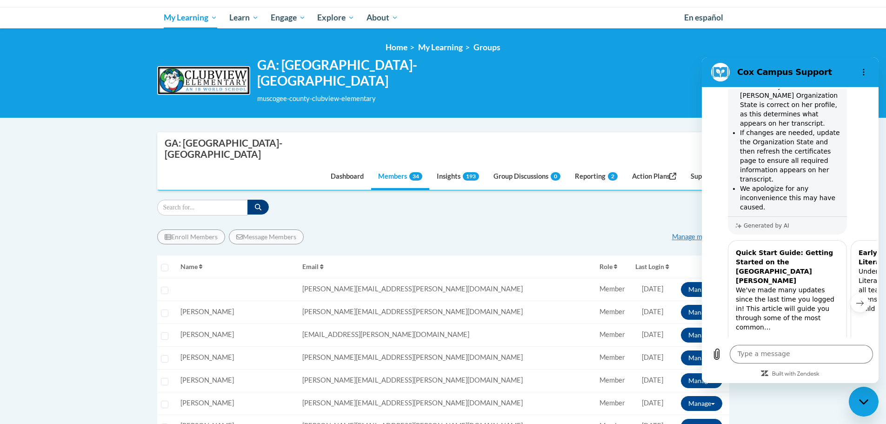
scroll to position [0, 0]
click at [869, 402] on icon "Close messaging window" at bounding box center [864, 402] width 10 height 6
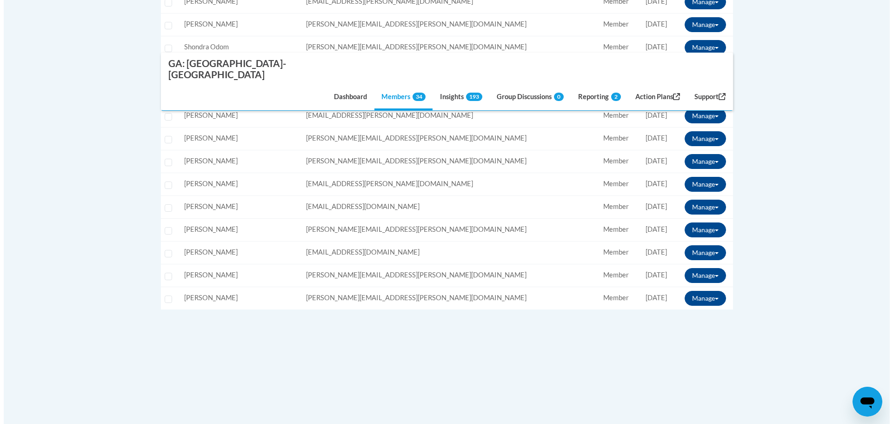
scroll to position [837, 0]
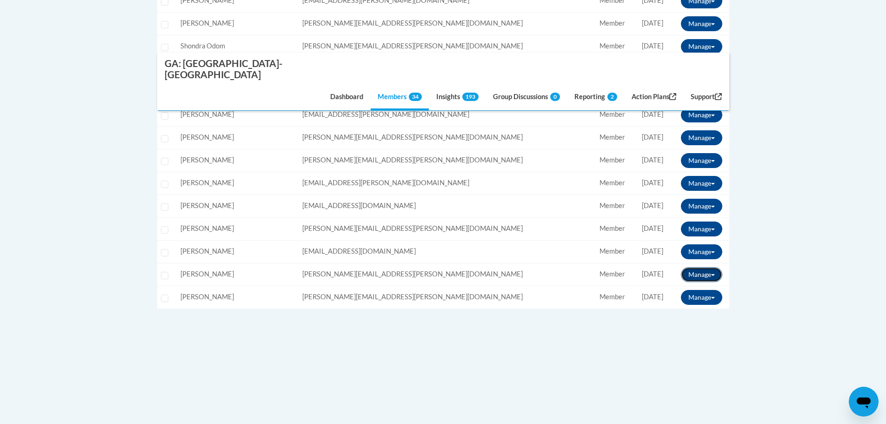
click at [702, 267] on button "Manage" at bounding box center [701, 274] width 41 height 15
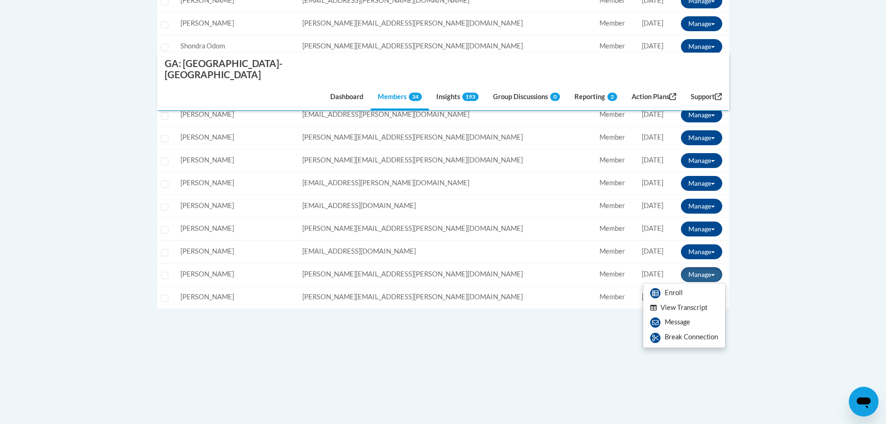
click at [683, 301] on button "View Transcript" at bounding box center [679, 308] width 72 height 14
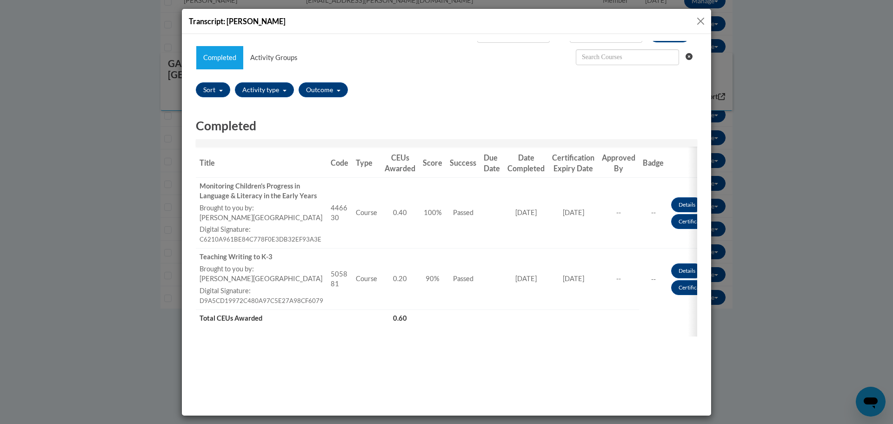
scroll to position [0, 0]
click at [705, 23] on button "Close" at bounding box center [701, 21] width 12 height 12
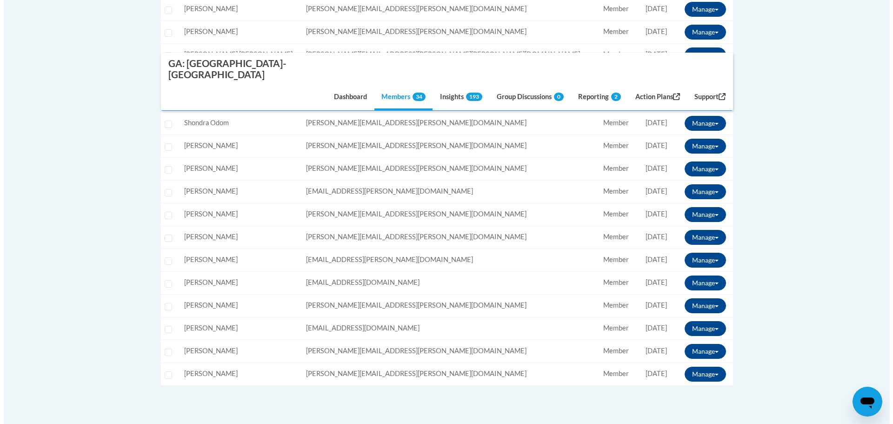
scroll to position [744, 0]
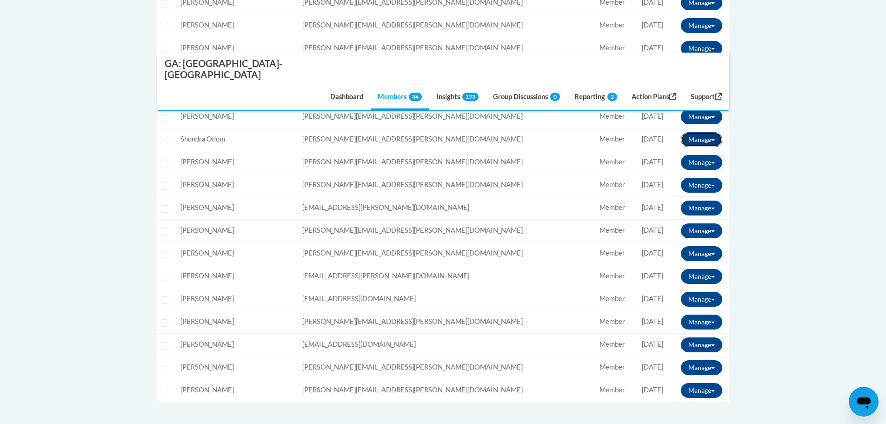
click at [698, 132] on button "Manage" at bounding box center [701, 139] width 41 height 15
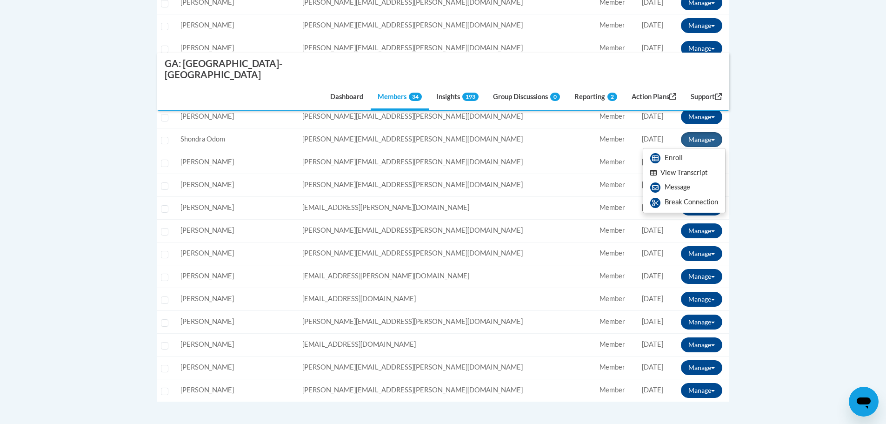
click at [692, 166] on button "View Transcript" at bounding box center [679, 173] width 72 height 14
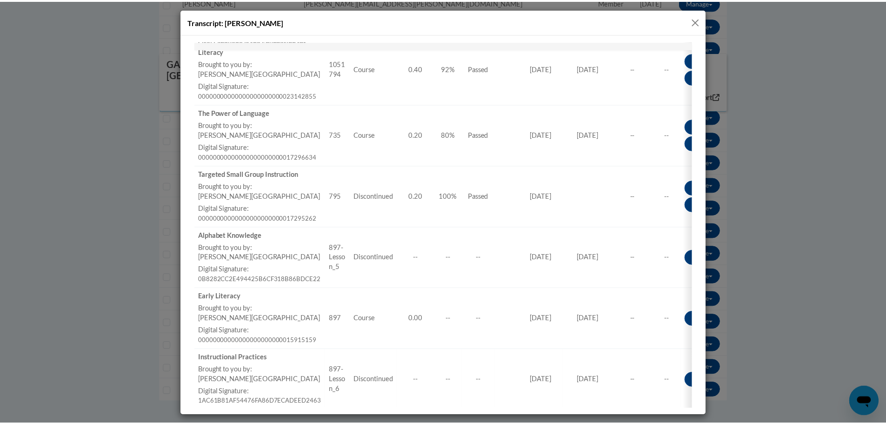
scroll to position [884, 0]
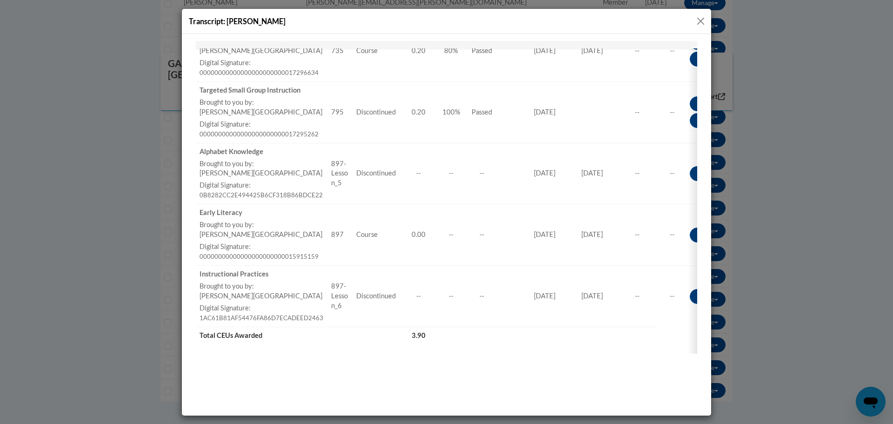
click at [699, 20] on button "Close" at bounding box center [701, 21] width 12 height 12
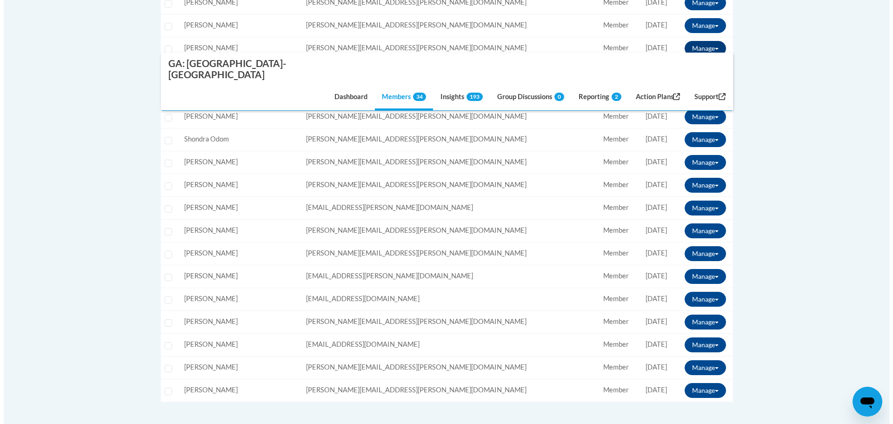
scroll to position [0, 0]
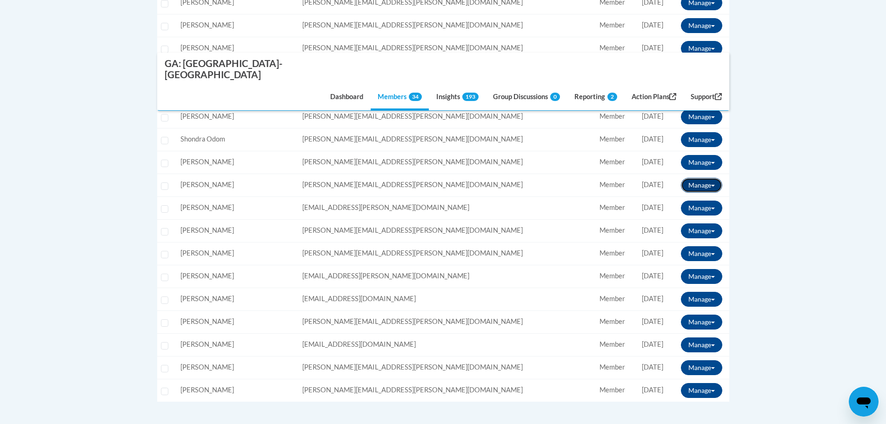
click at [713, 178] on button "Manage" at bounding box center [701, 185] width 41 height 15
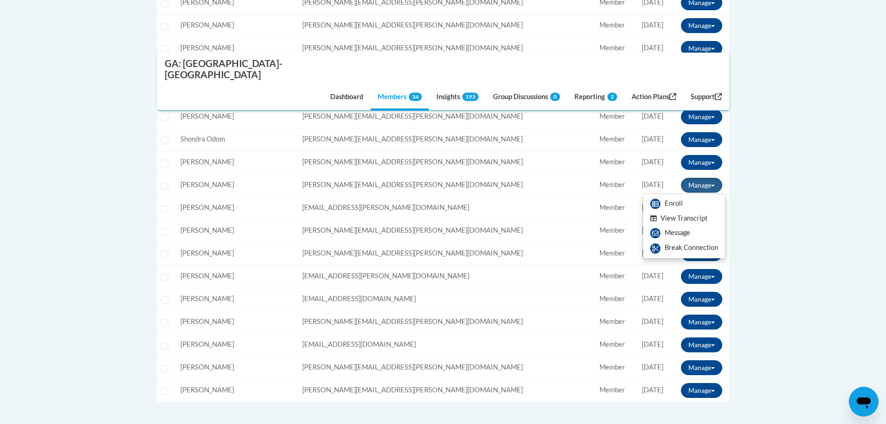
click at [682, 211] on button "View Transcript" at bounding box center [679, 218] width 72 height 14
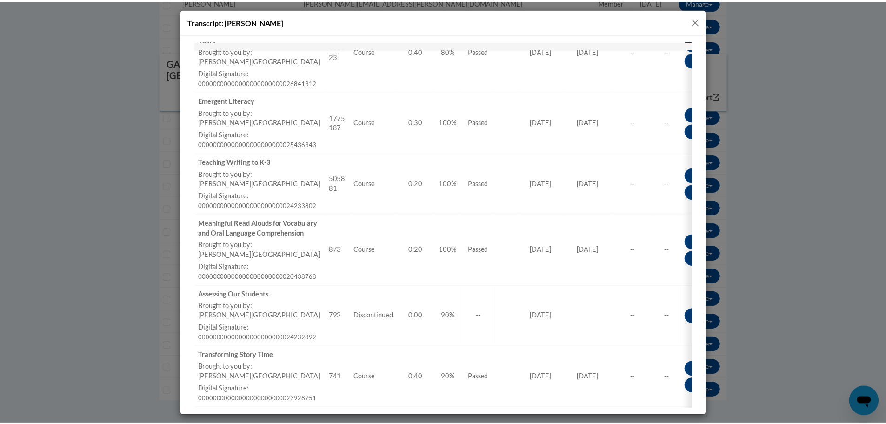
scroll to position [502, 0]
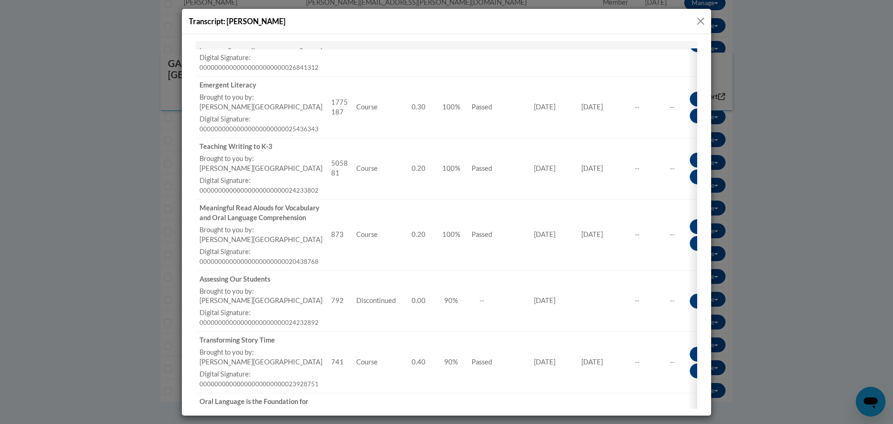
click at [703, 19] on button "Close" at bounding box center [701, 21] width 12 height 12
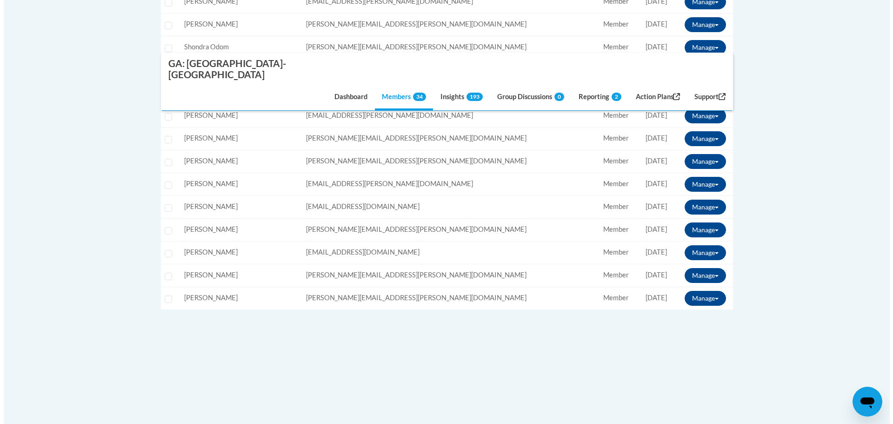
scroll to position [837, 0]
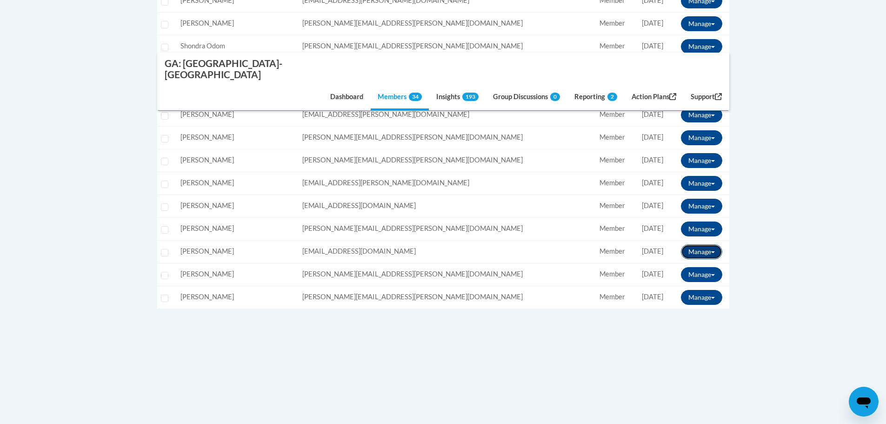
click at [703, 244] on button "Manage" at bounding box center [701, 251] width 41 height 15
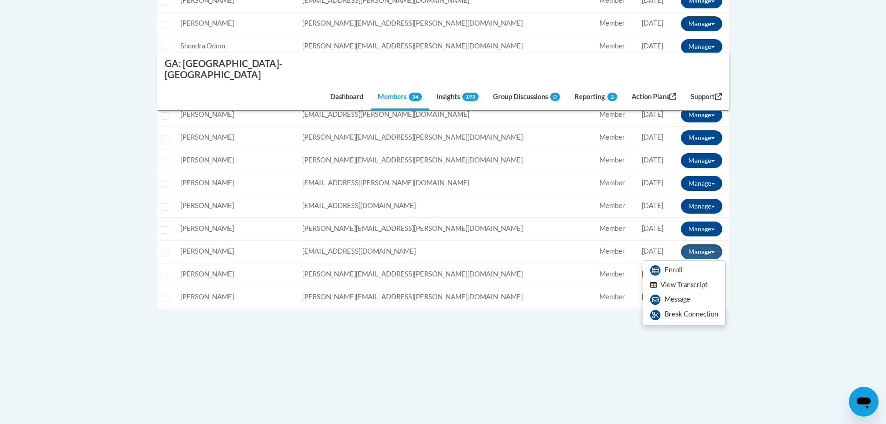
click at [697, 278] on button "View Transcript" at bounding box center [679, 285] width 72 height 14
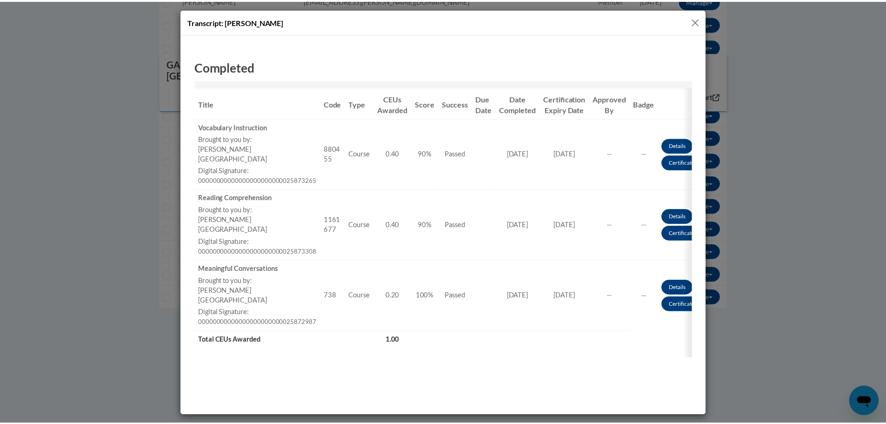
scroll to position [0, 0]
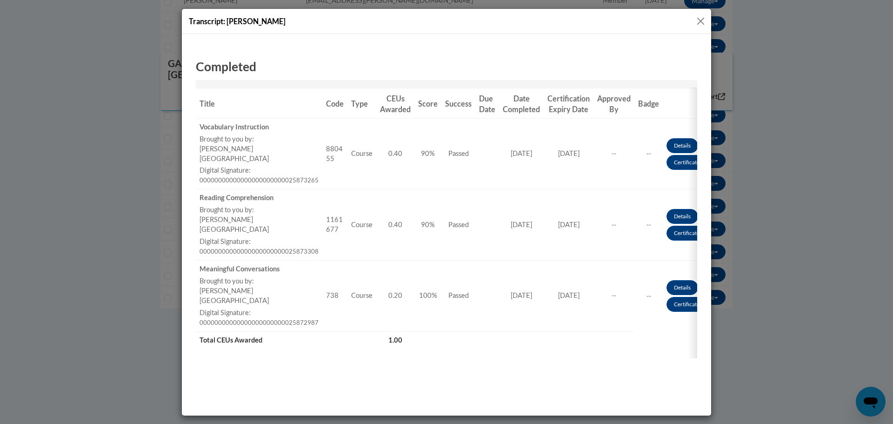
click at [703, 18] on button "Close" at bounding box center [701, 21] width 12 height 12
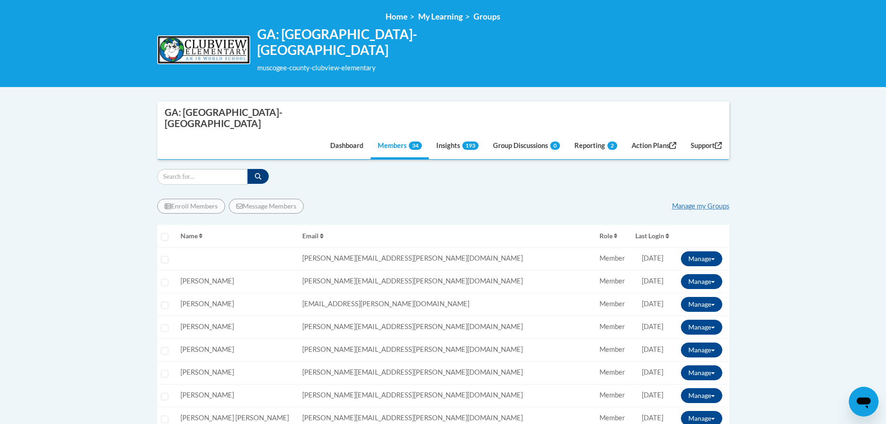
scroll to position [186, 0]
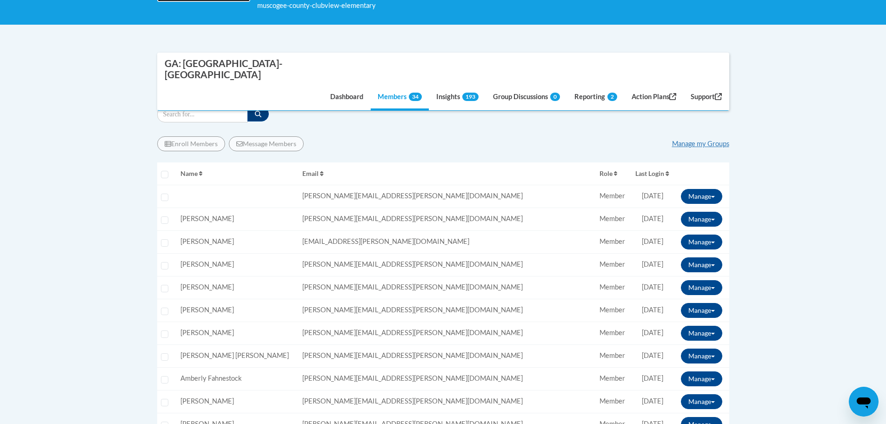
click at [874, 410] on div "Open messaging window" at bounding box center [864, 402] width 28 height 28
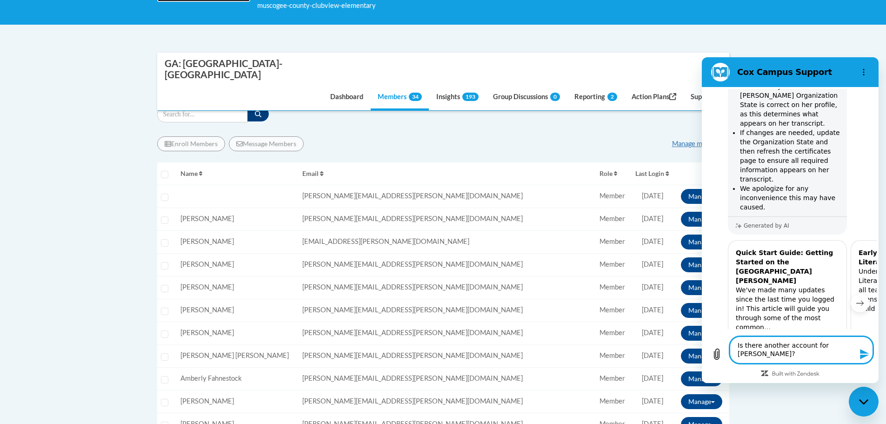
type textarea "Is there another account for [PERSON_NAME]?"
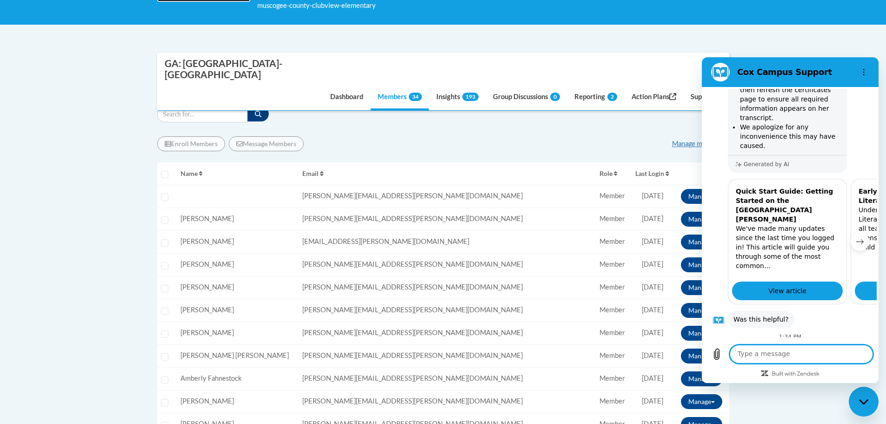
scroll to position [590, 0]
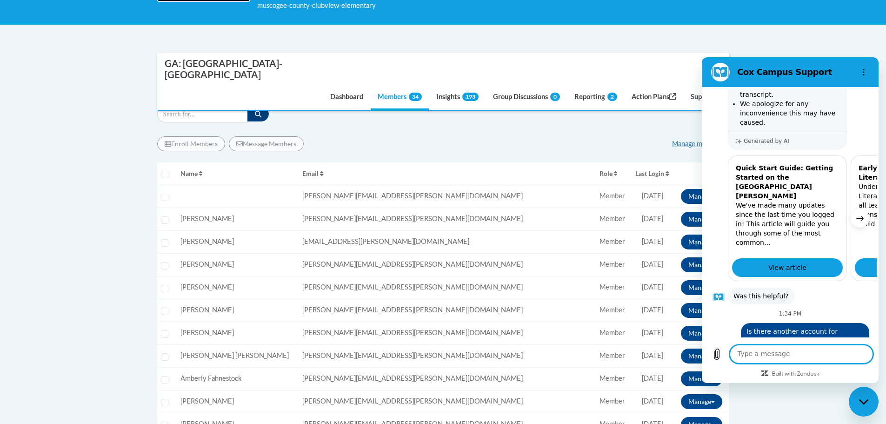
click at [808, 401] on button "Talk to a human" at bounding box center [839, 414] width 62 height 27
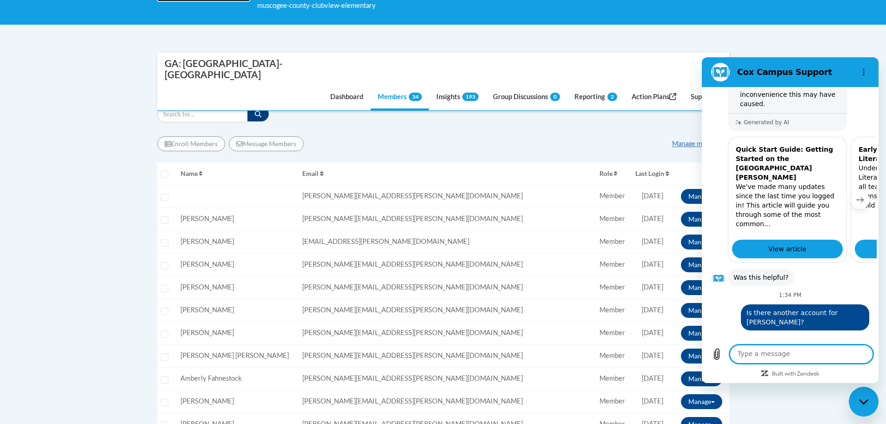
scroll to position [676, 0]
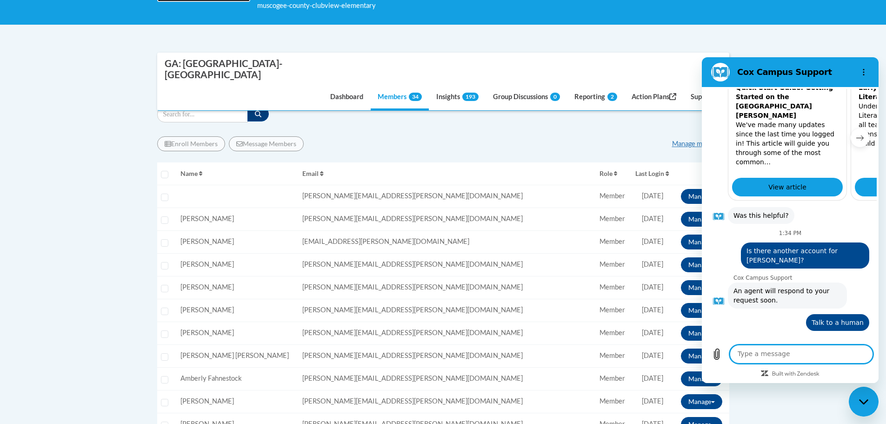
click at [790, 354] on textarea at bounding box center [801, 354] width 143 height 19
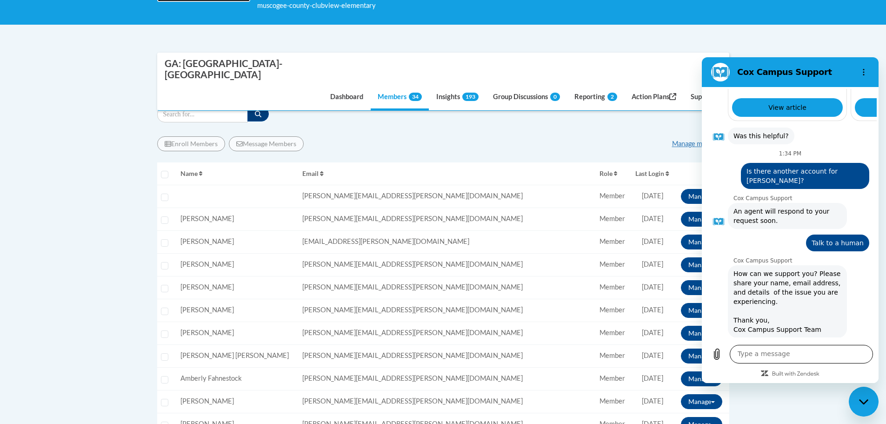
scroll to position [749, 0]
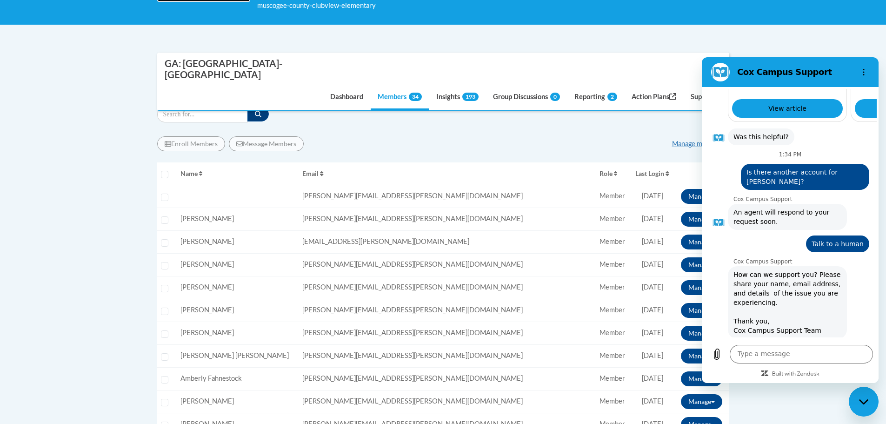
click at [786, 367] on input "Name" at bounding box center [799, 377] width 126 height 20
type input "[PERSON_NAME]"
click at [838, 398] on span "Next" at bounding box center [845, 403] width 15 height 11
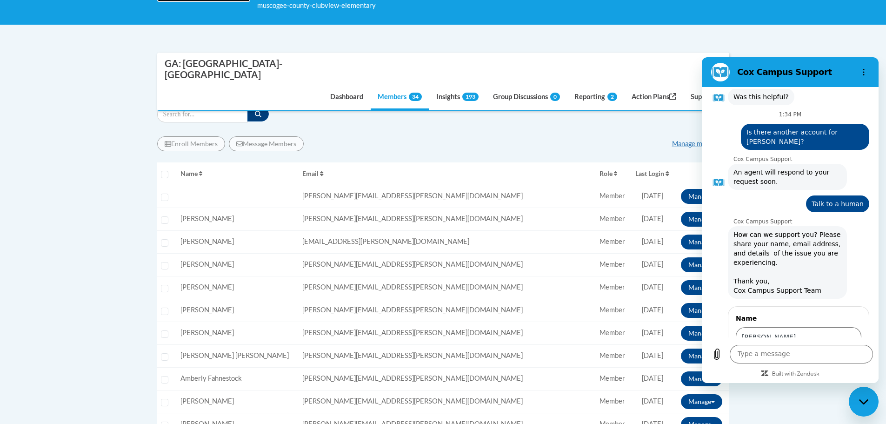
click at [790, 367] on input "Email" at bounding box center [799, 377] width 126 height 20
click at [776, 367] on input "Email" at bounding box center [799, 377] width 126 height 20
type input "[PERSON_NAME][EMAIL_ADDRESS][PERSON_NAME][DOMAIN_NAME]"
click at [836, 394] on button "Send" at bounding box center [846, 403] width 32 height 19
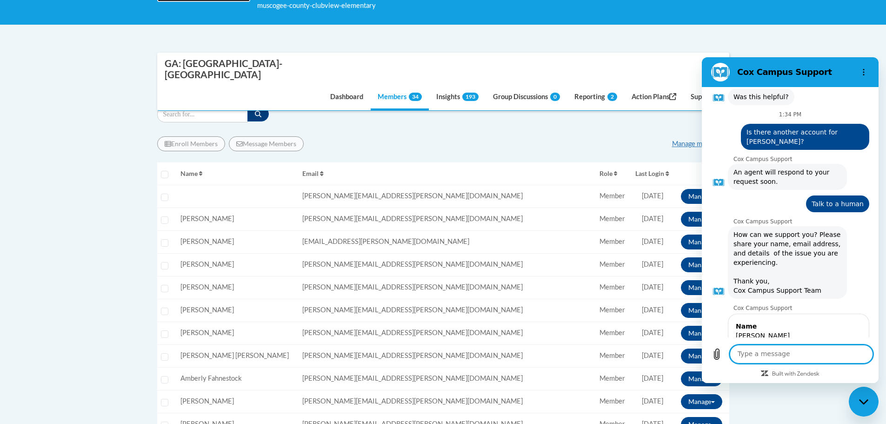
scroll to position [763, 0]
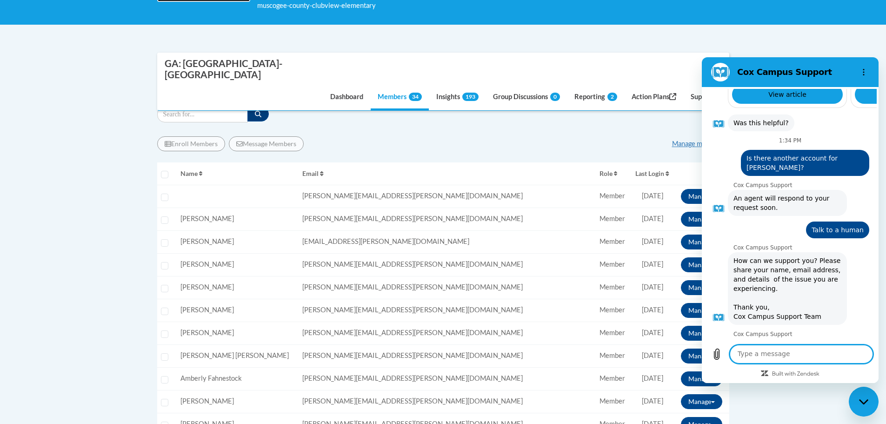
click at [789, 353] on textarea at bounding box center [801, 354] width 143 height 19
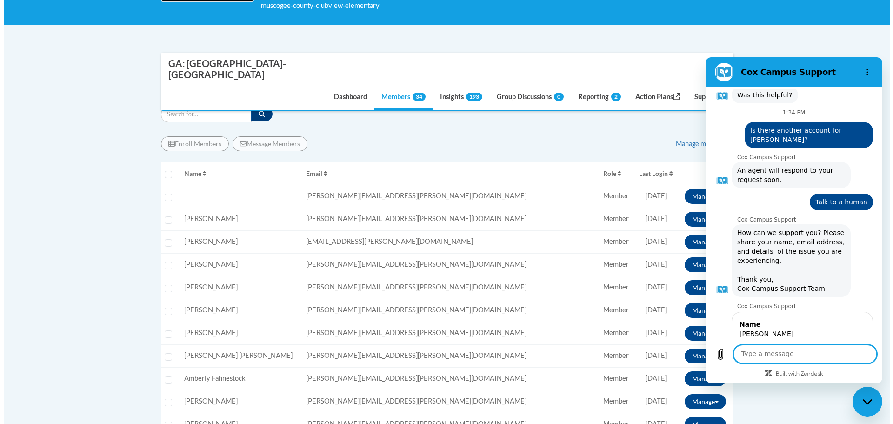
scroll to position [793, 0]
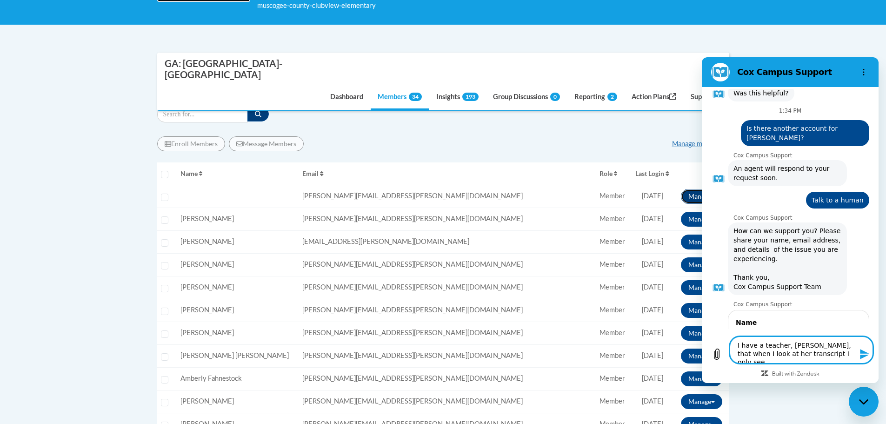
click at [693, 189] on button "Manage" at bounding box center [701, 196] width 41 height 15
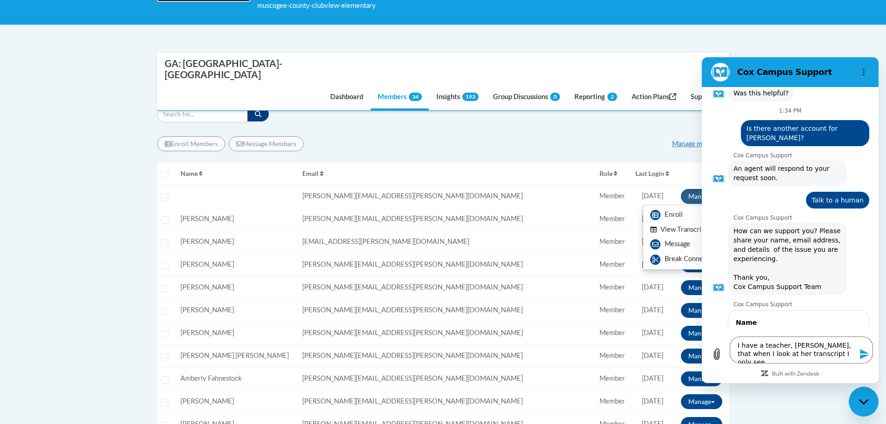
click at [667, 222] on button "View Transcript" at bounding box center [679, 229] width 72 height 14
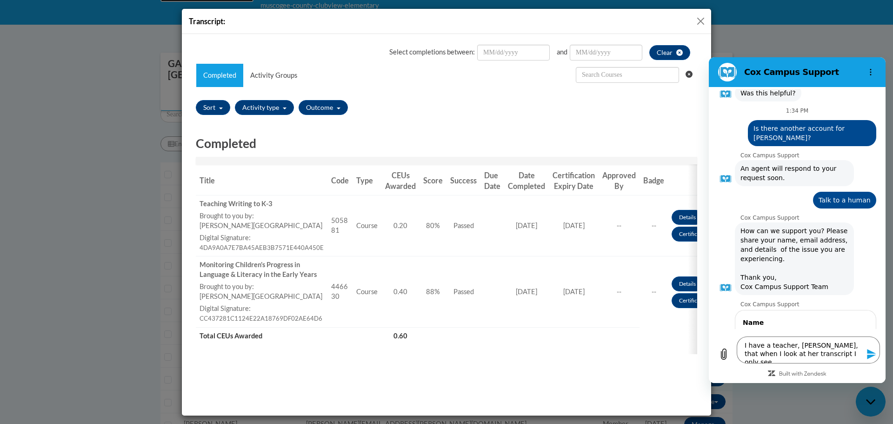
scroll to position [0, 0]
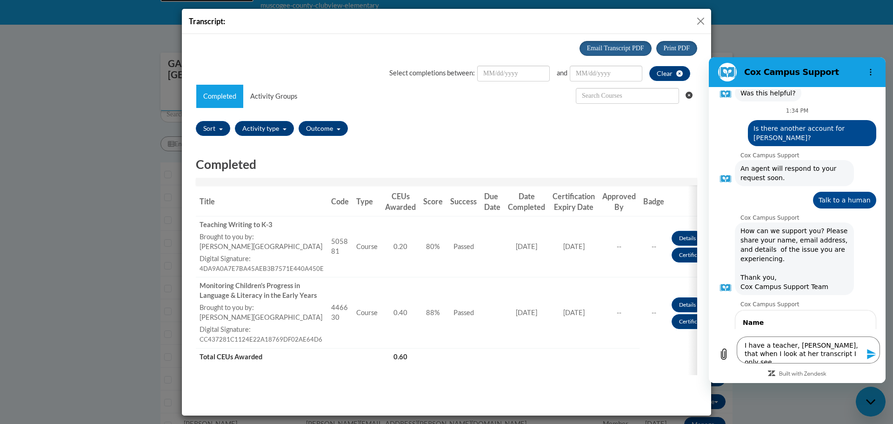
drag, startPoint x: 697, startPoint y: 20, endPoint x: 30, endPoint y: 94, distance: 671.6
click at [697, 20] on button "Close" at bounding box center [701, 21] width 12 height 12
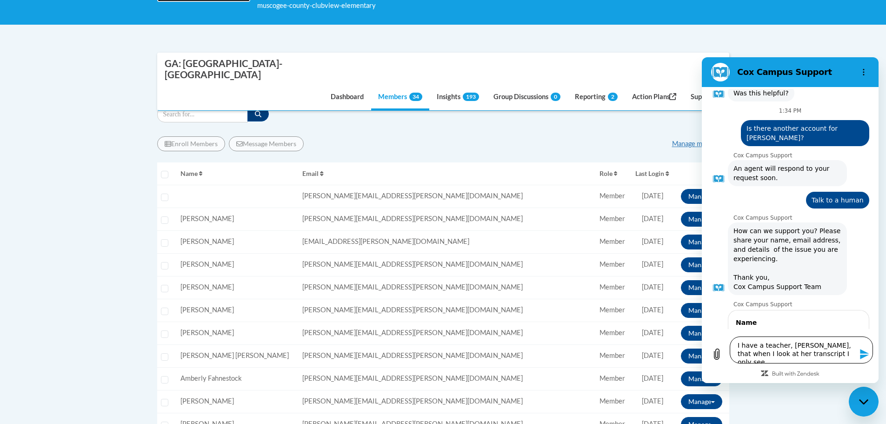
click at [852, 355] on textarea "I have a teacher, [PERSON_NAME], that when I look at her transcript I only see" at bounding box center [801, 349] width 143 height 27
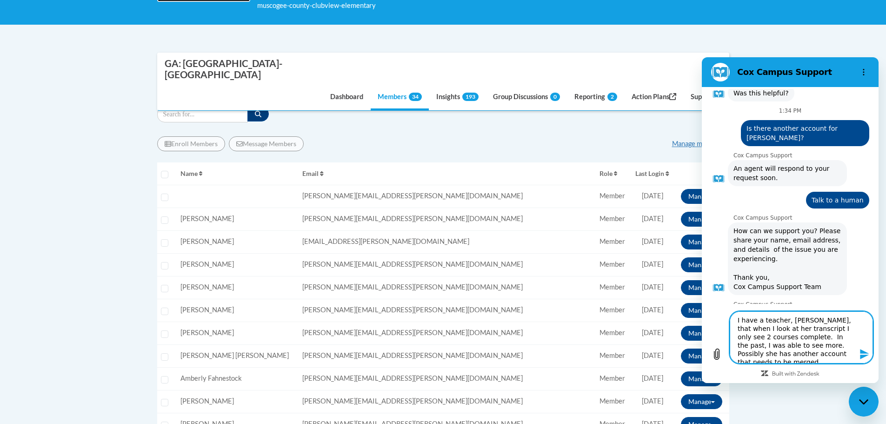
scroll to position [4, 0]
type textarea "I have a teacher, [PERSON_NAME], that when I look at her transcript I only see …"
click at [863, 353] on icon "Send message" at bounding box center [864, 353] width 11 height 11
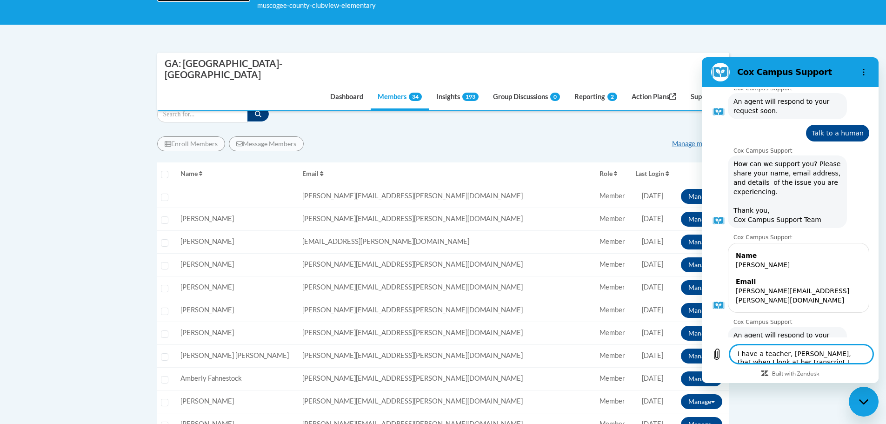
scroll to position [862, 0]
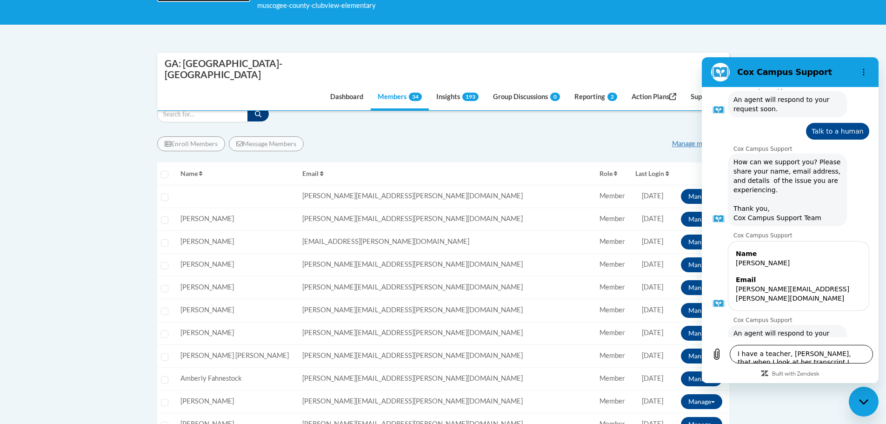
click at [785, 352] on textarea "I have a teacher, [PERSON_NAME], that when I look at her transcript I only see …" at bounding box center [801, 354] width 143 height 19
click at [876, 403] on div "Close messaging window" at bounding box center [864, 402] width 28 height 28
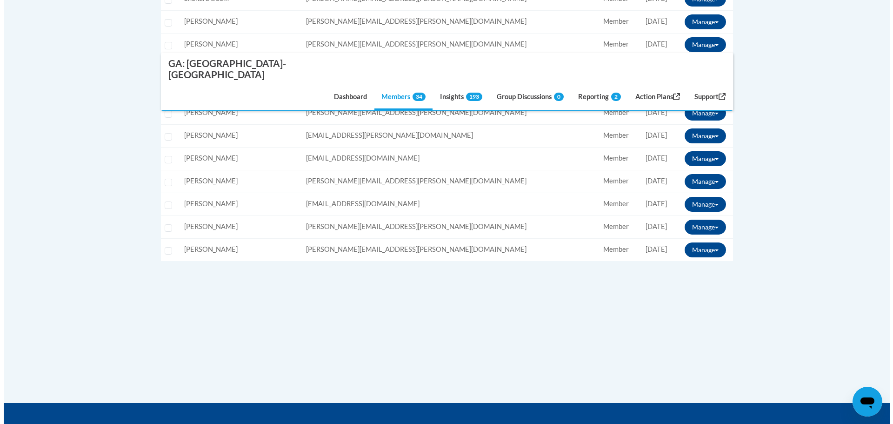
scroll to position [884, 0]
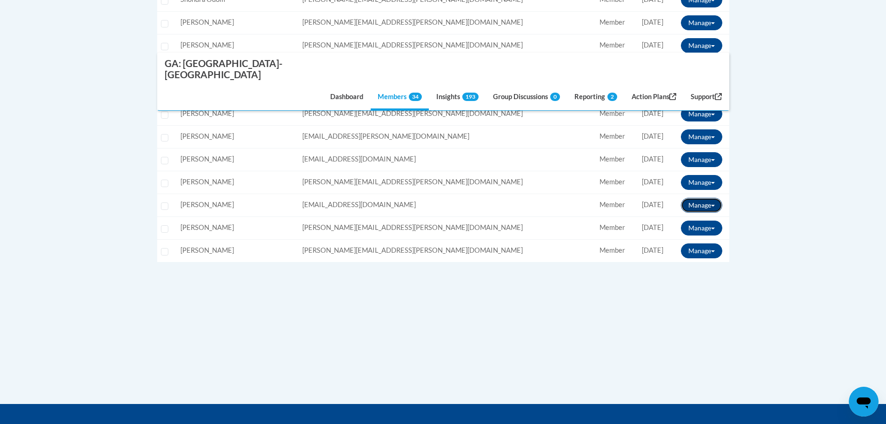
click at [709, 198] on button "Manage" at bounding box center [701, 205] width 41 height 15
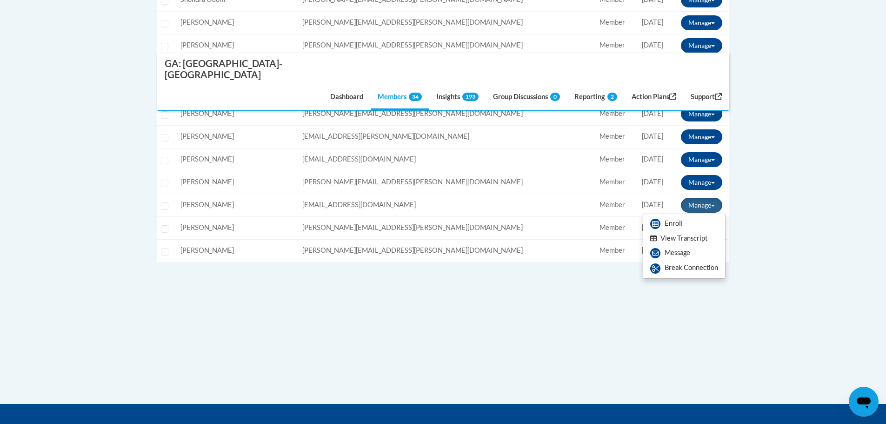
click at [681, 231] on button "View Transcript" at bounding box center [679, 238] width 72 height 14
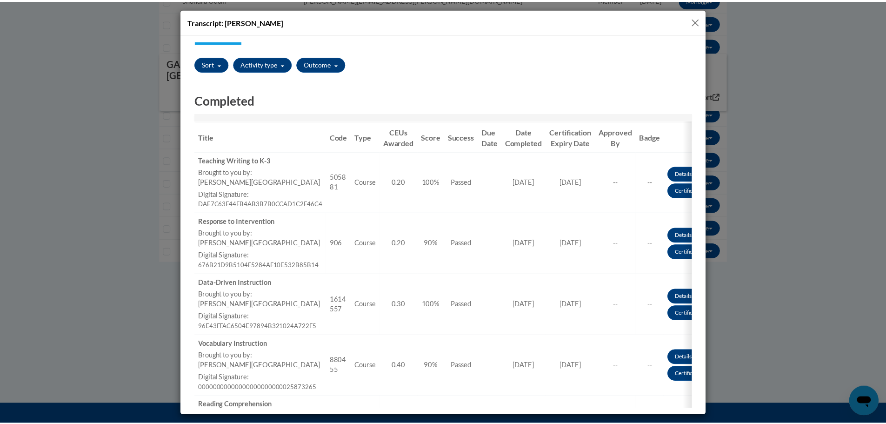
scroll to position [47, 0]
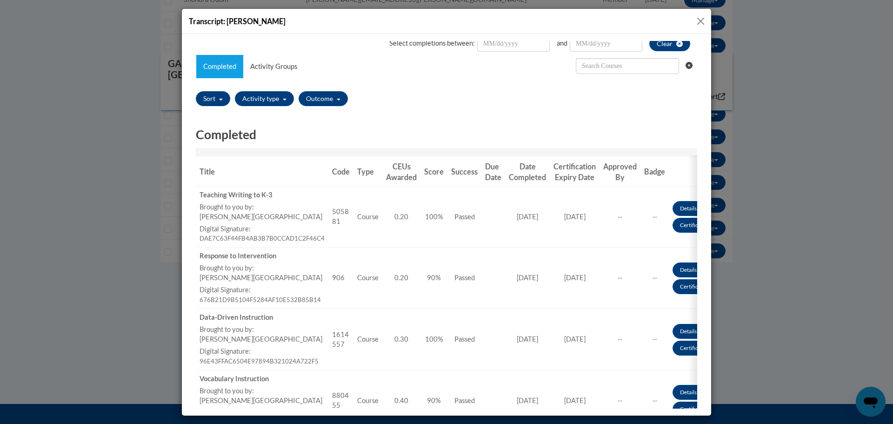
click at [700, 20] on button "Close" at bounding box center [701, 21] width 12 height 12
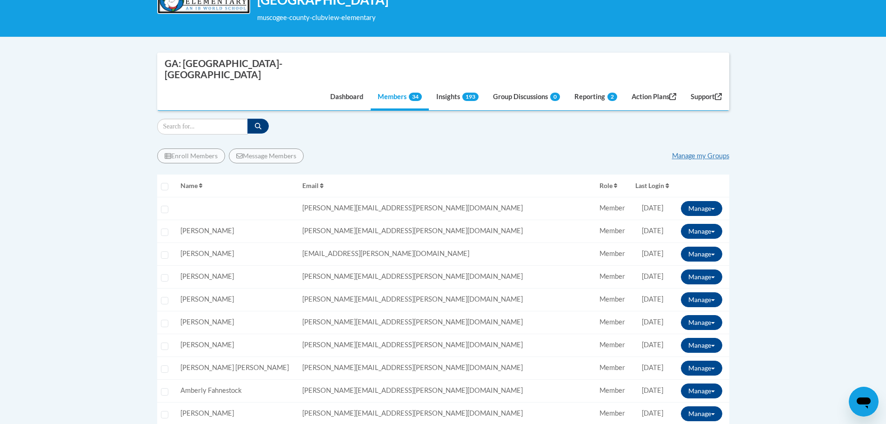
scroll to position [140, 0]
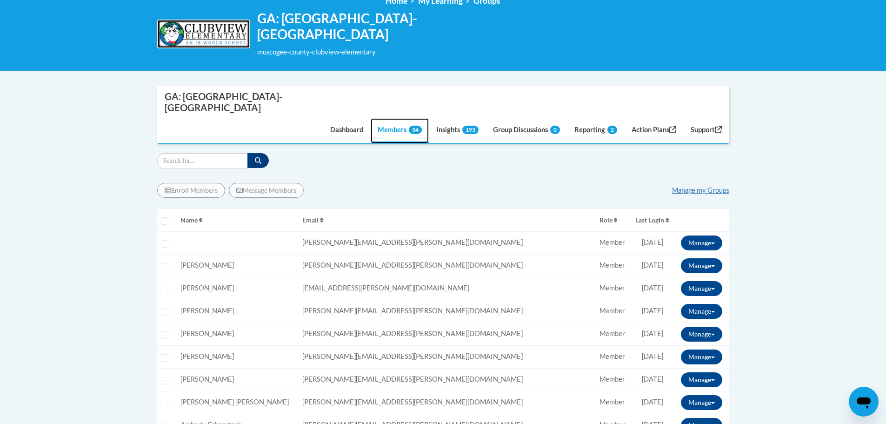
click at [405, 118] on link "Members 34" at bounding box center [400, 130] width 58 height 25
click at [354, 118] on link "Dashboard" at bounding box center [346, 130] width 47 height 25
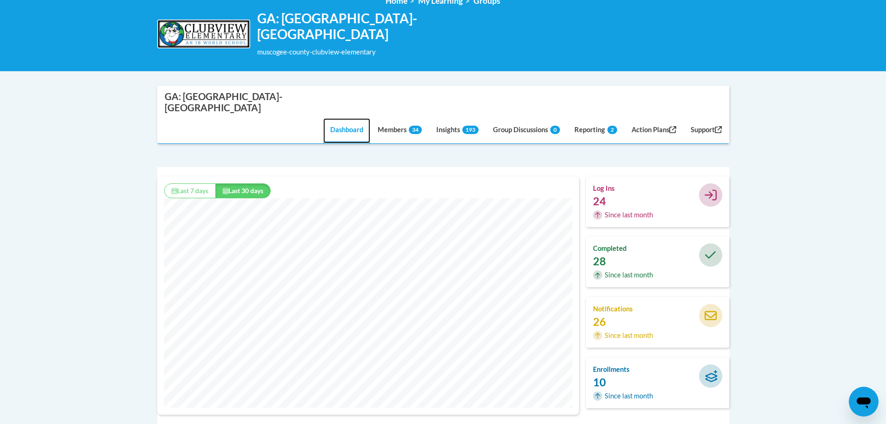
scroll to position [238, 422]
click at [390, 118] on link "Members 34" at bounding box center [400, 130] width 58 height 25
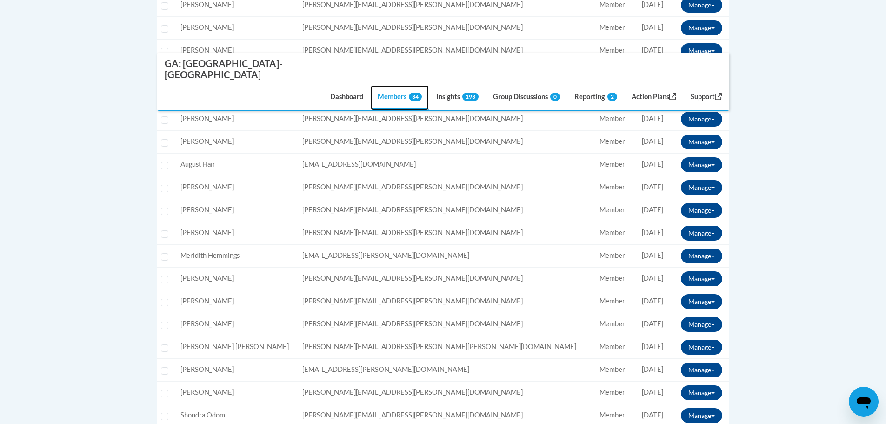
scroll to position [512, 0]
